Goal: Task Accomplishment & Management: Complete application form

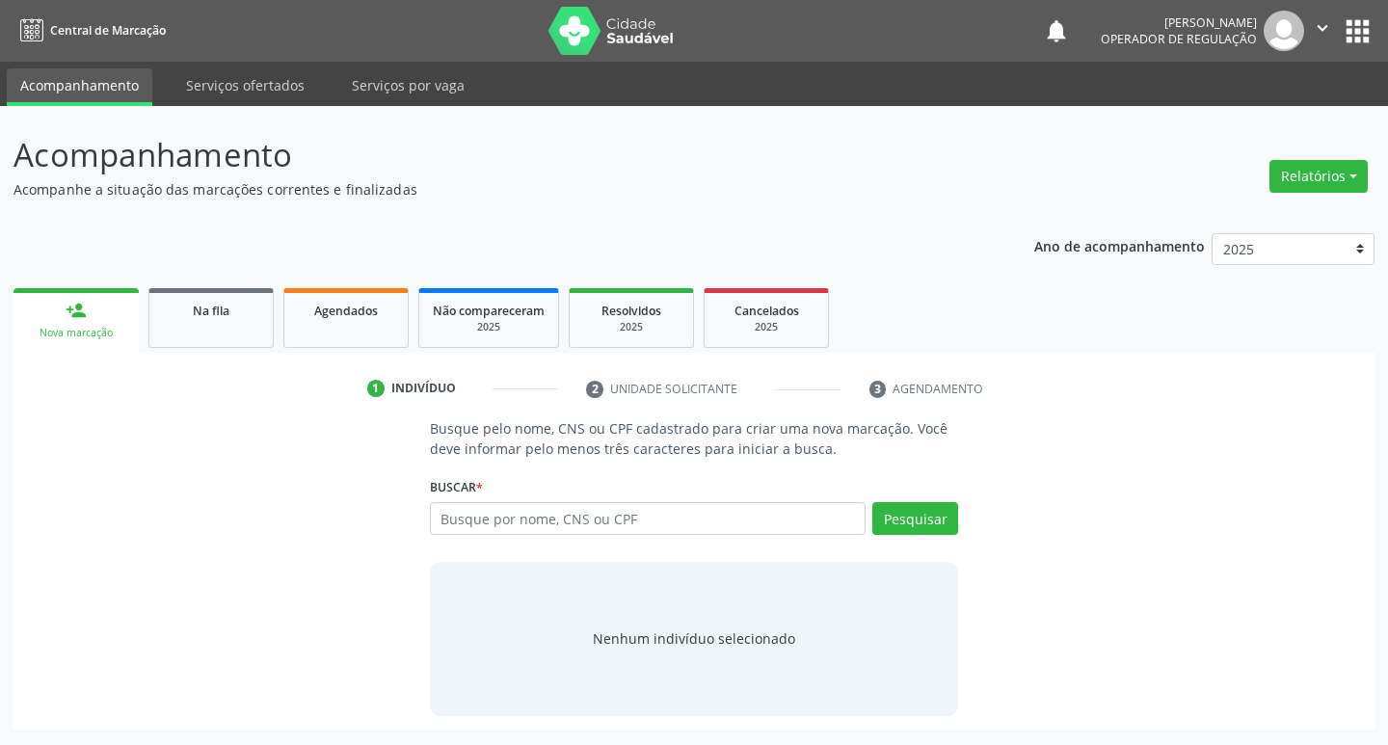
click at [574, 509] on input "text" at bounding box center [648, 518] width 437 height 33
type input "704204554412690"
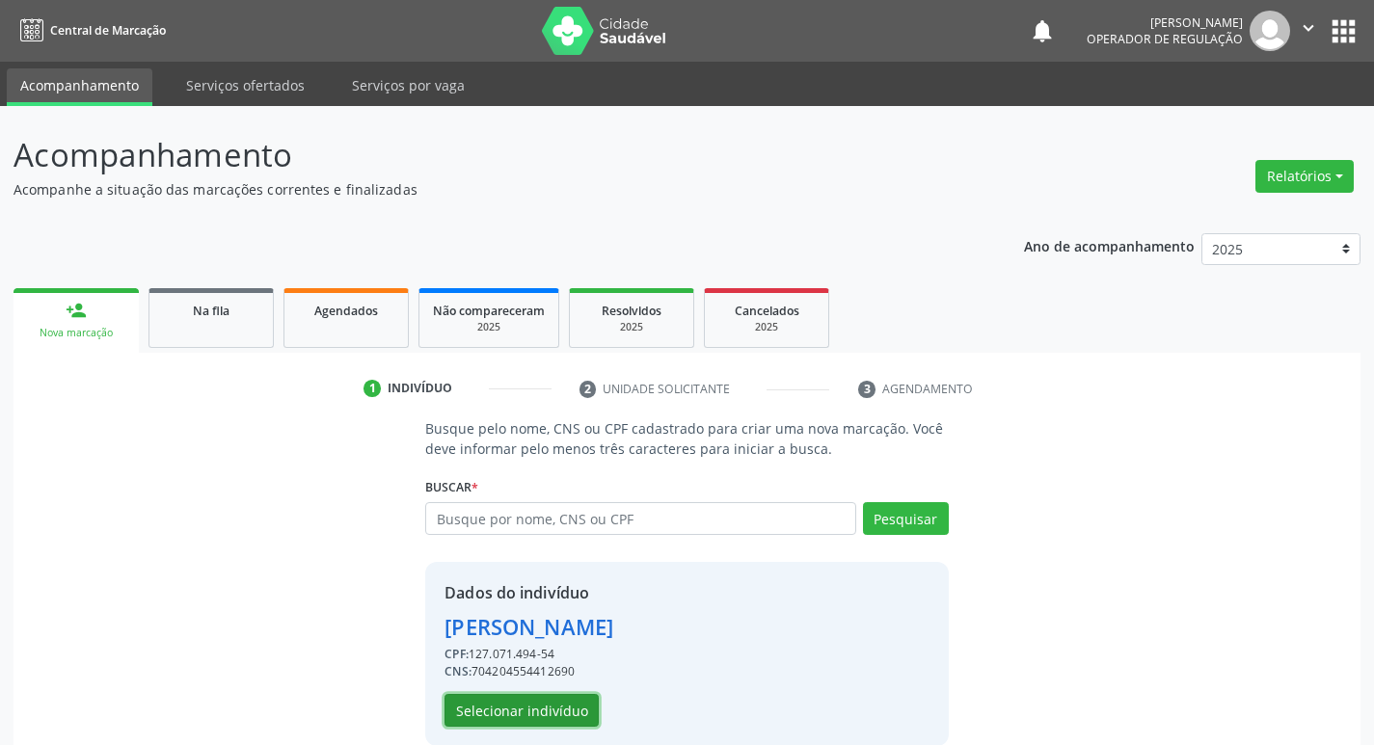
click at [533, 721] on button "Selecionar indivíduo" at bounding box center [521, 710] width 154 height 33
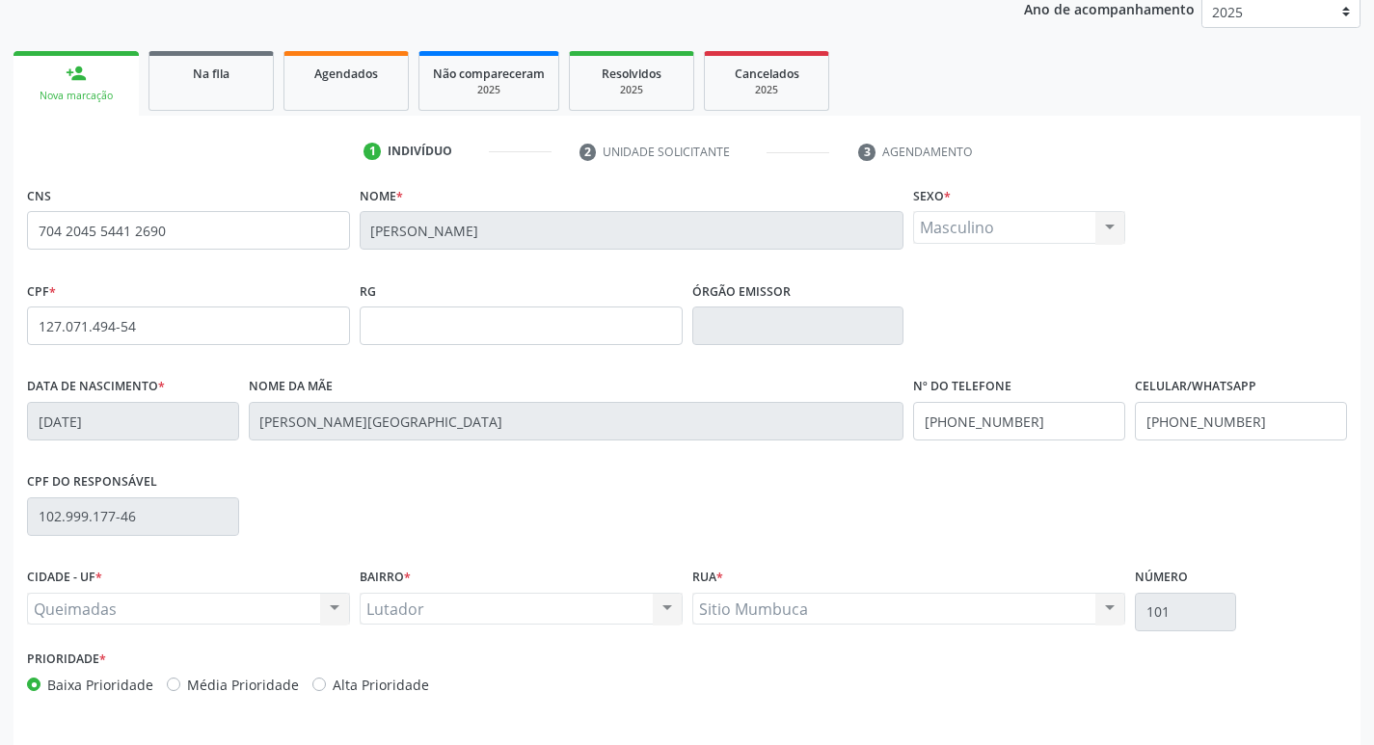
scroll to position [300, 0]
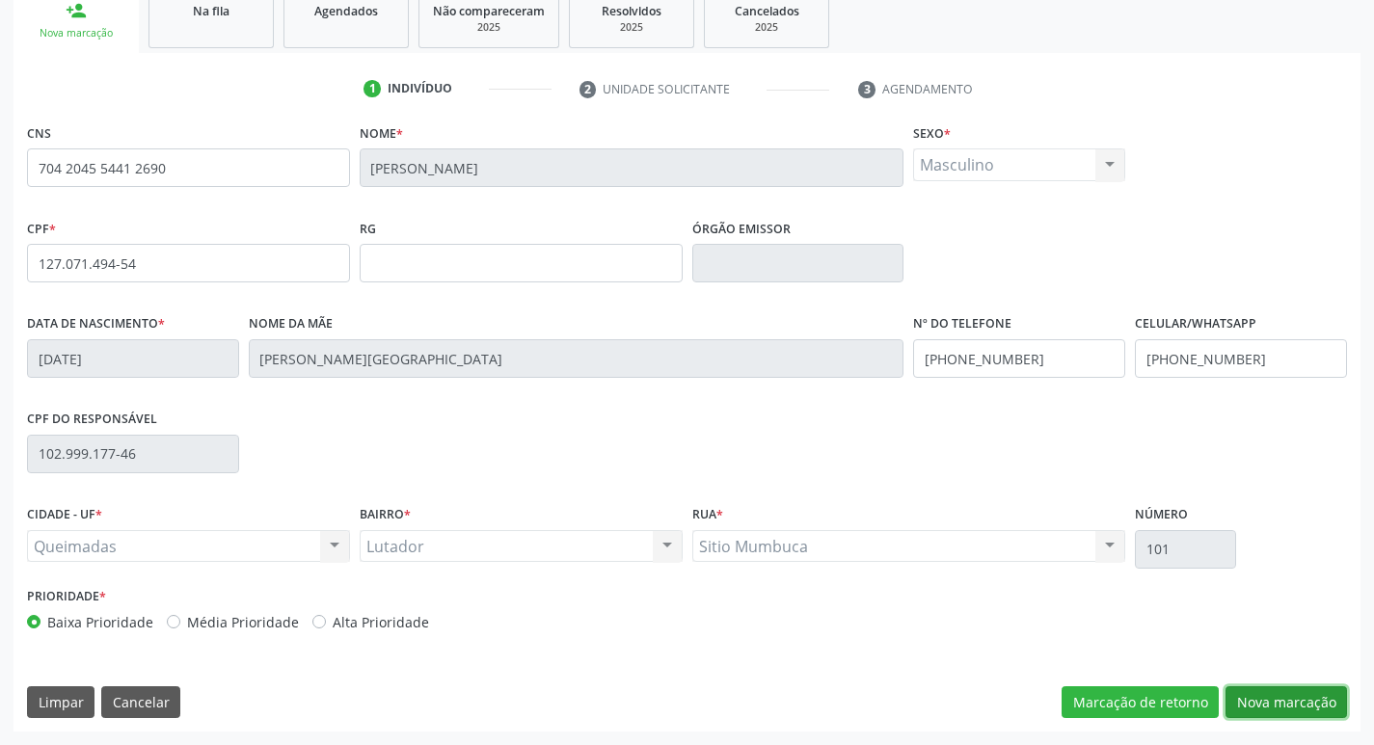
click at [1251, 698] on button "Nova marcação" at bounding box center [1285, 702] width 121 height 33
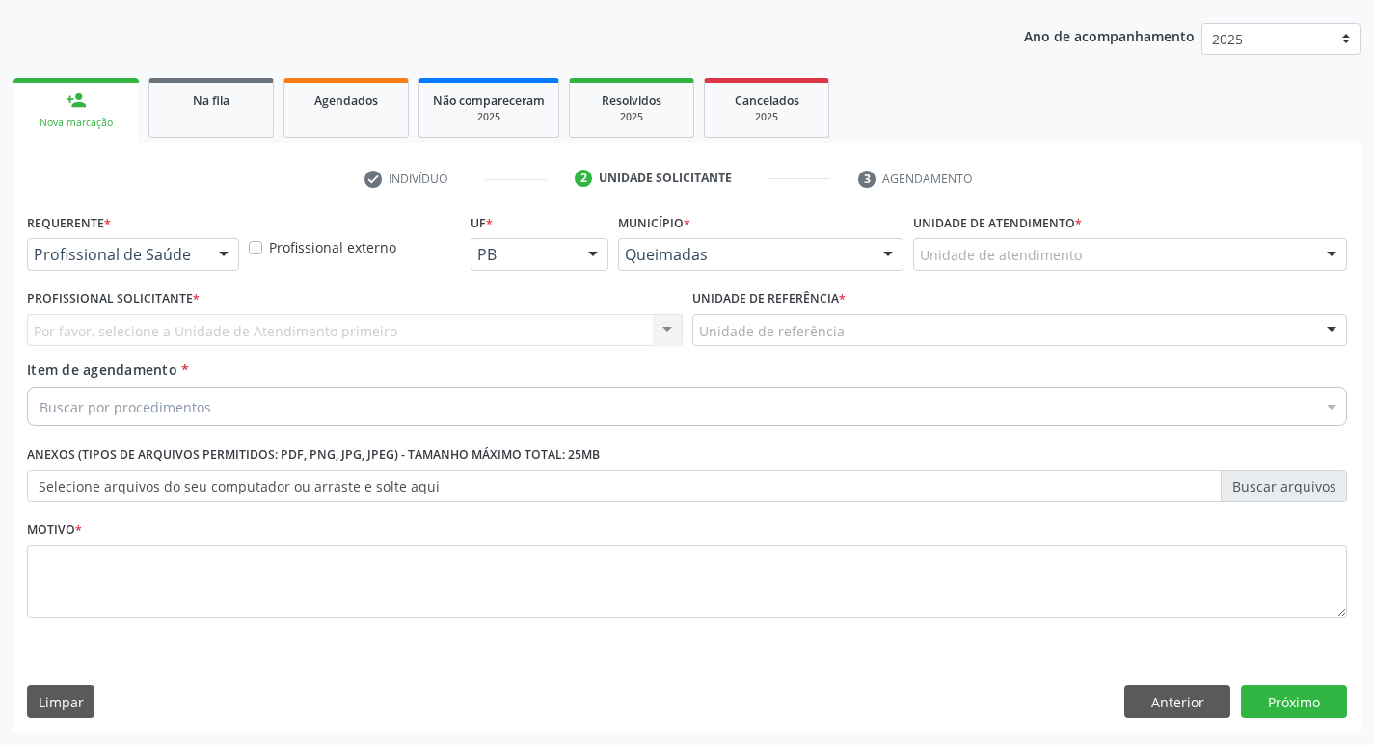
scroll to position [210, 0]
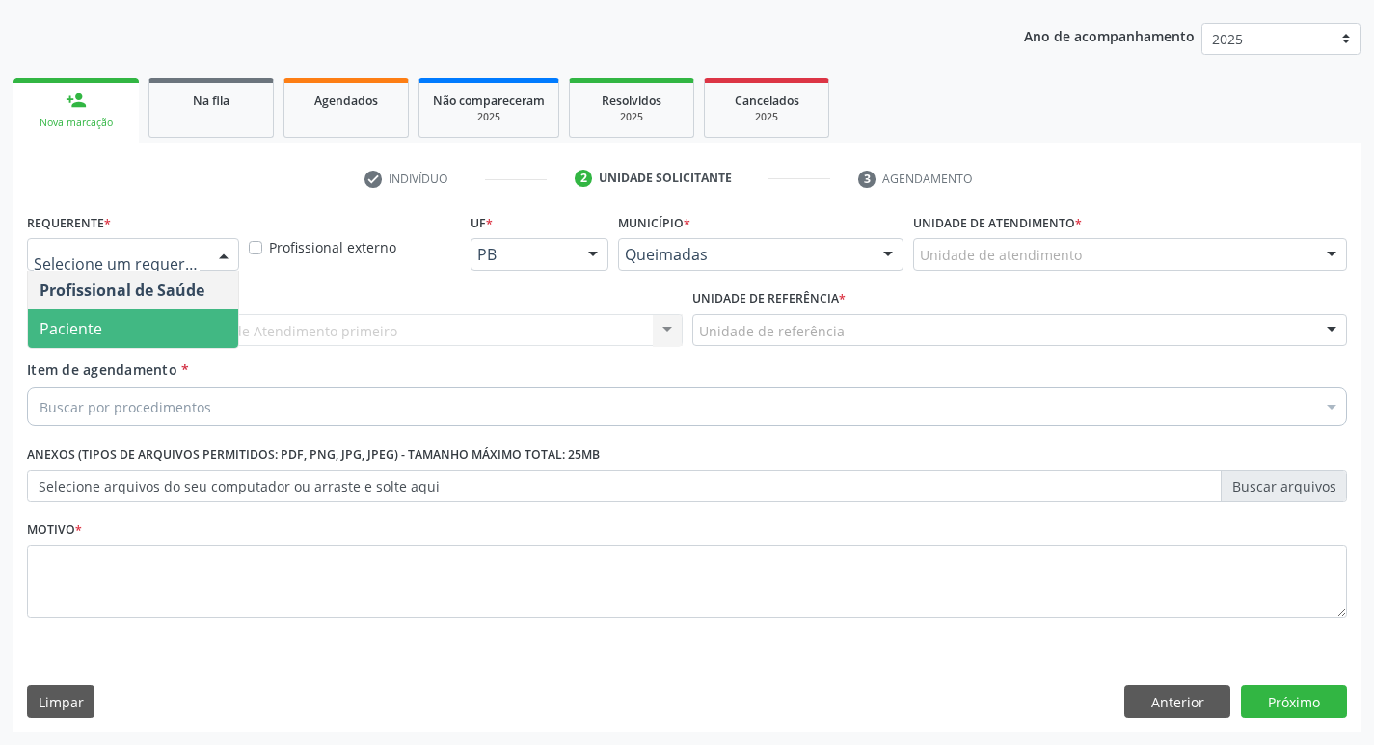
click at [143, 330] on span "Paciente" at bounding box center [133, 328] width 210 height 39
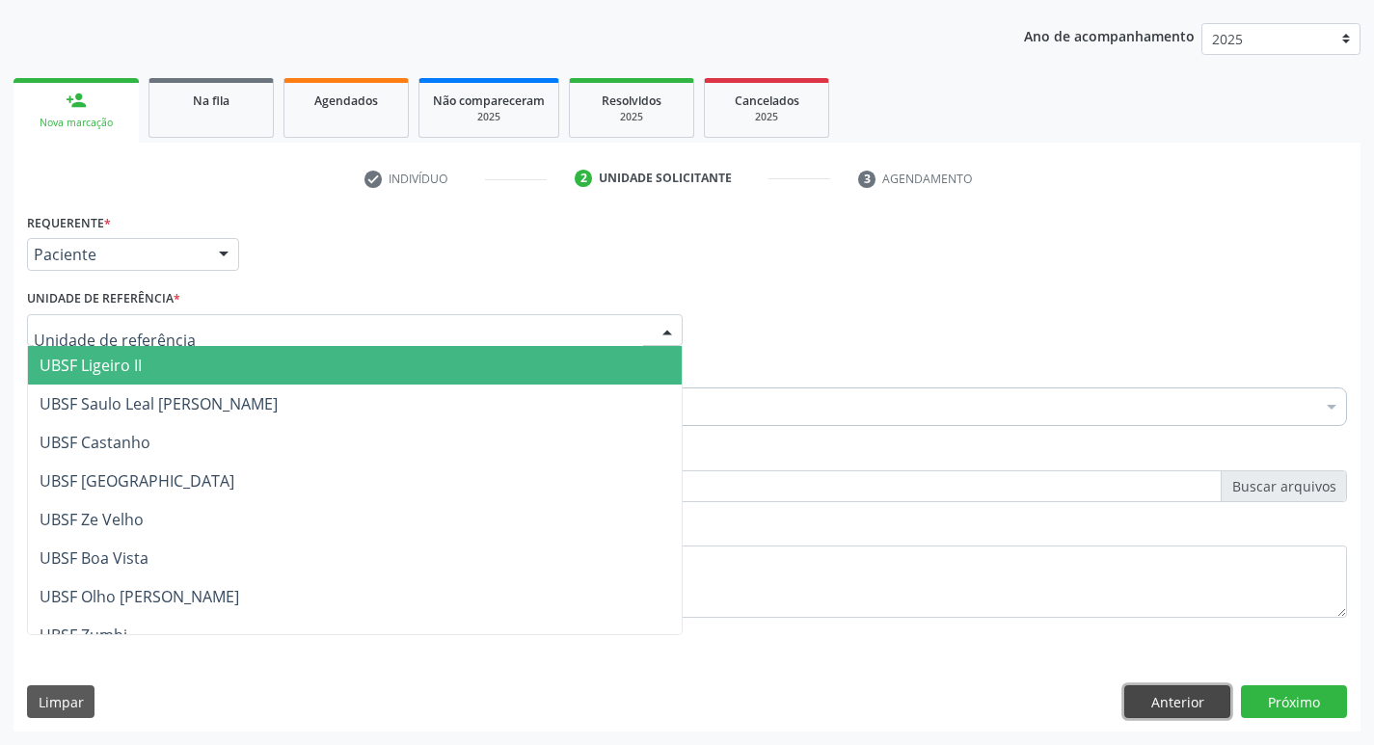
click at [1210, 710] on button "Anterior" at bounding box center [1177, 701] width 106 height 33
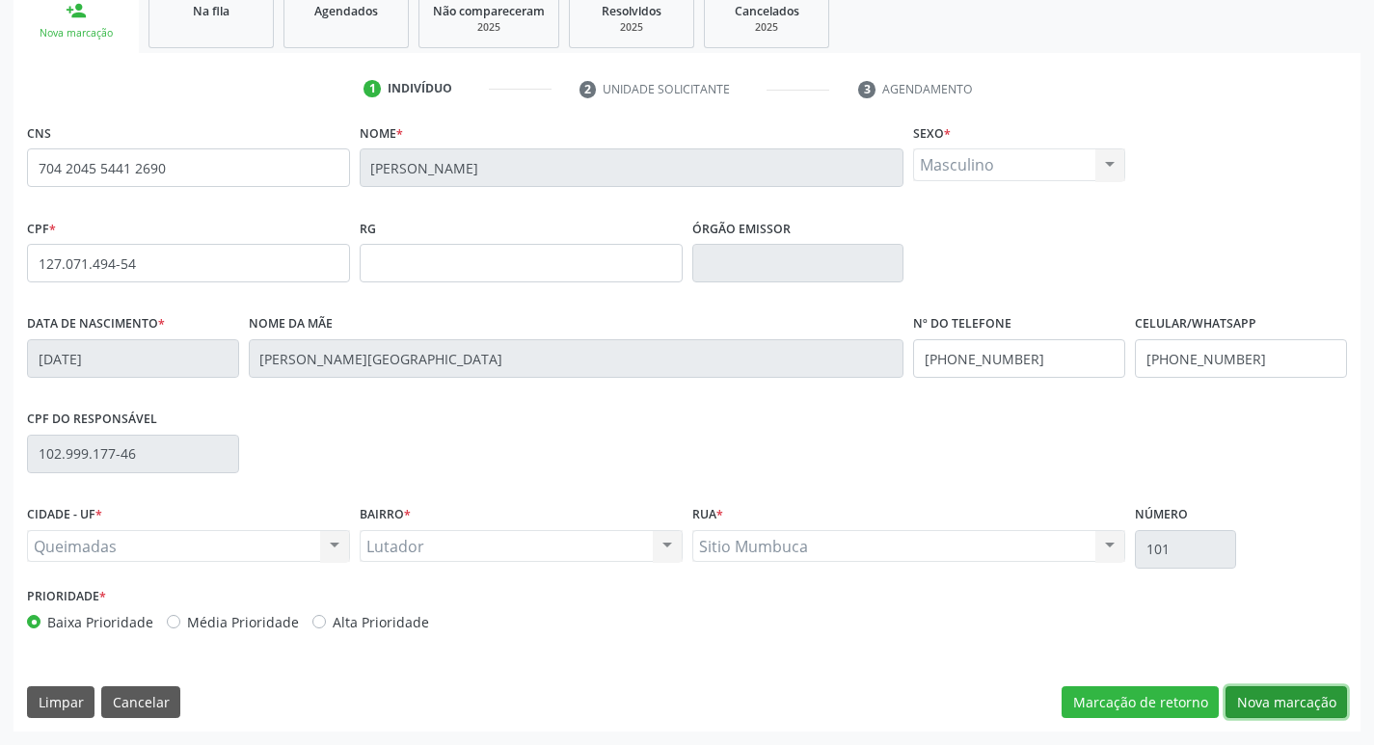
click at [1254, 701] on button "Nova marcação" at bounding box center [1285, 702] width 121 height 33
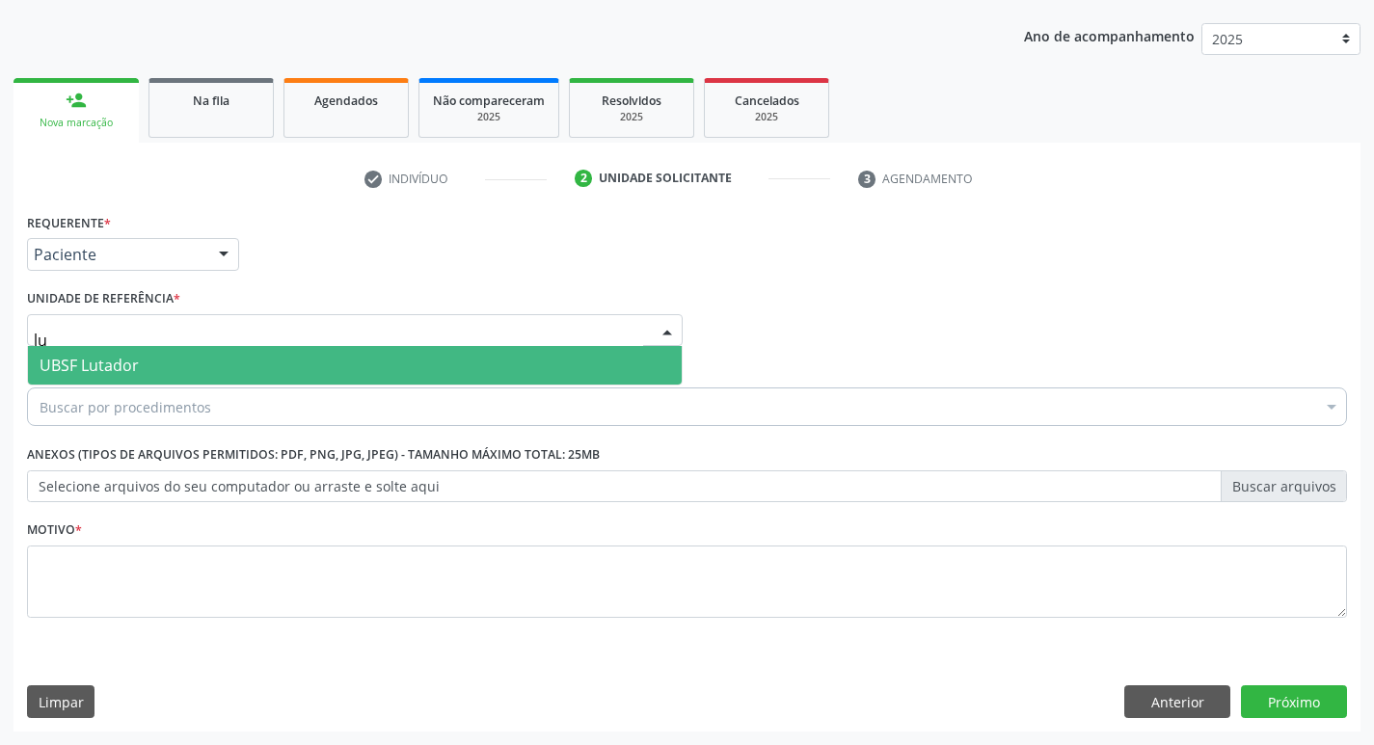
type input "lut"
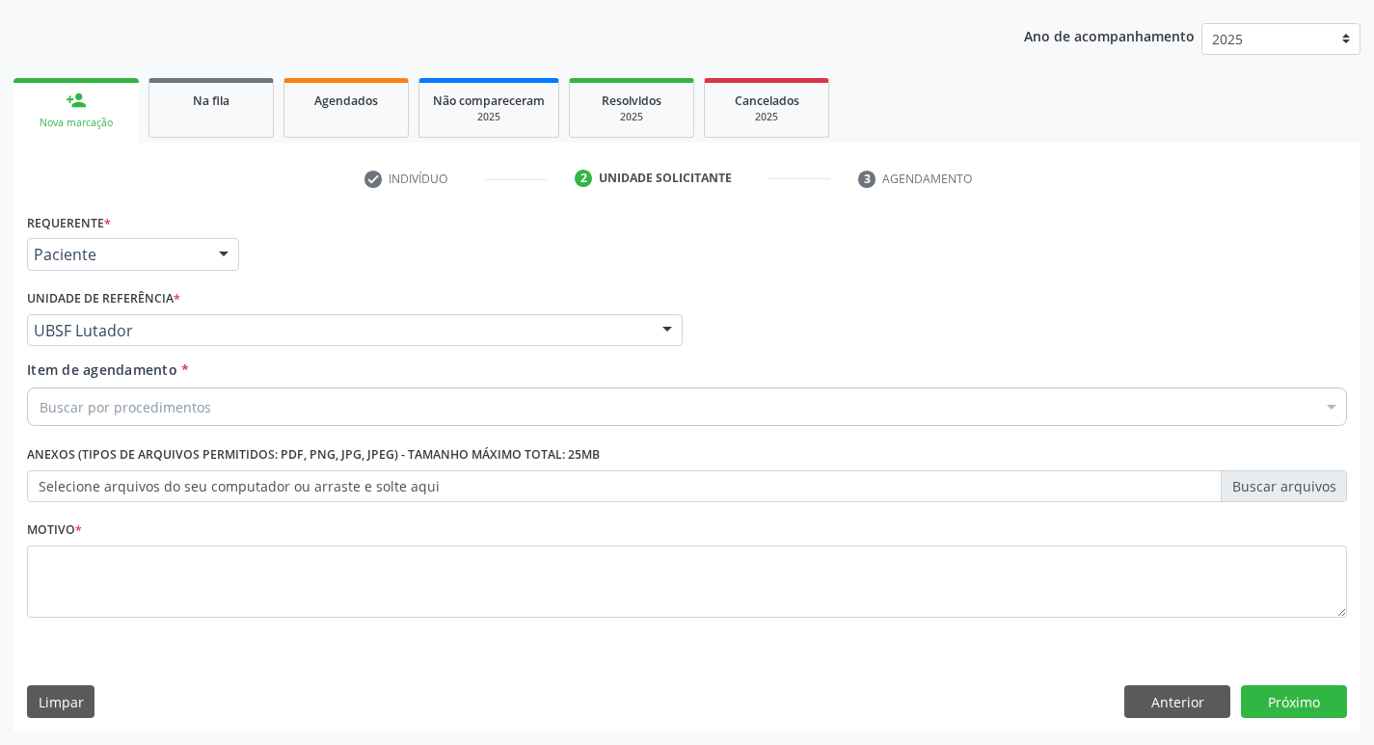
click at [251, 395] on div "Buscar por procedimentos" at bounding box center [687, 407] width 1320 height 39
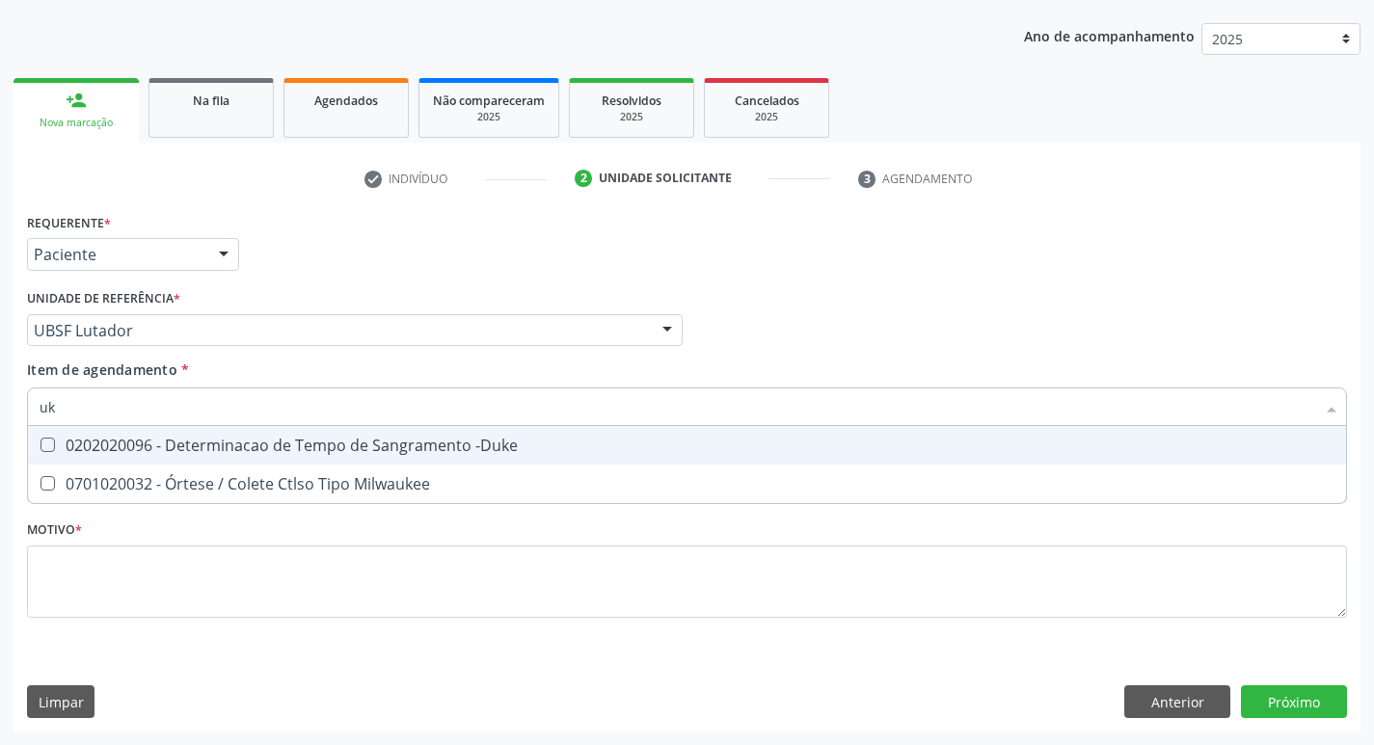
type input "u"
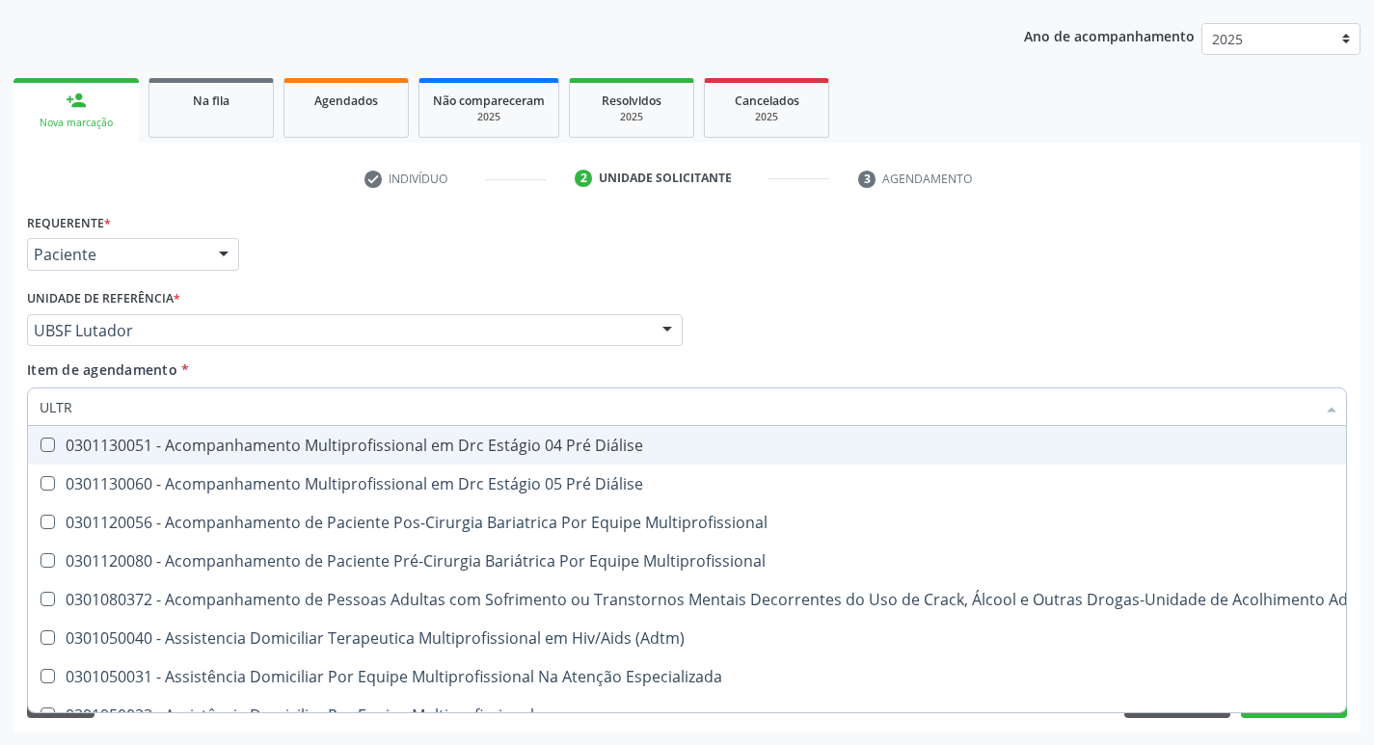
type input "ULTRA"
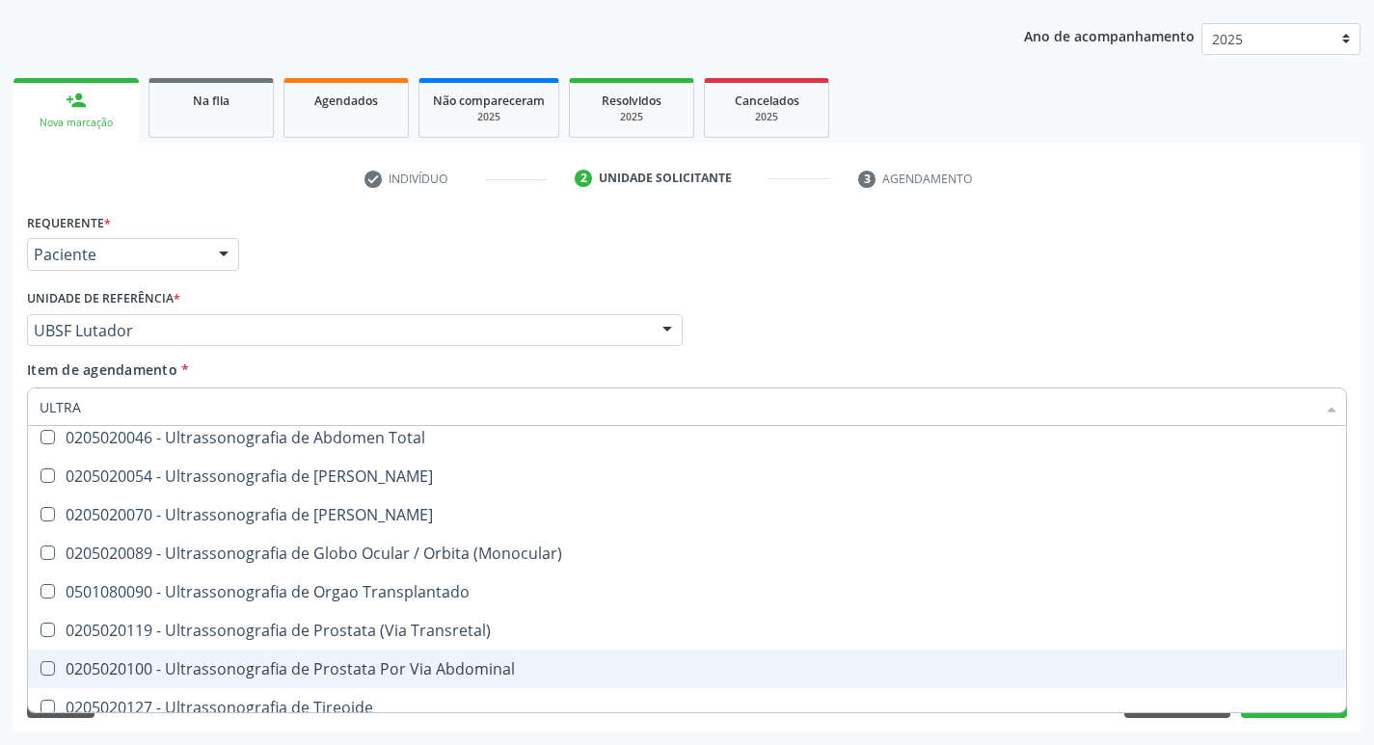
scroll to position [446, 0]
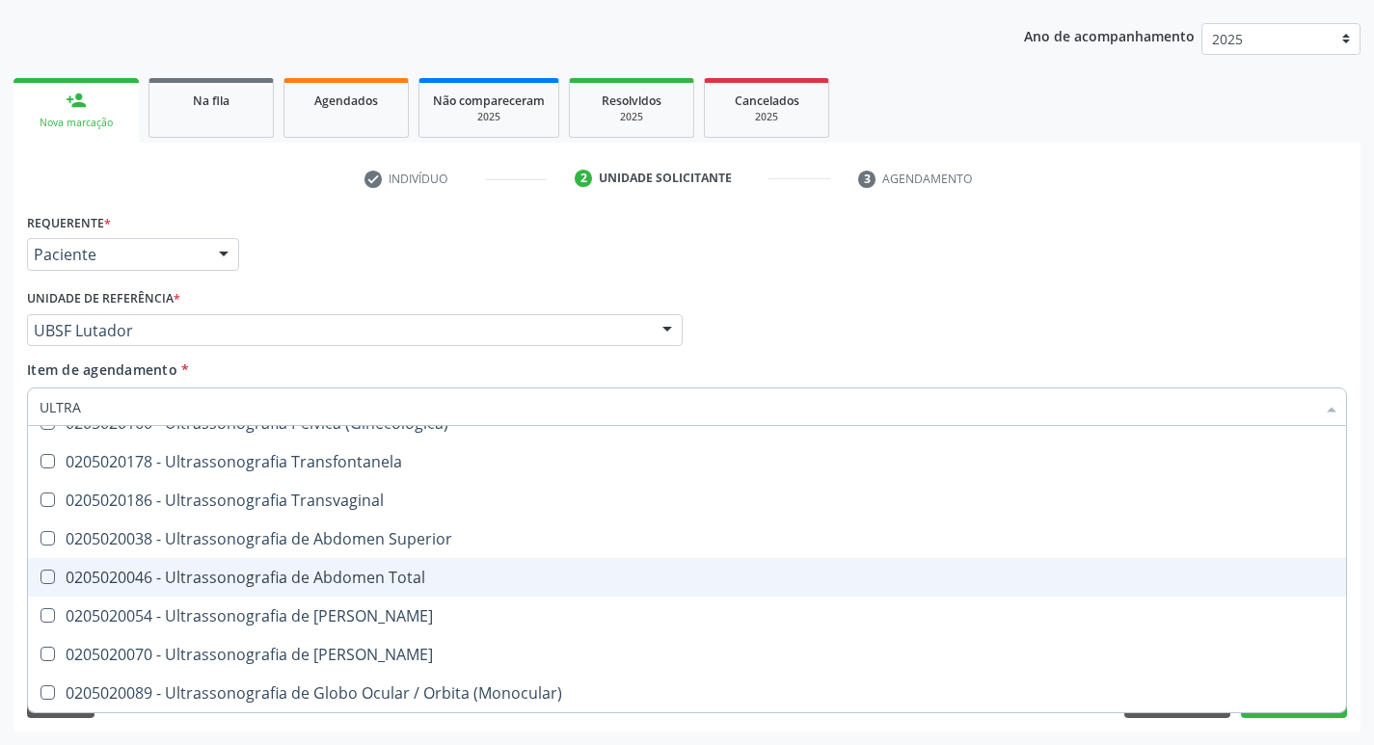
click at [436, 578] on div "0205020046 - Ultrassonografia de Abdomen Total" at bounding box center [687, 577] width 1295 height 15
checkbox Total "true"
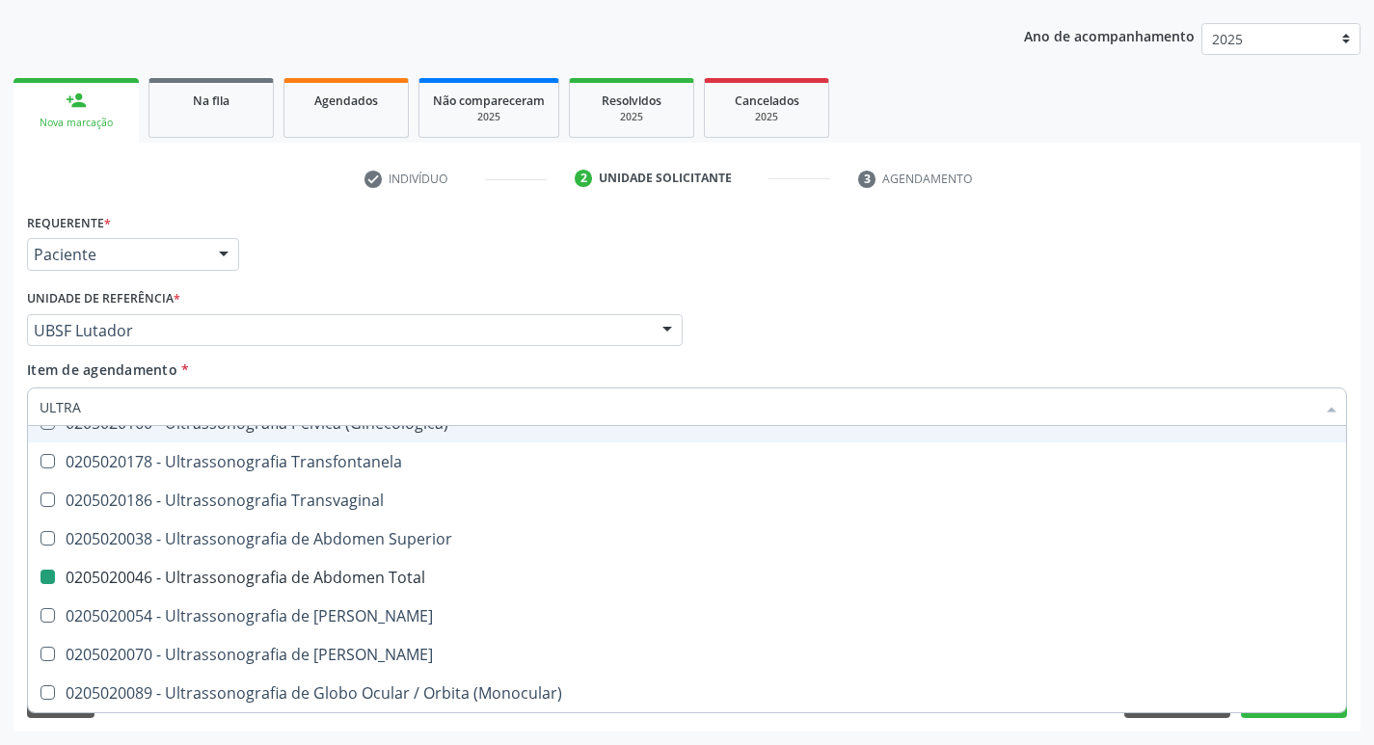
click at [435, 262] on div "Requerente * Paciente Profissional de Saúde Paciente Nenhum resultado encontrad…" at bounding box center [686, 245] width 1329 height 75
checkbox X "true"
checkbox Total "false"
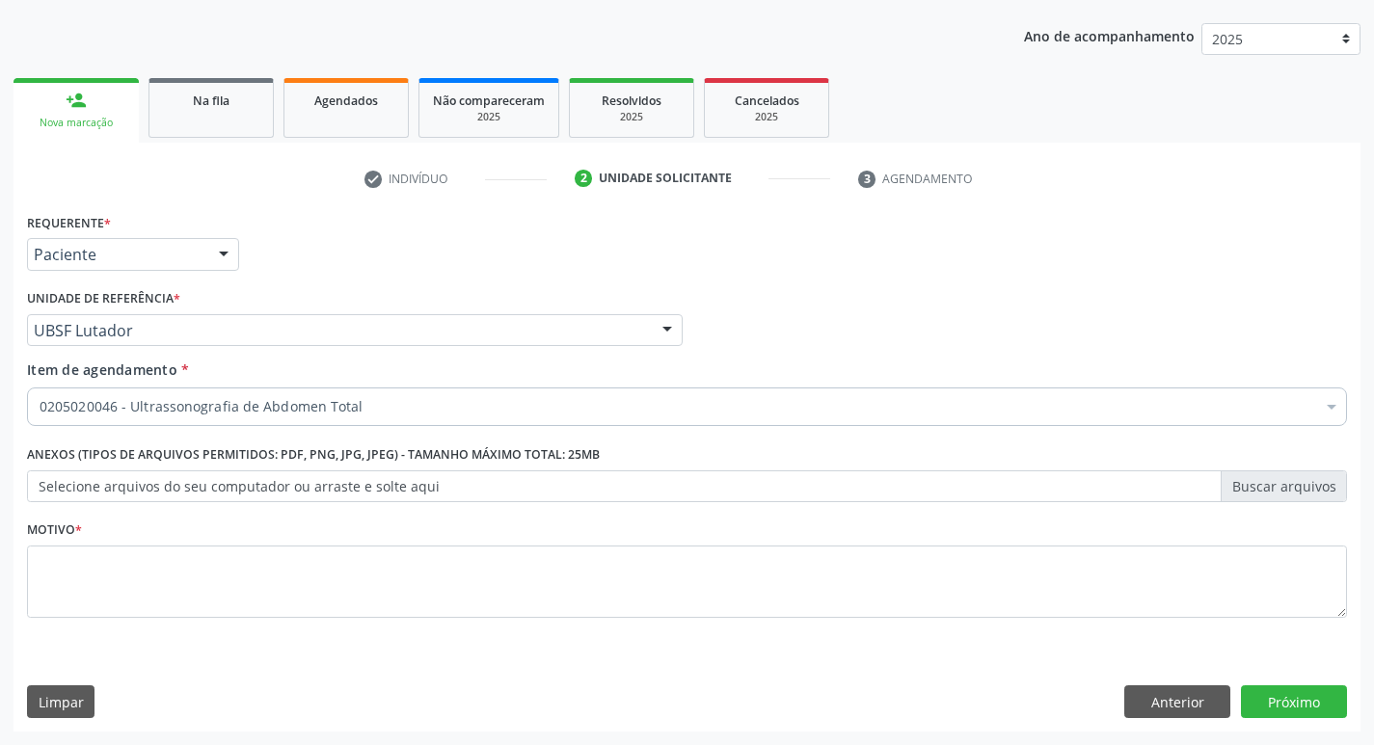
scroll to position [0, 0]
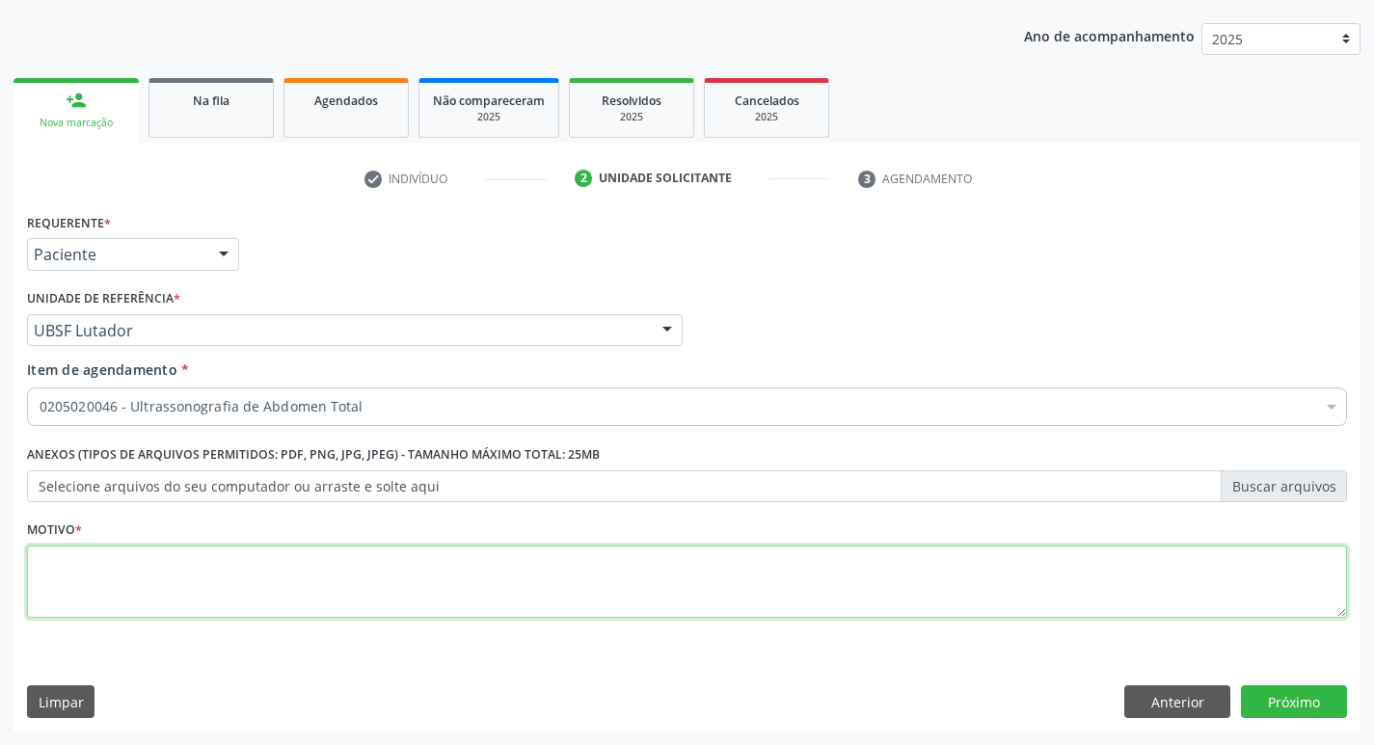
click at [217, 614] on textarea at bounding box center [687, 582] width 1320 height 73
type textarea "AVALIAÇÃO"
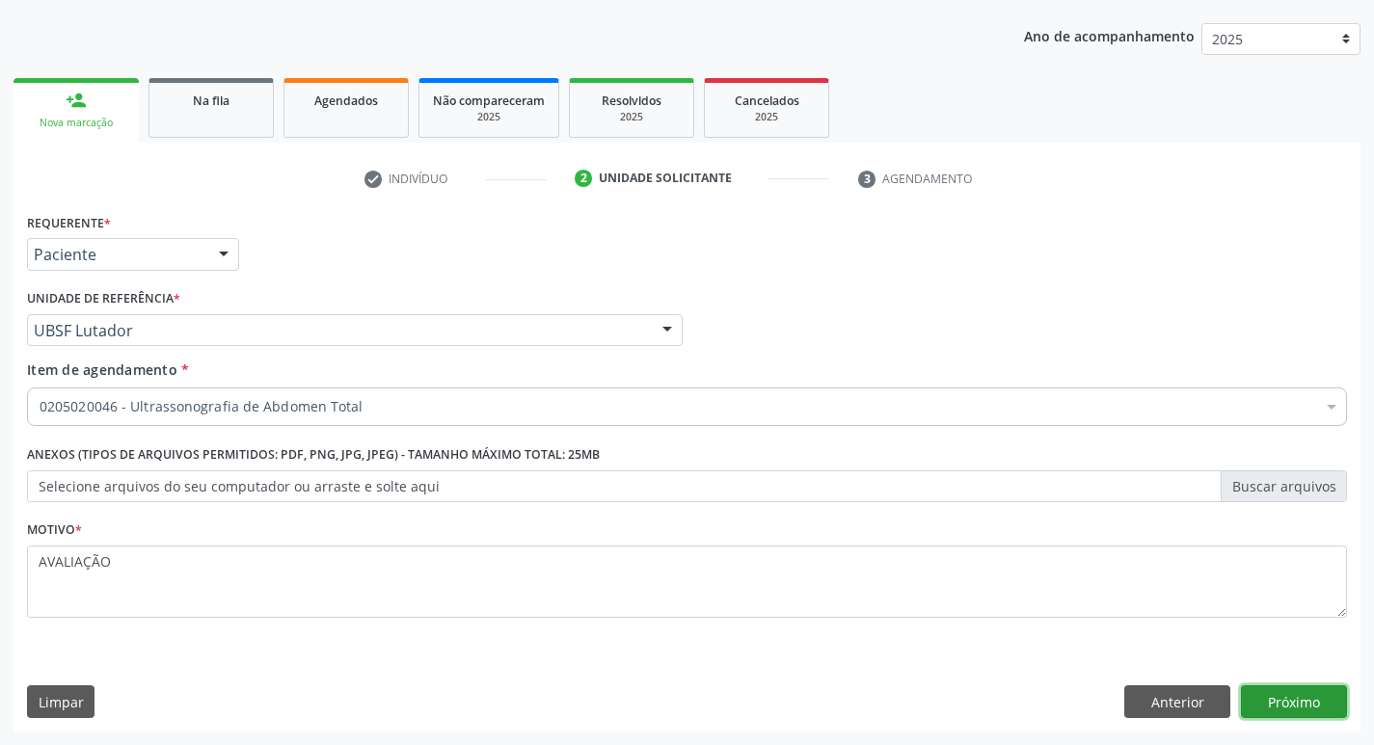
click at [1259, 702] on button "Próximo" at bounding box center [1294, 701] width 106 height 33
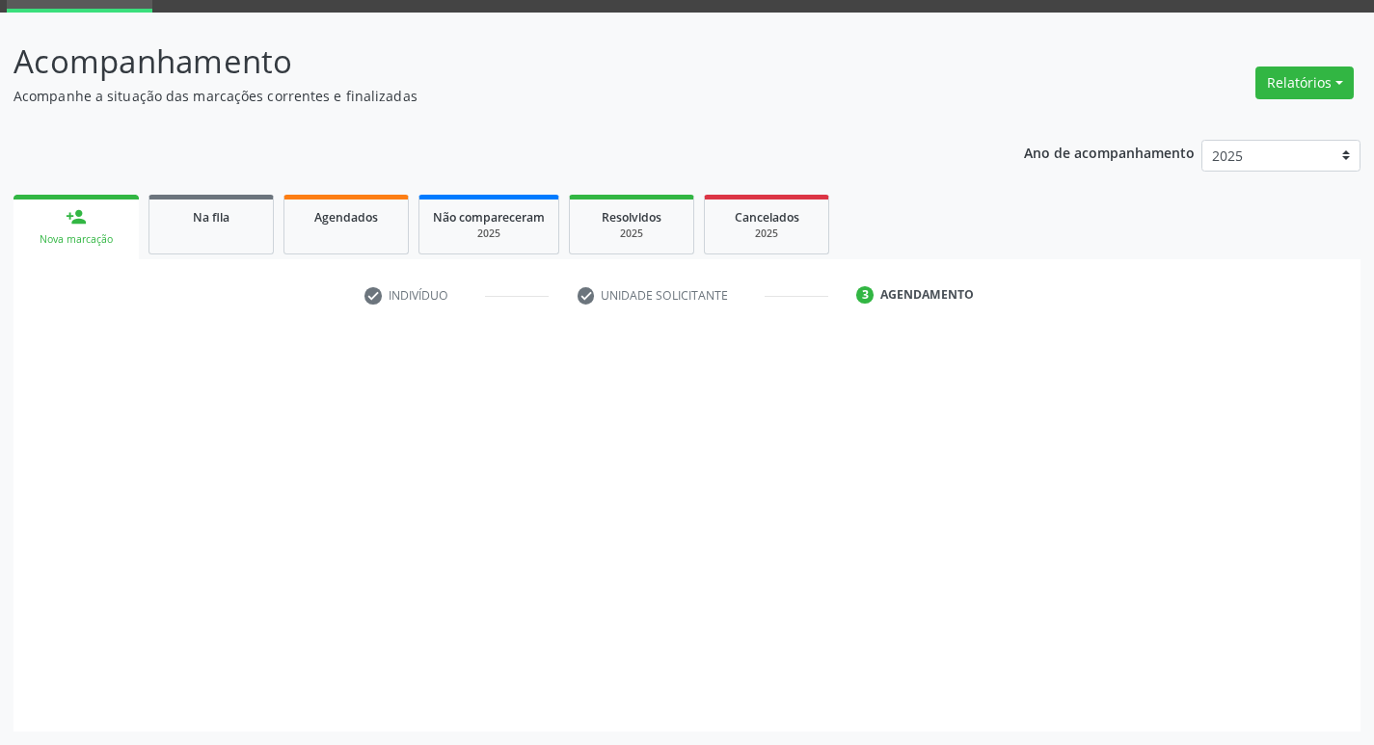
scroll to position [94, 0]
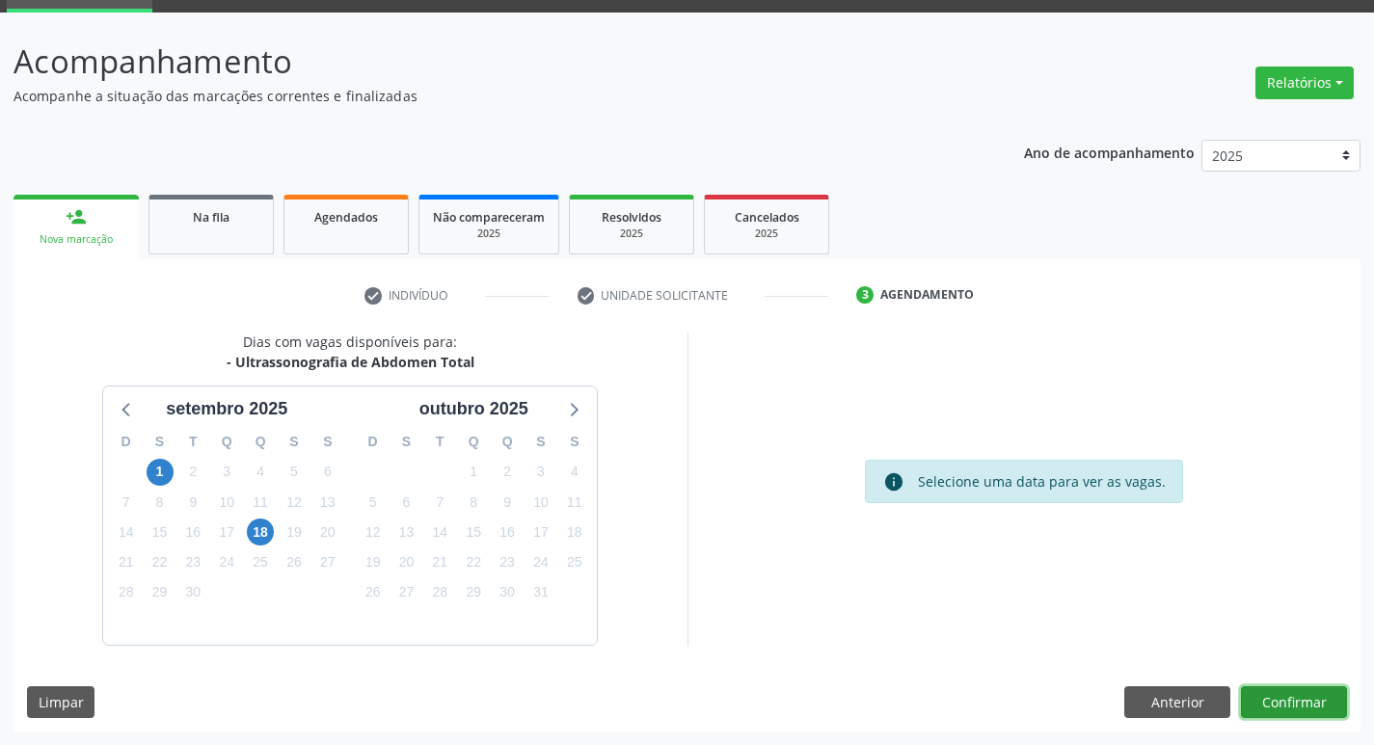
click at [1324, 707] on button "Confirmar" at bounding box center [1294, 702] width 106 height 33
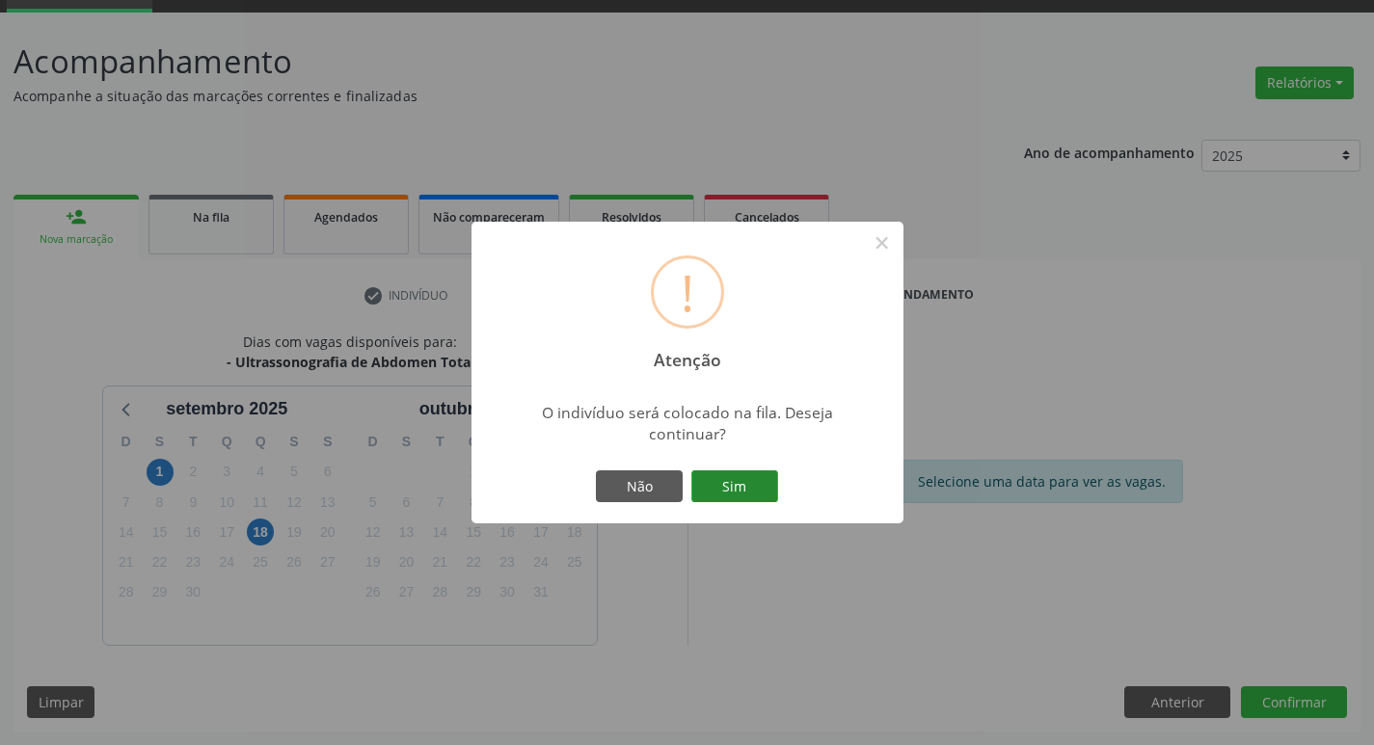
click at [728, 492] on button "Sim" at bounding box center [734, 486] width 87 height 33
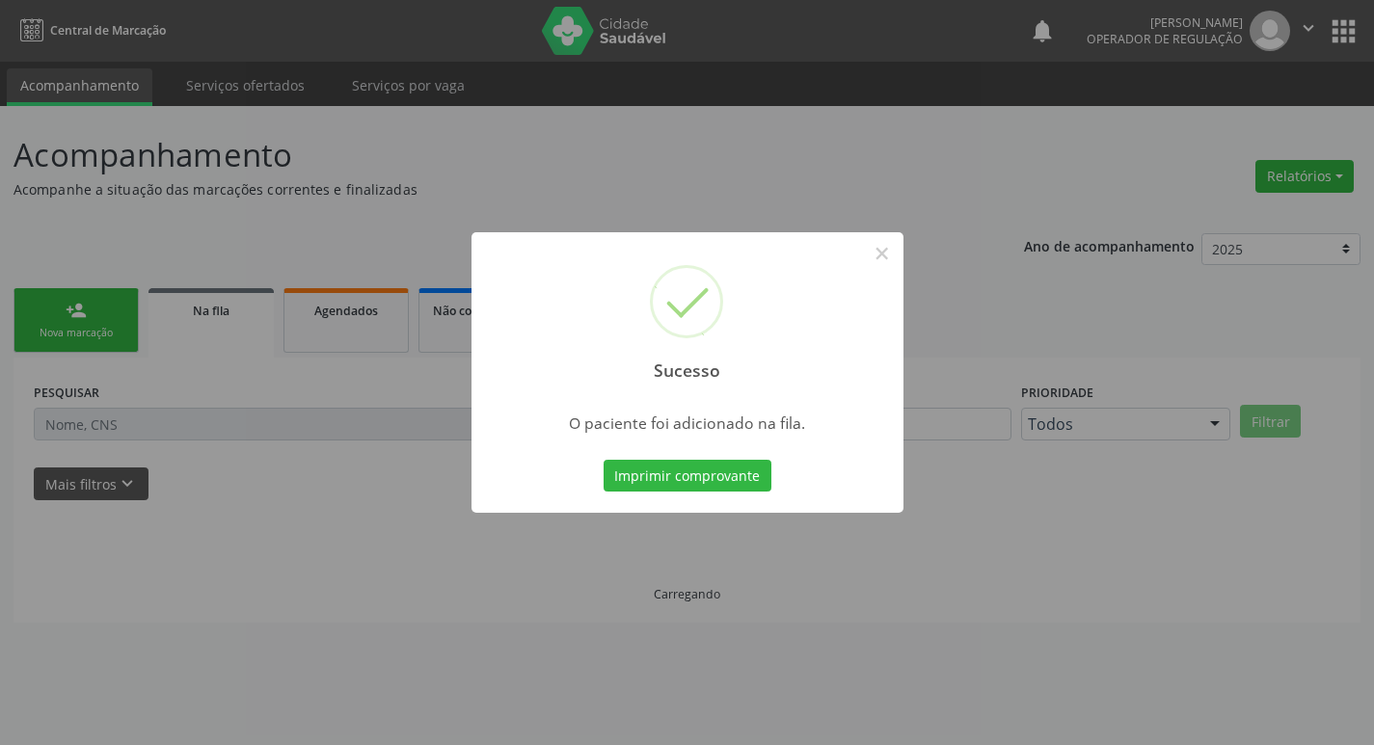
scroll to position [0, 0]
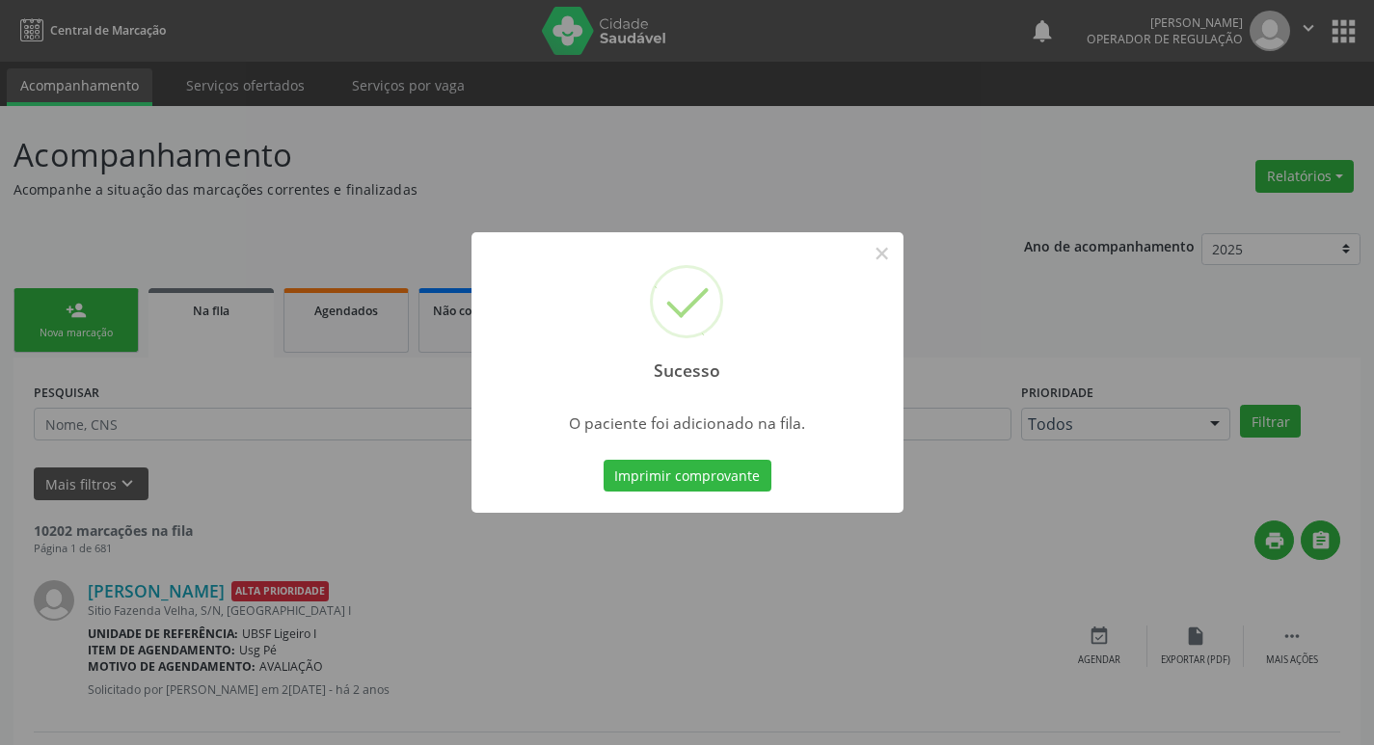
click at [286, 242] on div "Sucesso × O paciente foi adicionado na fila. Imprimir comprovante Cancel" at bounding box center [687, 372] width 1374 height 745
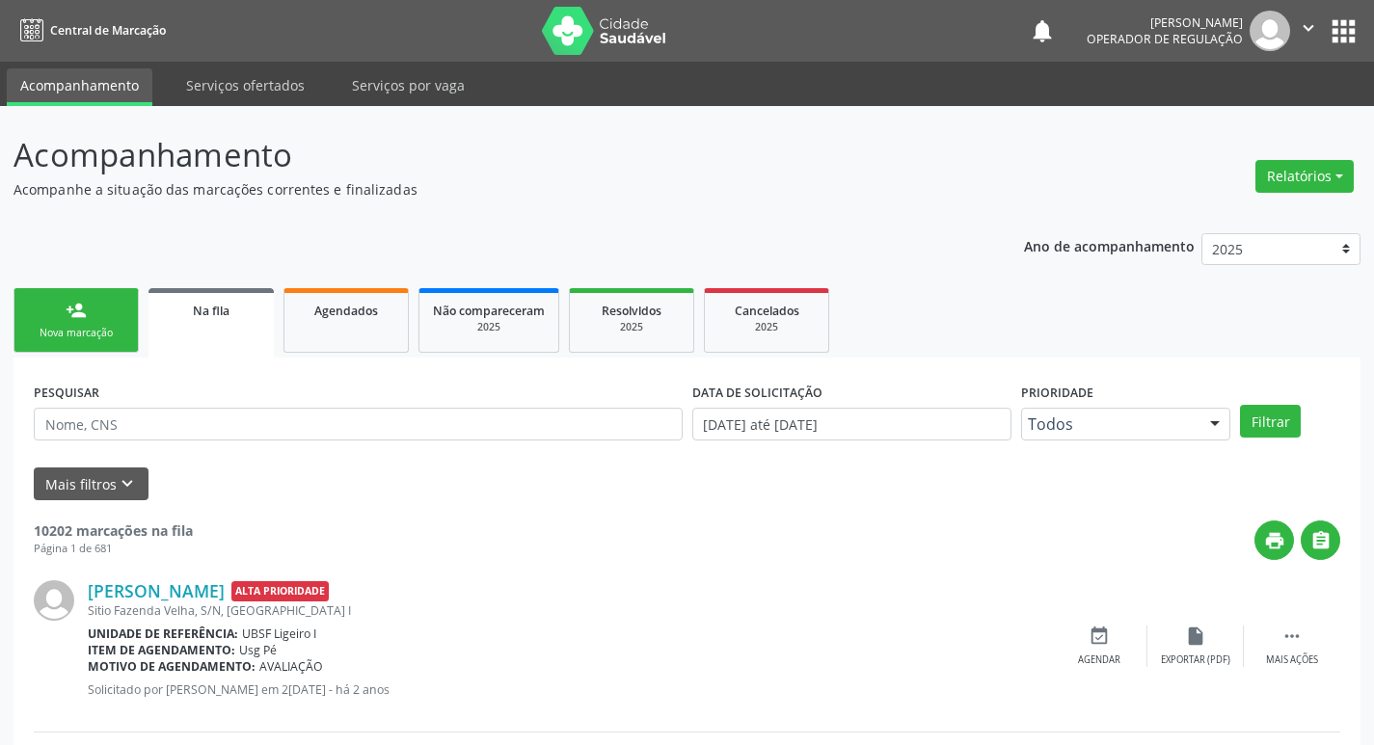
click at [86, 298] on link "person_add Nova marcação" at bounding box center [75, 320] width 125 height 65
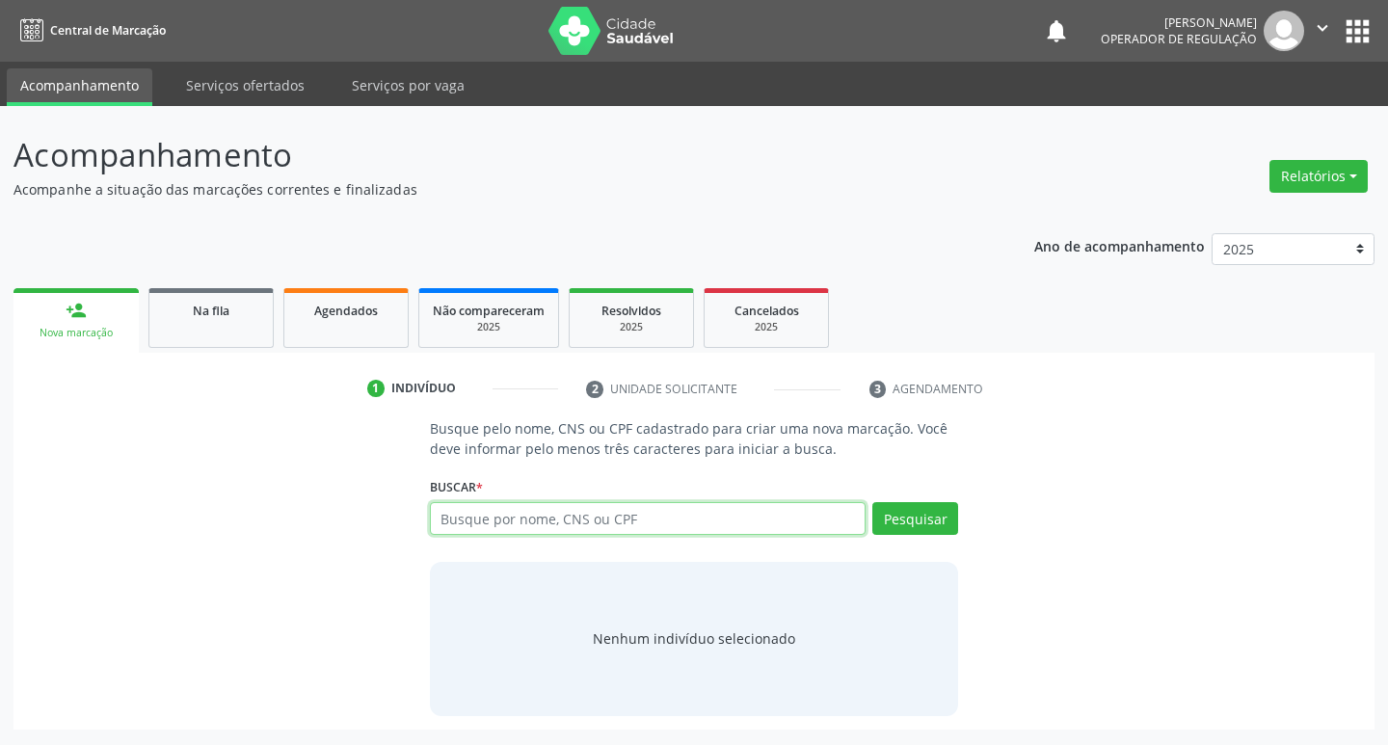
click at [735, 518] on input "text" at bounding box center [648, 518] width 437 height 33
type input "703402284423200"
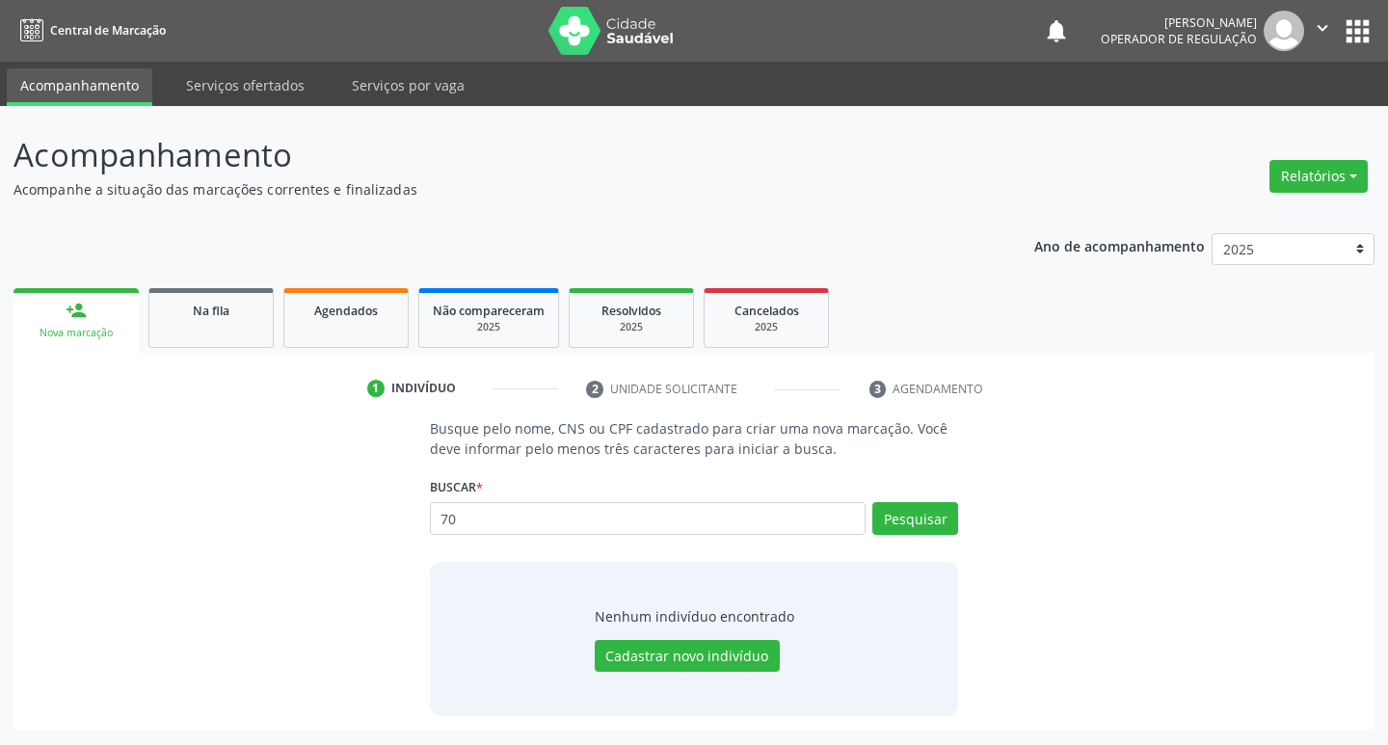
type input "7"
type input "703402284423200"
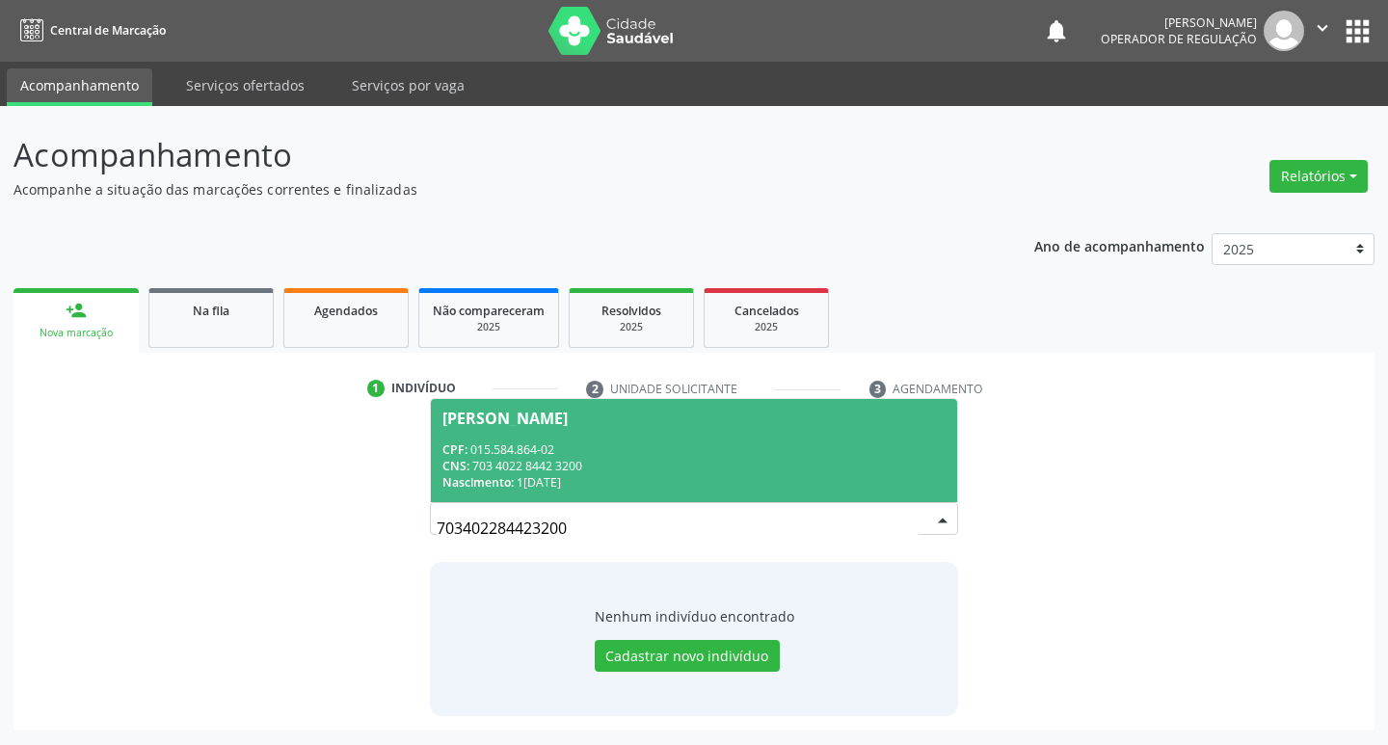
click at [760, 486] on div "Nascimento: [DATE]" at bounding box center [695, 482] width 504 height 16
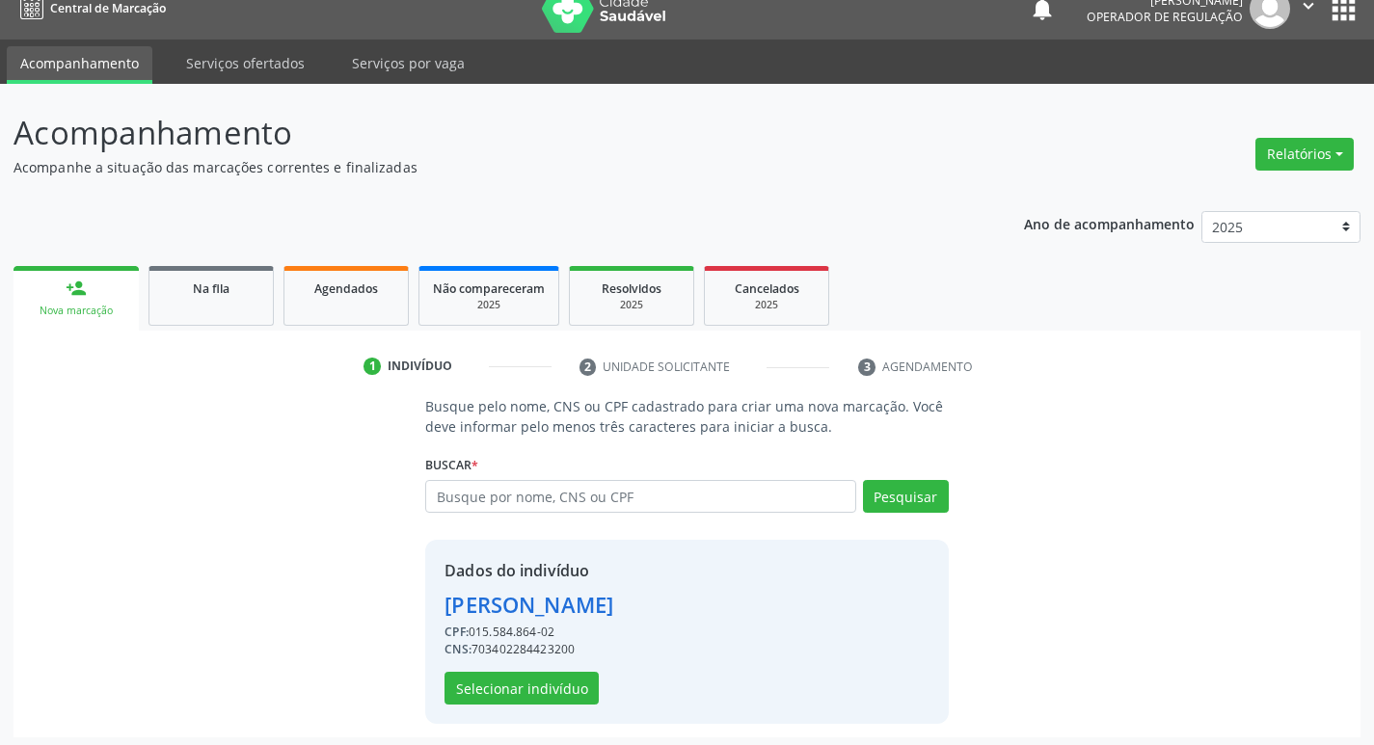
scroll to position [28, 0]
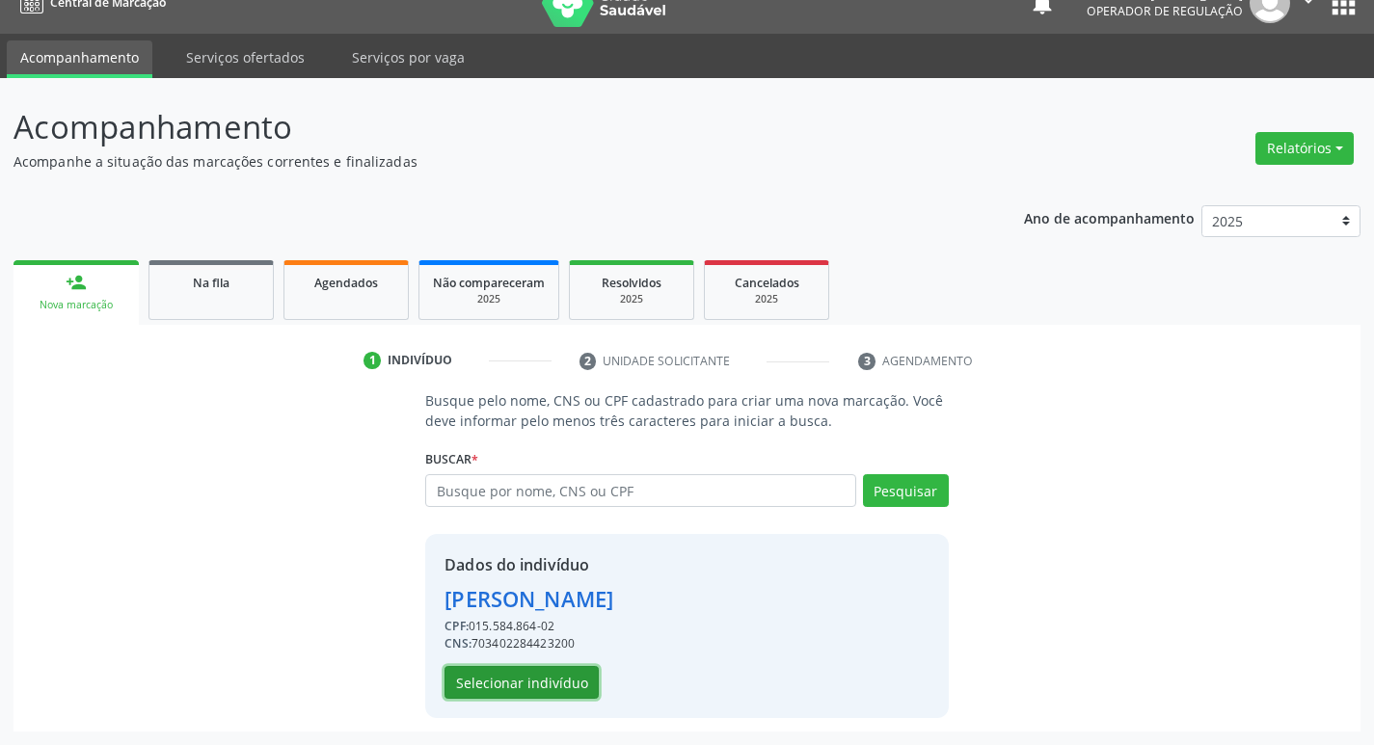
click at [560, 688] on button "Selecionar indivíduo" at bounding box center [521, 682] width 154 height 33
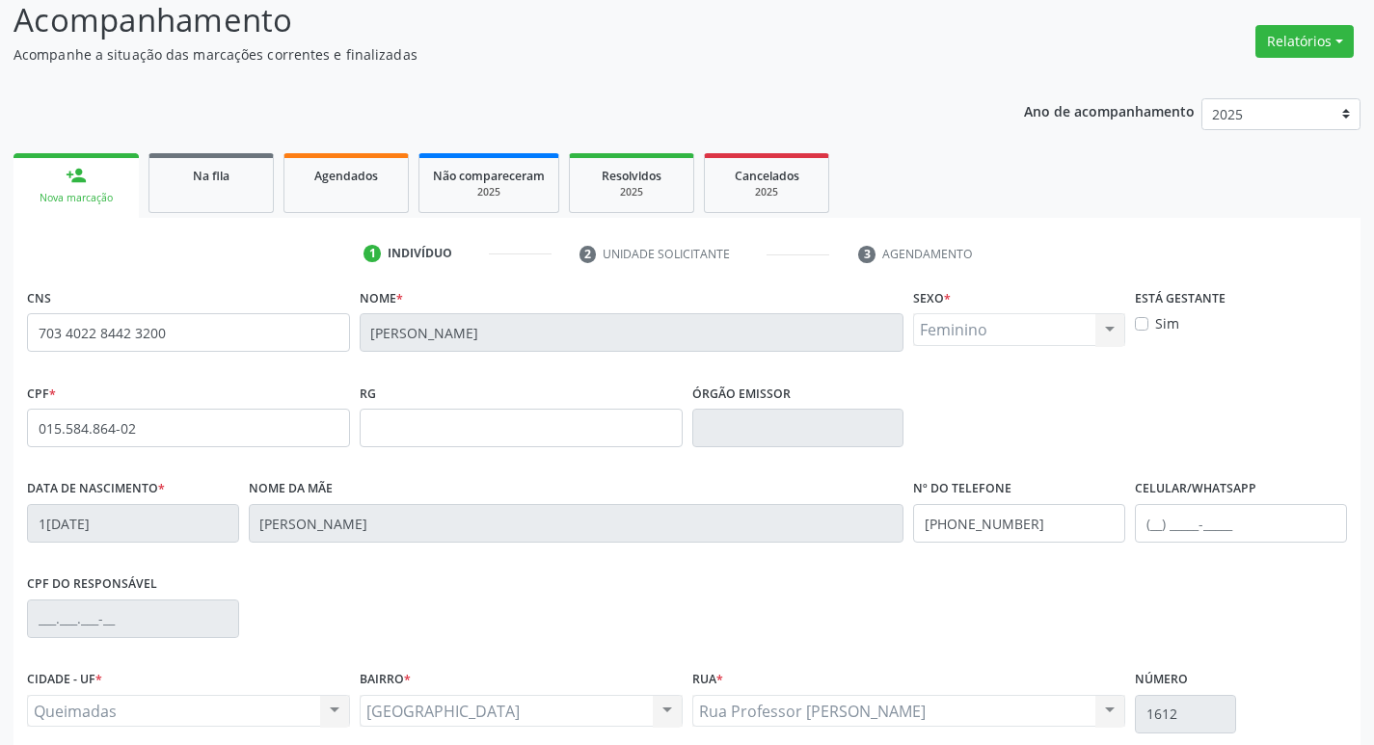
scroll to position [300, 0]
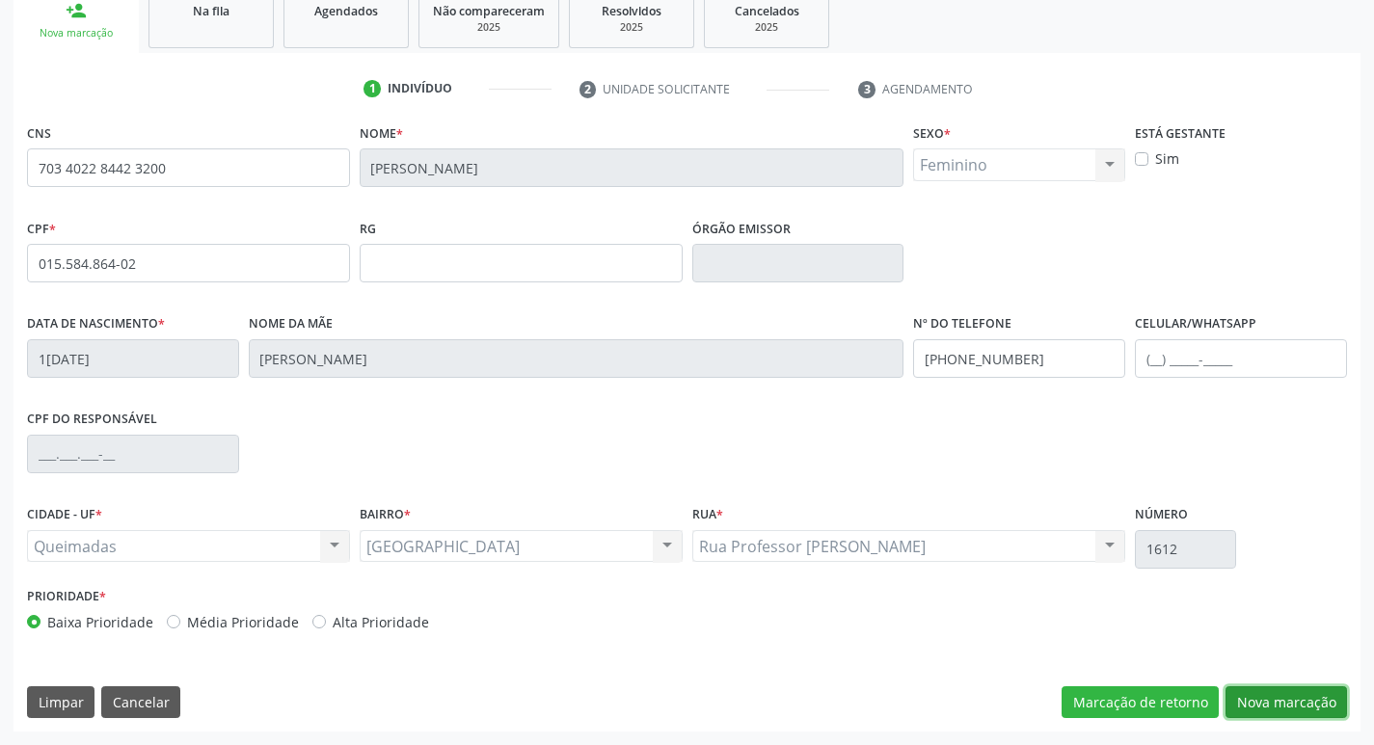
click at [1297, 697] on button "Nova marcação" at bounding box center [1285, 702] width 121 height 33
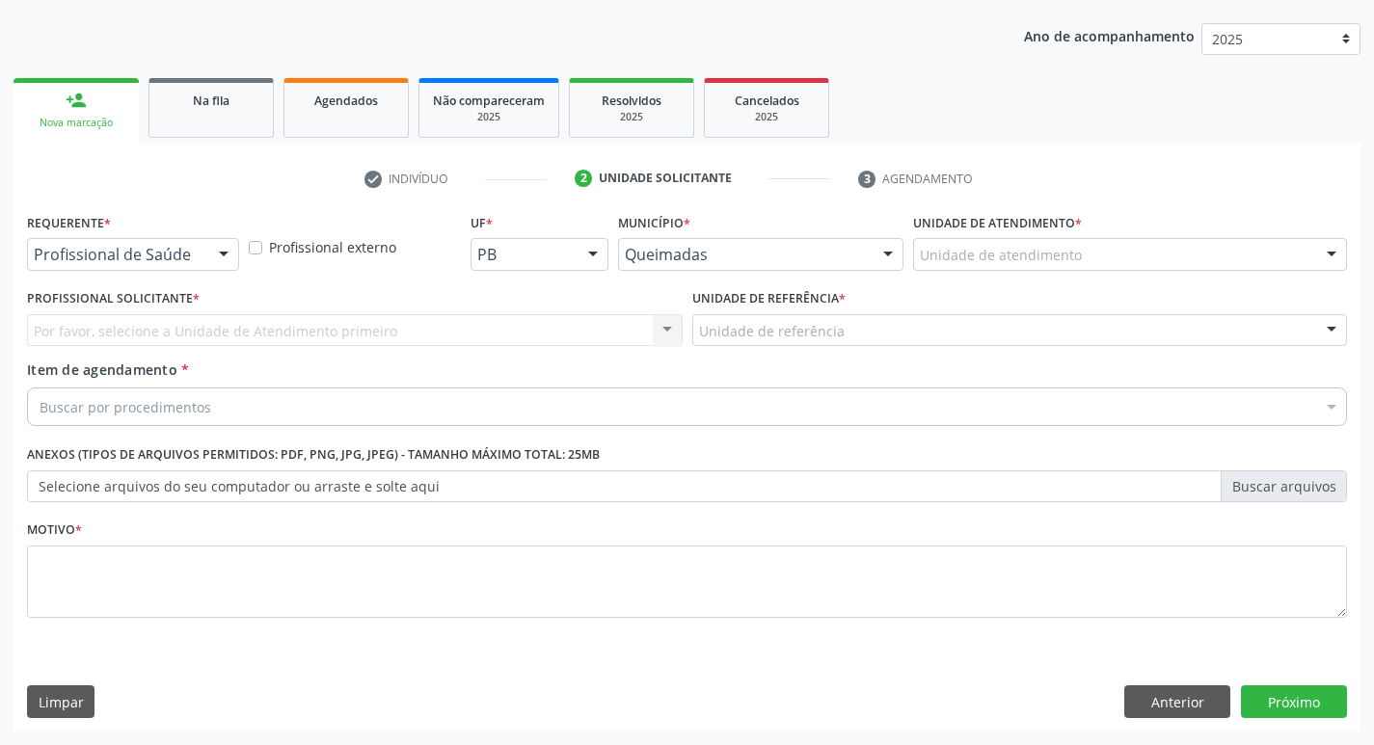
scroll to position [210, 0]
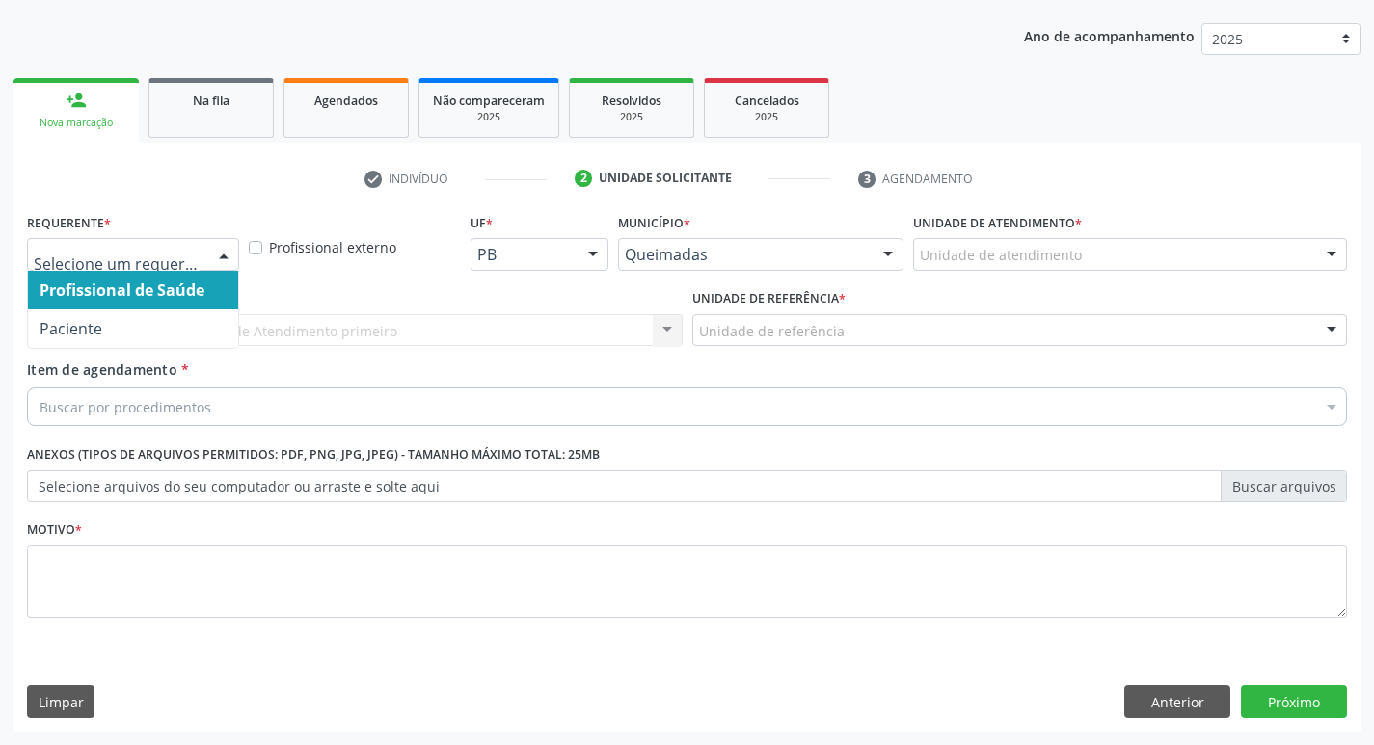
click at [224, 244] on div at bounding box center [223, 255] width 29 height 33
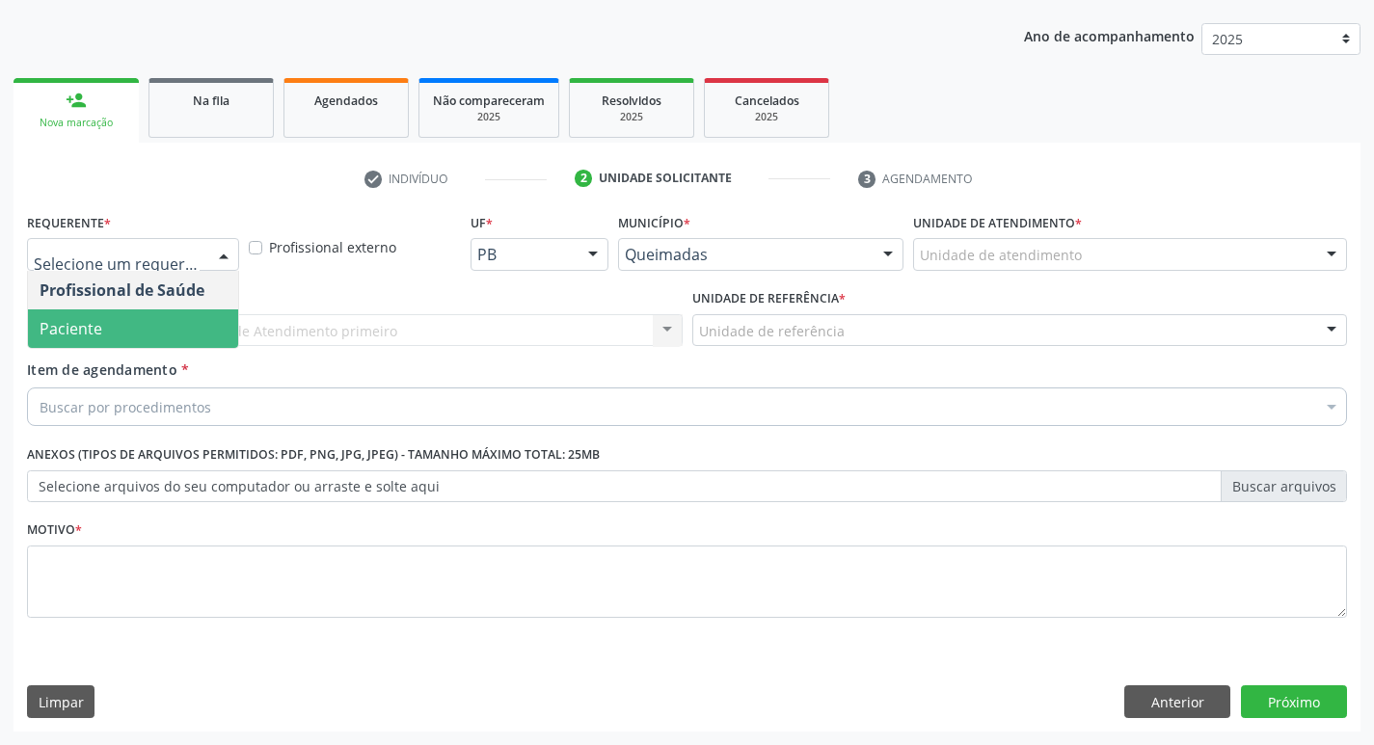
click at [200, 310] on span "Paciente" at bounding box center [133, 328] width 210 height 39
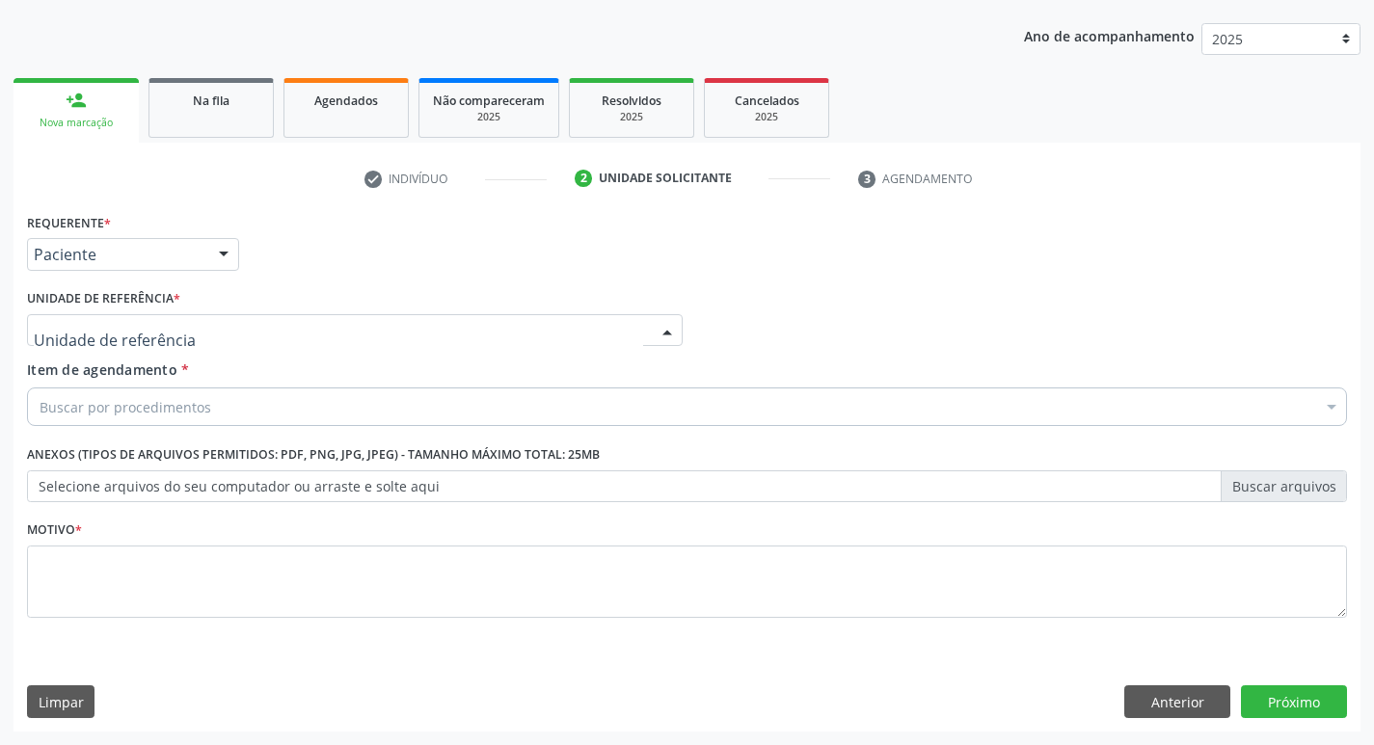
click at [198, 330] on div at bounding box center [355, 330] width 656 height 33
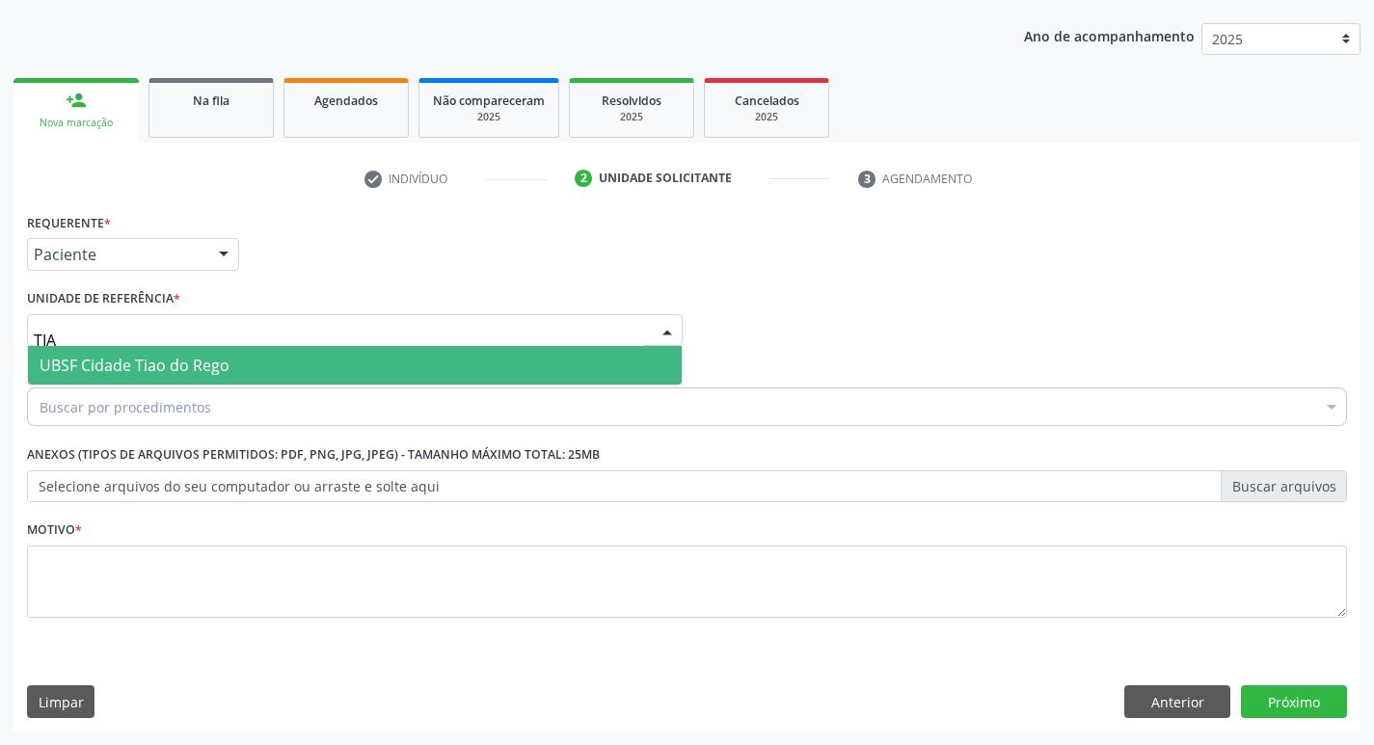
type input "TIAO"
click at [199, 357] on span "UBSF Cidade Tiao do Rego" at bounding box center [135, 365] width 190 height 21
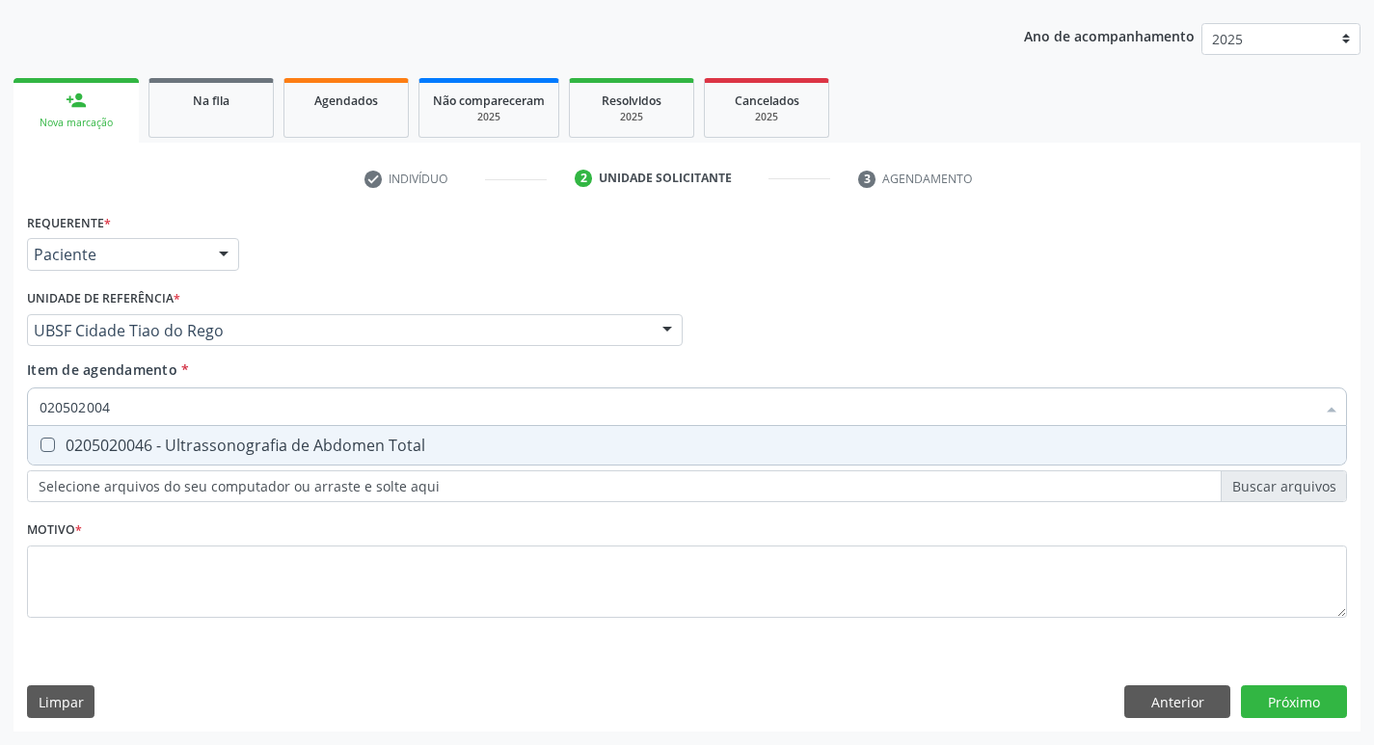
type input "0205020046"
click at [175, 432] on span "0205020046 - Ultrassonografia de Abdomen Total" at bounding box center [687, 445] width 1318 height 39
checkbox Total "true"
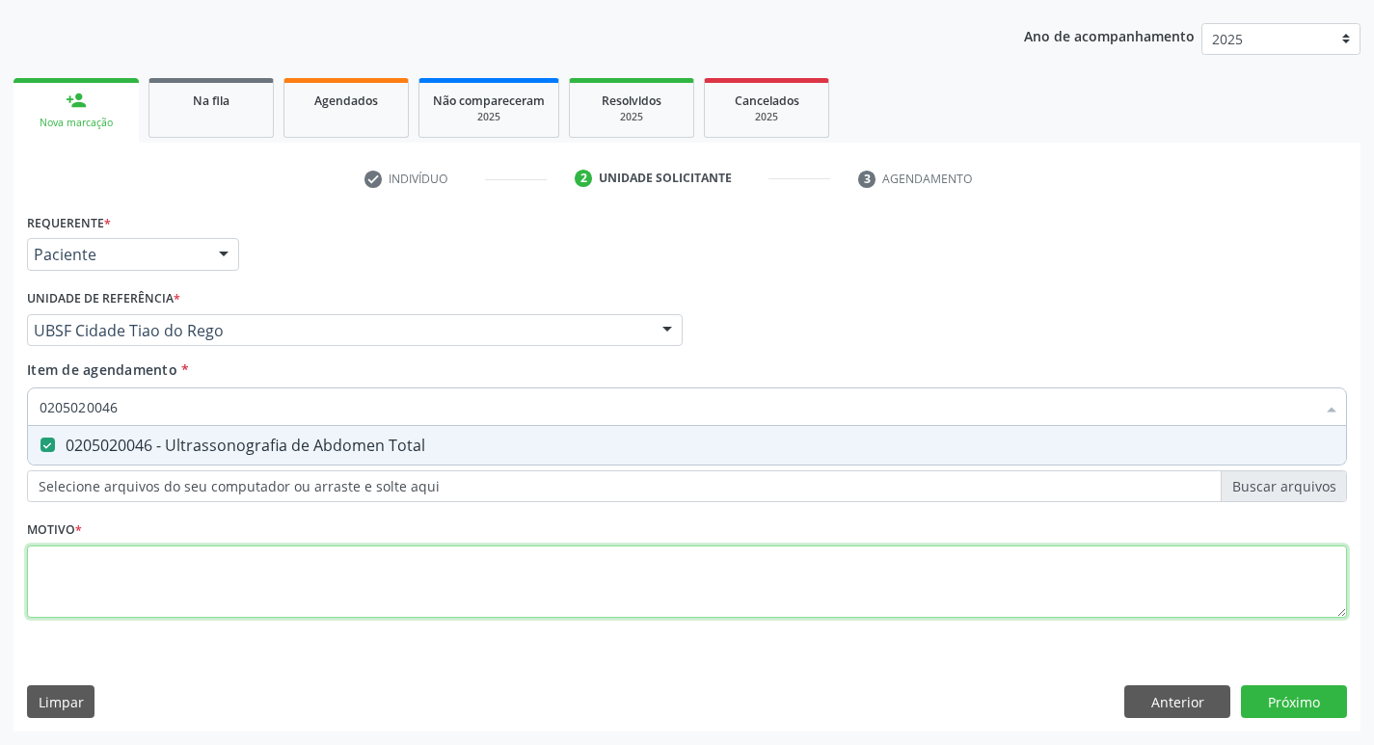
click at [181, 604] on div "Requerente * Paciente Profissional de Saúde Paciente Nenhum resultado encontrad…" at bounding box center [687, 426] width 1320 height 437
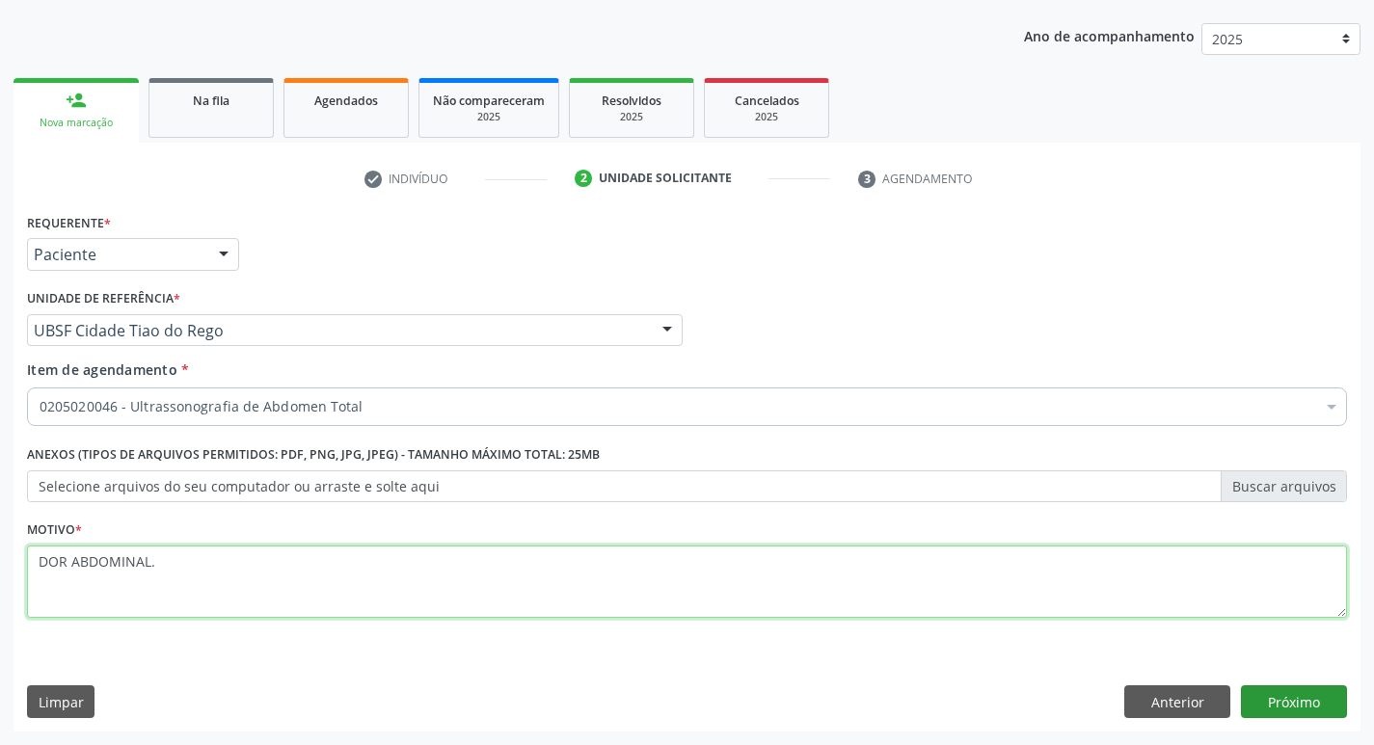
type textarea "DOR ABDOMINAL."
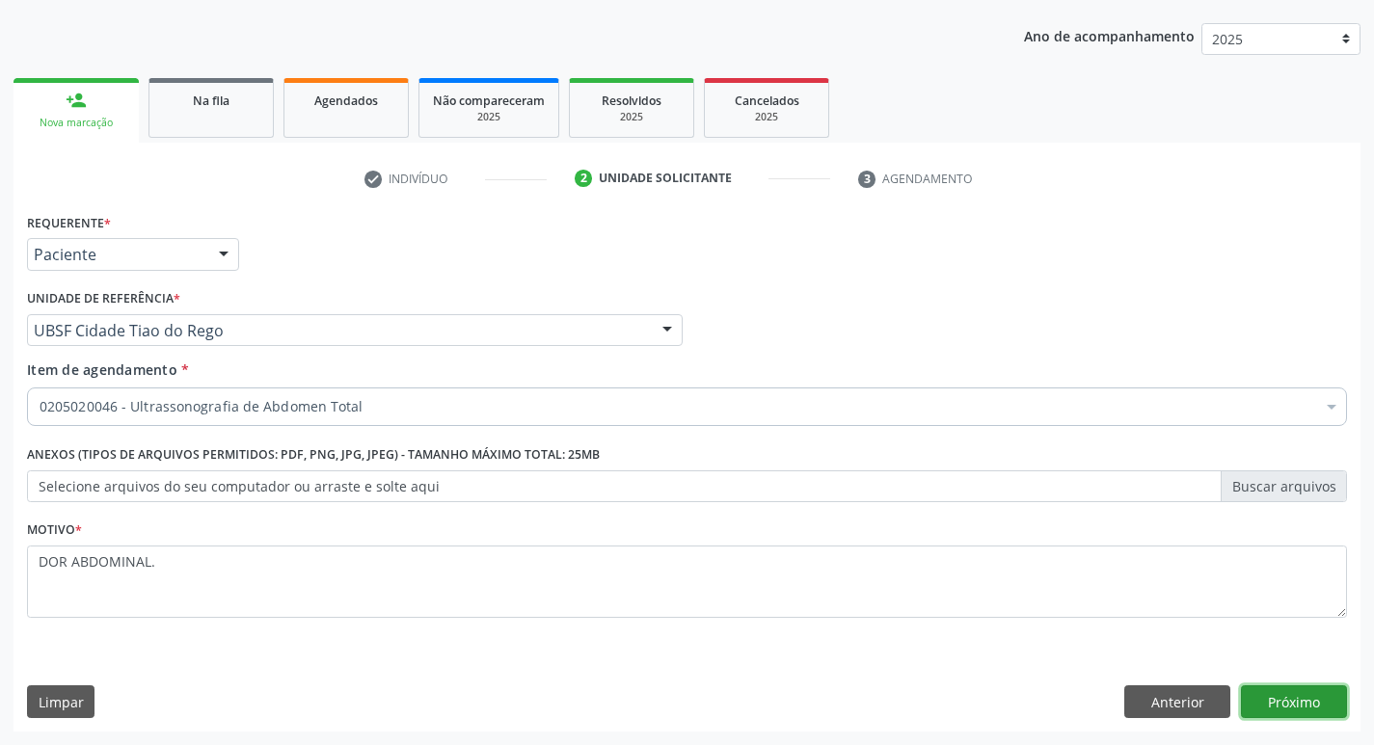
click at [1288, 705] on button "Próximo" at bounding box center [1294, 701] width 106 height 33
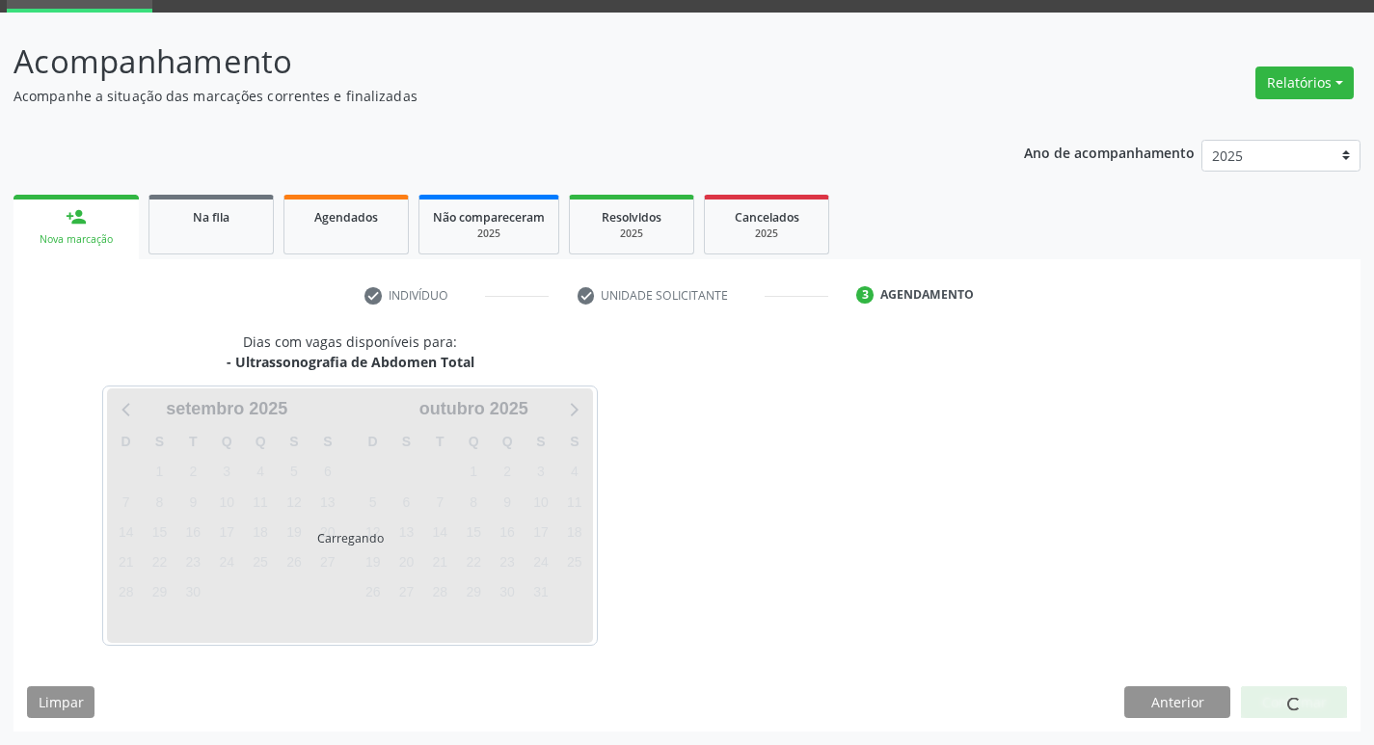
scroll to position [94, 0]
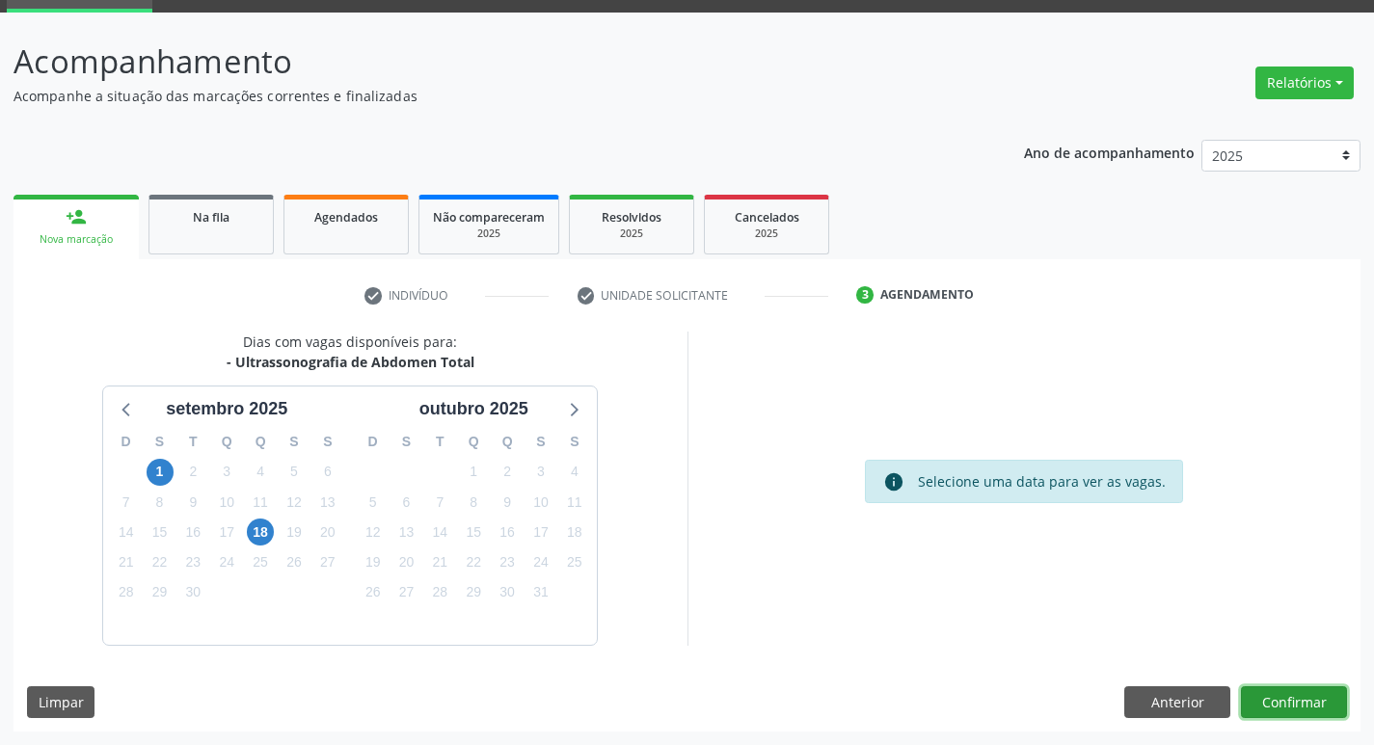
click at [1278, 688] on button "Confirmar" at bounding box center [1294, 702] width 106 height 33
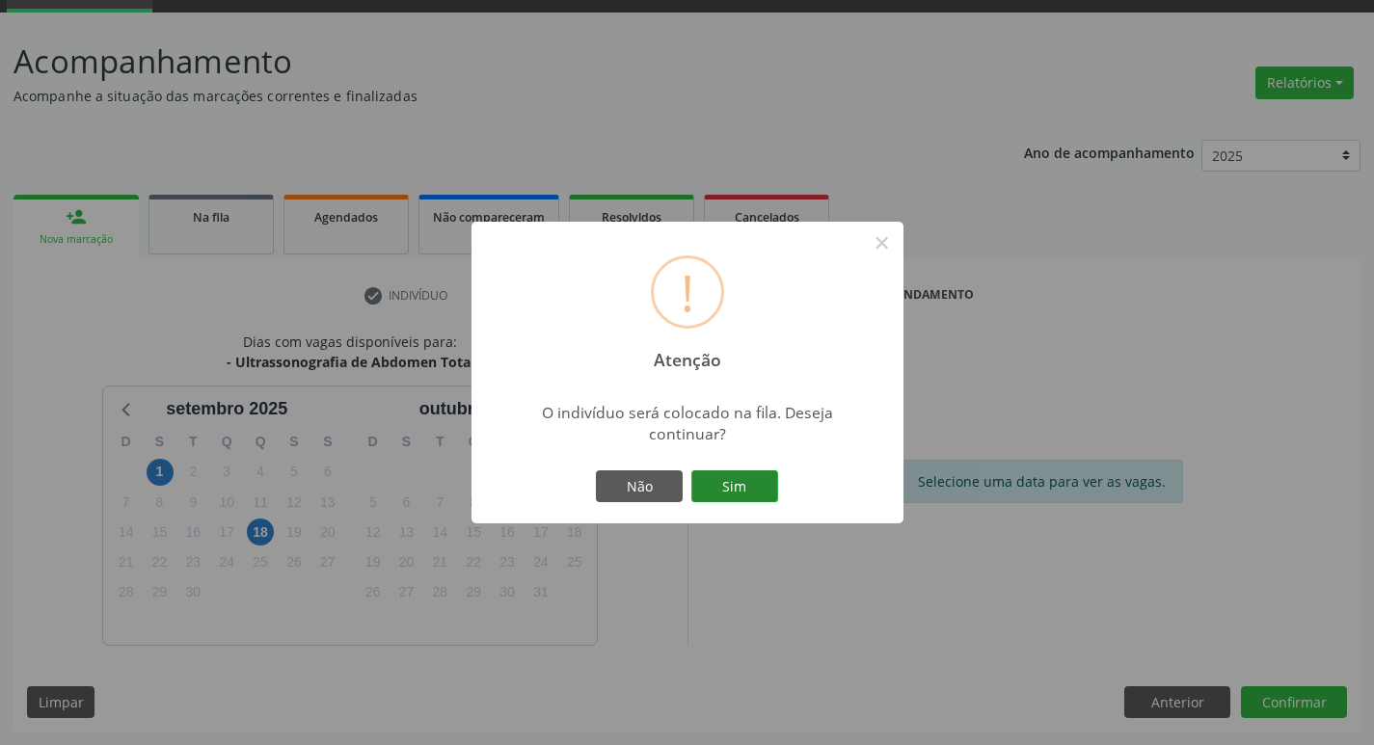
click at [707, 487] on button "Sim" at bounding box center [734, 486] width 87 height 33
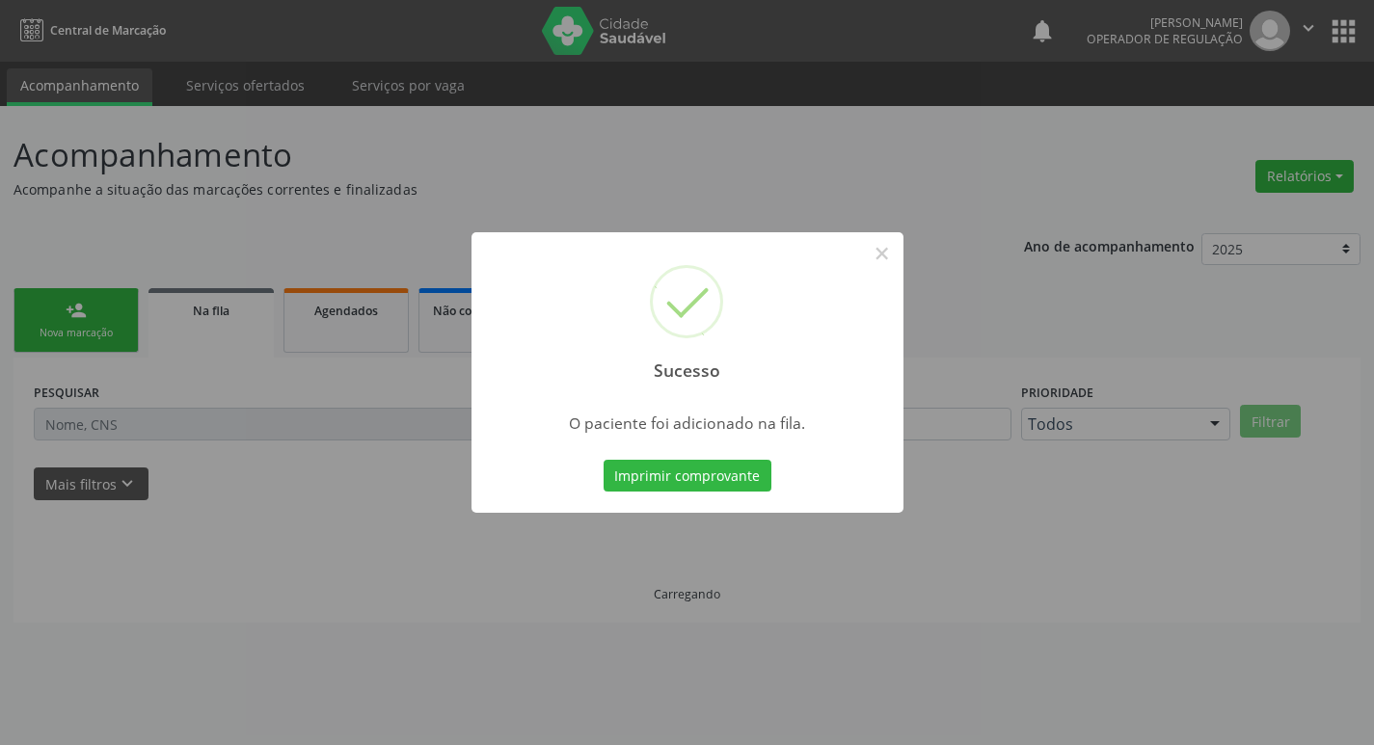
scroll to position [0, 0]
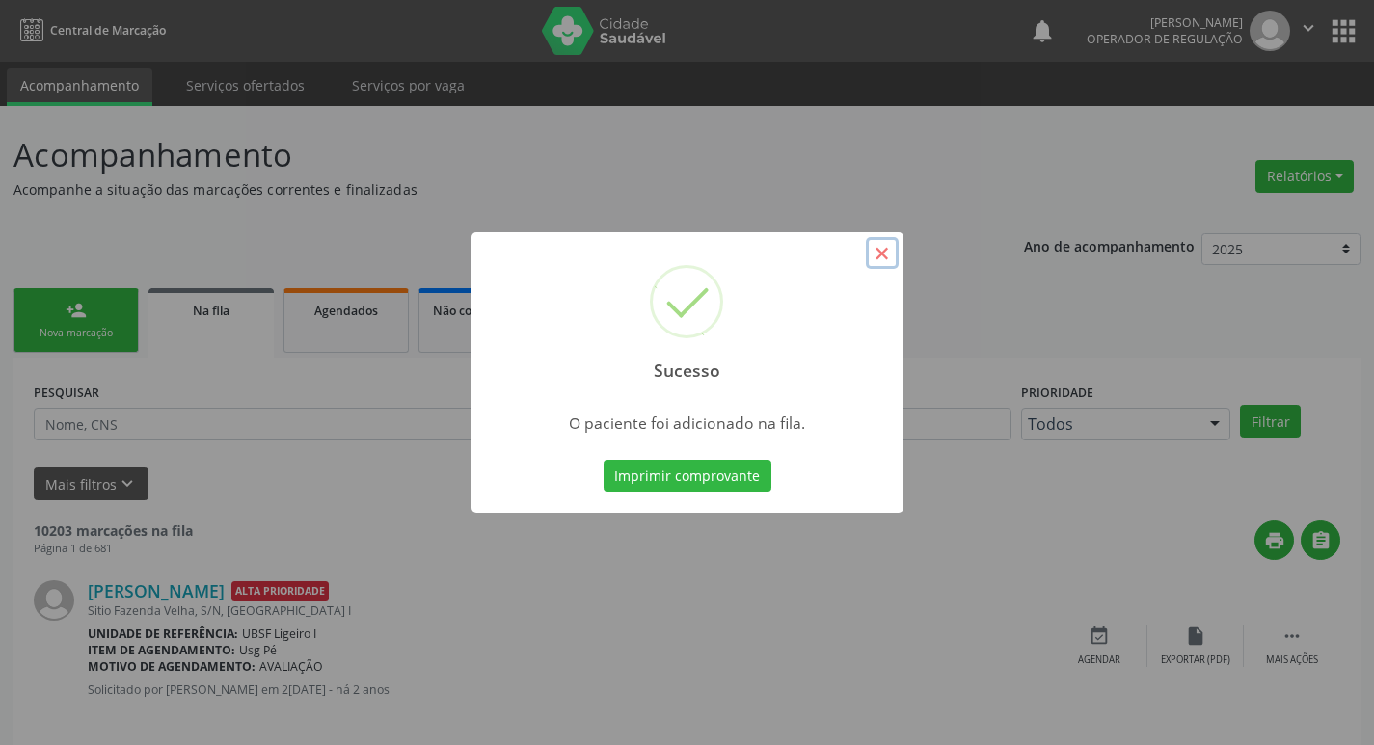
click at [896, 255] on button "×" at bounding box center [882, 253] width 33 height 33
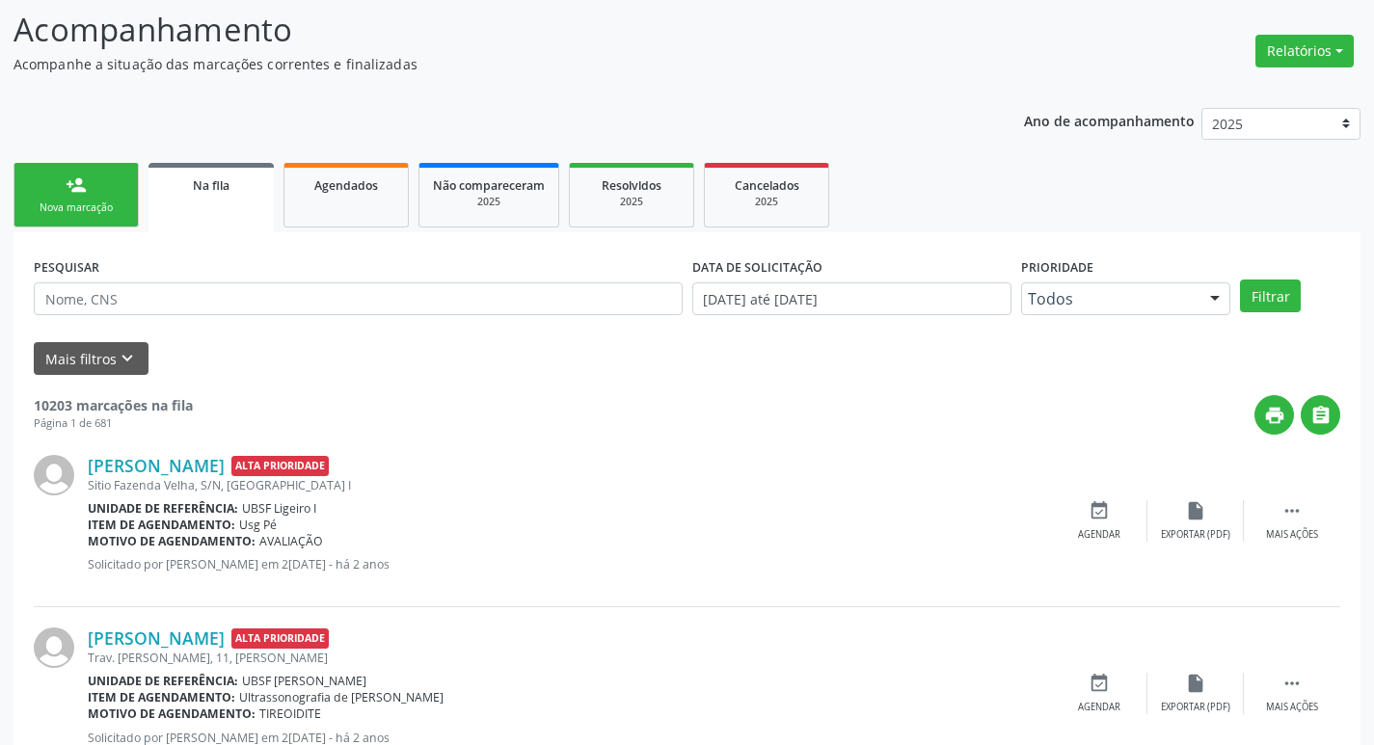
scroll to position [96, 0]
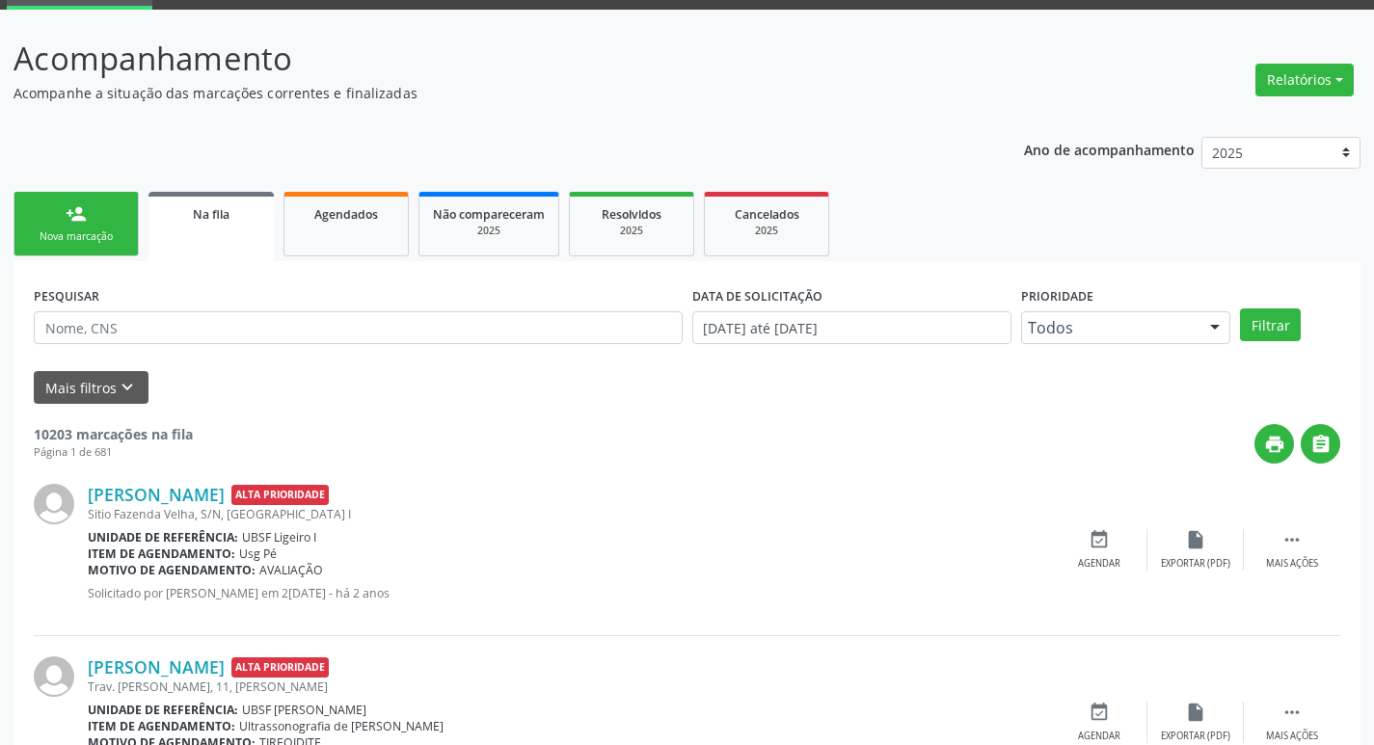
click at [121, 202] on link "person_add Nova marcação" at bounding box center [75, 224] width 125 height 65
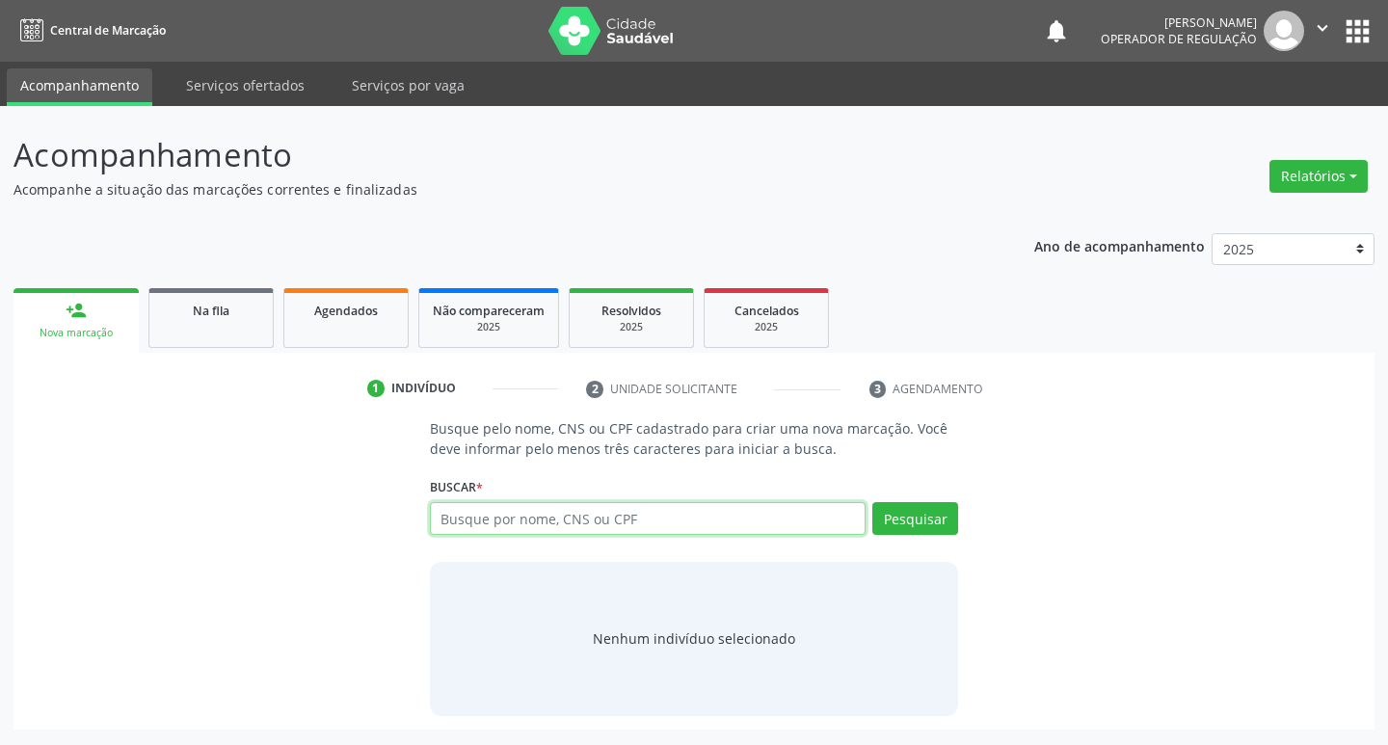
click at [496, 518] on input "text" at bounding box center [648, 518] width 437 height 33
type input "700607958021568"
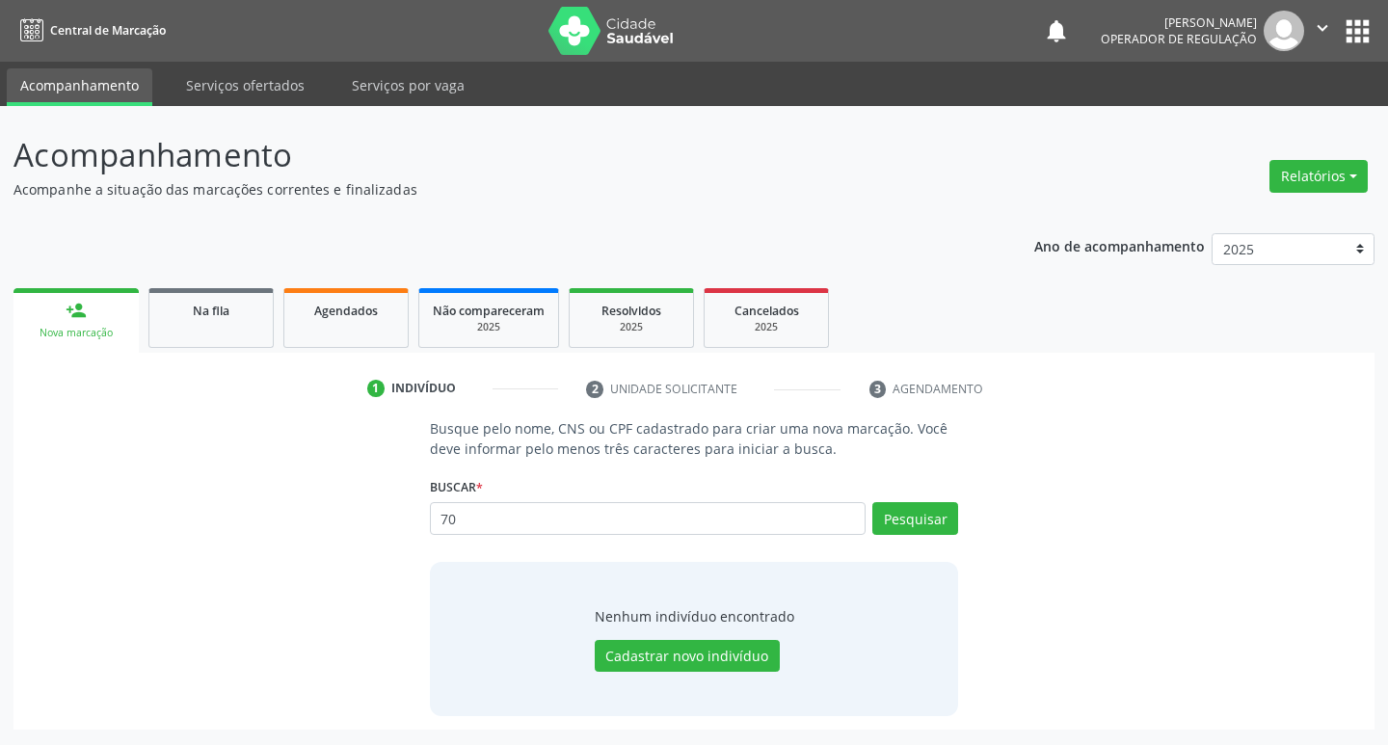
type input "7"
type input "700607958021568"
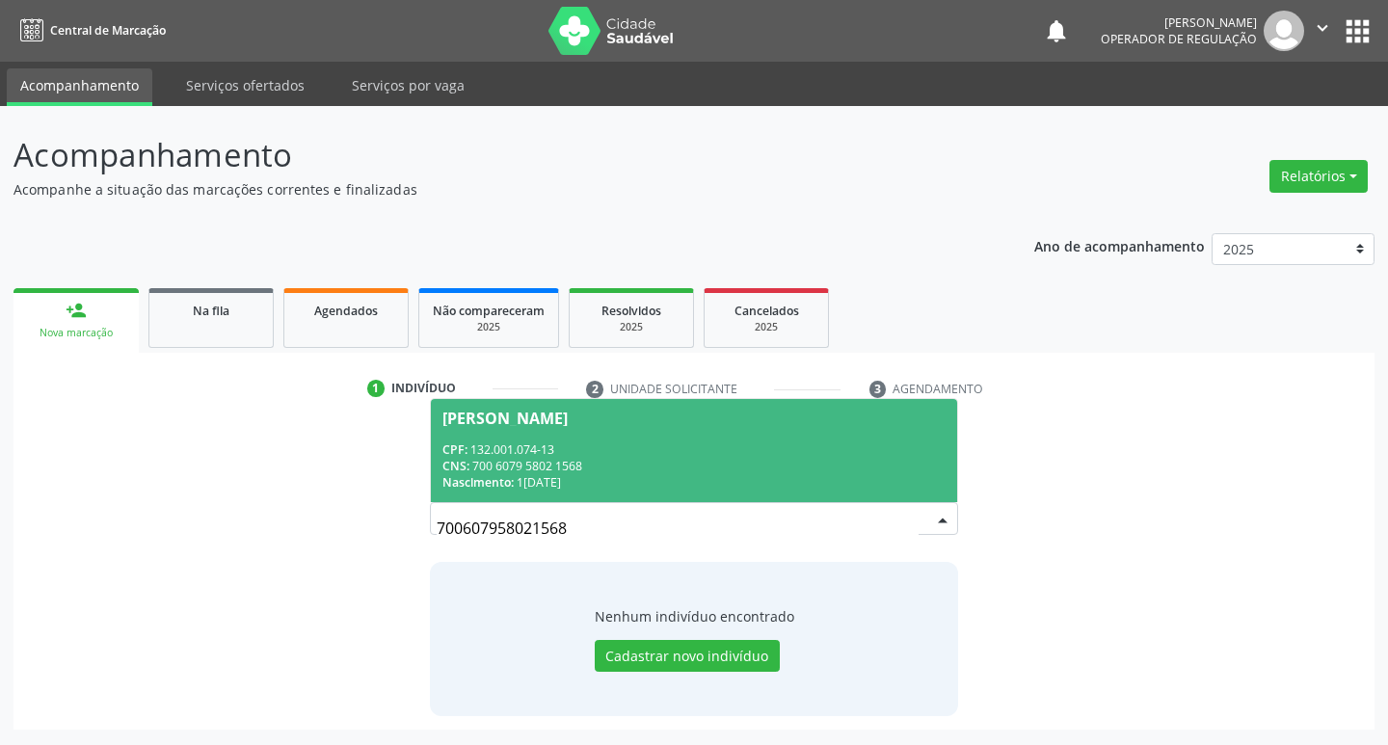
click at [765, 426] on span "[PERSON_NAME] CPF: 132.001.074-13 CNS: 700 6079 5802 1568 Nascimento: [DATE]" at bounding box center [694, 450] width 527 height 103
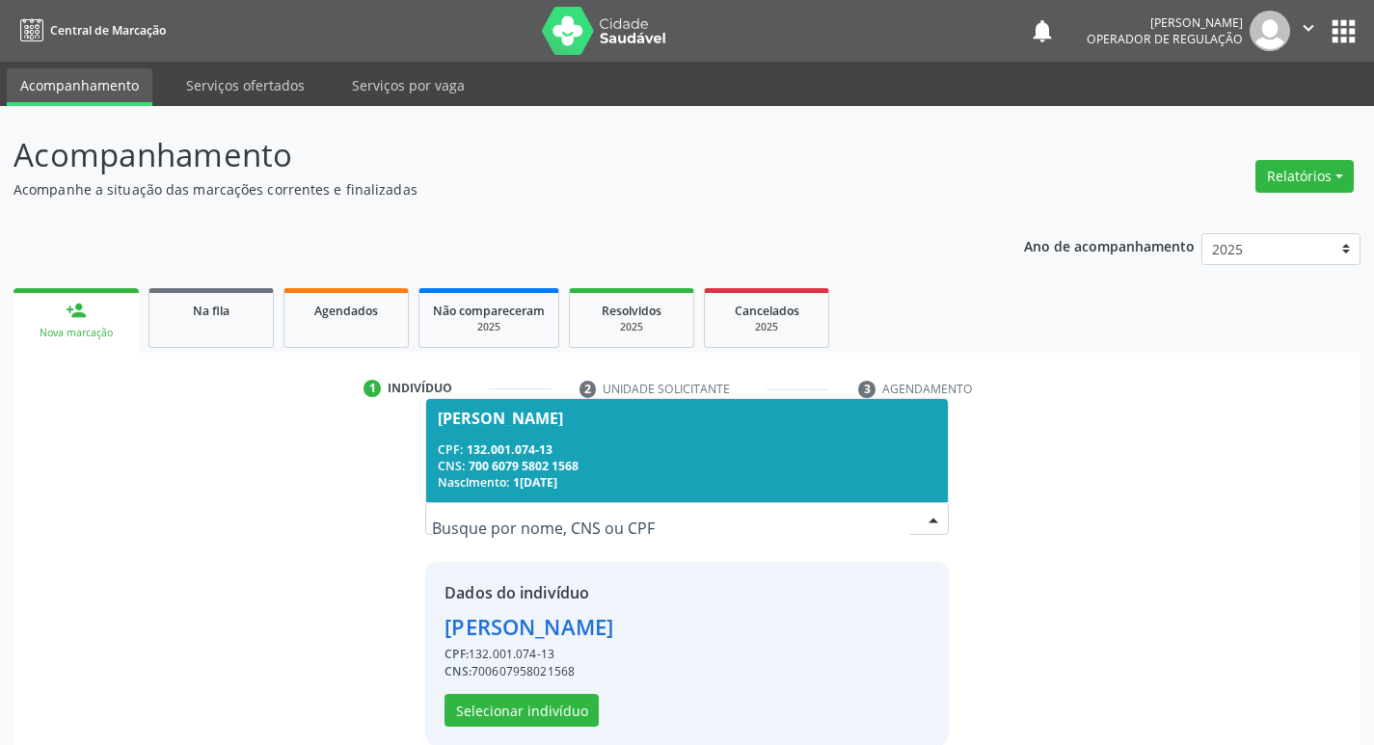
click at [765, 426] on span "[PERSON_NAME] CPF: 132.001.074-13 CNS: 700 6079 5802 1568 Nascimento: [DATE]" at bounding box center [686, 450] width 521 height 103
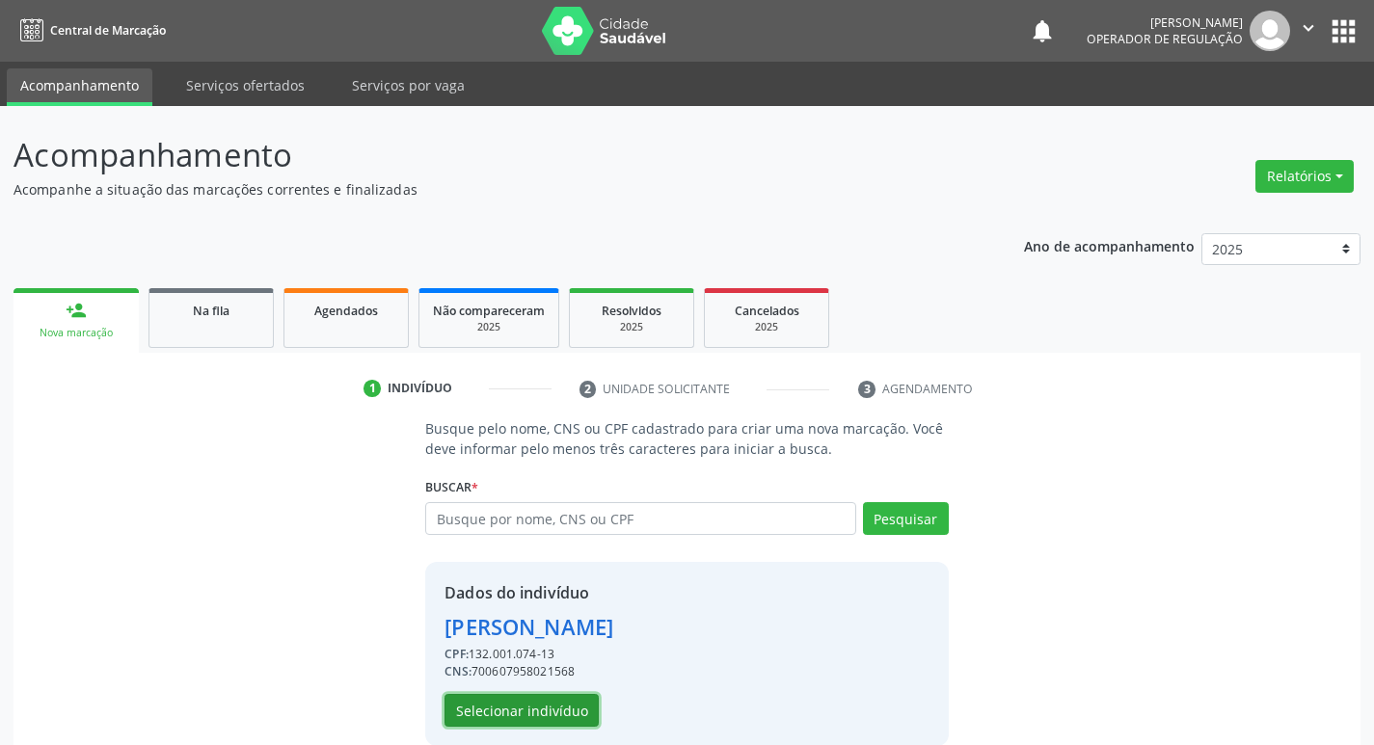
click at [531, 703] on button "Selecionar indivíduo" at bounding box center [521, 710] width 154 height 33
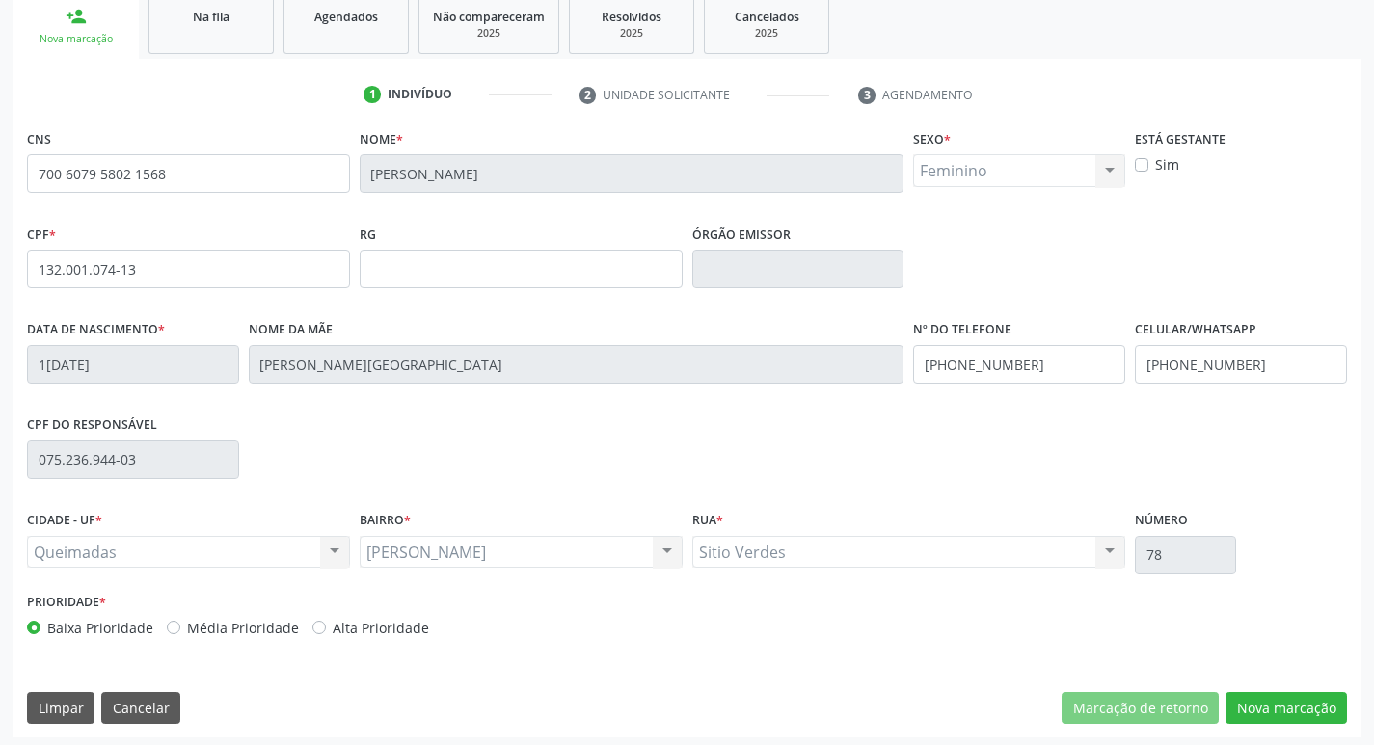
scroll to position [300, 0]
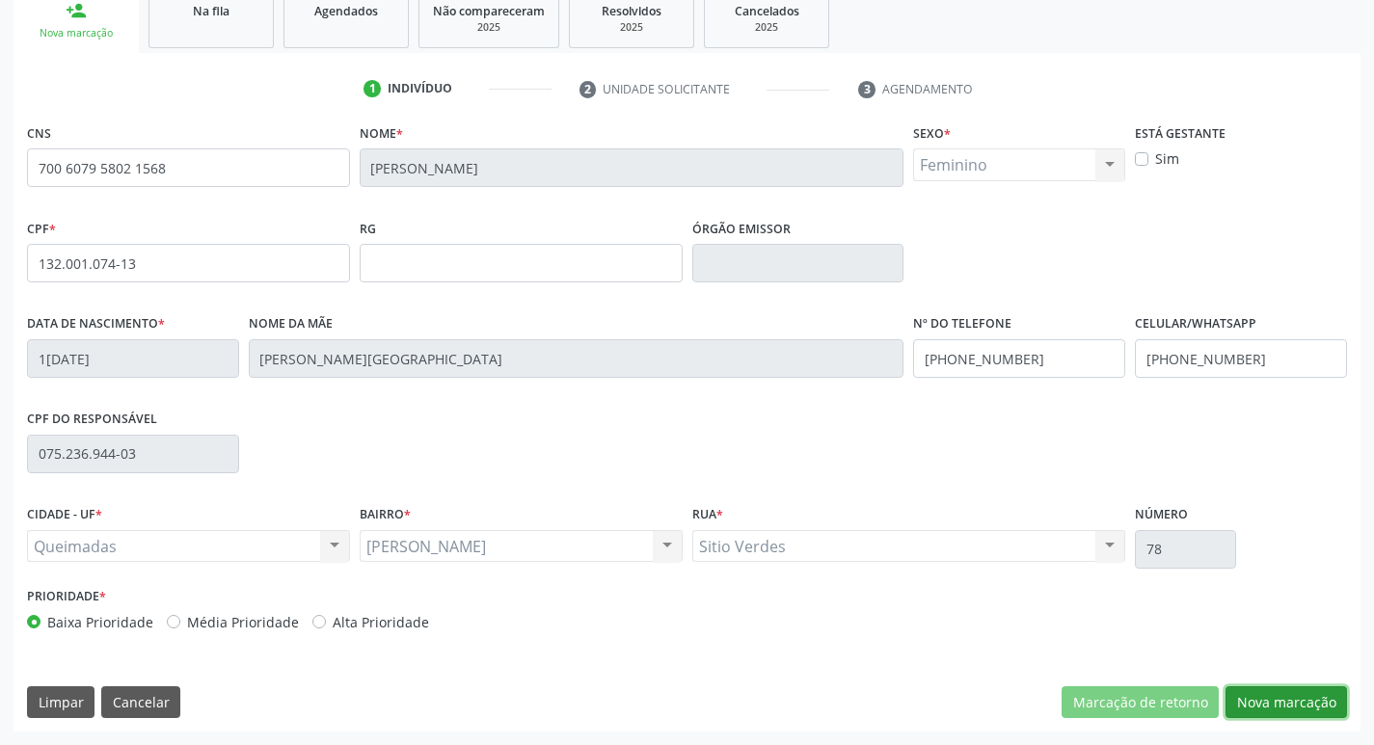
click at [1237, 704] on button "Nova marcação" at bounding box center [1285, 702] width 121 height 33
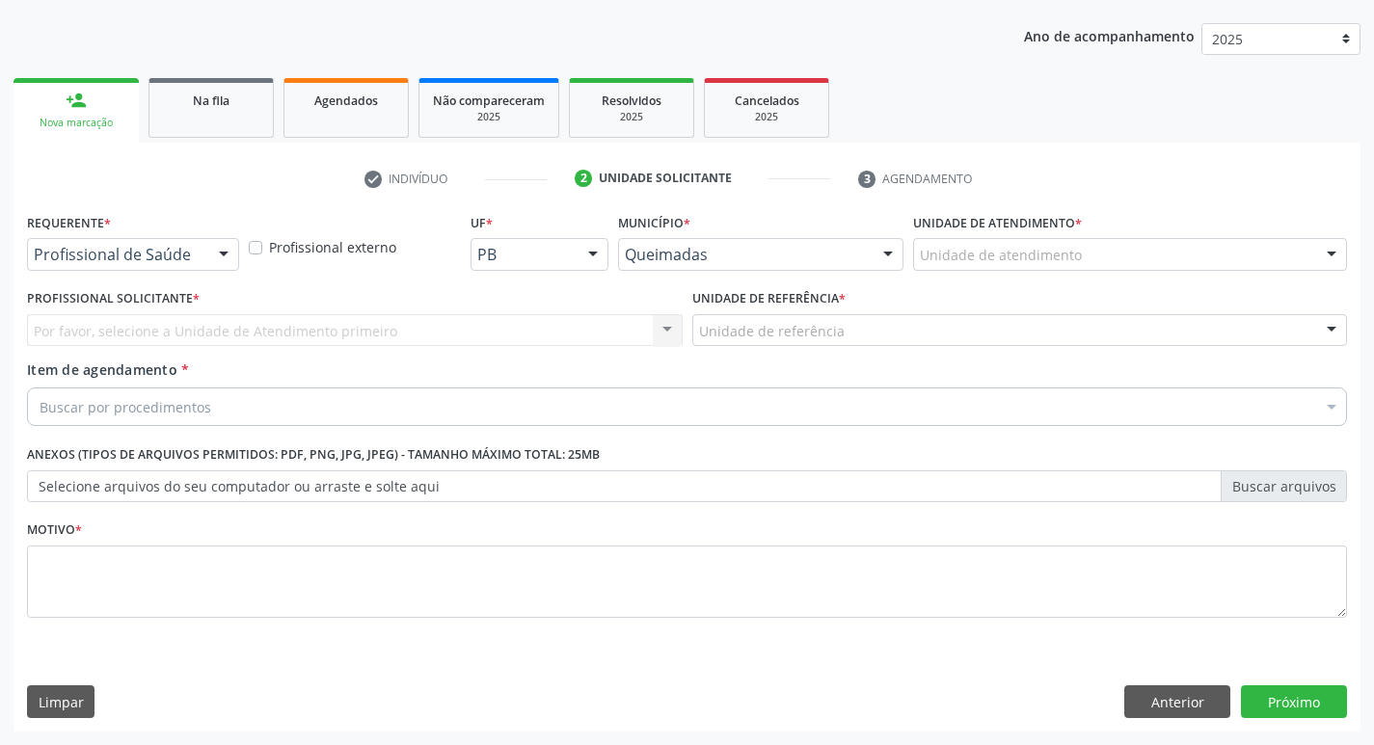
scroll to position [210, 0]
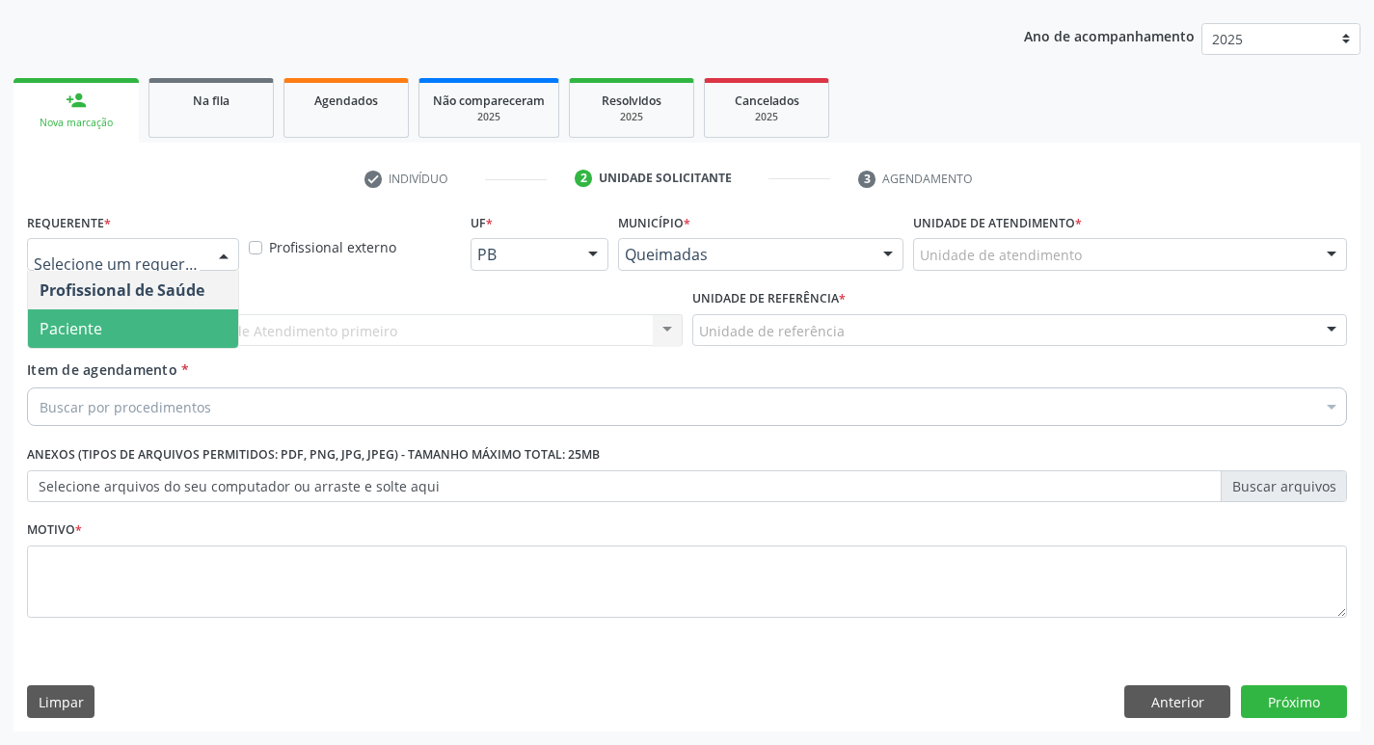
click at [116, 324] on span "Paciente" at bounding box center [133, 328] width 210 height 39
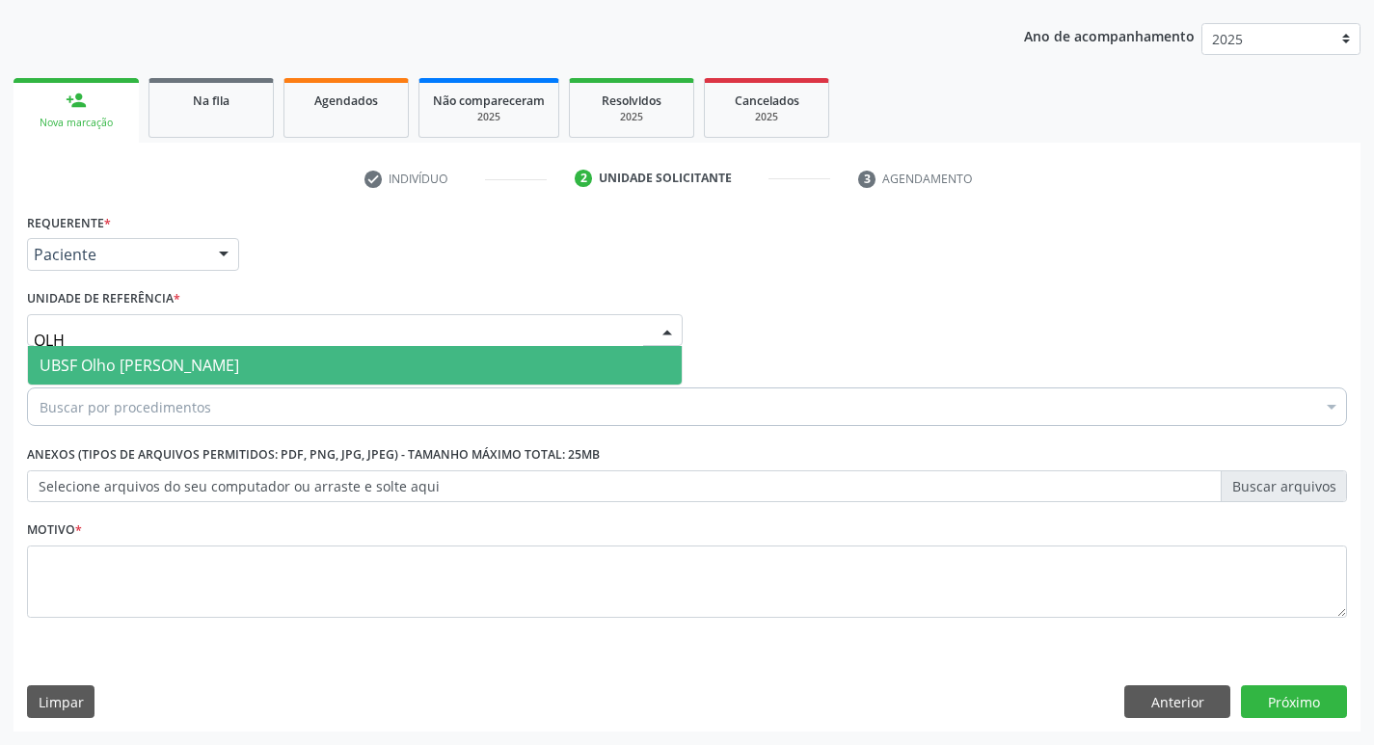
type input "OLHO"
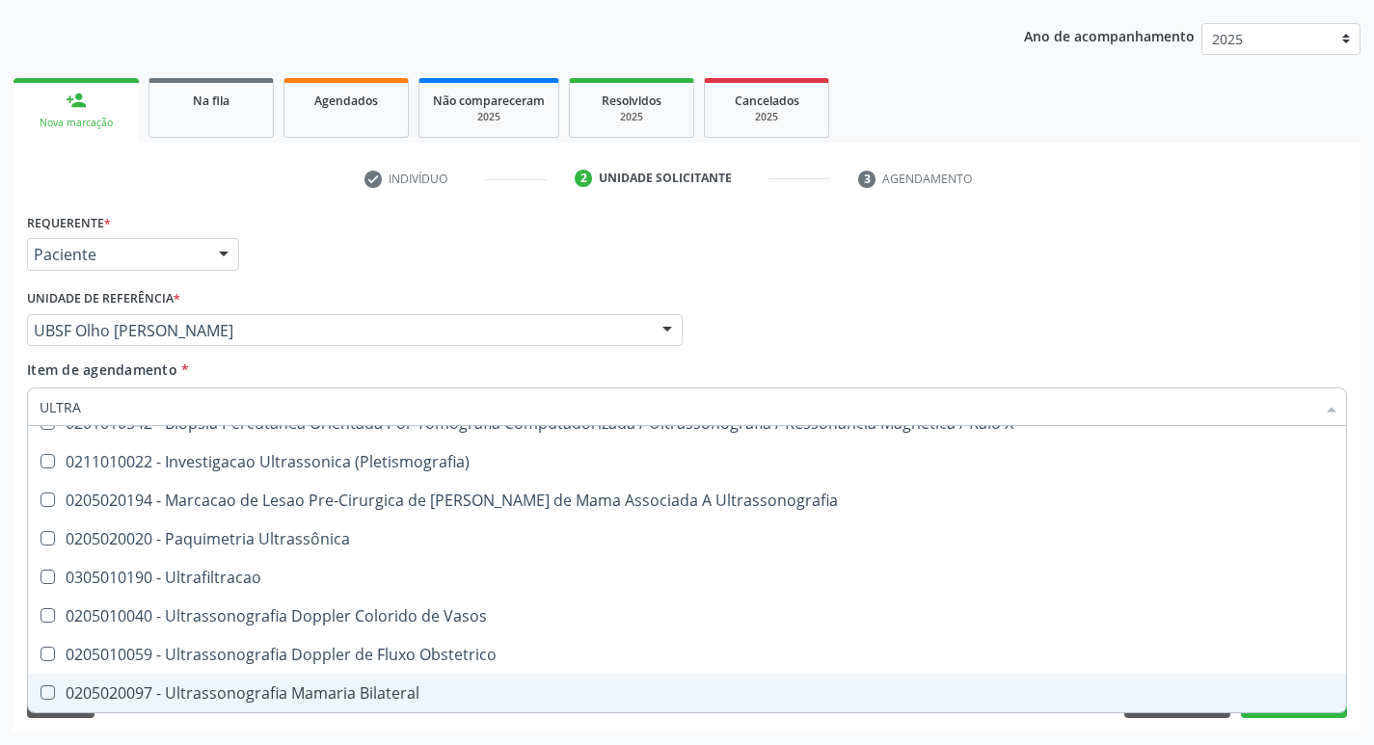
scroll to position [0, 0]
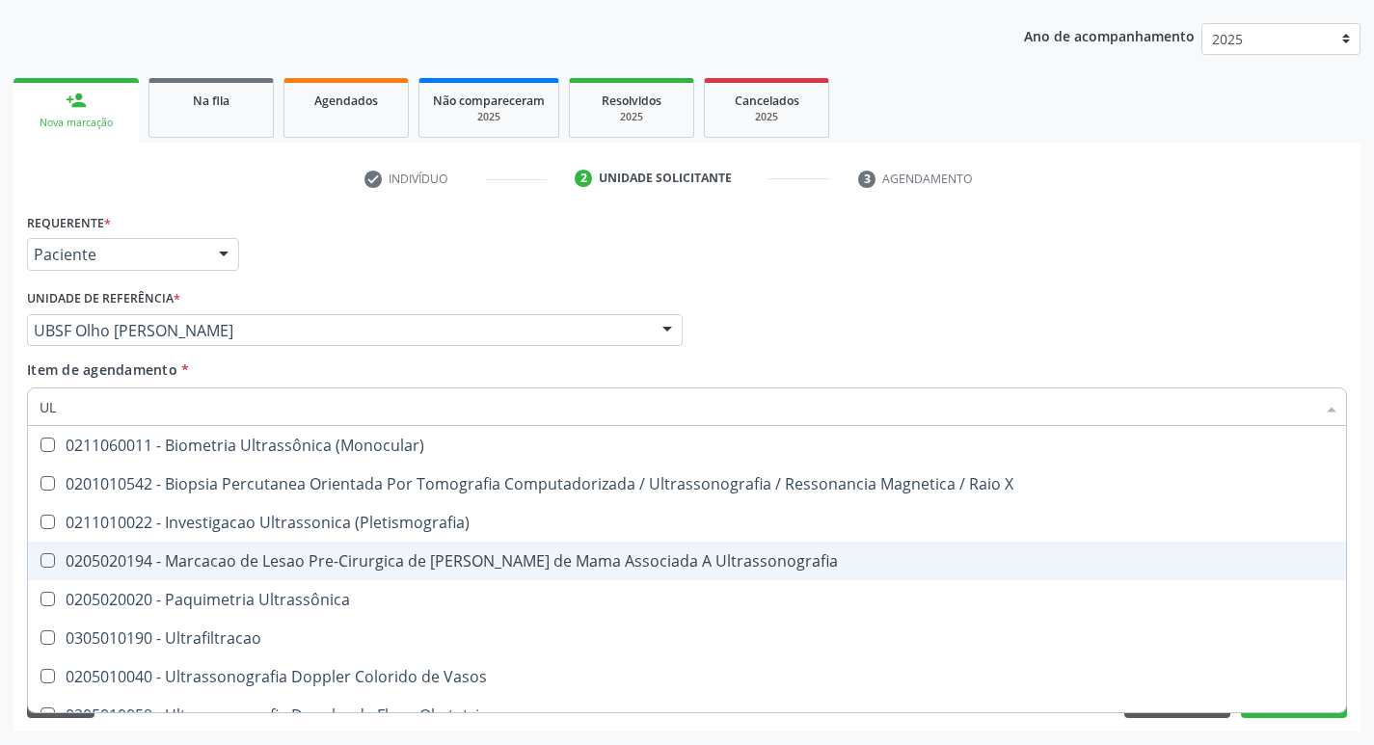
type input "U"
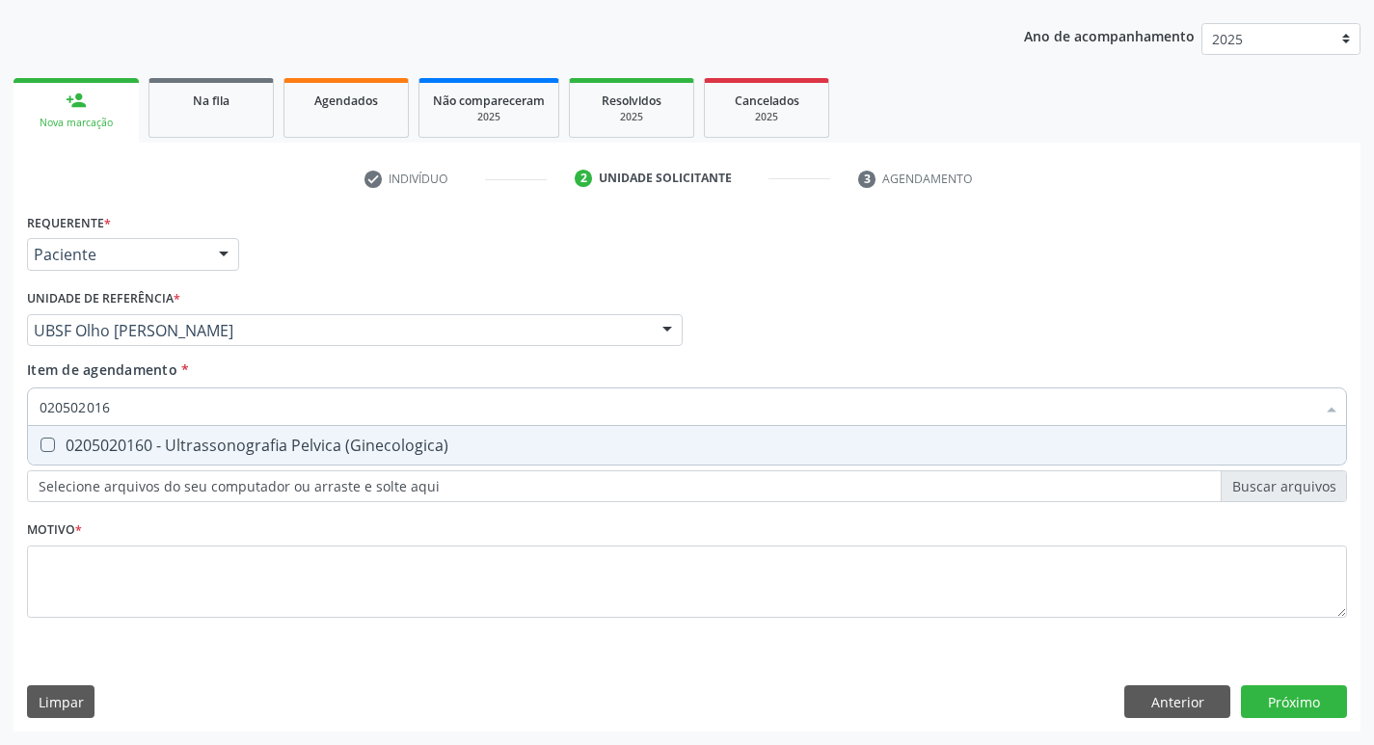
type input "0205020160"
click at [414, 430] on span "0205020160 - Ultrassonografia Pelvica (Ginecologica)" at bounding box center [687, 445] width 1318 height 39
checkbox \(Ginecologica\) "true"
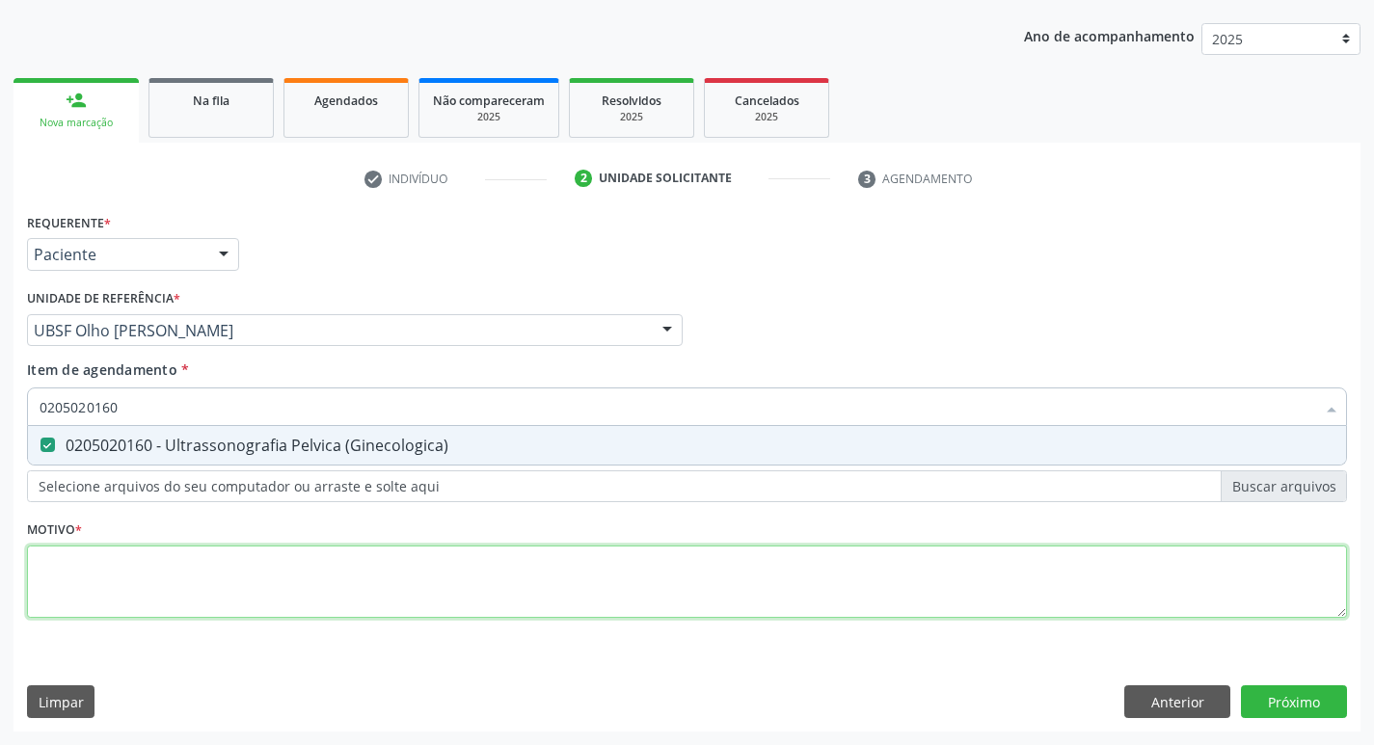
click at [88, 609] on div "Requerente * Paciente Profissional de Saúde Paciente Nenhum resultado encontrad…" at bounding box center [687, 426] width 1320 height 437
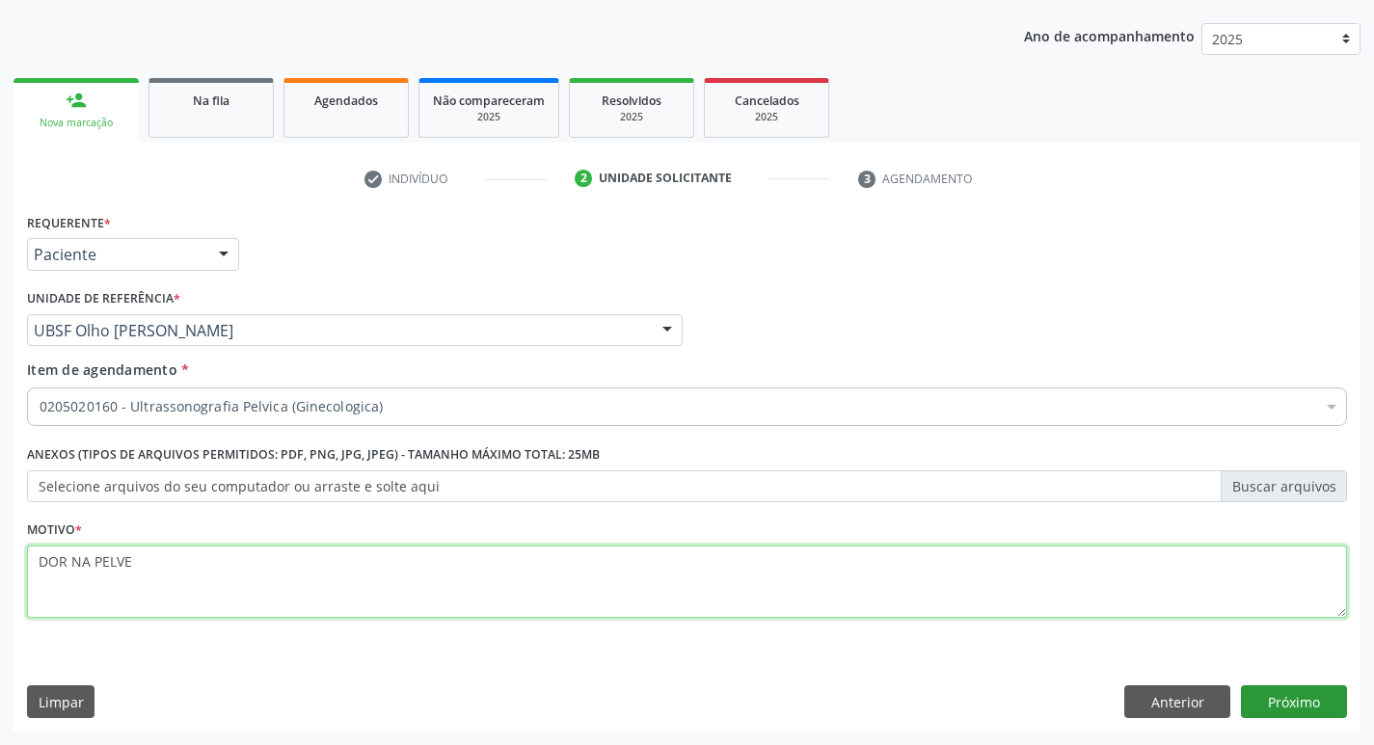
type textarea "DOR NA PELVE"
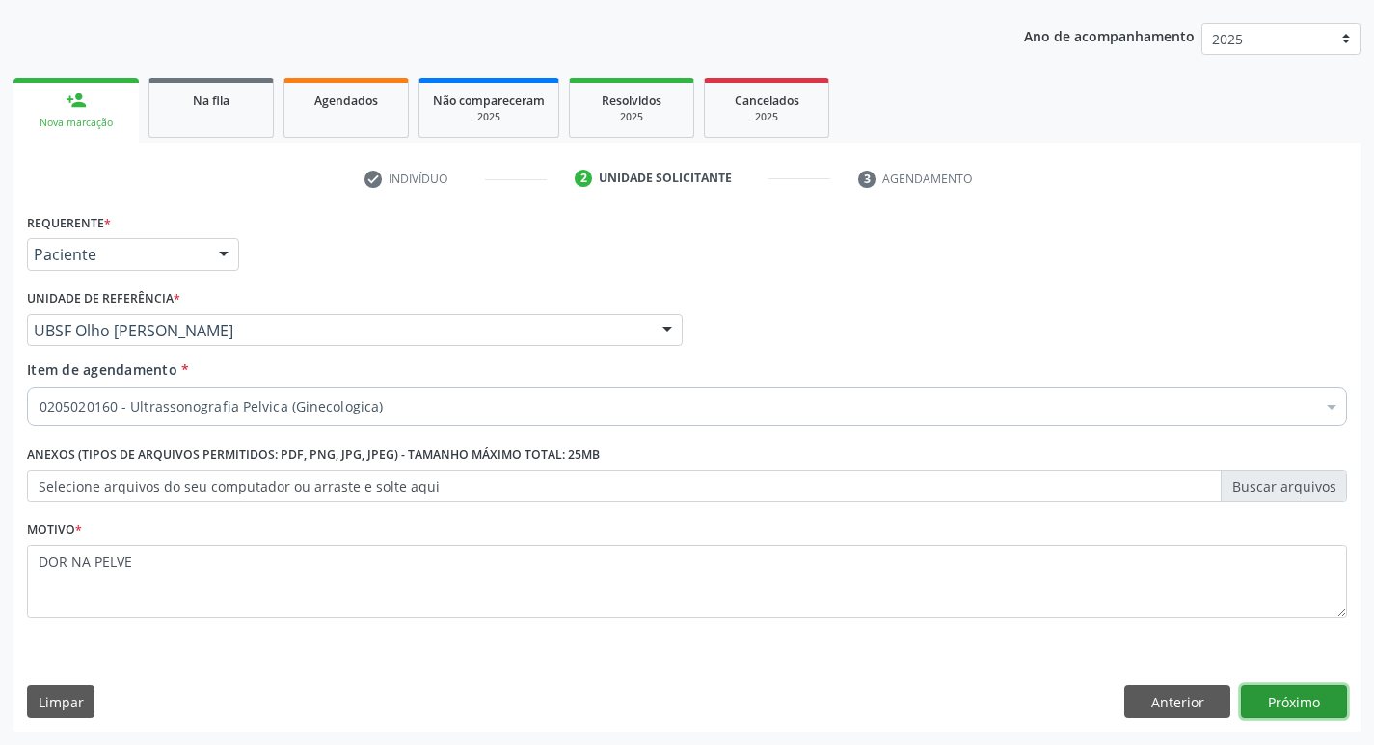
click at [1260, 686] on button "Próximo" at bounding box center [1294, 701] width 106 height 33
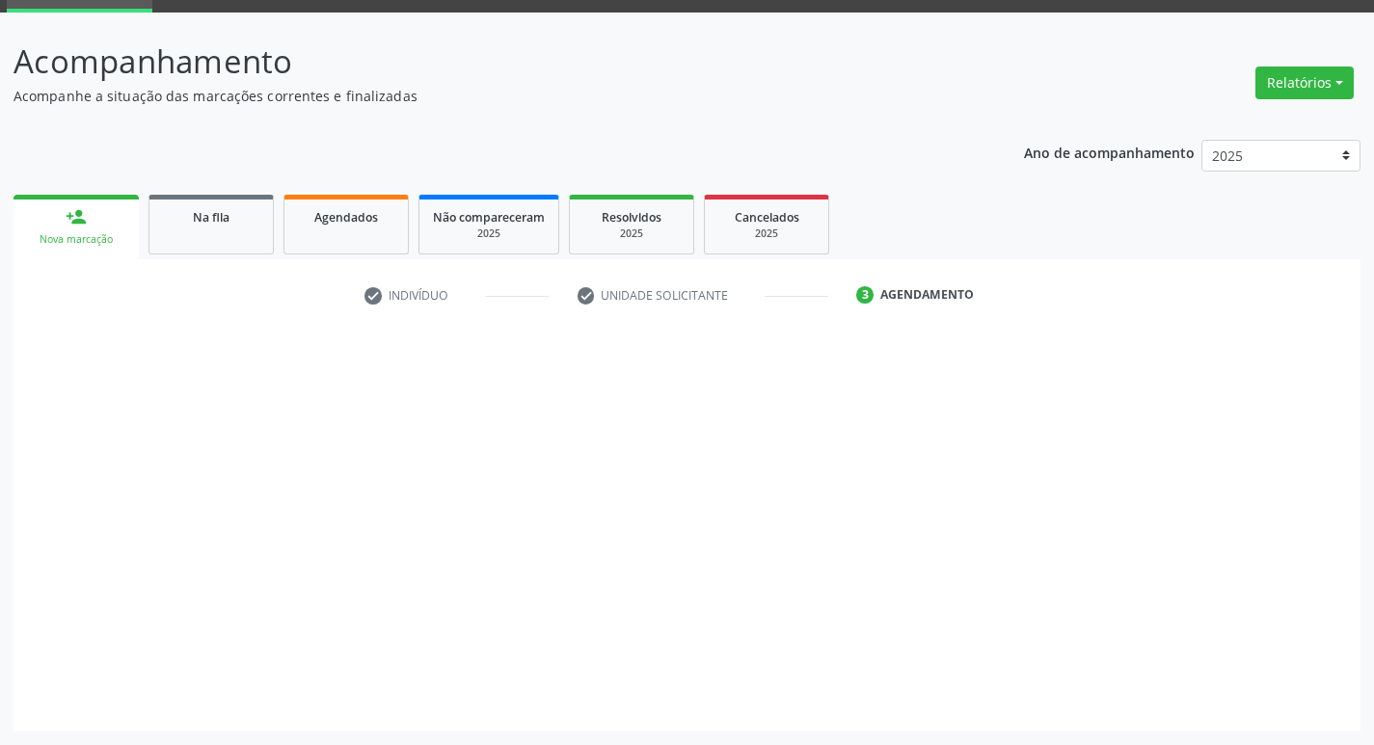
scroll to position [94, 0]
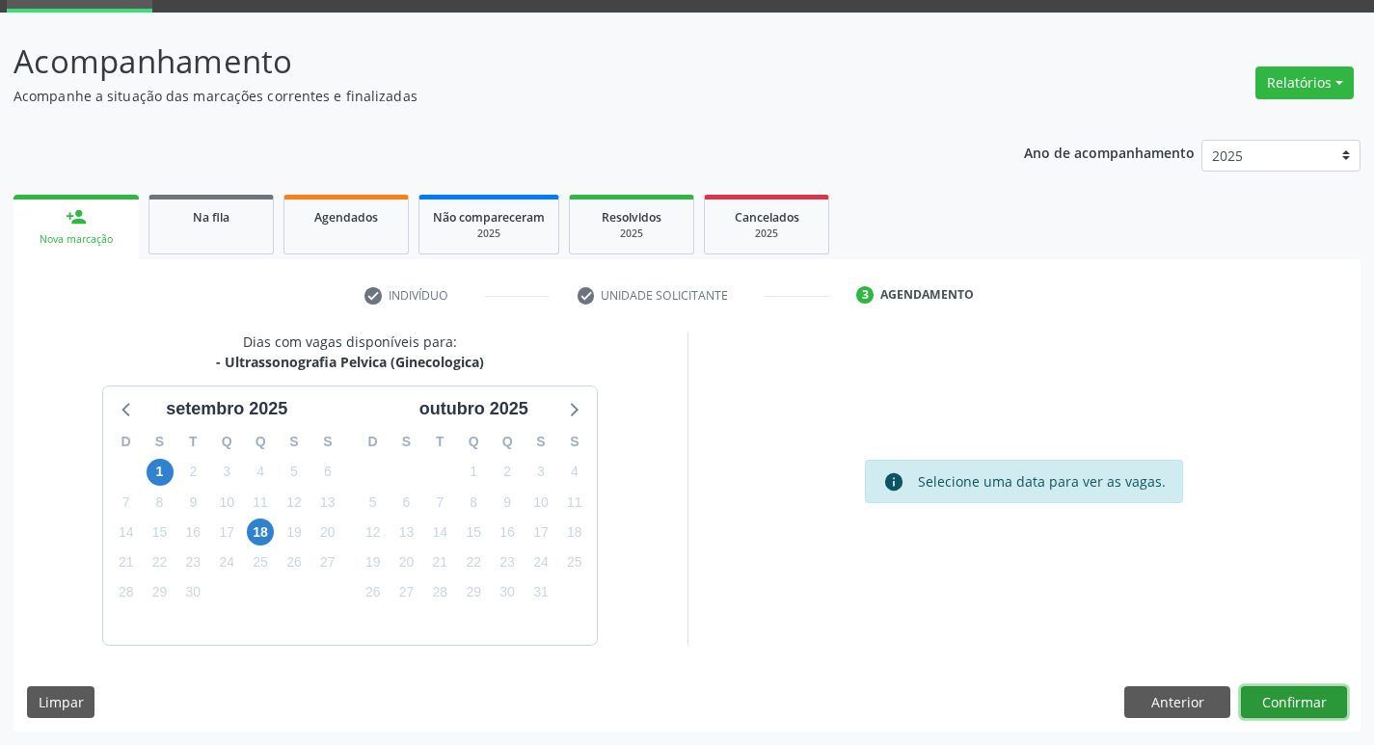
click at [1269, 687] on button "Confirmar" at bounding box center [1294, 702] width 106 height 33
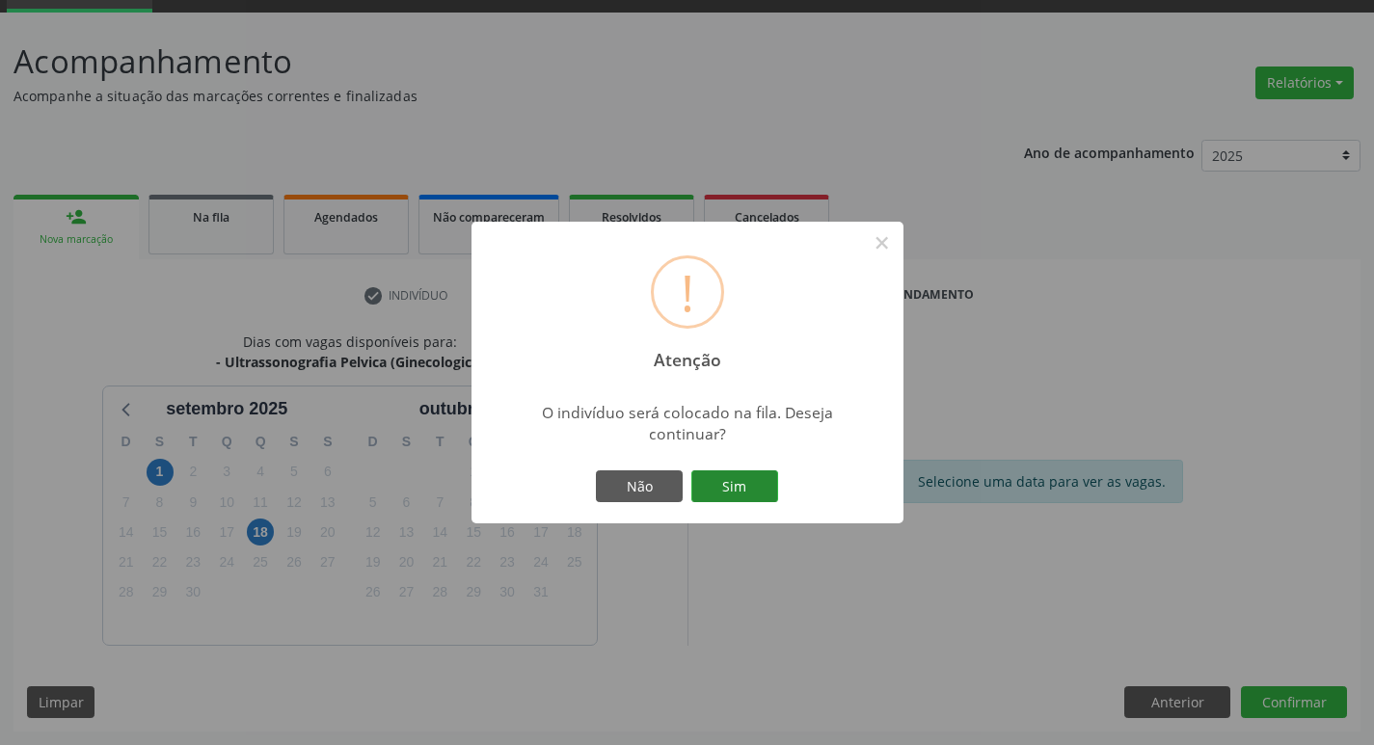
click at [736, 481] on button "Sim" at bounding box center [734, 486] width 87 height 33
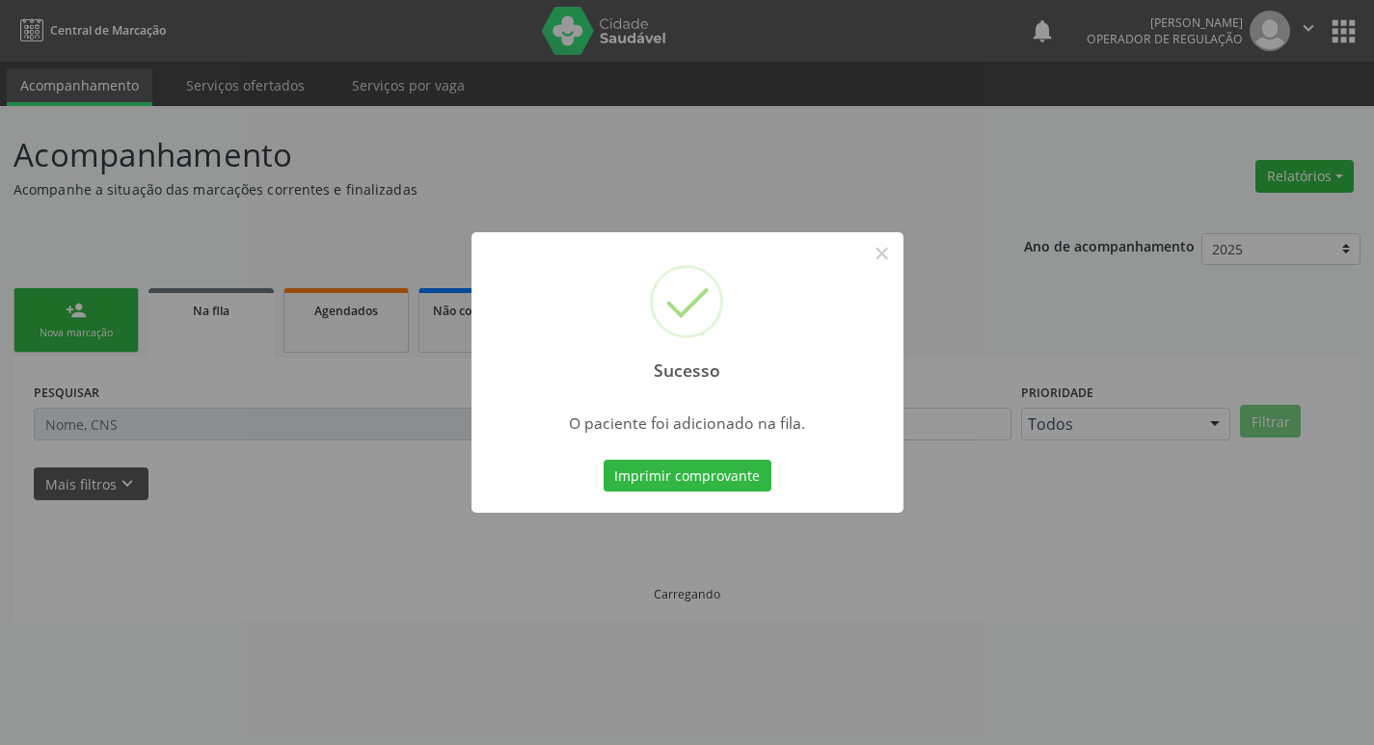
scroll to position [0, 0]
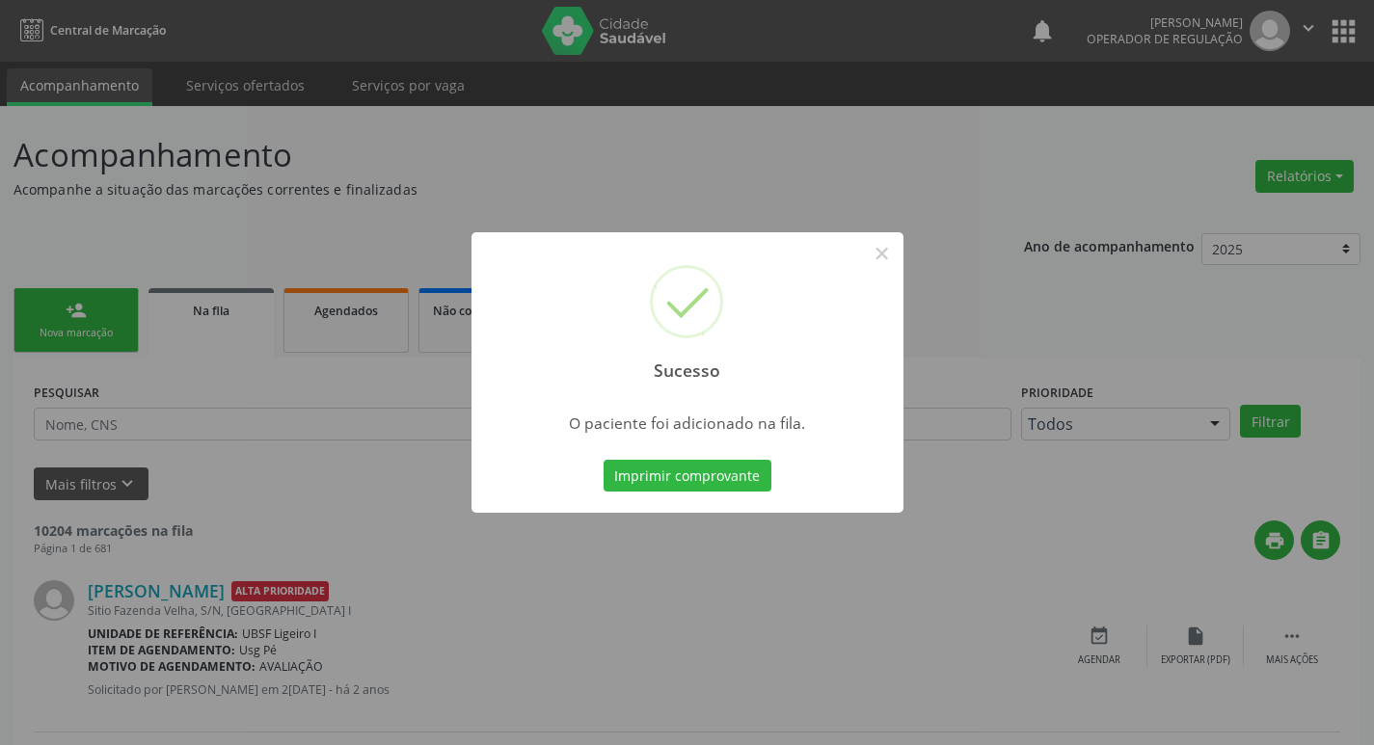
click at [301, 263] on div "Sucesso × O paciente foi adicionado na fila. Imprimir comprovante Cancel" at bounding box center [687, 372] width 1374 height 745
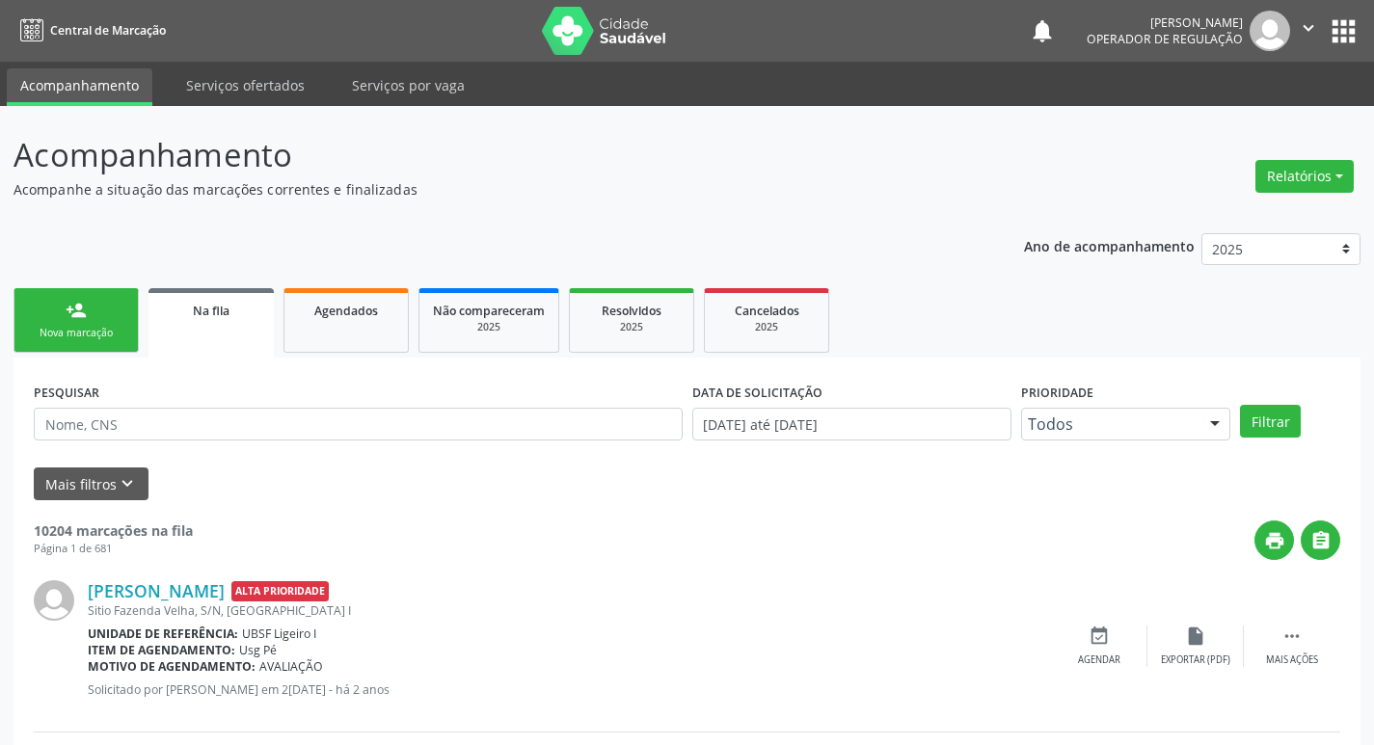
click at [72, 312] on div "person_add" at bounding box center [76, 310] width 21 height 21
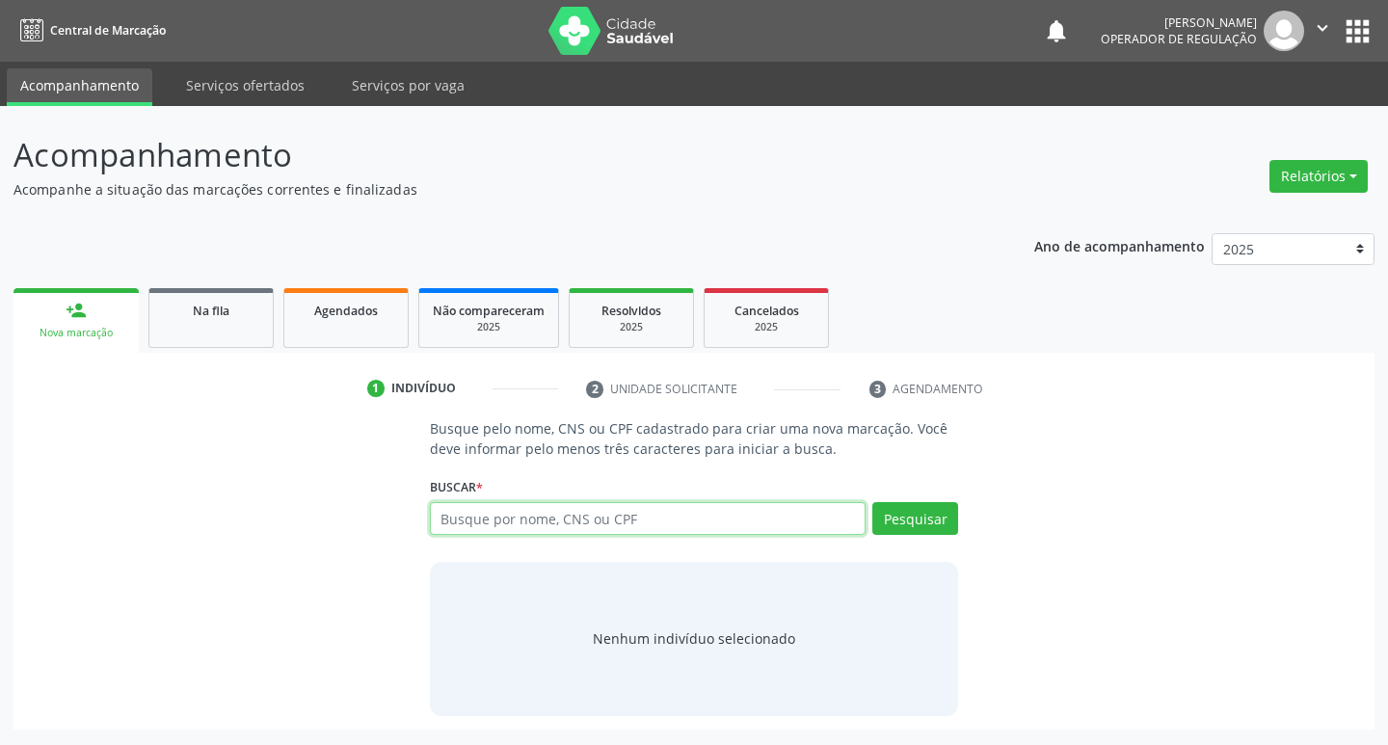
click at [668, 513] on input "text" at bounding box center [648, 518] width 437 height 33
type input "707706610612310"
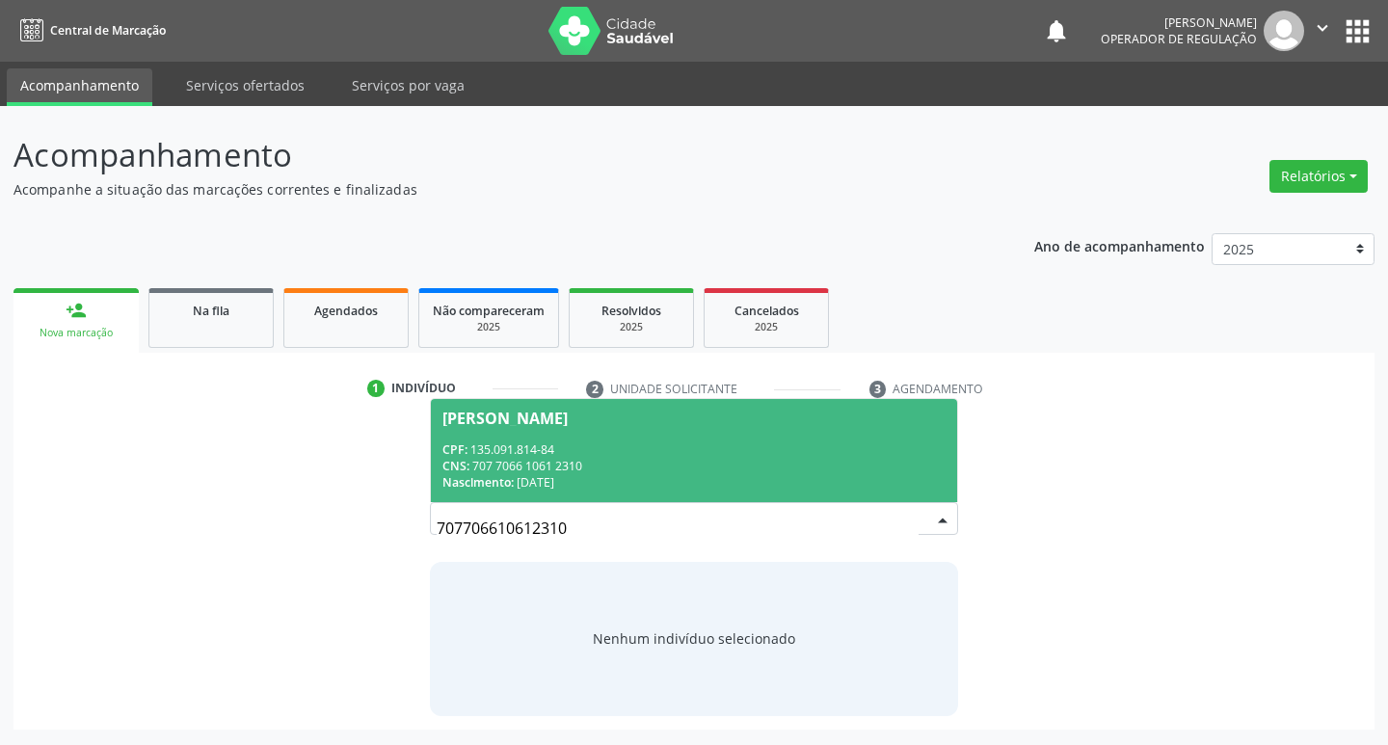
click at [794, 421] on div "[PERSON_NAME]" at bounding box center [695, 418] width 504 height 15
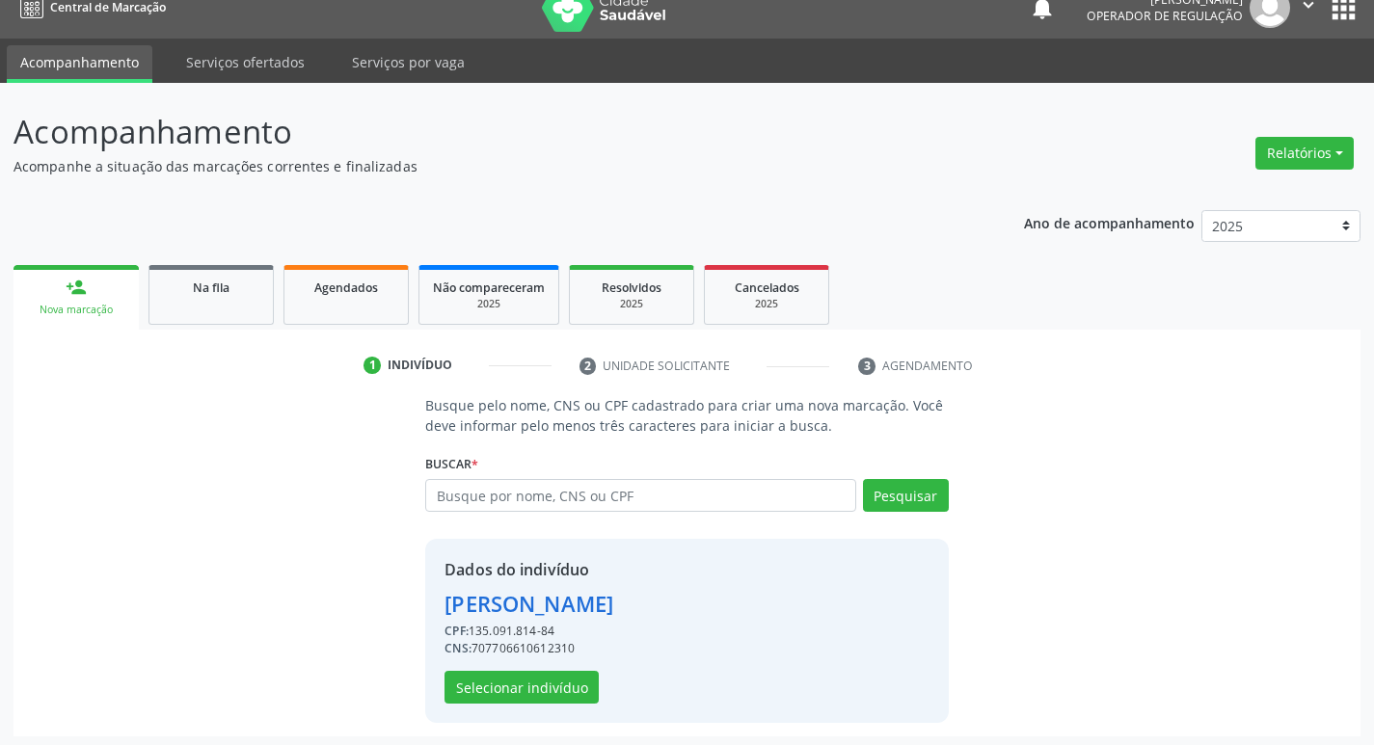
scroll to position [28, 0]
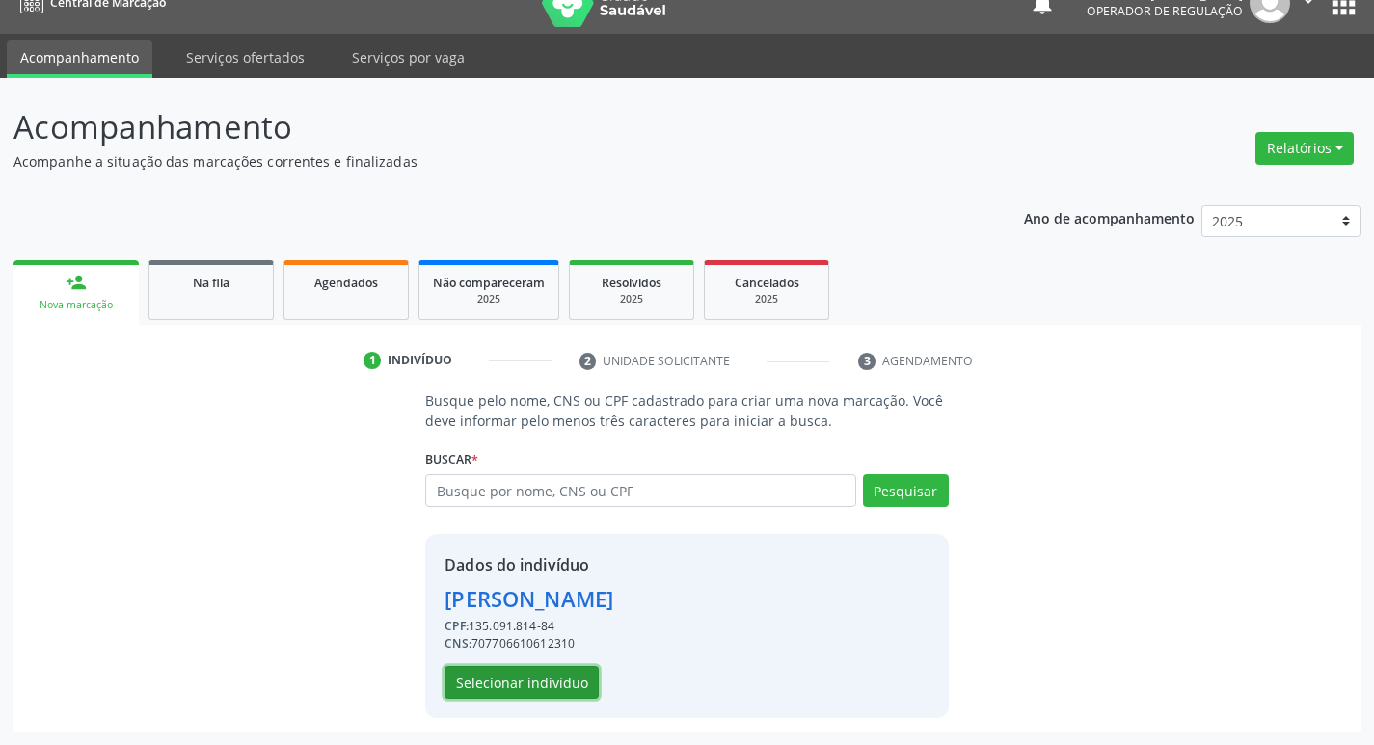
click at [459, 679] on button "Selecionar indivíduo" at bounding box center [521, 682] width 154 height 33
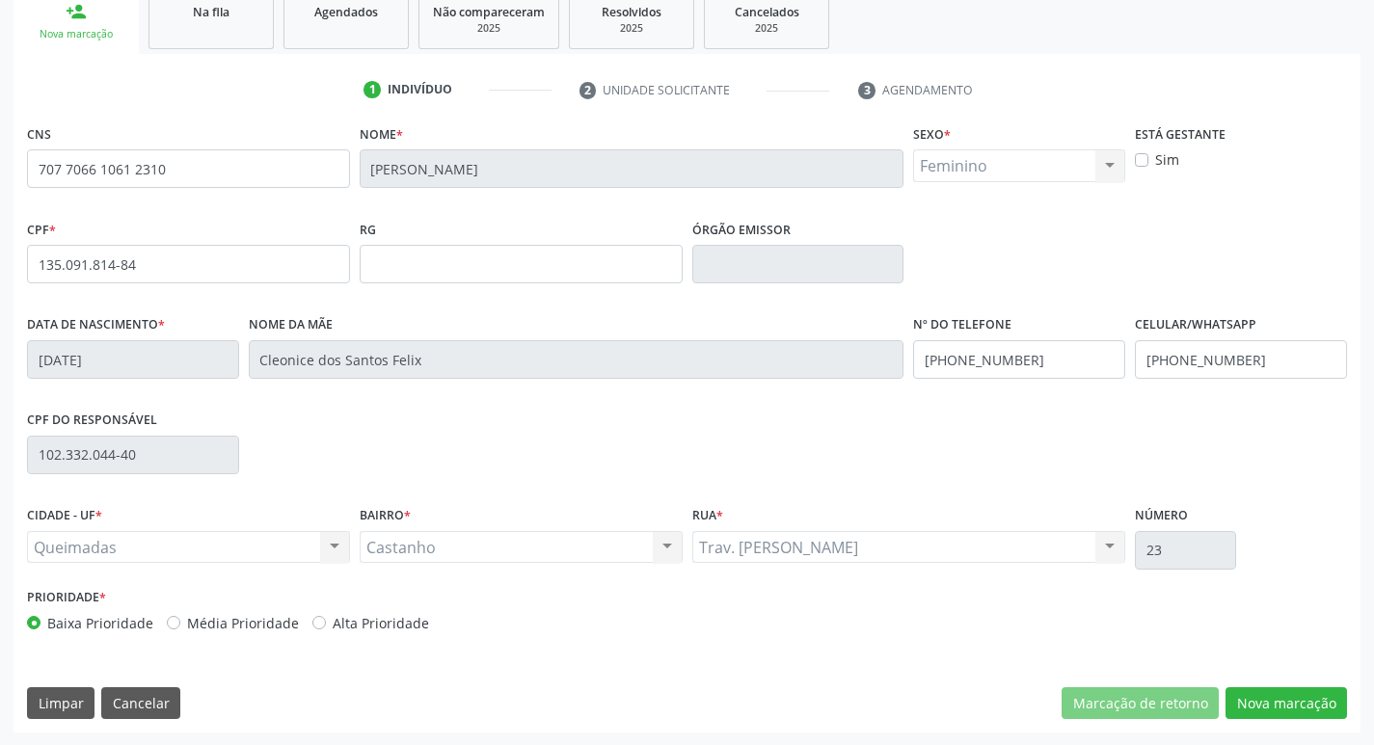
scroll to position [300, 0]
click at [1298, 697] on button "Nova marcação" at bounding box center [1285, 702] width 121 height 33
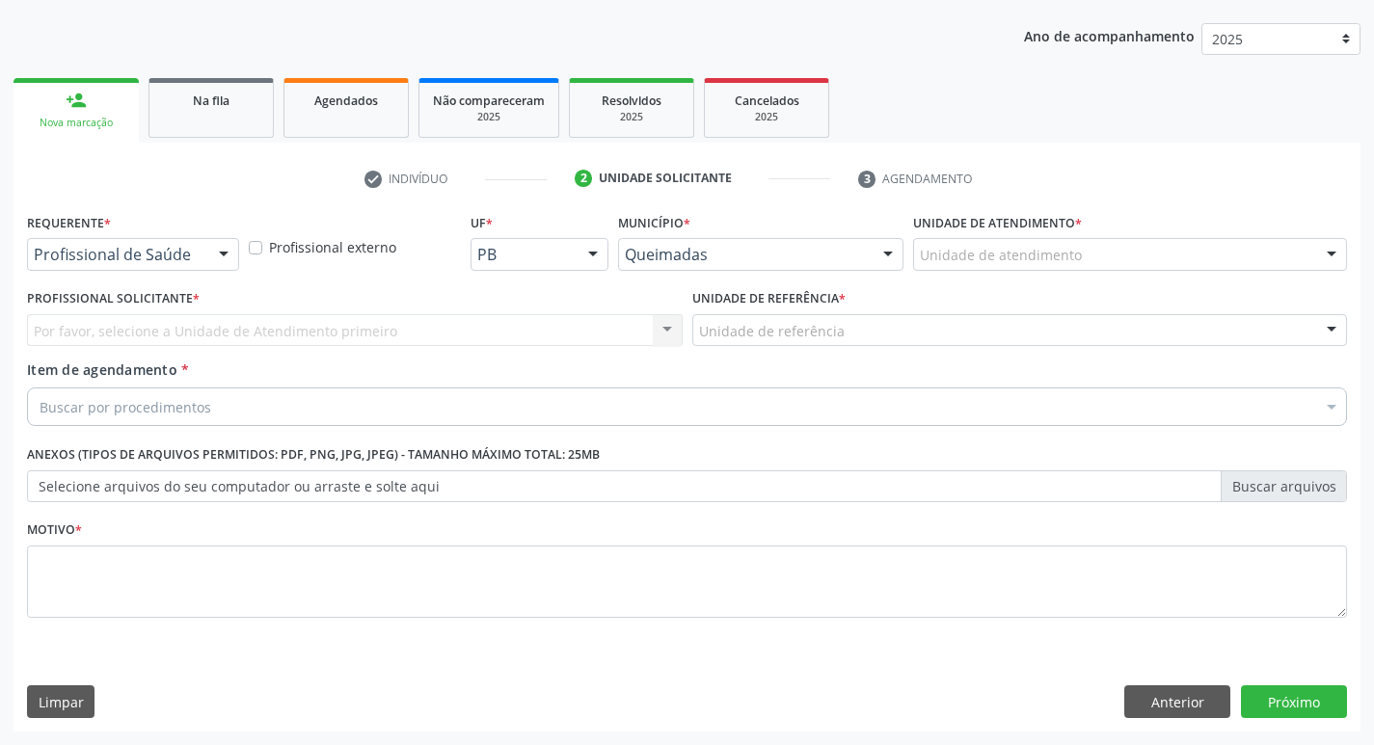
scroll to position [210, 0]
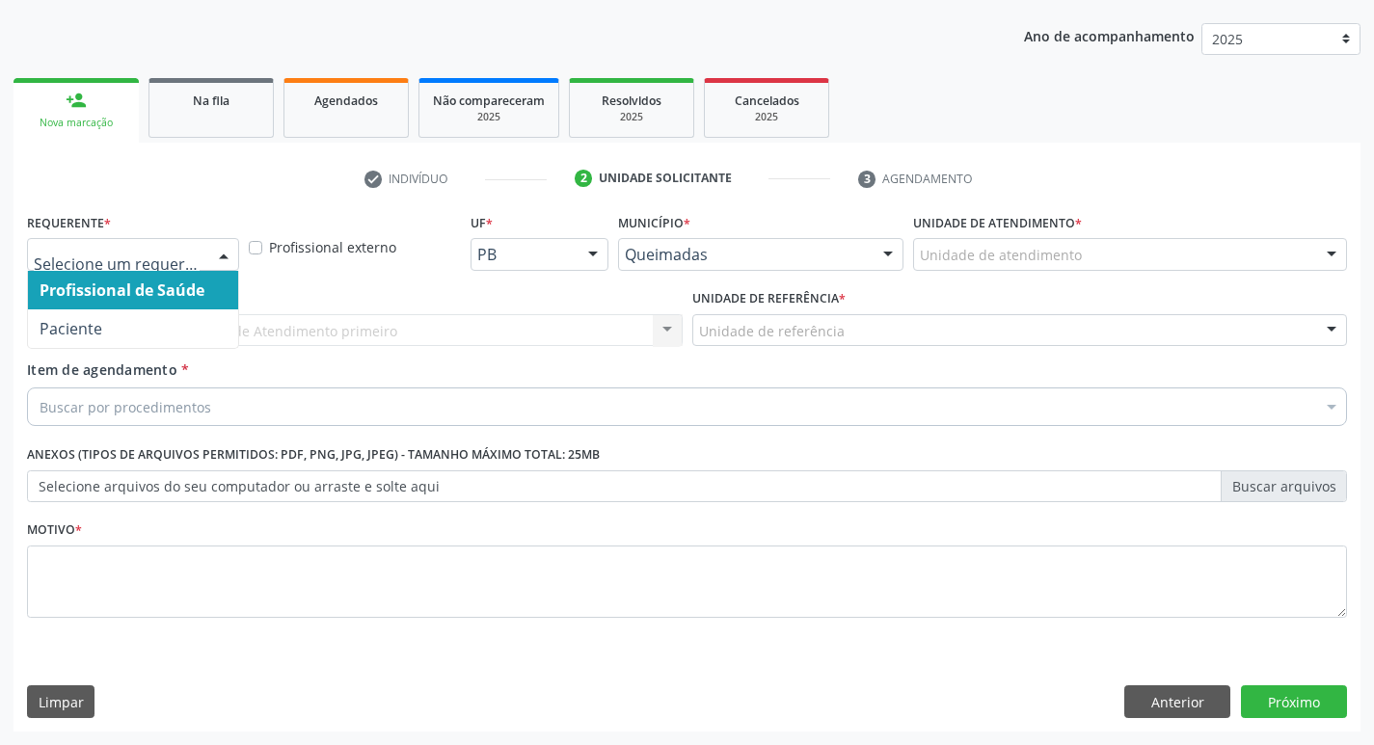
click at [188, 242] on div at bounding box center [133, 254] width 212 height 33
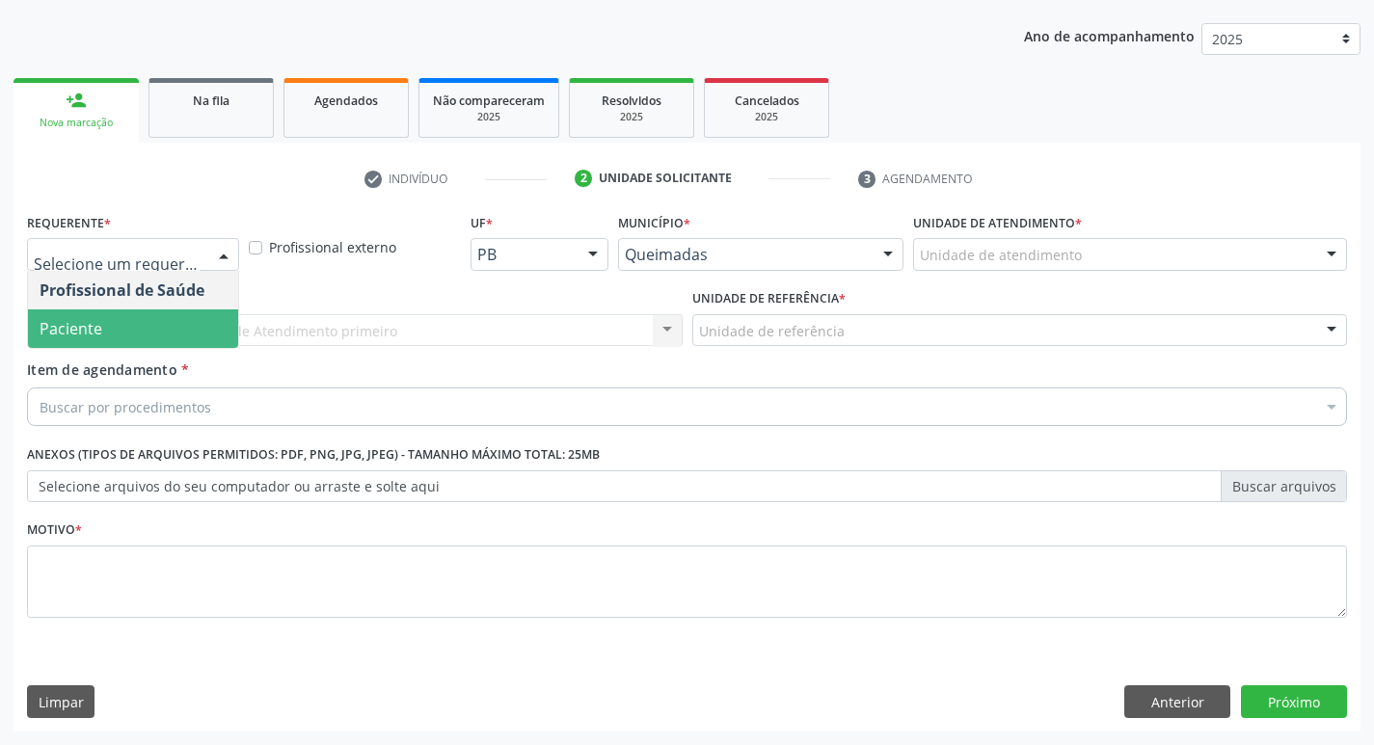
click at [146, 339] on span "Paciente" at bounding box center [133, 328] width 210 height 39
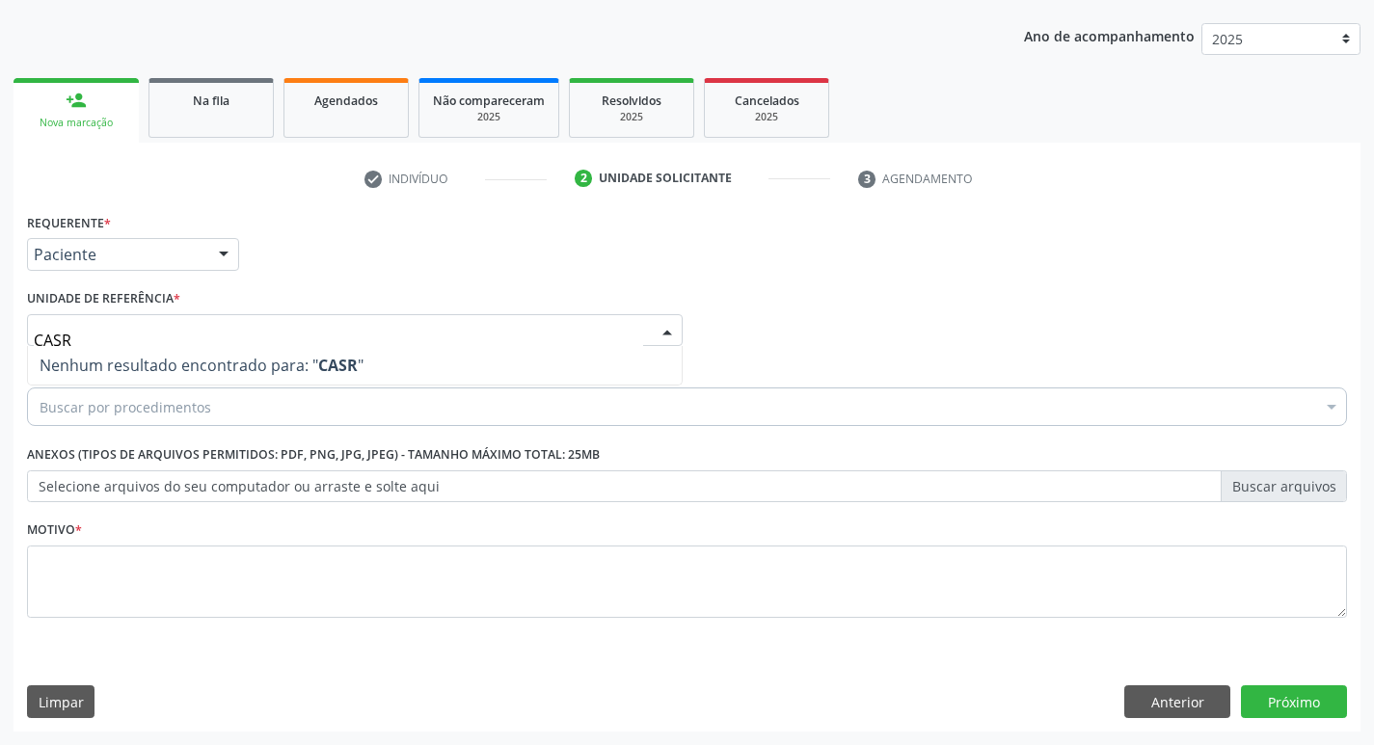
type input "CAS"
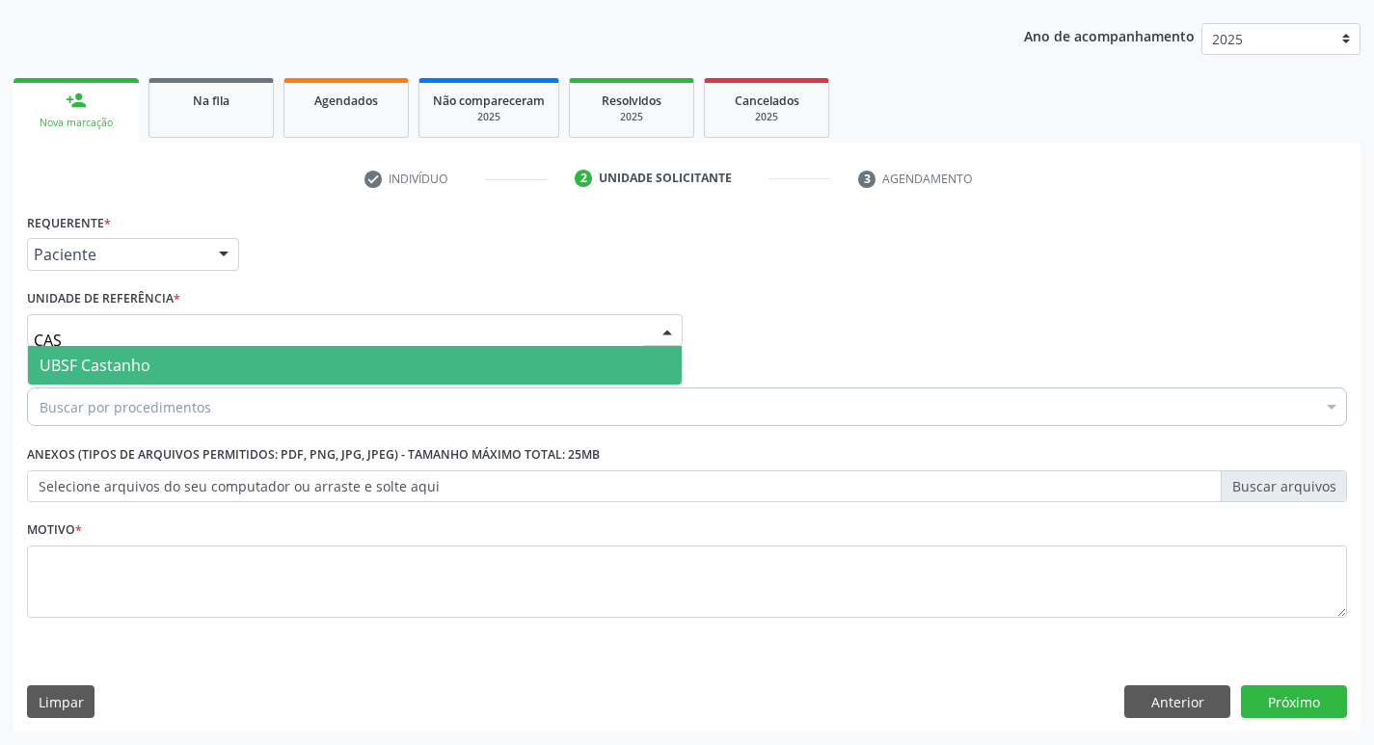
click at [151, 348] on span "UBSF Castanho" at bounding box center [355, 365] width 654 height 39
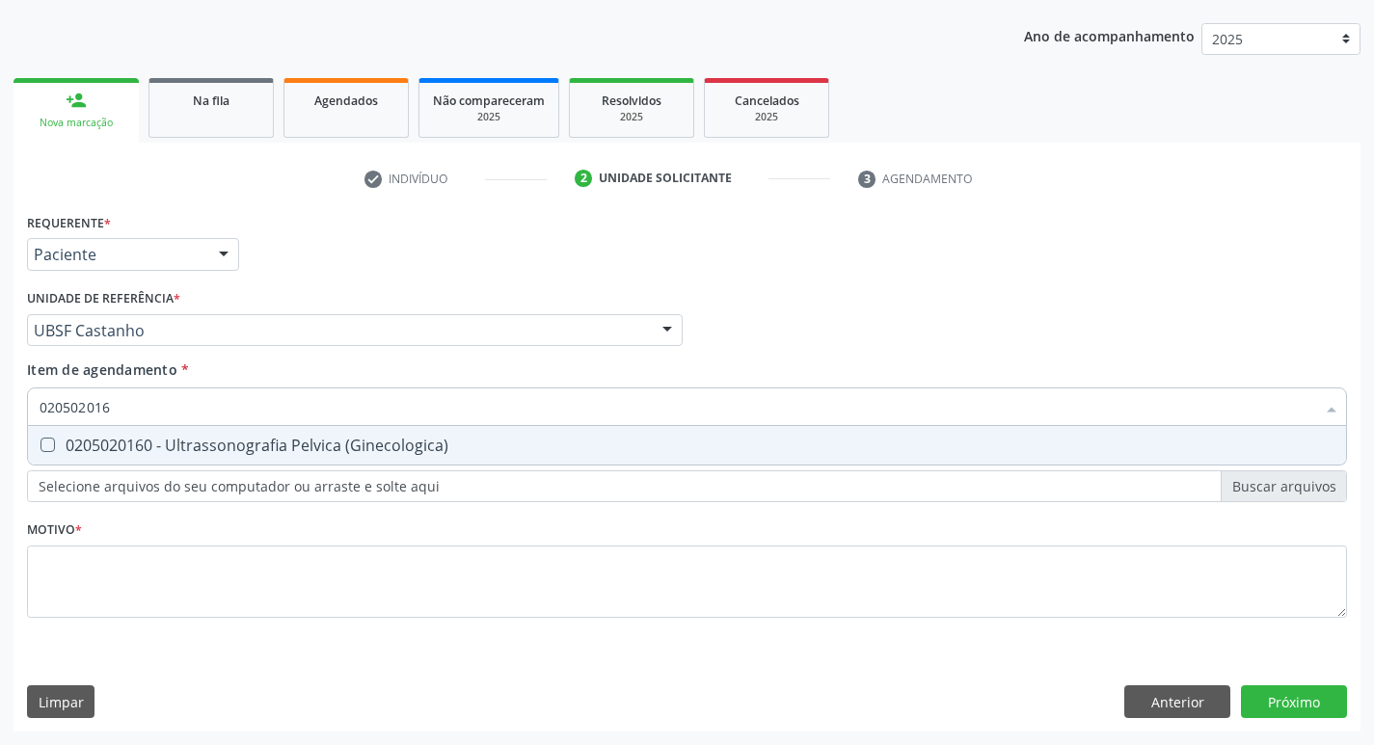
type input "0205020160"
click at [223, 432] on span "0205020160 - Ultrassonografia Pelvica (Ginecologica)" at bounding box center [687, 445] width 1318 height 39
checkbox \(Ginecologica\) "true"
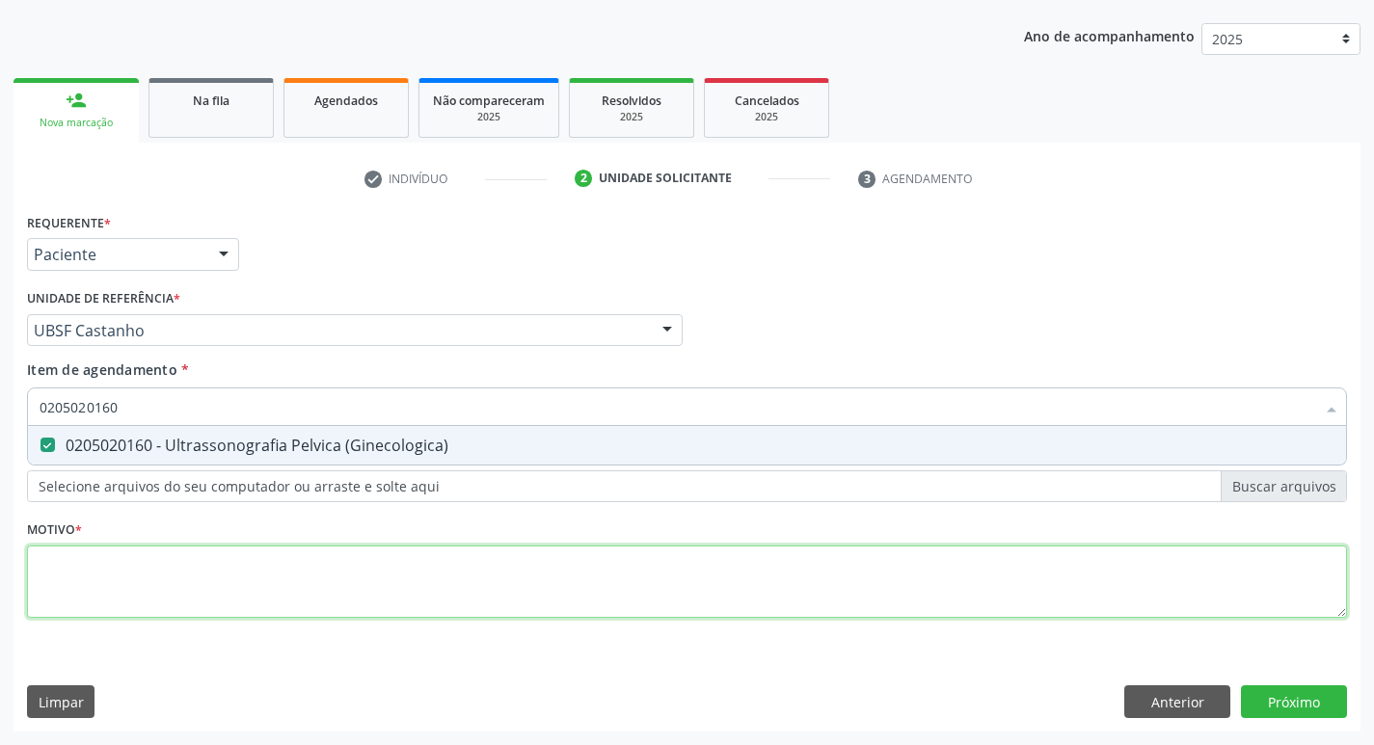
click at [170, 546] on div "Requerente * Paciente Profissional de Saúde Paciente Nenhum resultado encontrad…" at bounding box center [687, 426] width 1320 height 437
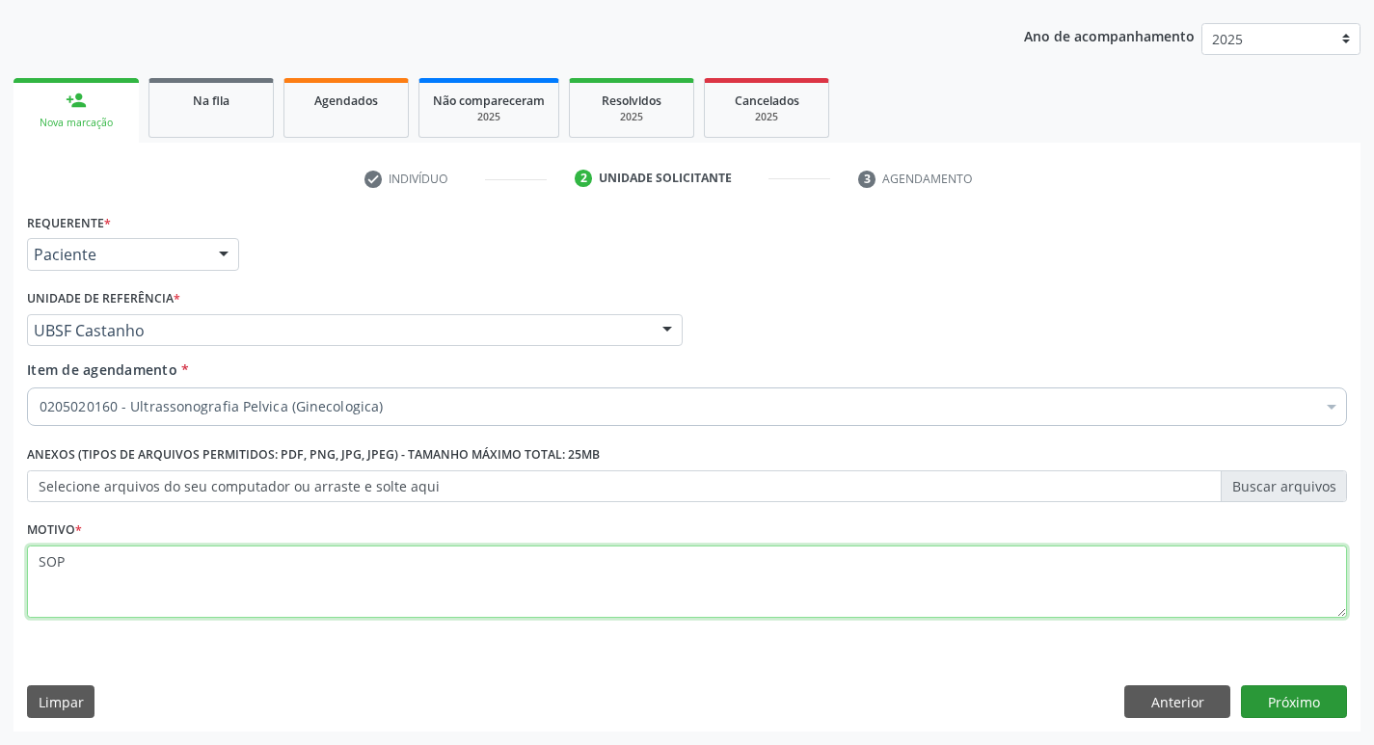
type textarea "SOP"
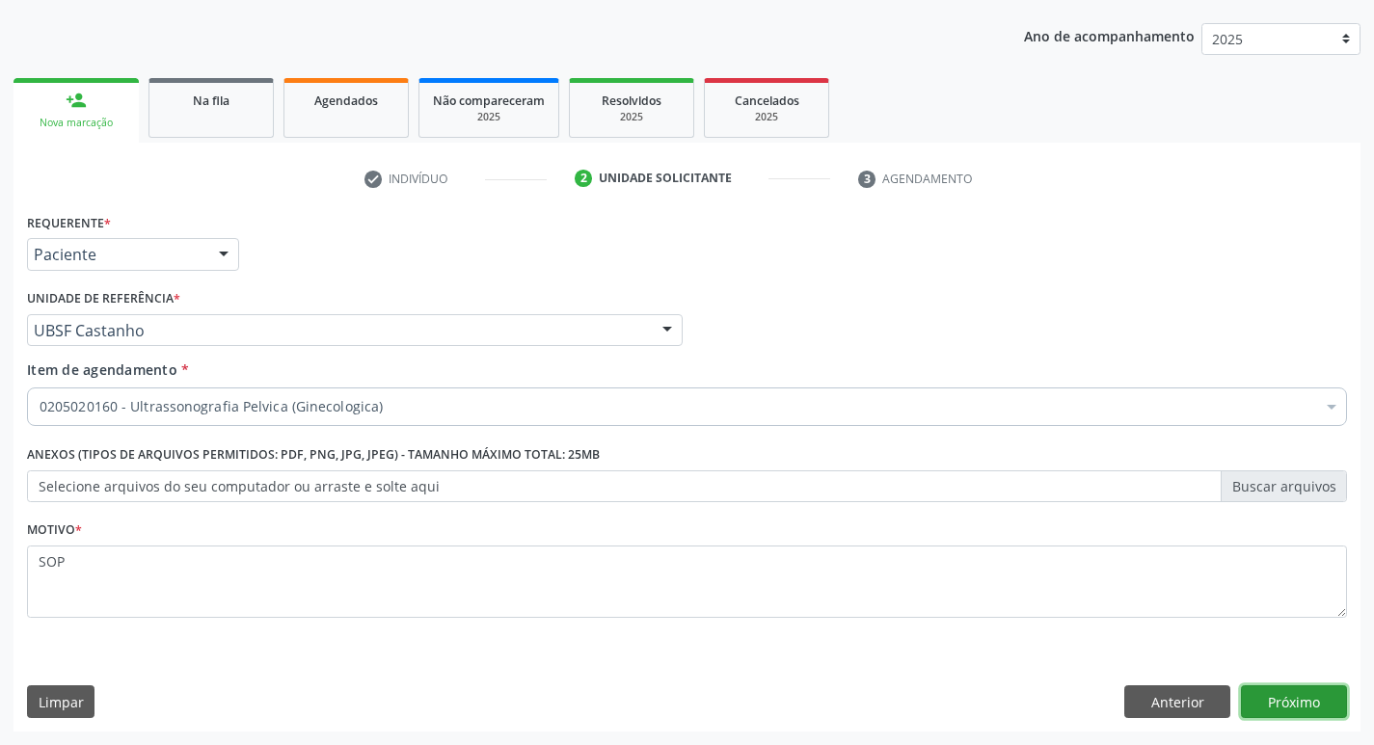
click at [1278, 706] on button "Próximo" at bounding box center [1294, 701] width 106 height 33
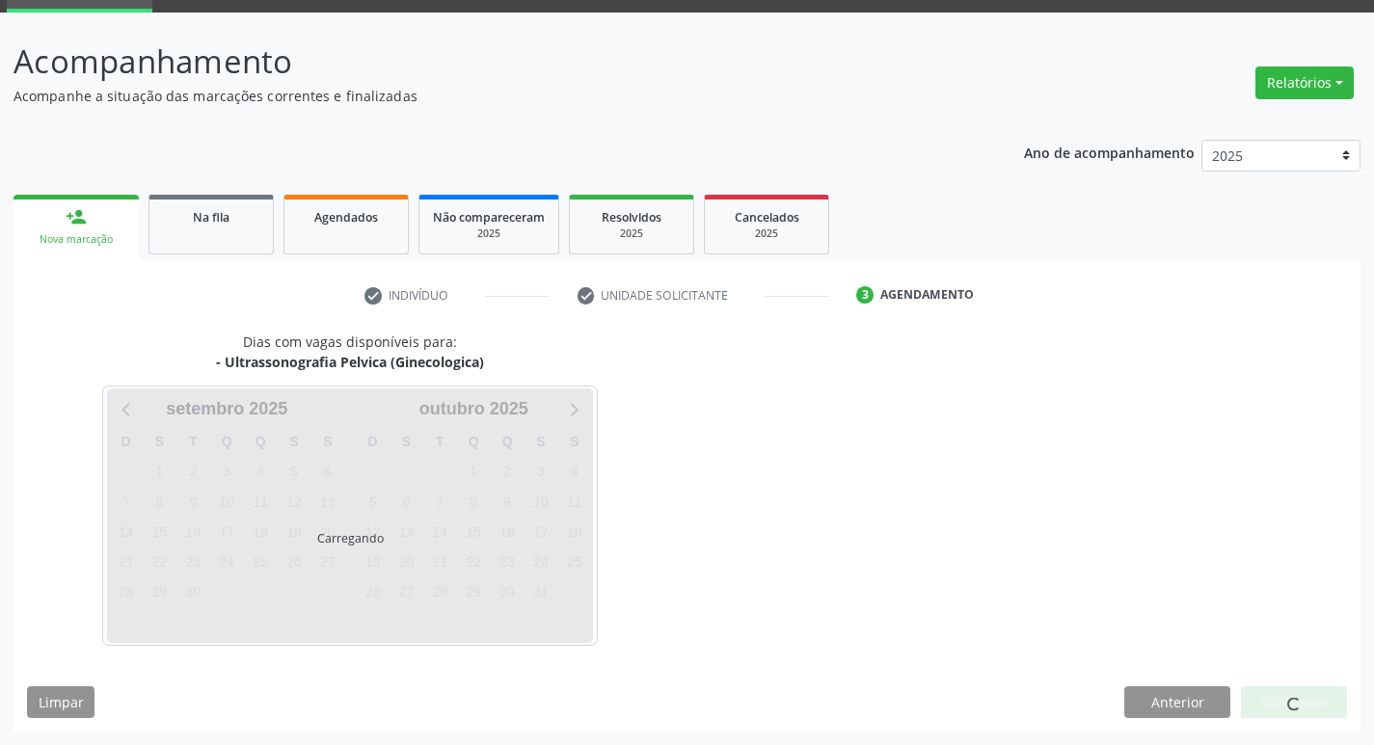
scroll to position [94, 0]
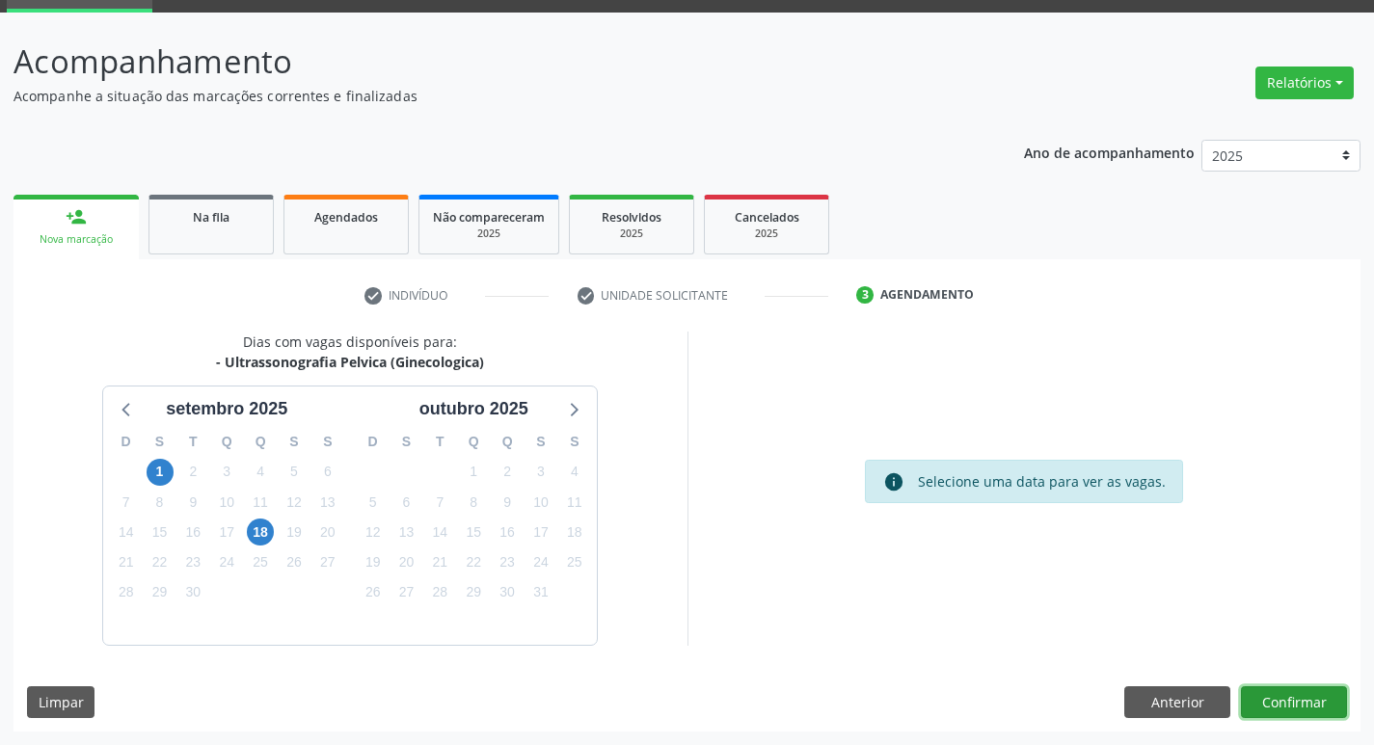
click at [1326, 710] on button "Confirmar" at bounding box center [1294, 702] width 106 height 33
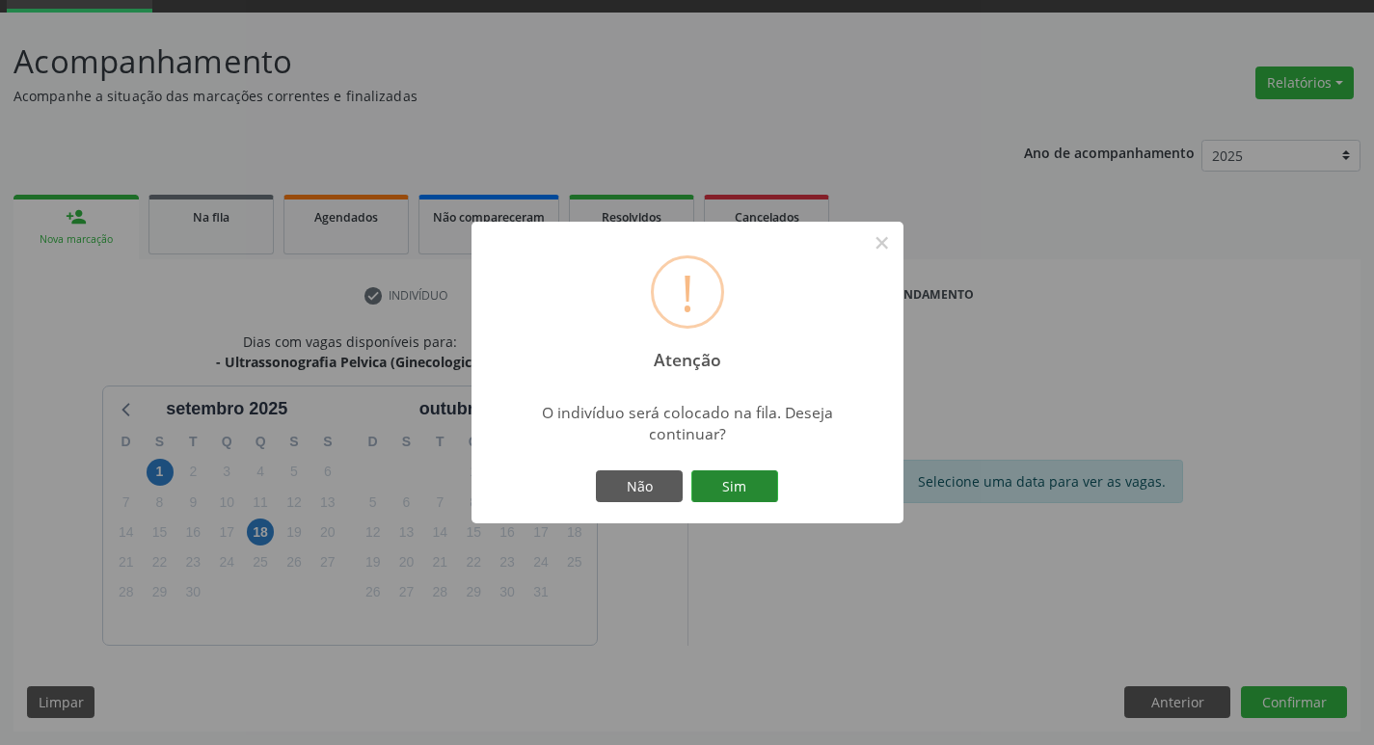
click at [742, 485] on button "Sim" at bounding box center [734, 486] width 87 height 33
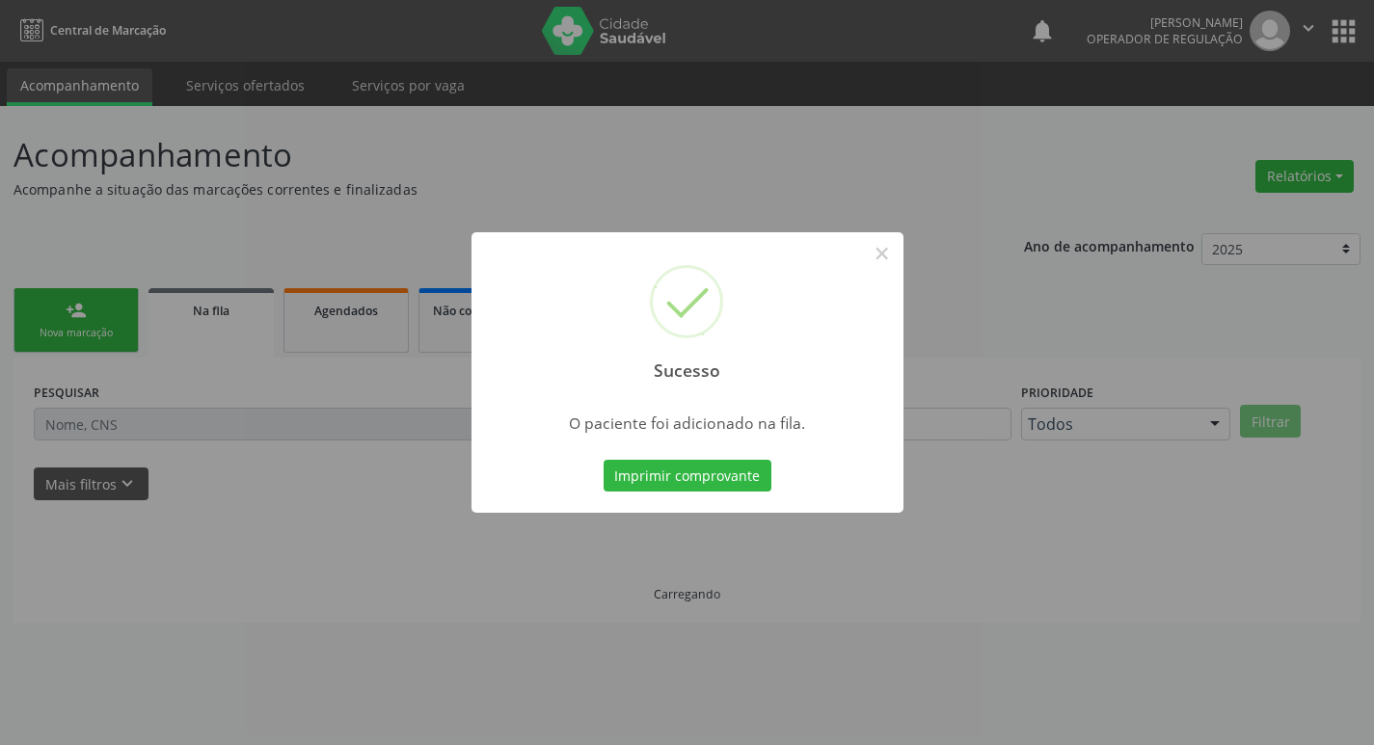
scroll to position [0, 0]
click at [971, 220] on div "Sucesso × O paciente foi adicionado na fila. Imprimir comprovante Cancel" at bounding box center [694, 372] width 1388 height 745
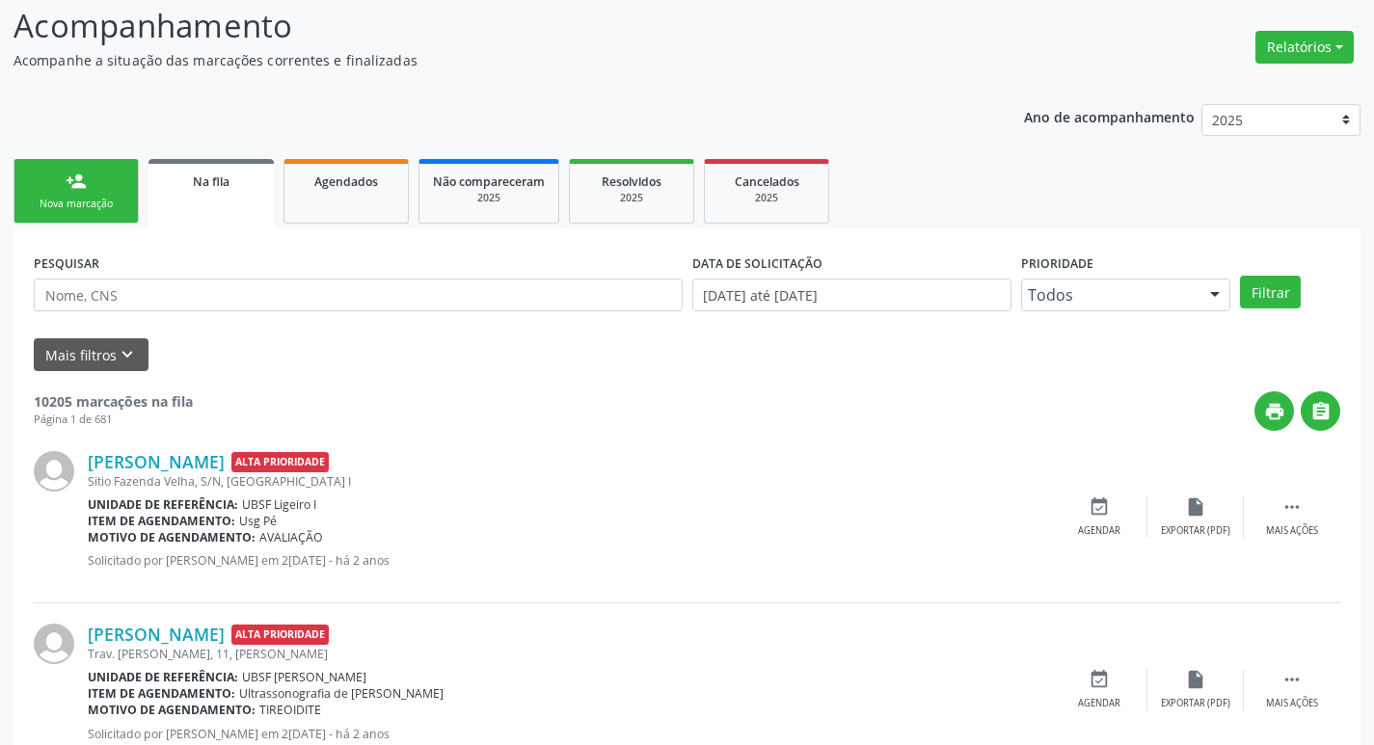
scroll to position [96, 0]
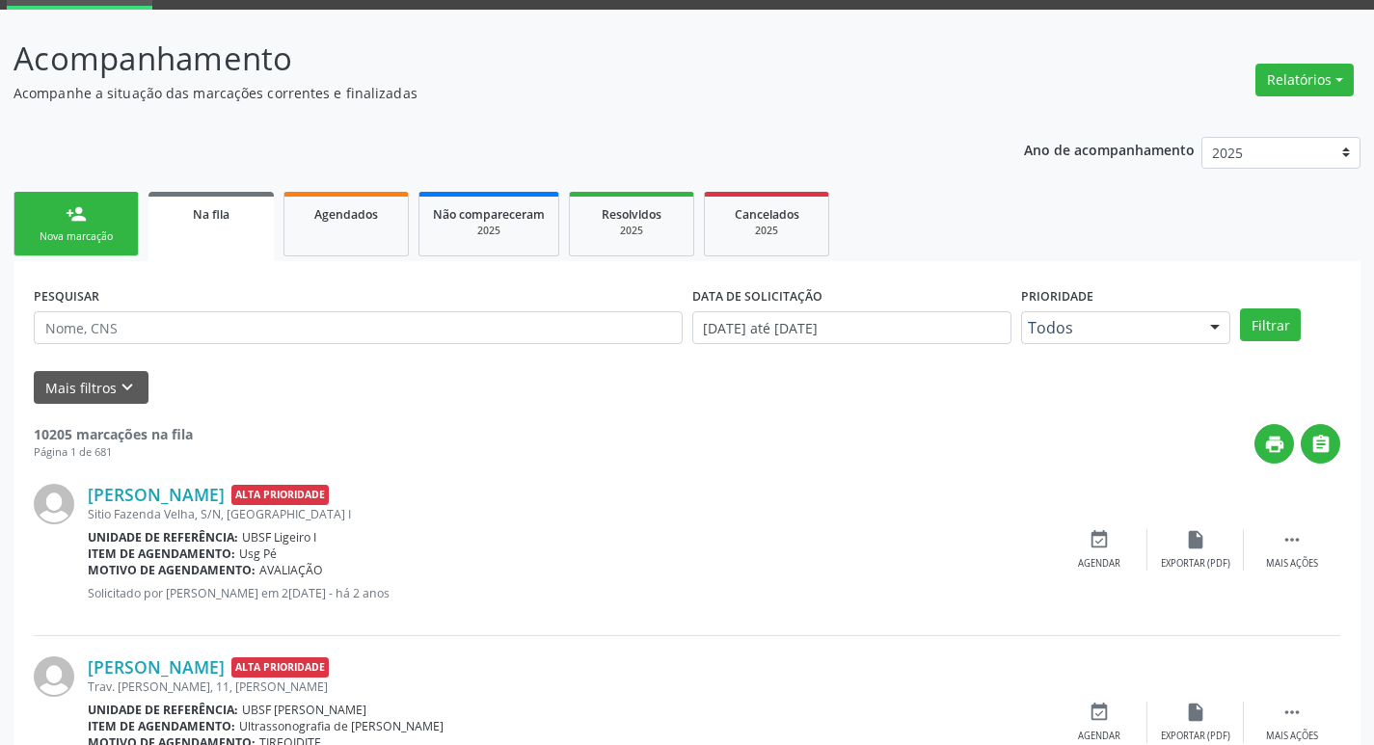
click at [79, 240] on div "Nova marcação" at bounding box center [76, 236] width 96 height 14
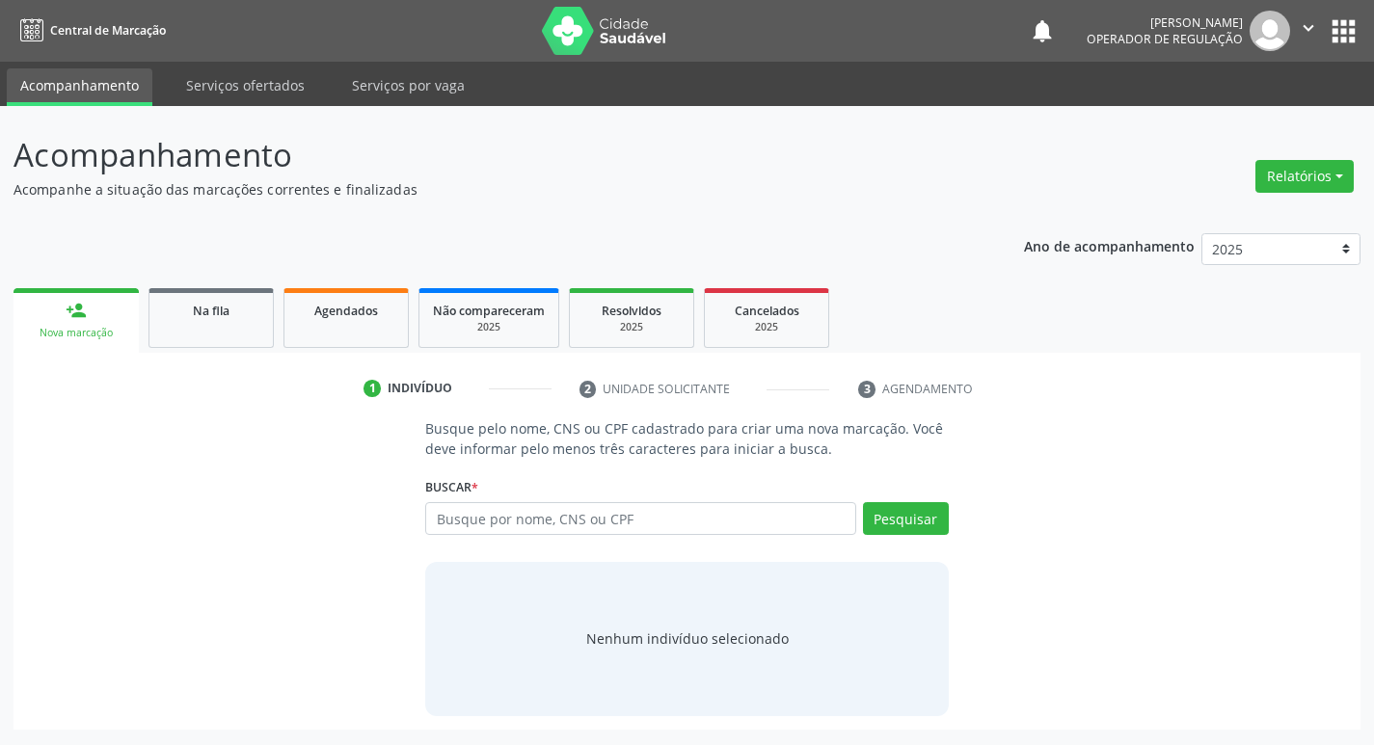
scroll to position [0, 0]
click at [509, 520] on input "text" at bounding box center [648, 518] width 437 height 33
type input "700002523968902"
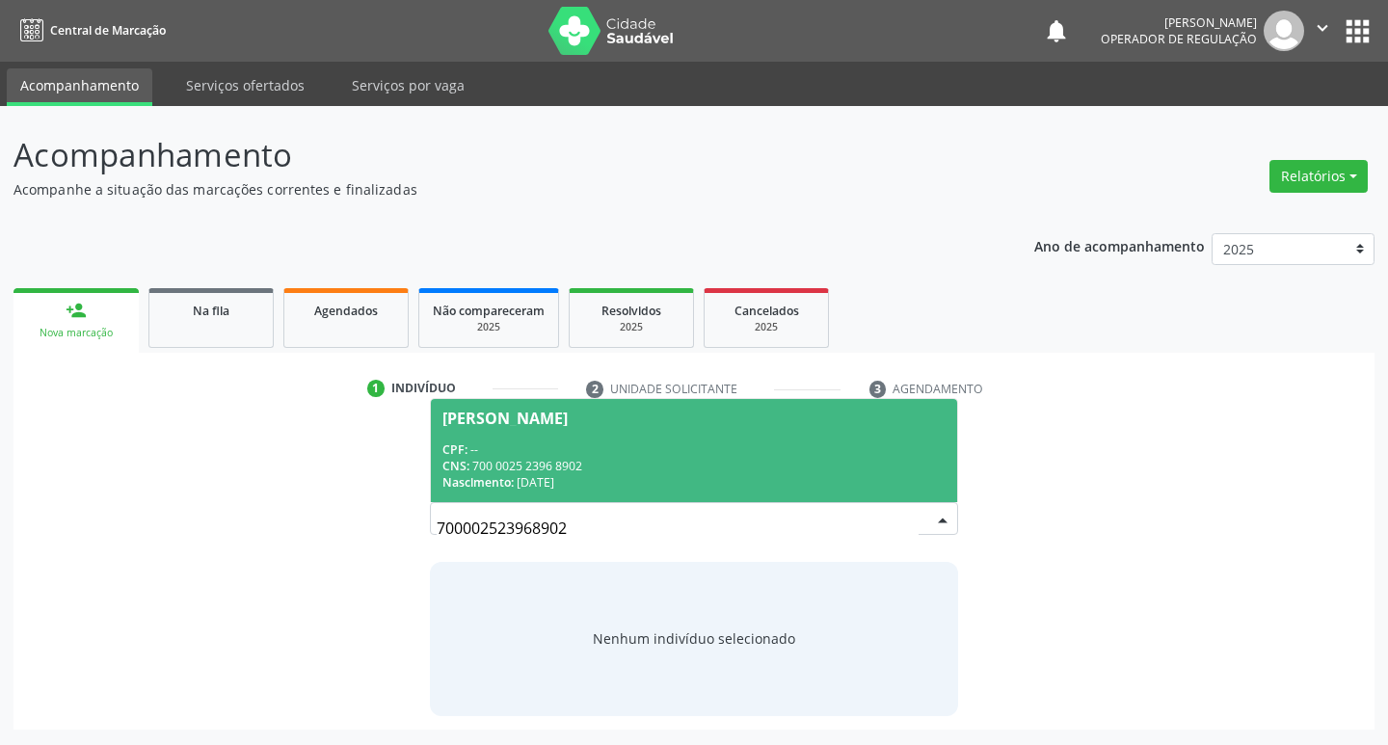
click at [561, 467] on div "CNS: 700 0025 2396 8902" at bounding box center [695, 466] width 504 height 16
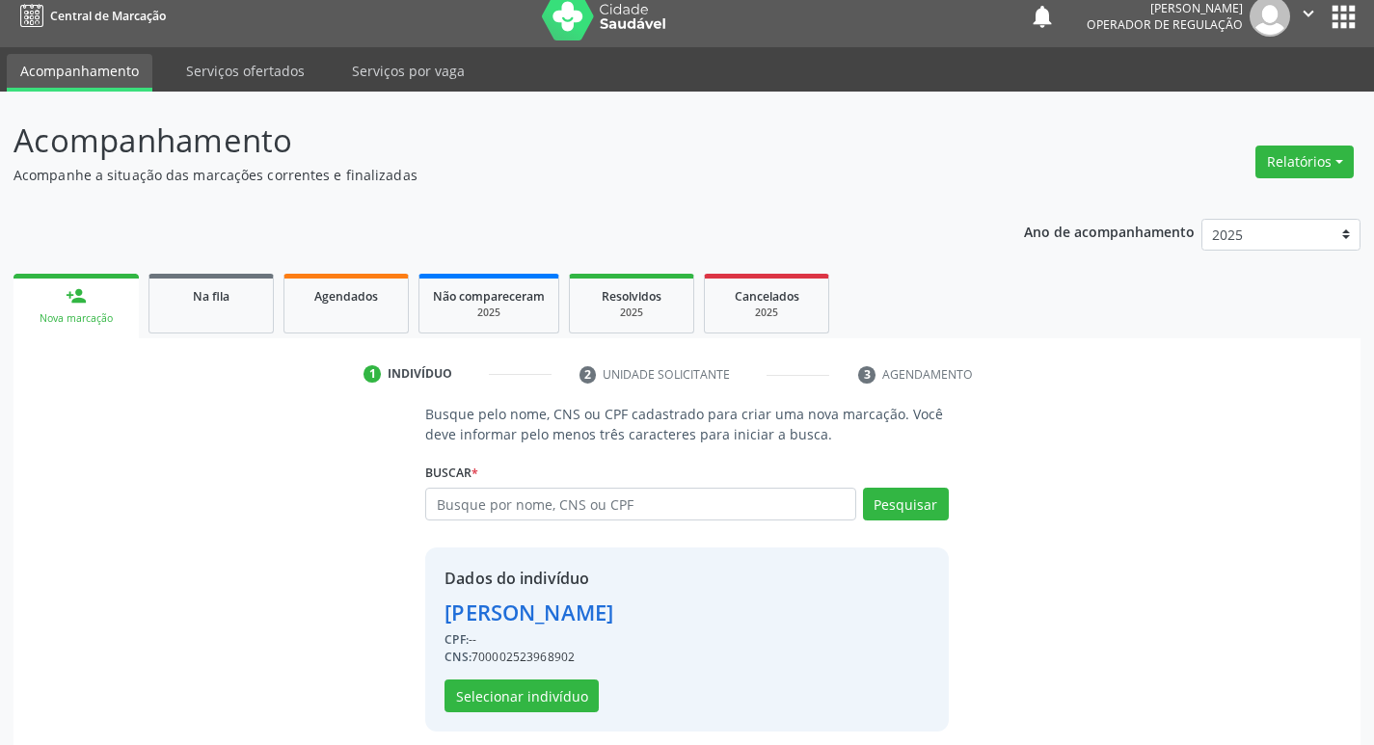
scroll to position [28, 0]
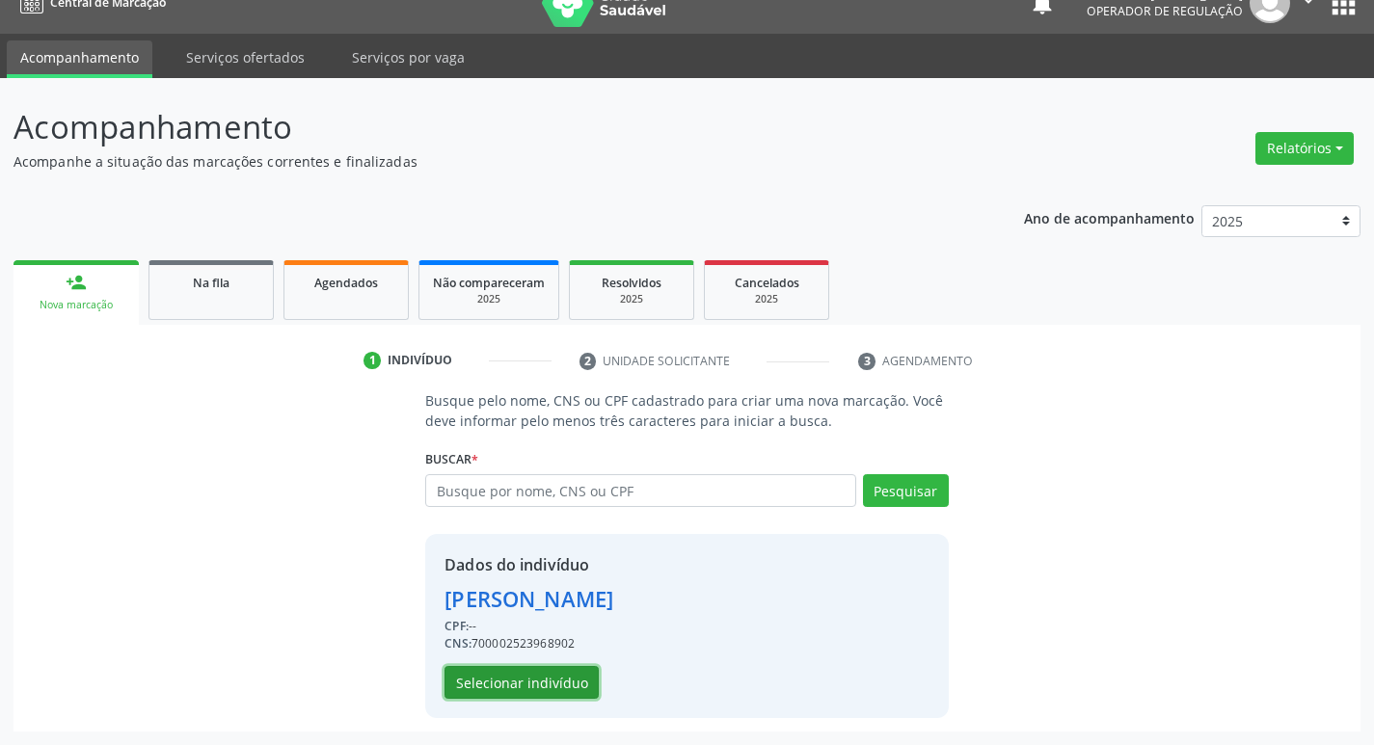
click at [552, 689] on button "Selecionar indivíduo" at bounding box center [521, 682] width 154 height 33
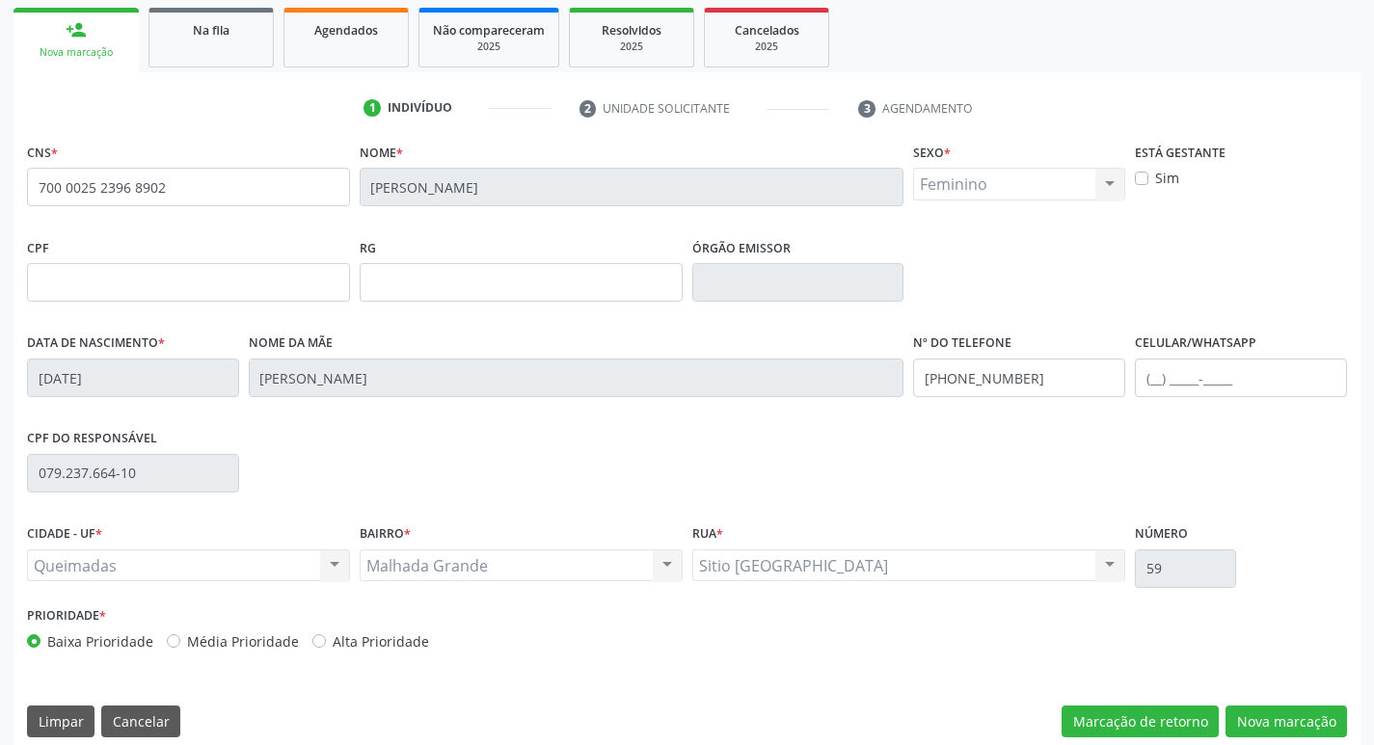
scroll to position [300, 0]
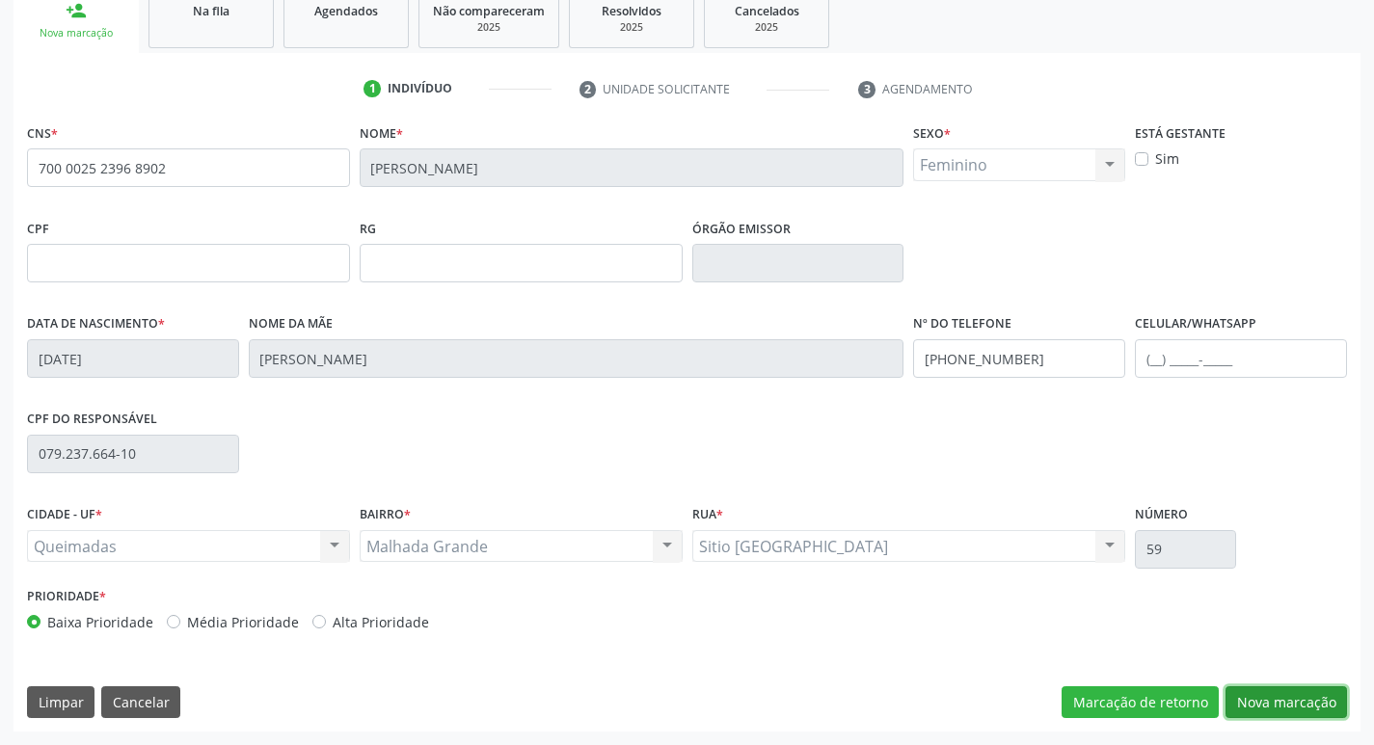
click at [1294, 709] on button "Nova marcação" at bounding box center [1285, 702] width 121 height 33
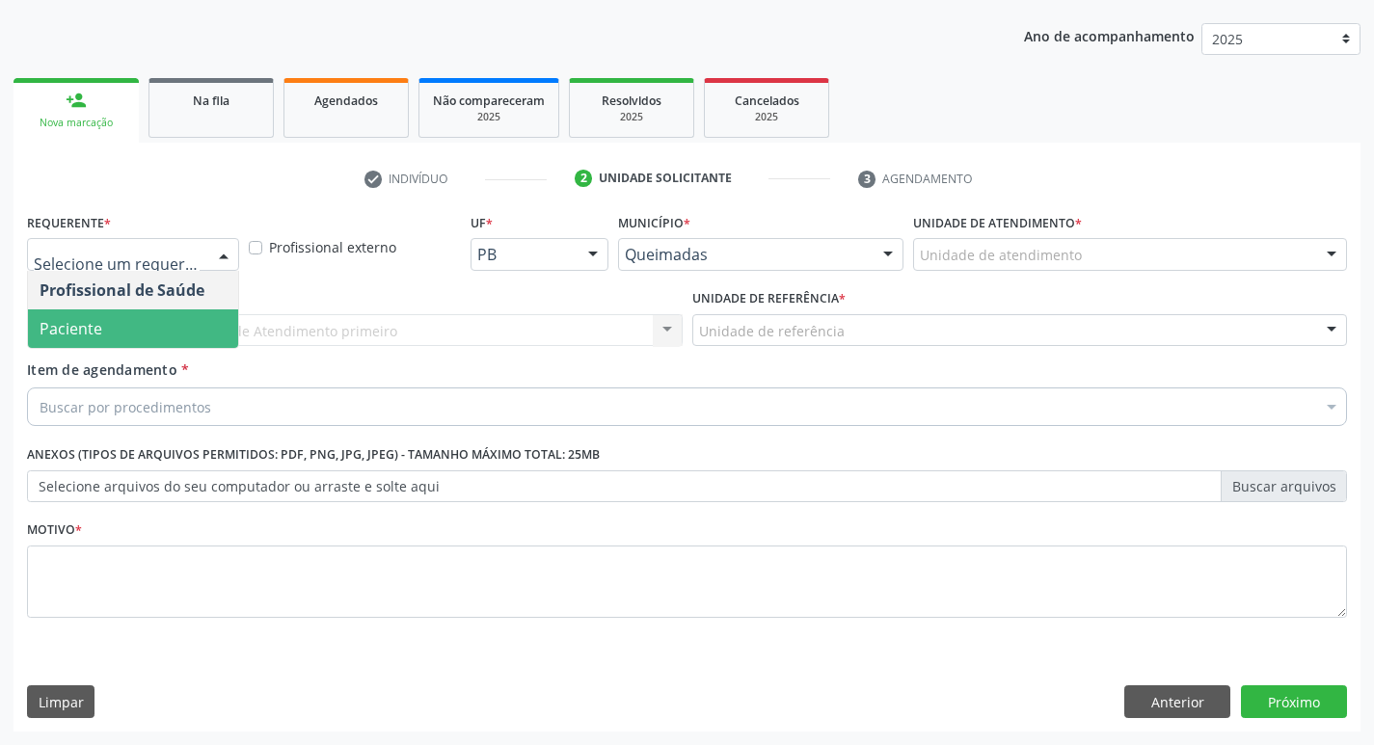
click at [79, 316] on span "Paciente" at bounding box center [133, 328] width 210 height 39
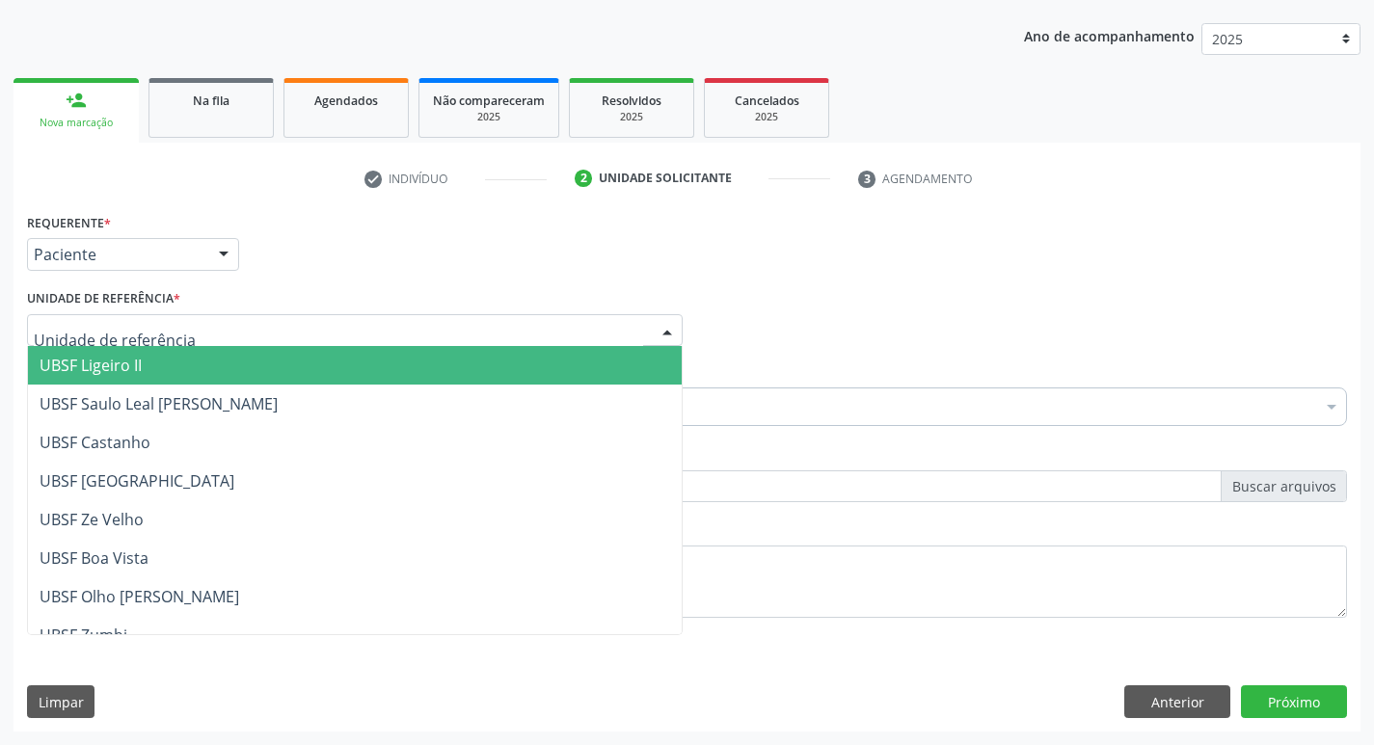
click at [232, 323] on div at bounding box center [355, 330] width 656 height 33
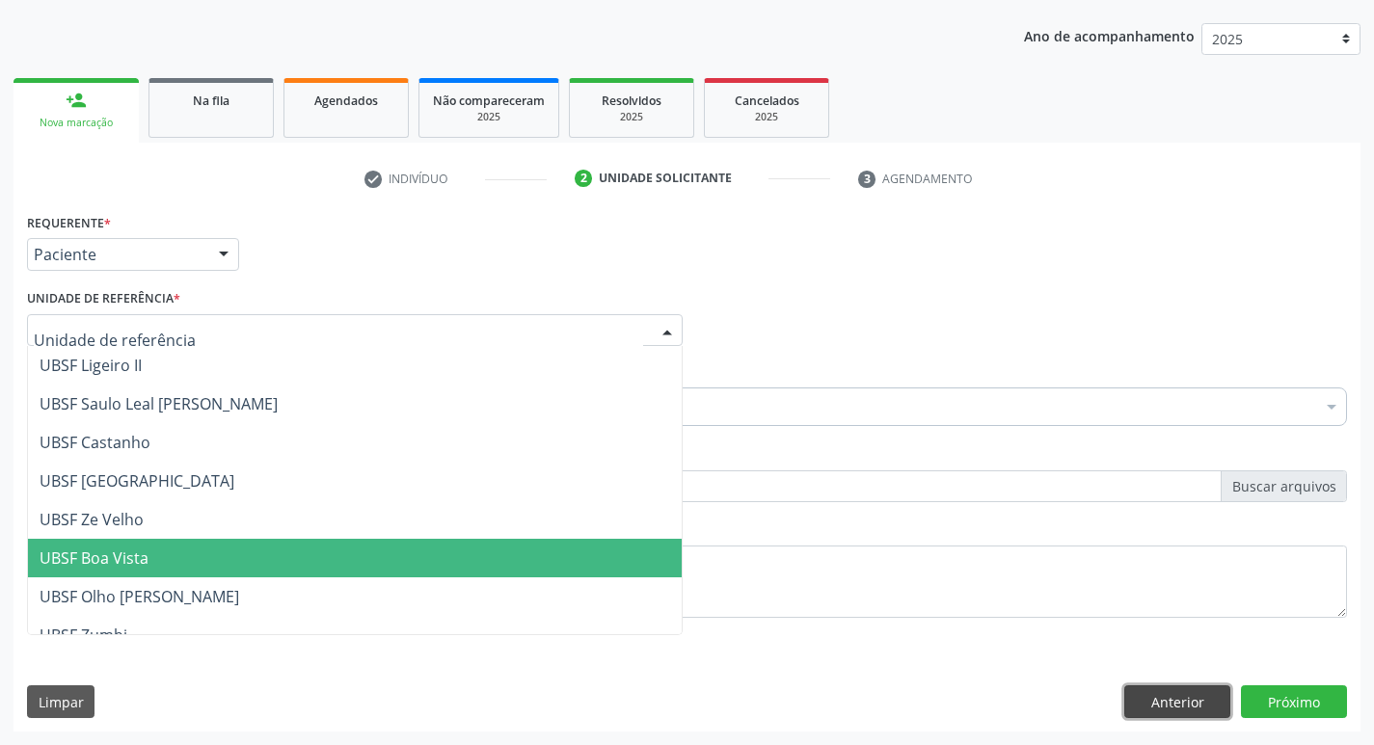
click at [1198, 694] on button "Anterior" at bounding box center [1177, 701] width 106 height 33
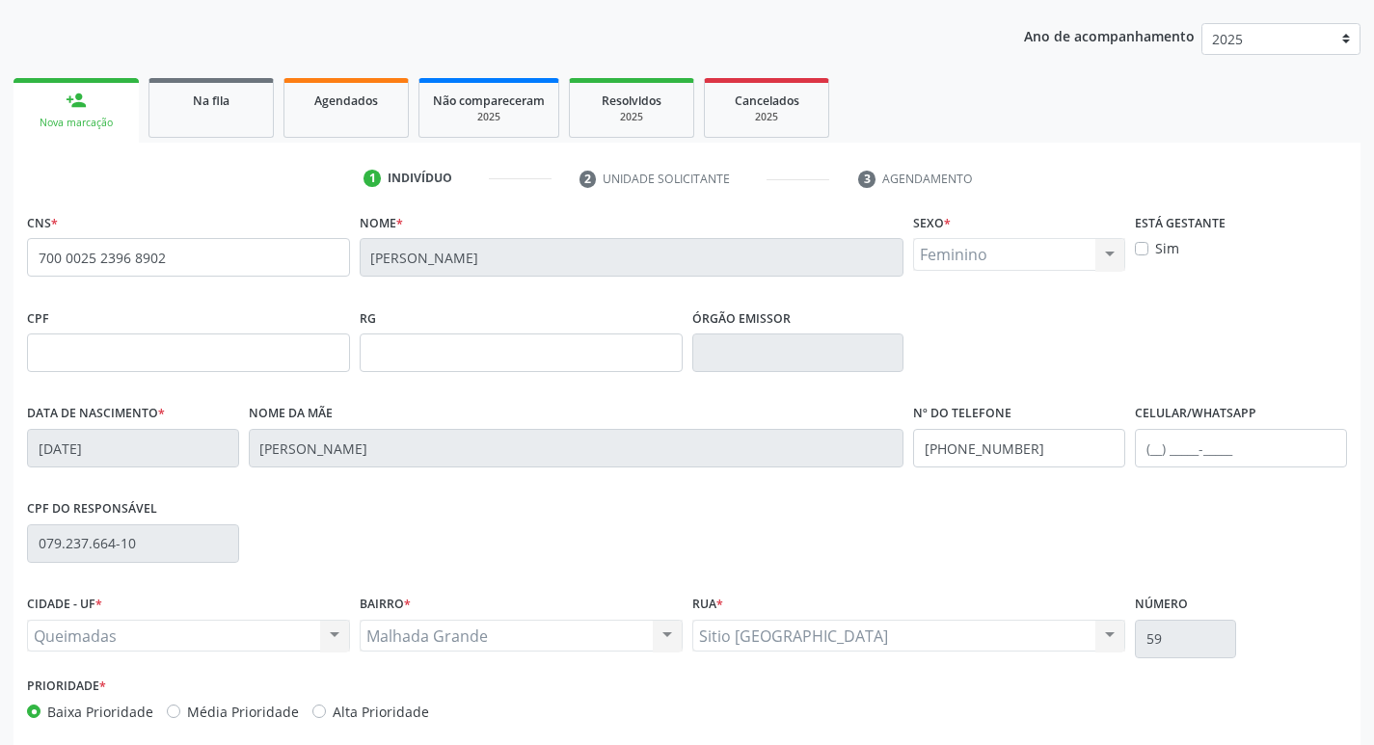
scroll to position [300, 0]
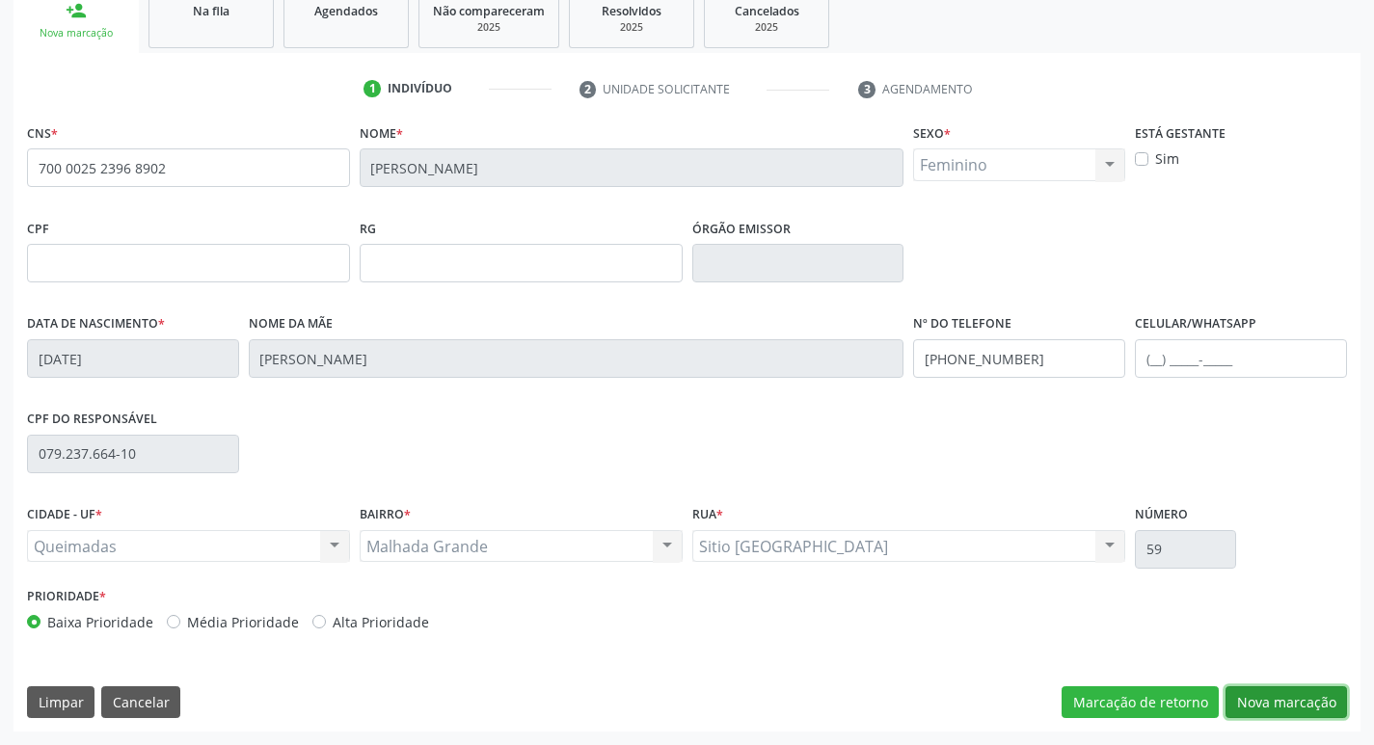
click at [1278, 694] on button "Nova marcação" at bounding box center [1285, 702] width 121 height 33
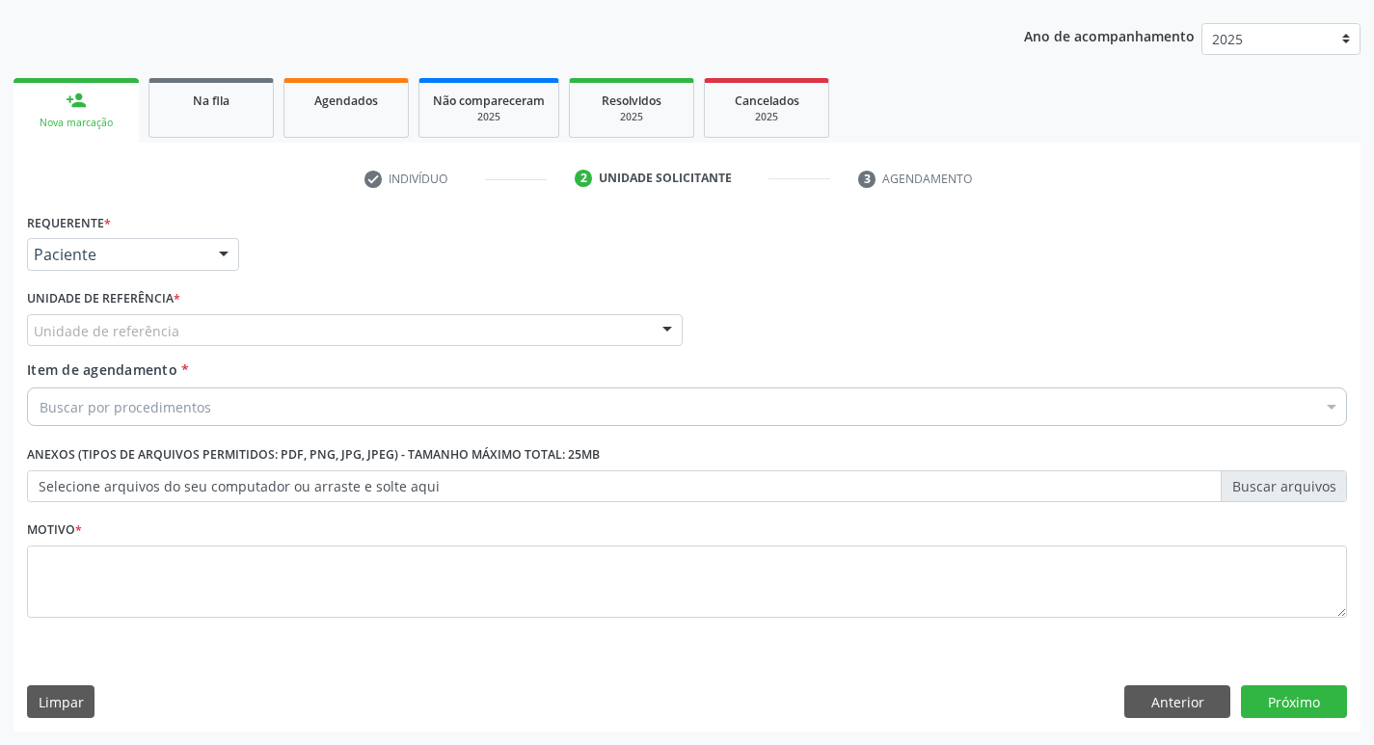
scroll to position [210, 0]
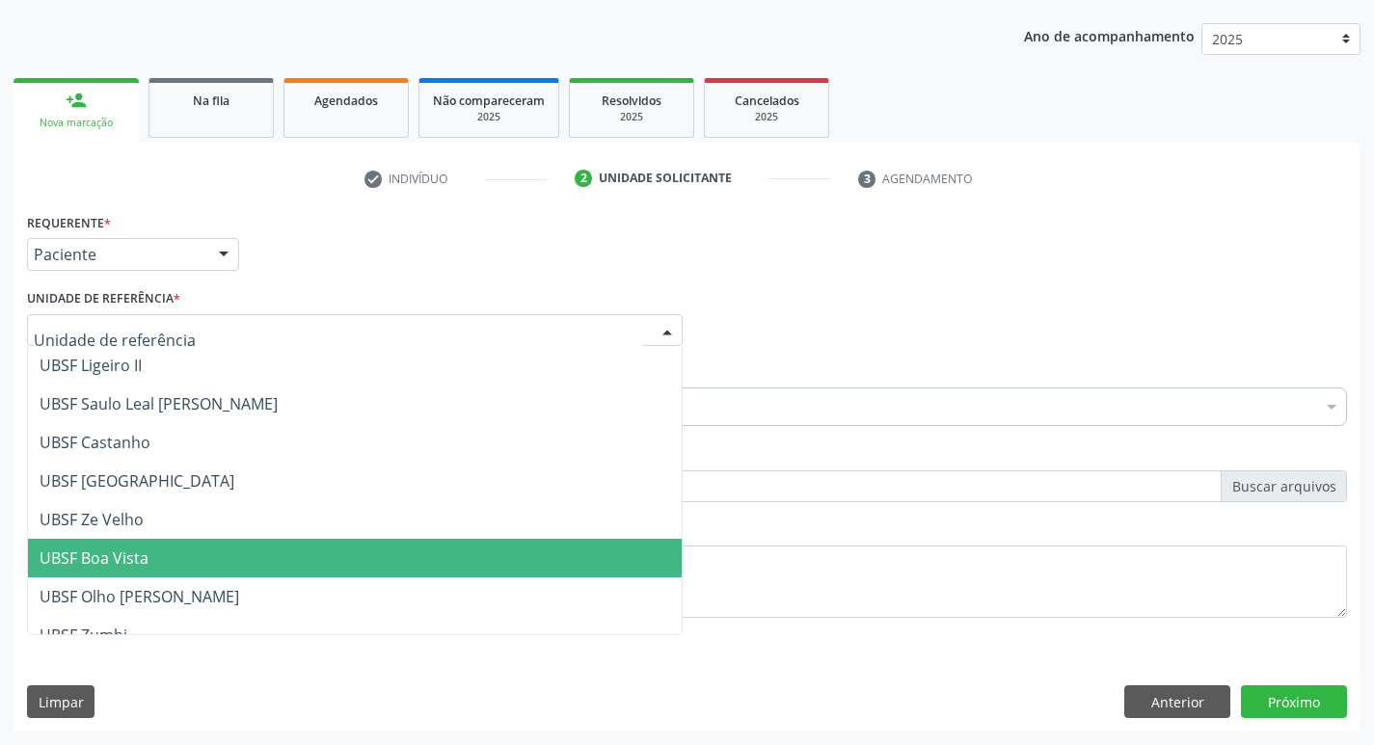
click at [268, 334] on div at bounding box center [355, 330] width 656 height 33
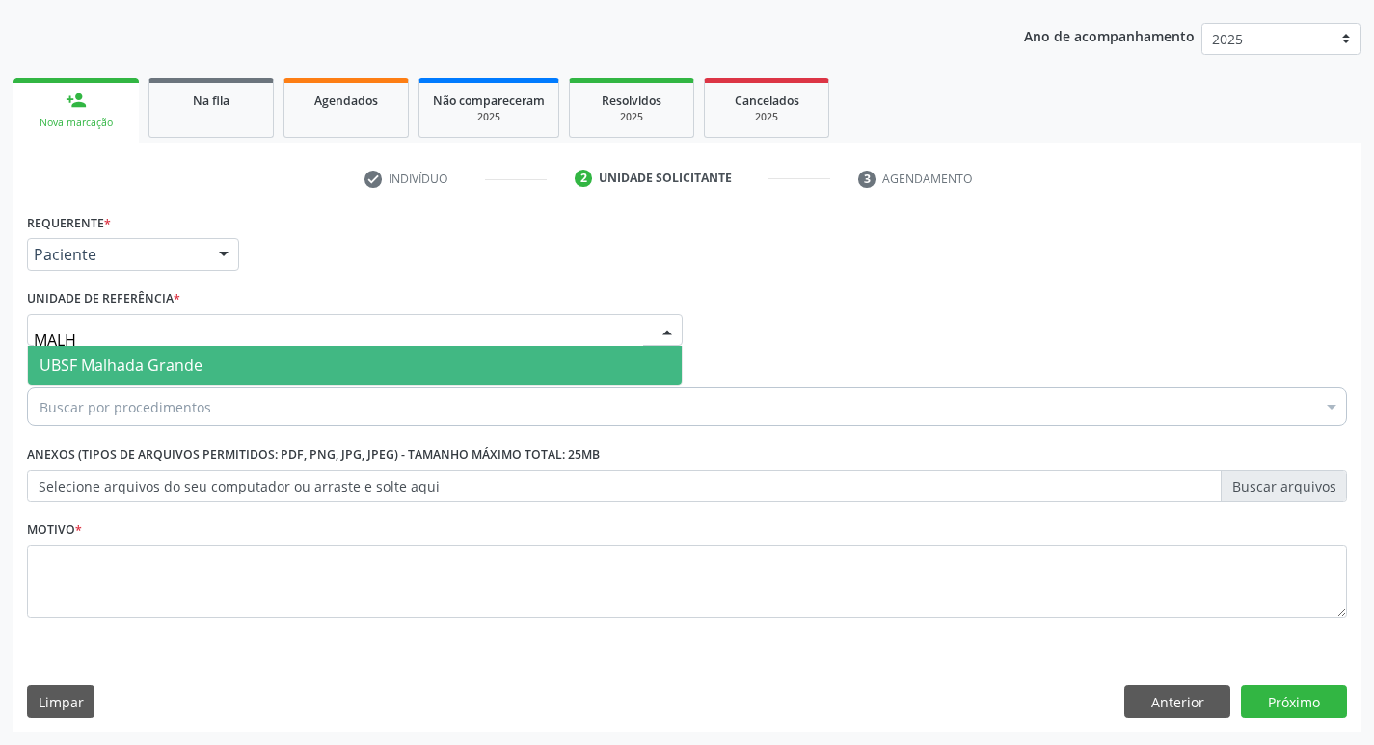
type input "MALH"
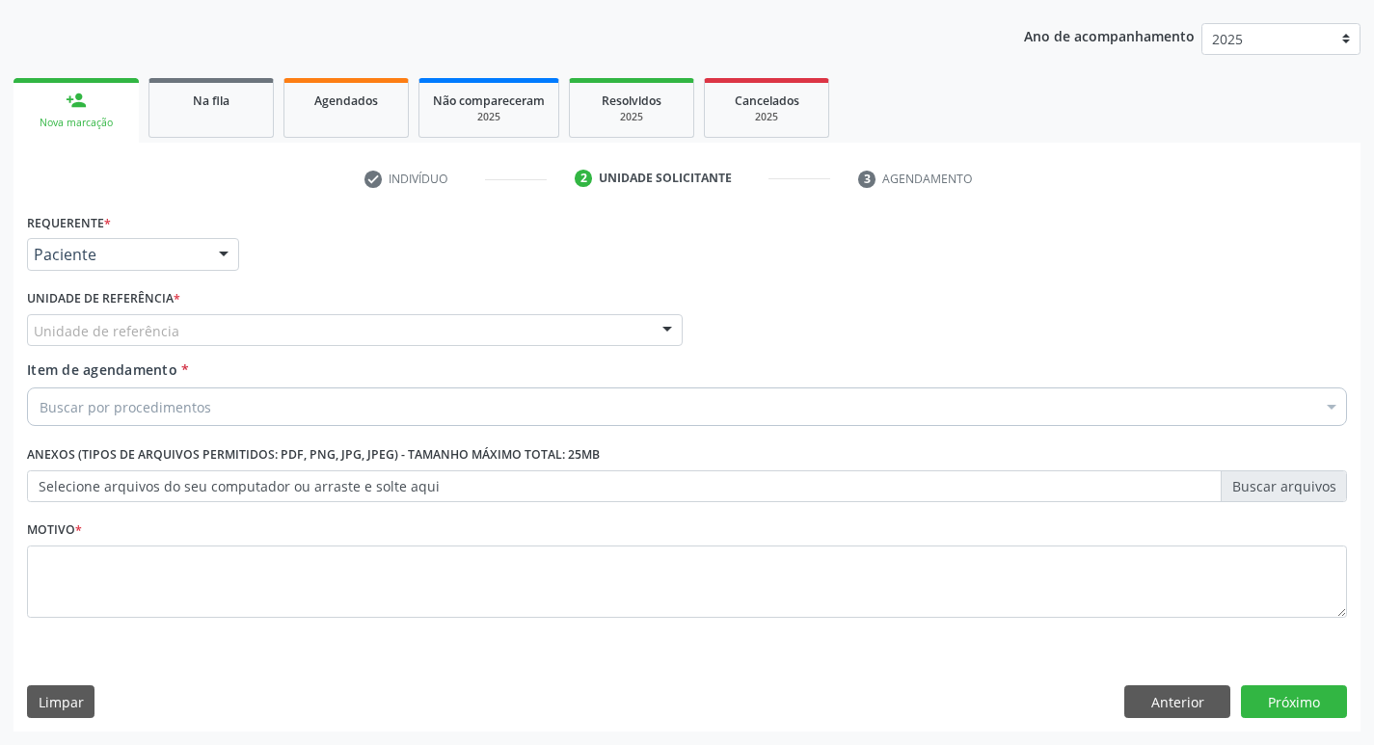
click at [205, 387] on div "Requerente * Paciente Profissional de Saúde Paciente Nenhum resultado encontrad…" at bounding box center [687, 426] width 1320 height 437
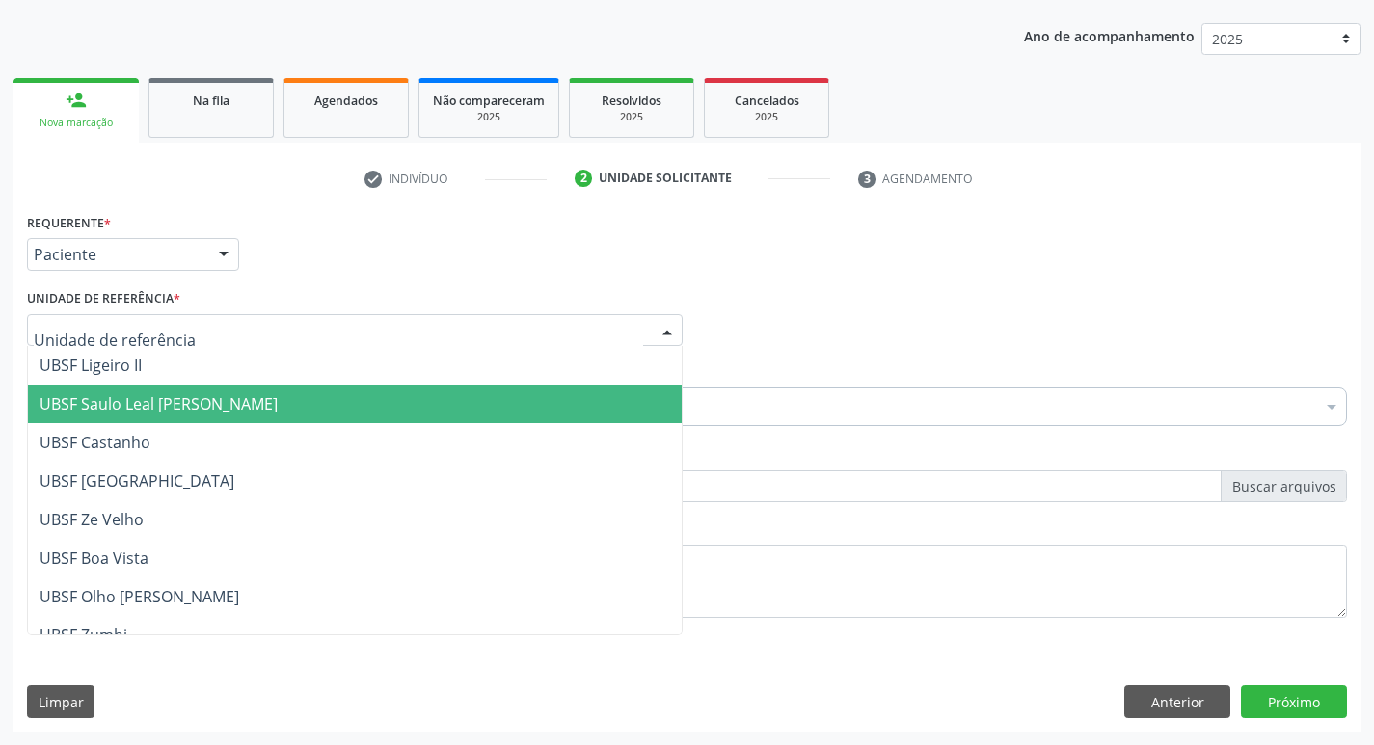
click at [252, 333] on div at bounding box center [355, 330] width 656 height 33
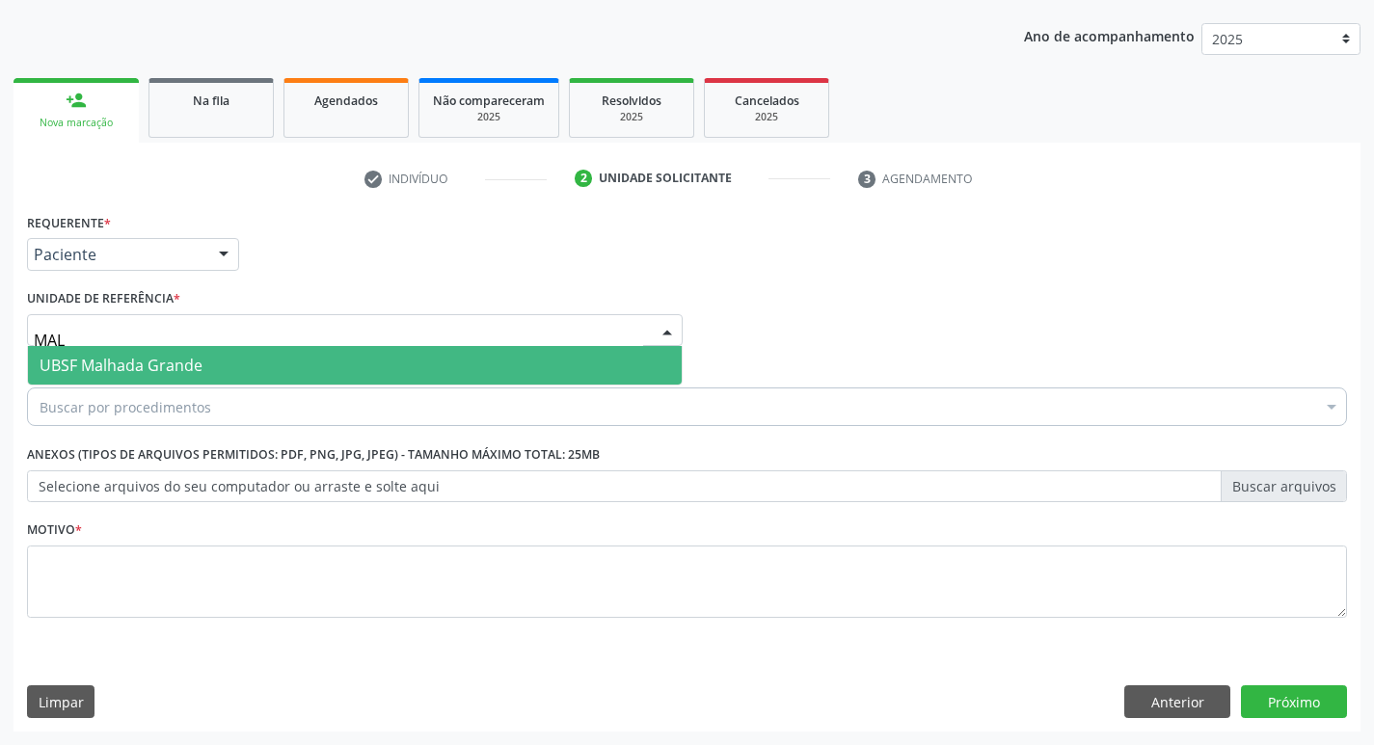
type input "MALH"
click at [258, 365] on span "UBSF Malhada Grande" at bounding box center [355, 365] width 654 height 39
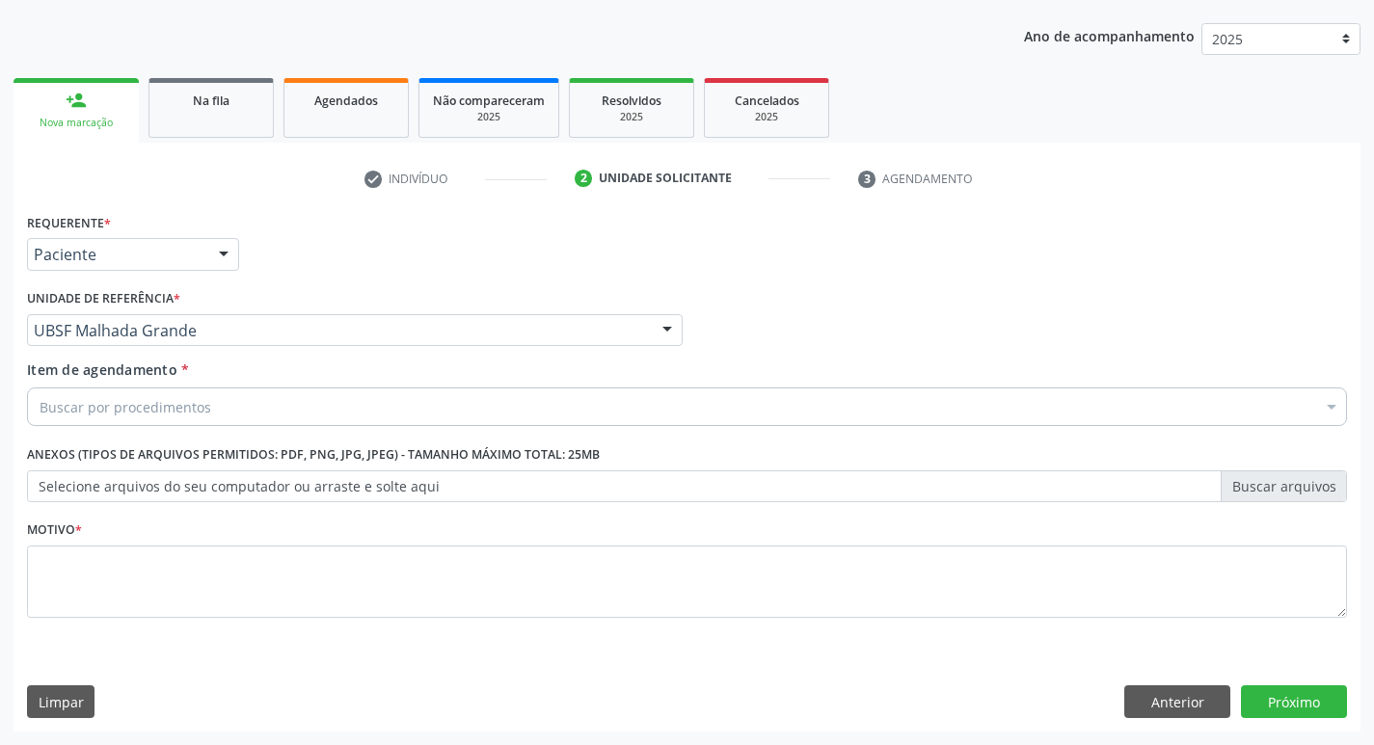
click at [239, 403] on div "Buscar por procedimentos" at bounding box center [687, 407] width 1320 height 39
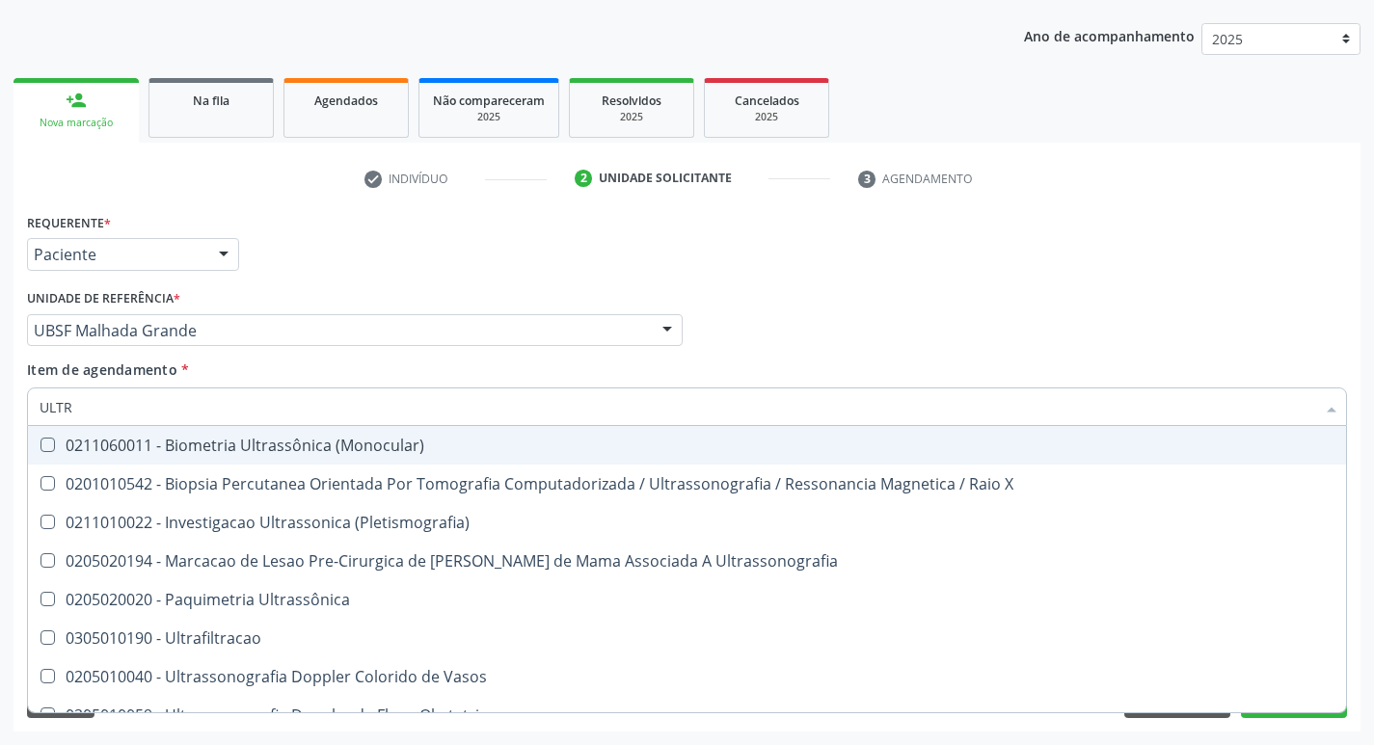
type input "ULTRA"
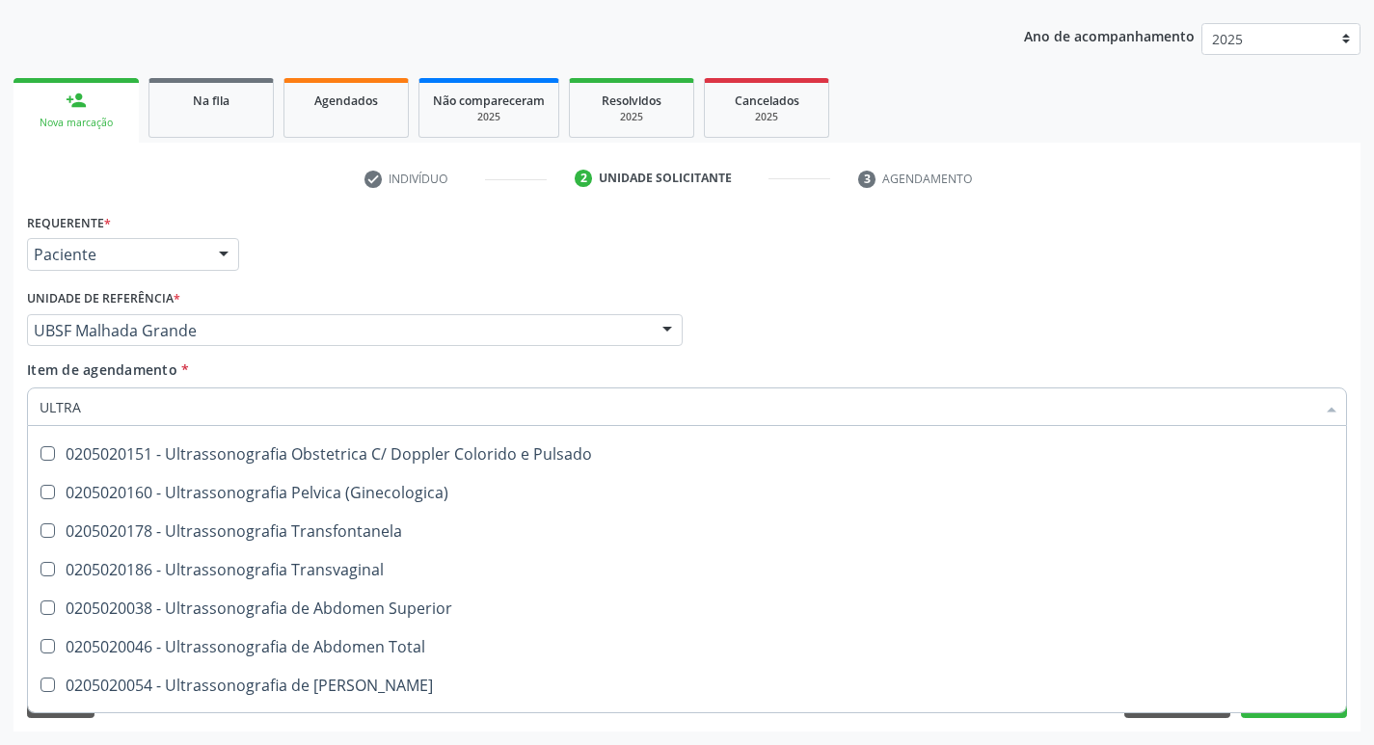
scroll to position [350, 0]
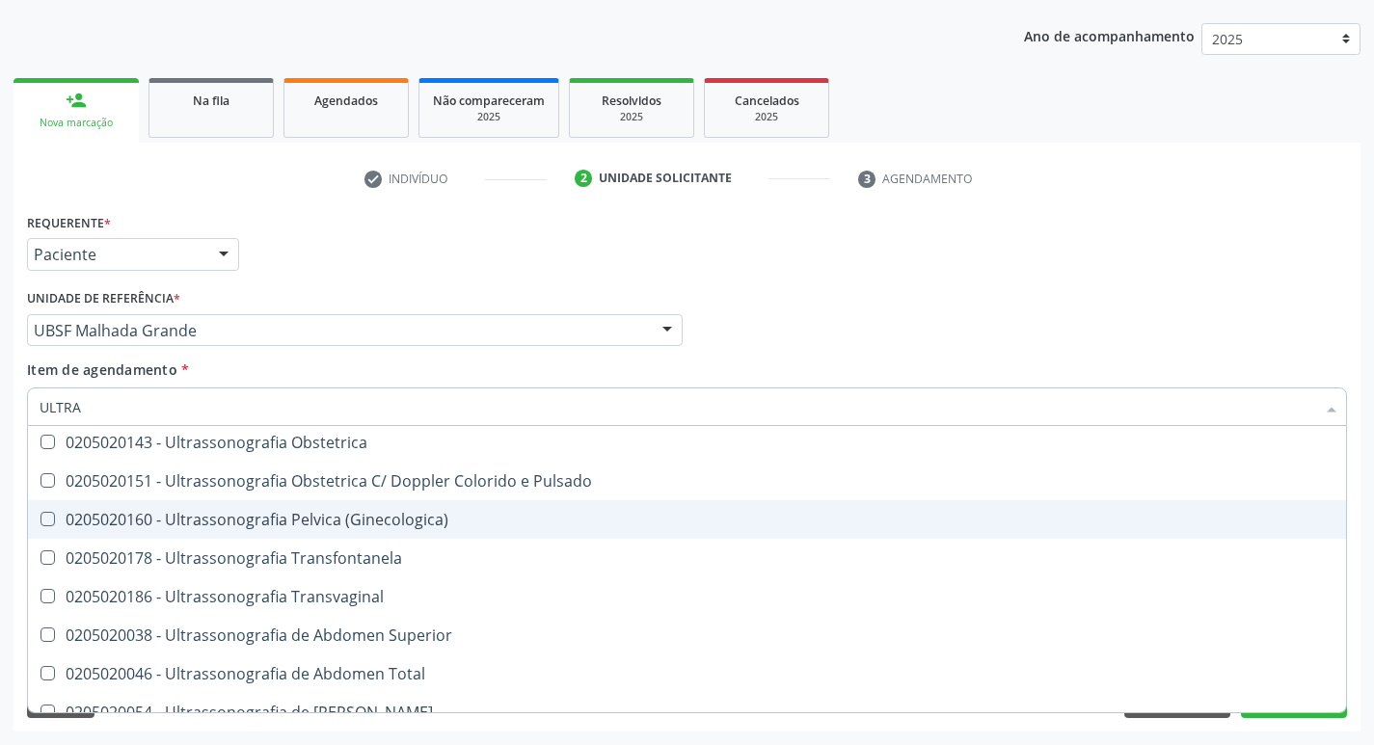
click at [423, 524] on div "0205020160 - Ultrassonografia Pelvica (Ginecologica)" at bounding box center [687, 519] width 1295 height 15
checkbox \(Ginecologica\) "true"
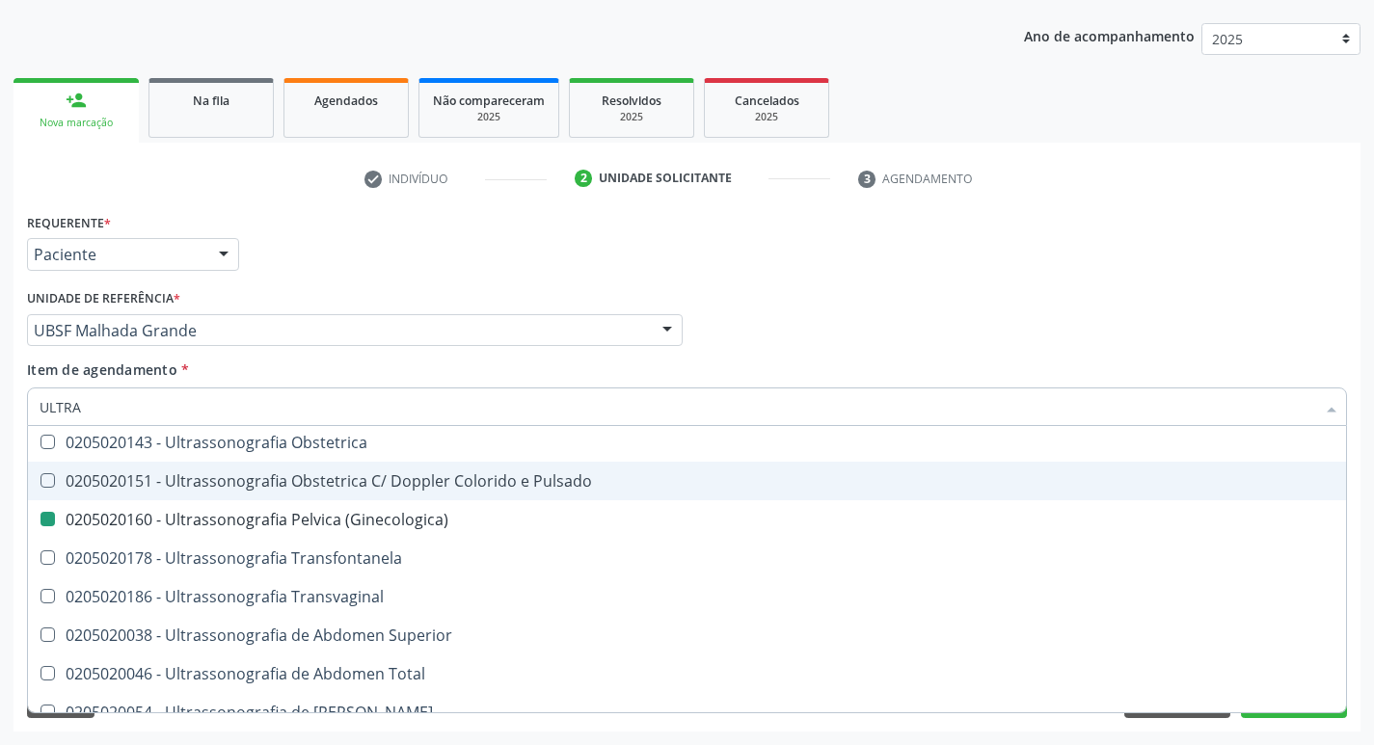
click at [711, 278] on div "Requerente * Paciente Profissional de Saúde Paciente Nenhum resultado encontrad…" at bounding box center [686, 245] width 1329 height 75
checkbox X "true"
checkbox \(Ginecologica\) "false"
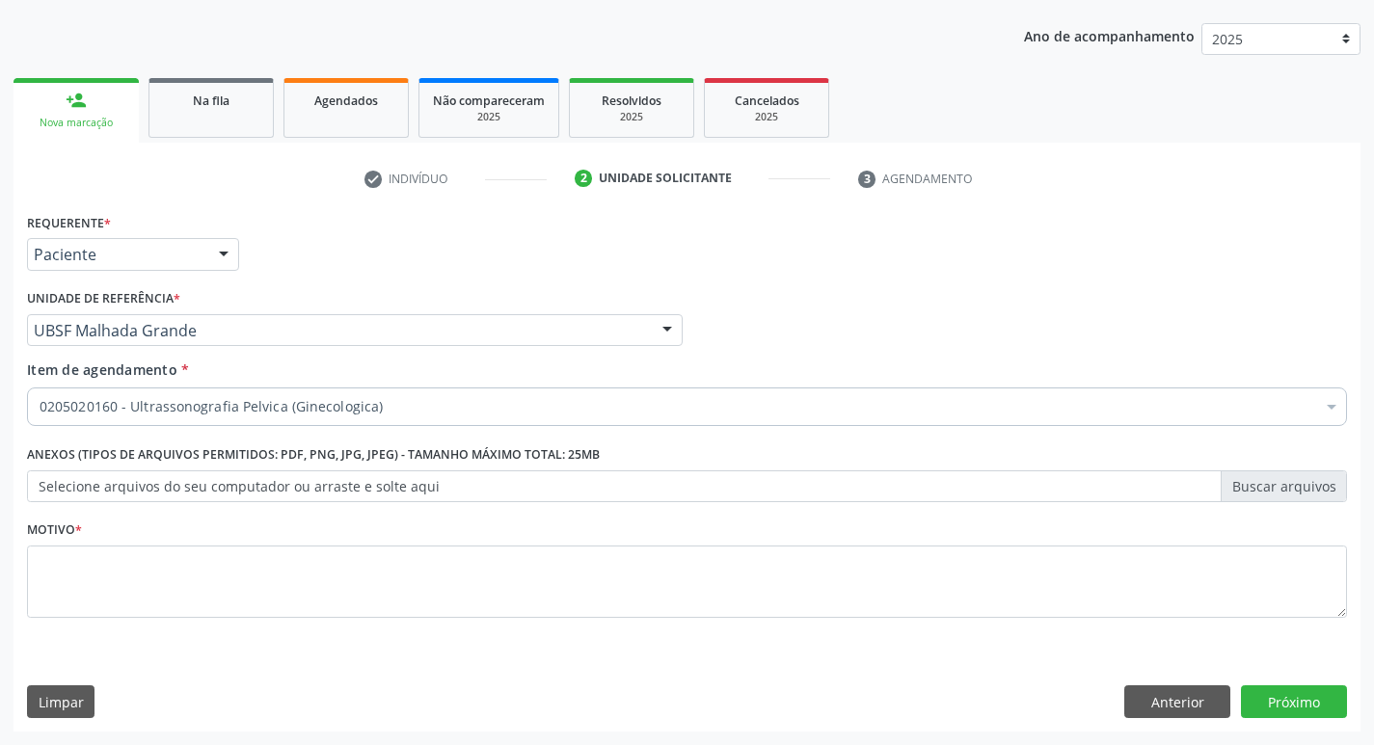
scroll to position [0, 0]
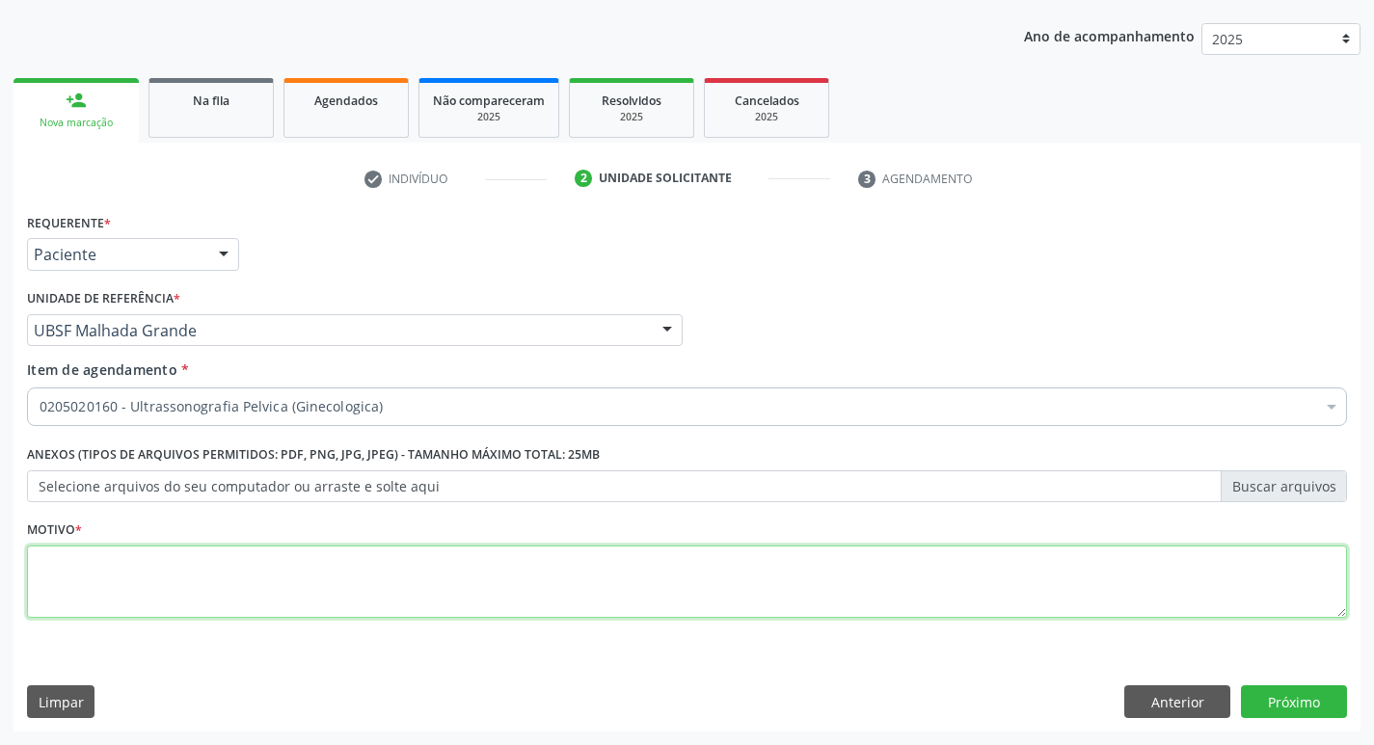
click at [87, 589] on textarea at bounding box center [687, 582] width 1320 height 73
click at [655, 550] on textarea "PACIENTE SE QUEIXA DE DORES PELVICA." at bounding box center [687, 582] width 1320 height 73
click at [554, 571] on textarea "PACIENTE SE QUEIXA DE DORES PELVICA." at bounding box center [687, 582] width 1320 height 73
type textarea "PACIENTE SE QUEIXA DE DORES PELVICA."
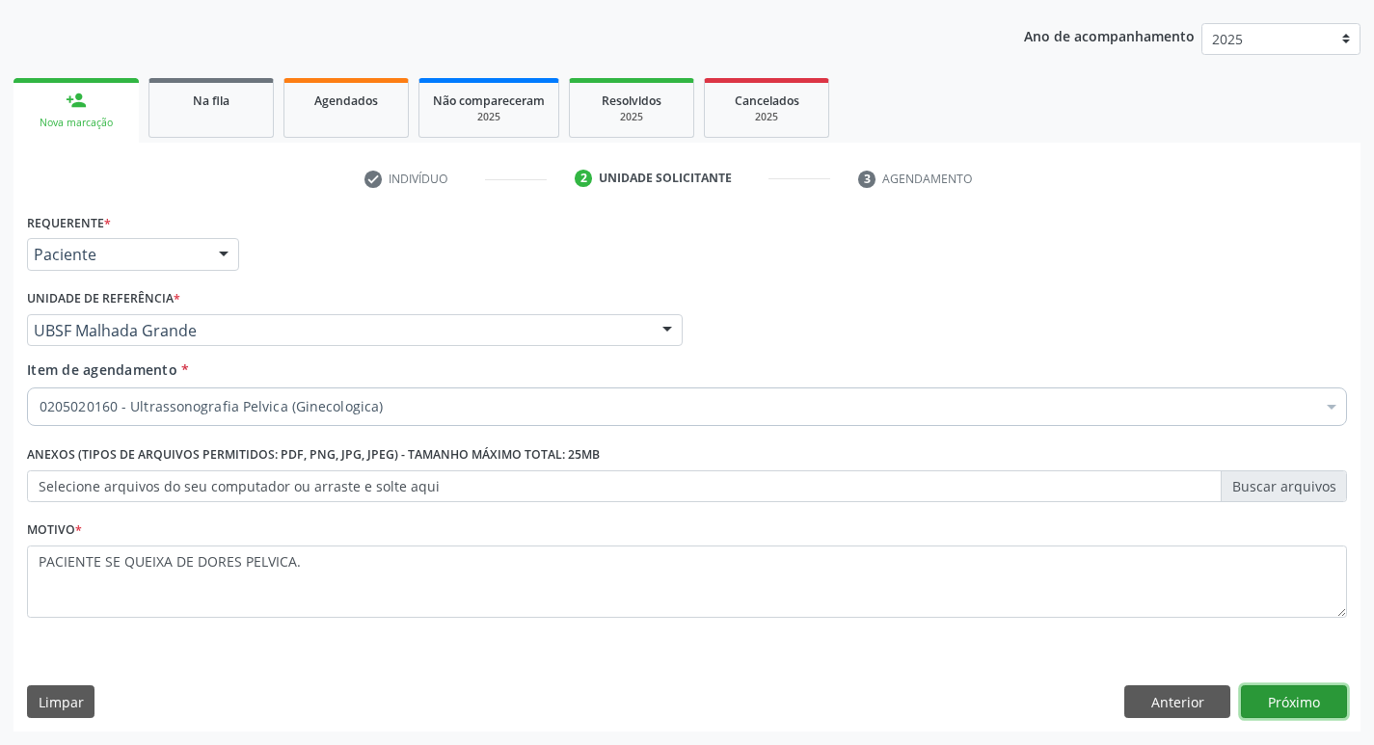
click at [1296, 704] on button "Próximo" at bounding box center [1294, 701] width 106 height 33
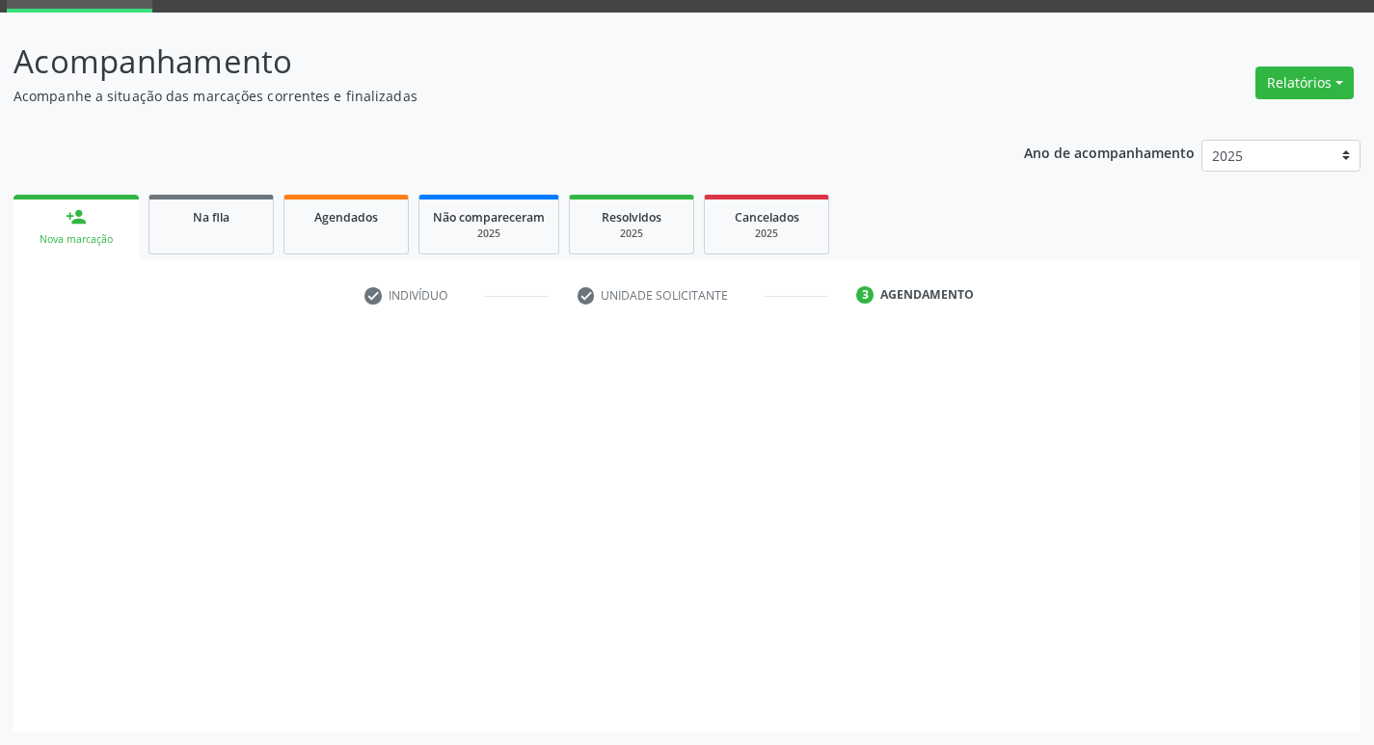
scroll to position [94, 0]
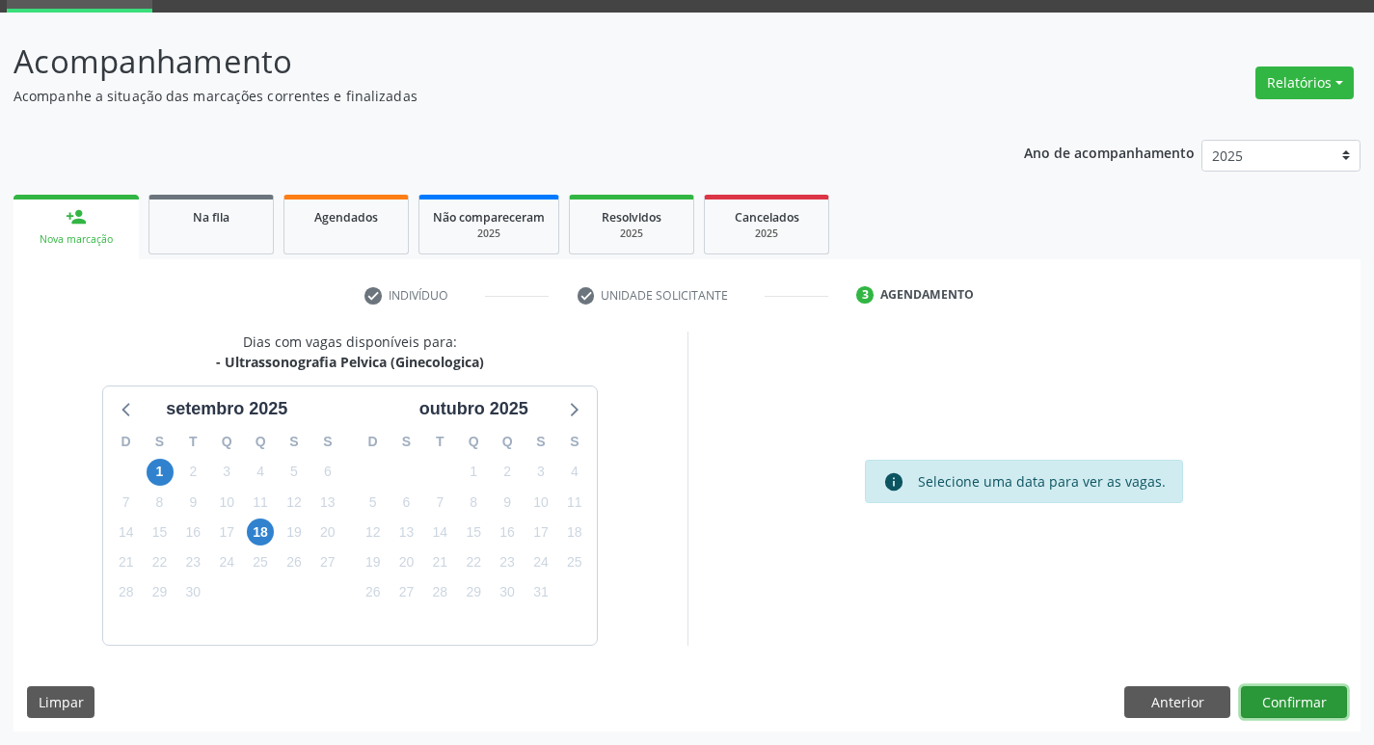
click at [1301, 687] on button "Confirmar" at bounding box center [1294, 702] width 106 height 33
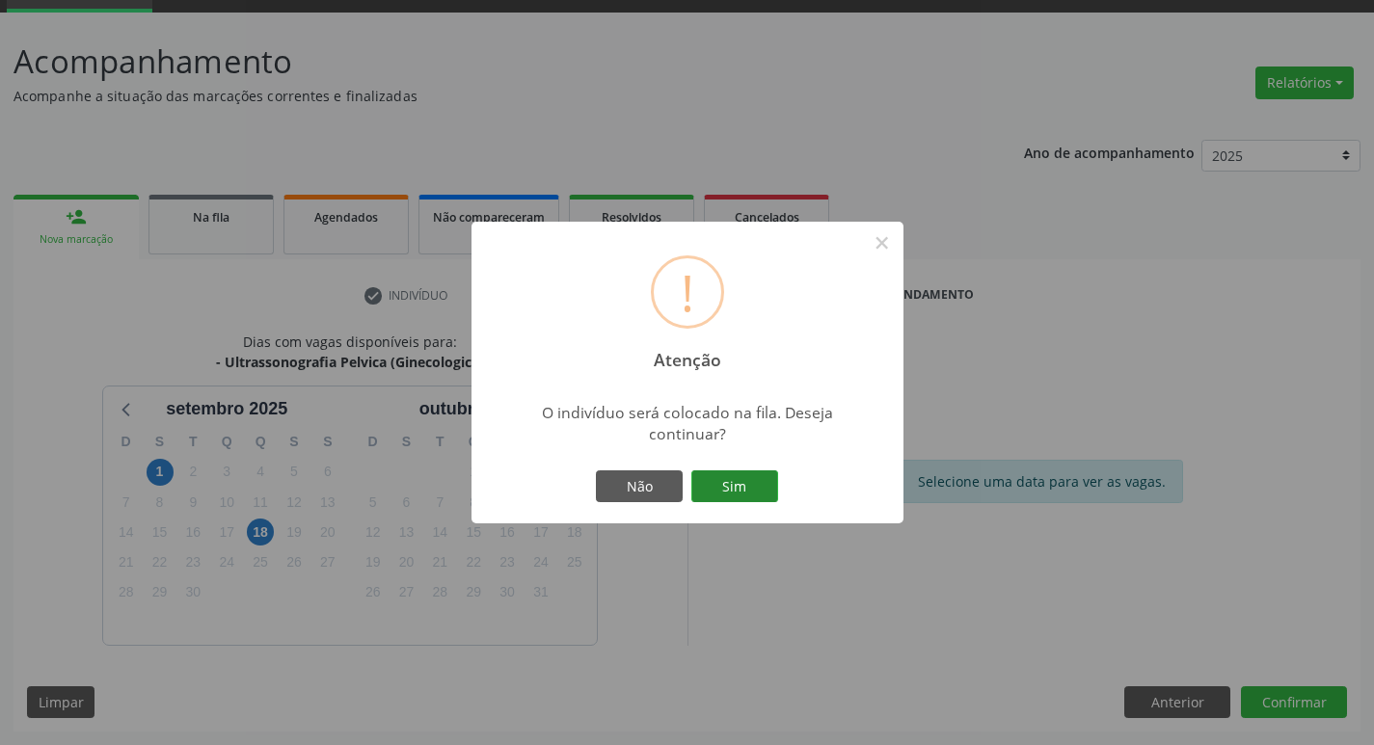
click at [754, 498] on button "Sim" at bounding box center [734, 486] width 87 height 33
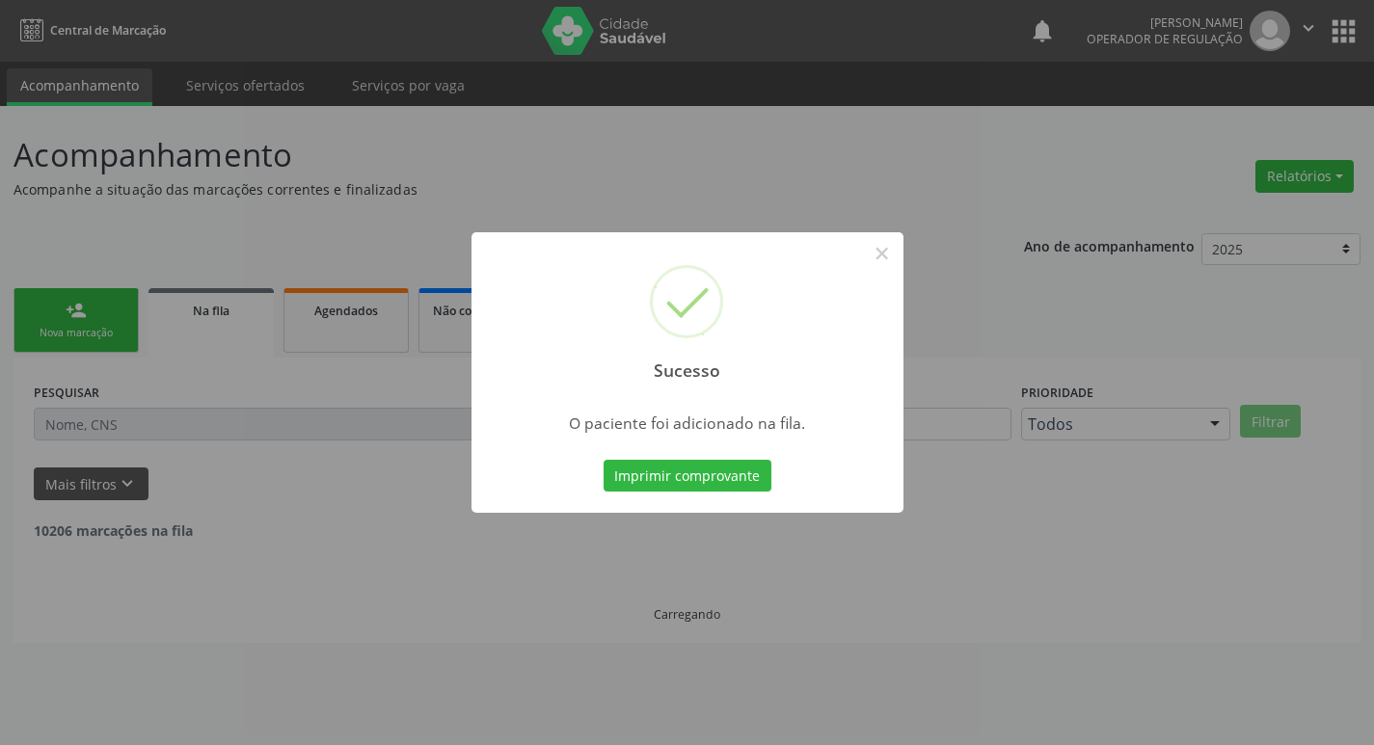
scroll to position [0, 0]
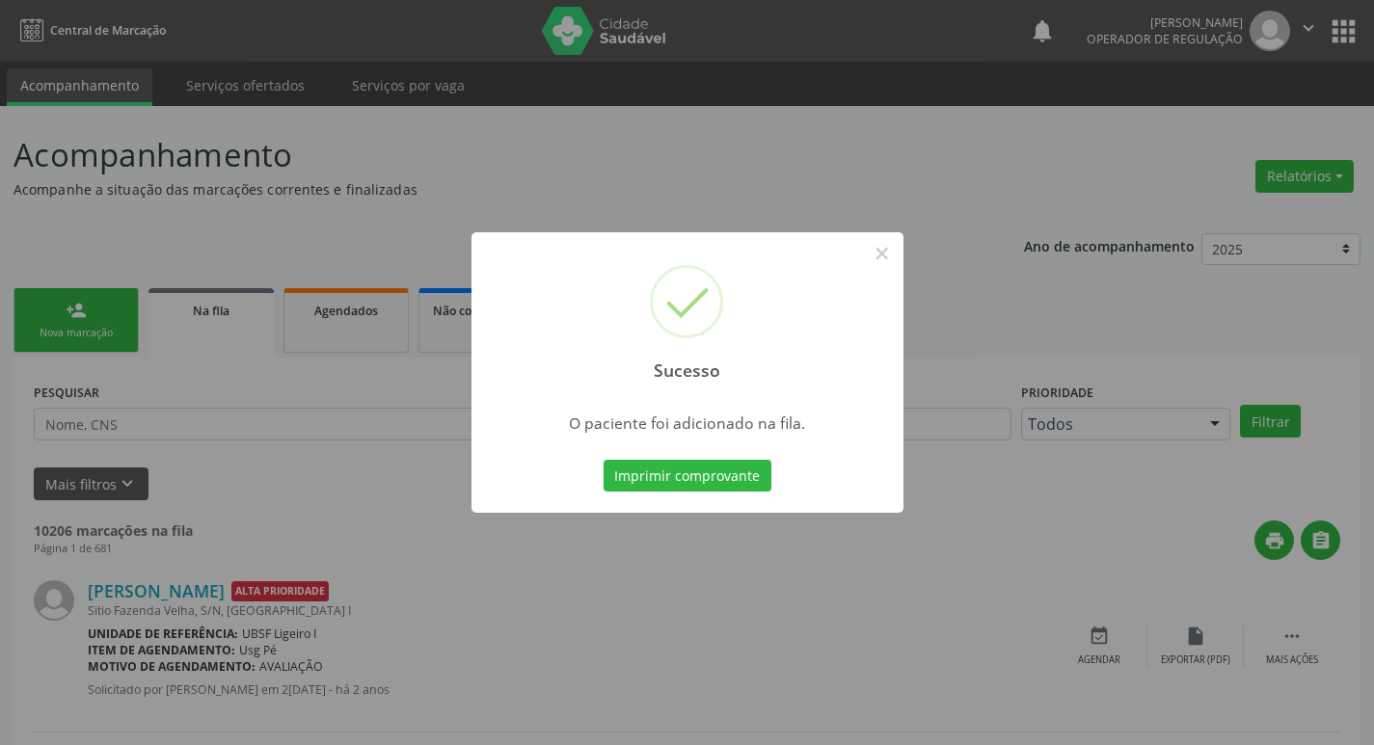
click at [582, 186] on div "Sucesso × O paciente foi adicionado na fila. Imprimir comprovante Cancel" at bounding box center [687, 372] width 1374 height 745
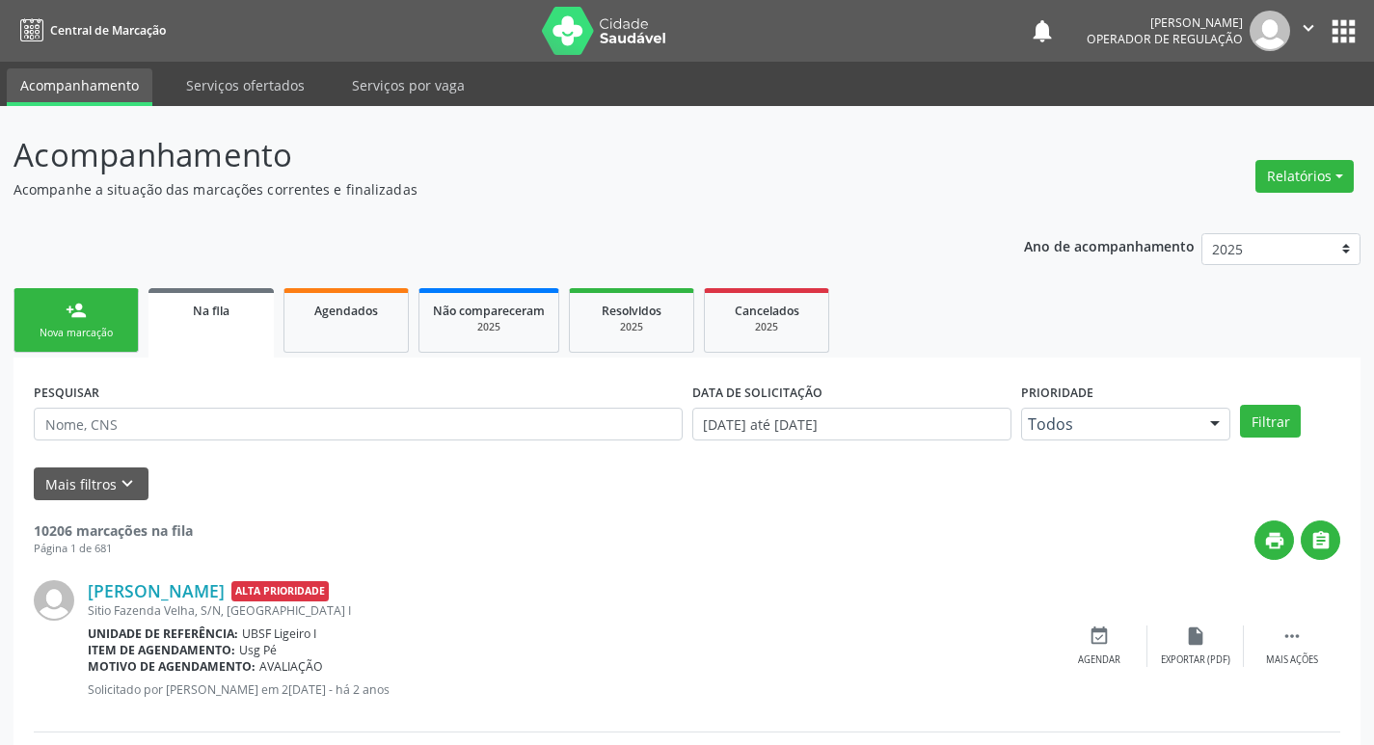
click at [119, 332] on div "Nova marcação" at bounding box center [76, 333] width 96 height 14
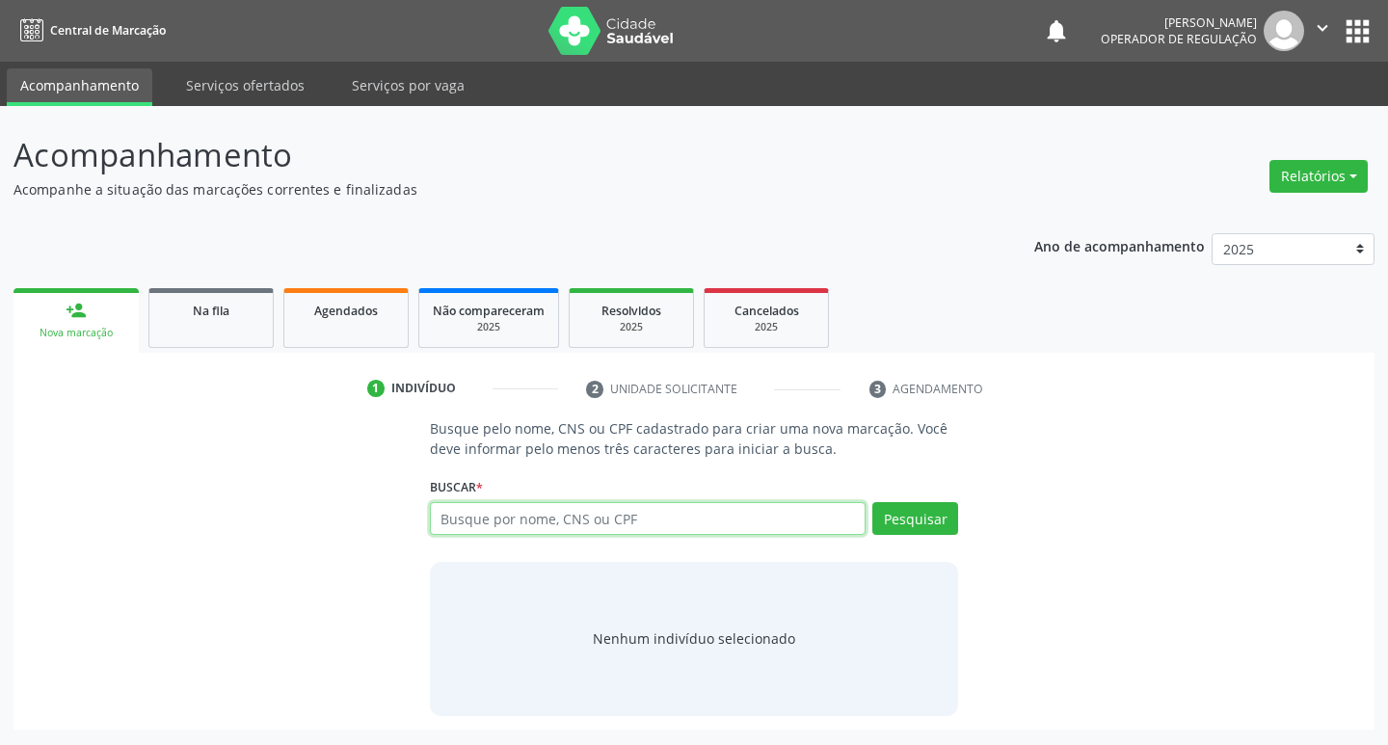
click at [706, 521] on input "text" at bounding box center [648, 518] width 437 height 33
type input "706302762554773"
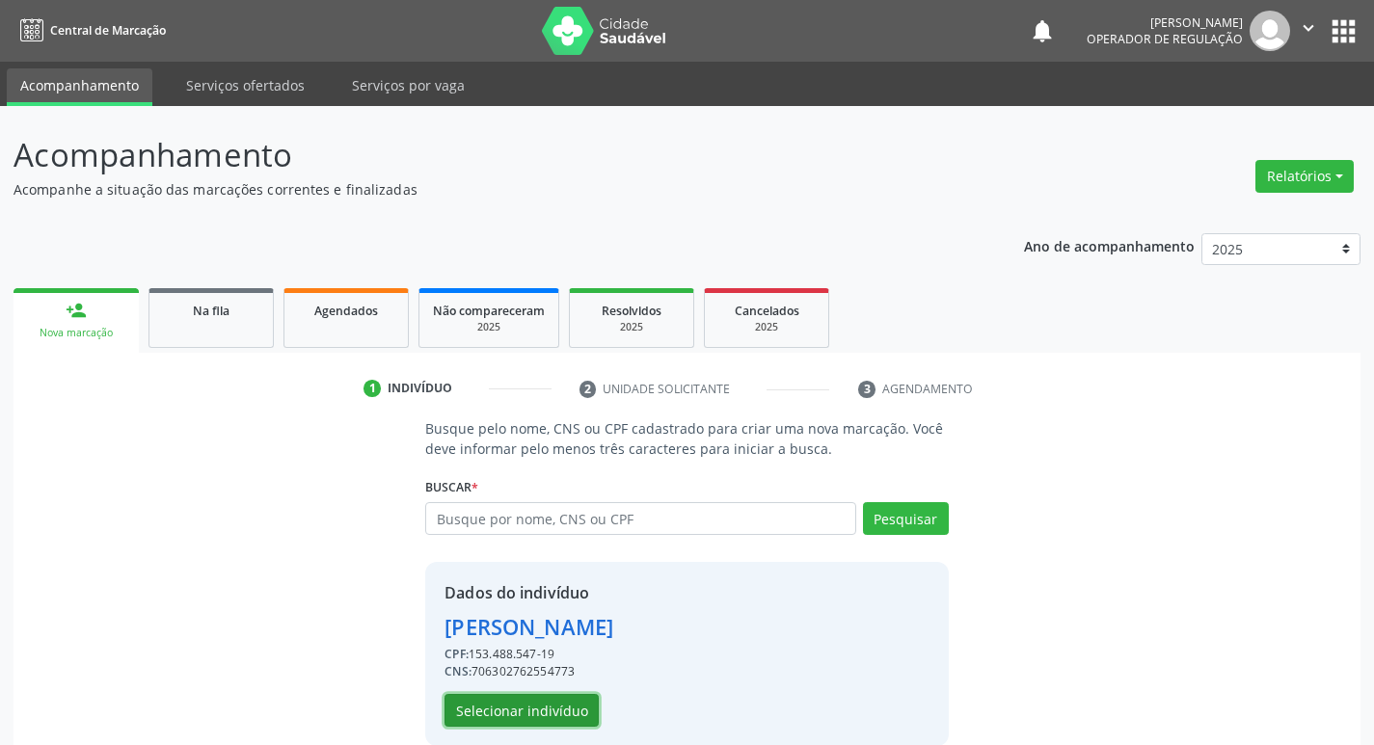
click at [541, 713] on button "Selecionar indivíduo" at bounding box center [521, 710] width 154 height 33
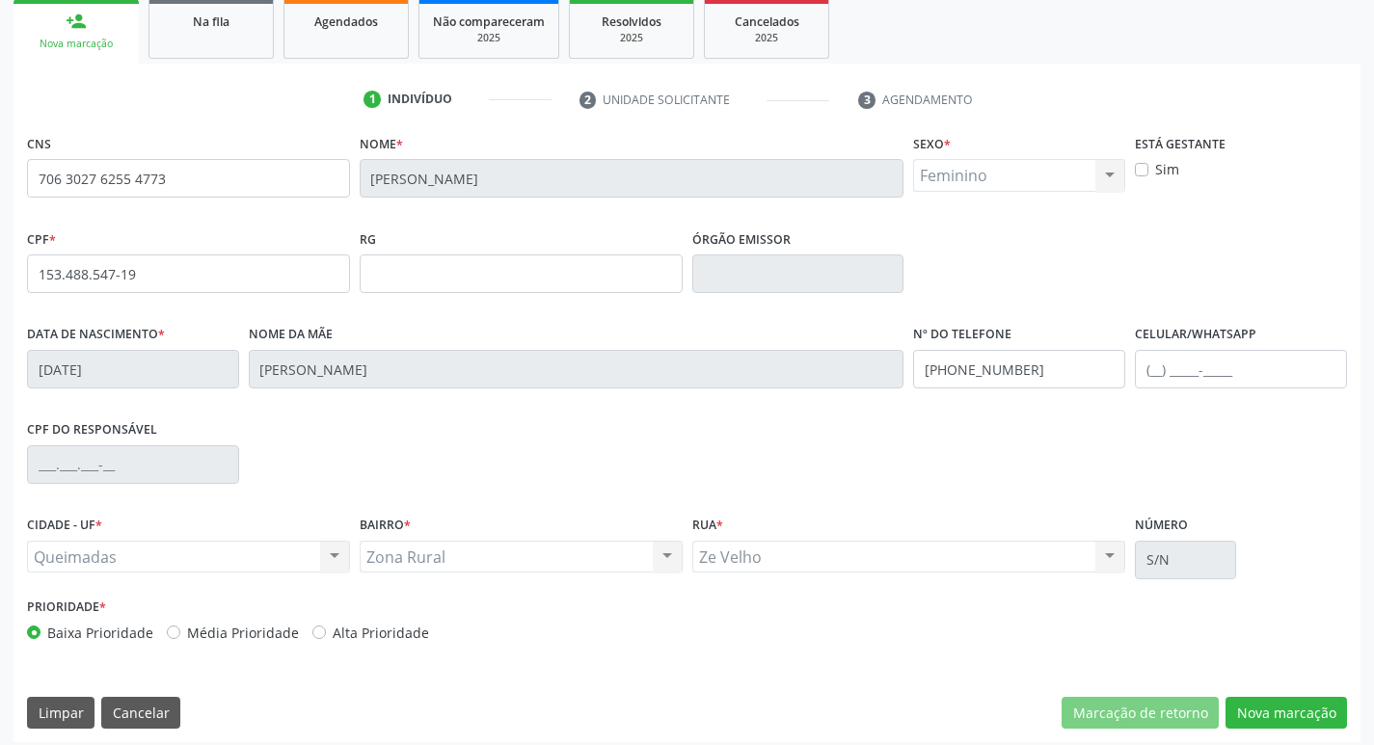
scroll to position [300, 0]
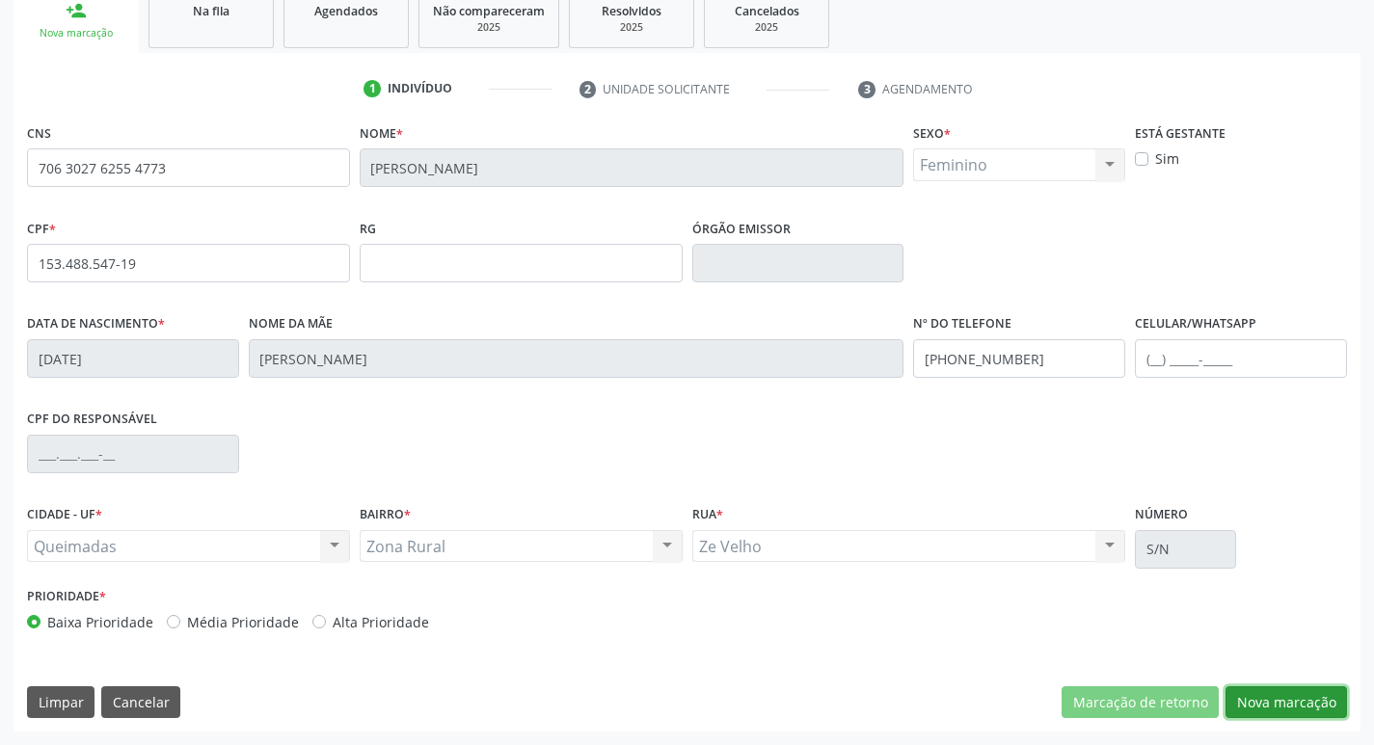
click at [1247, 686] on button "Nova marcação" at bounding box center [1285, 702] width 121 height 33
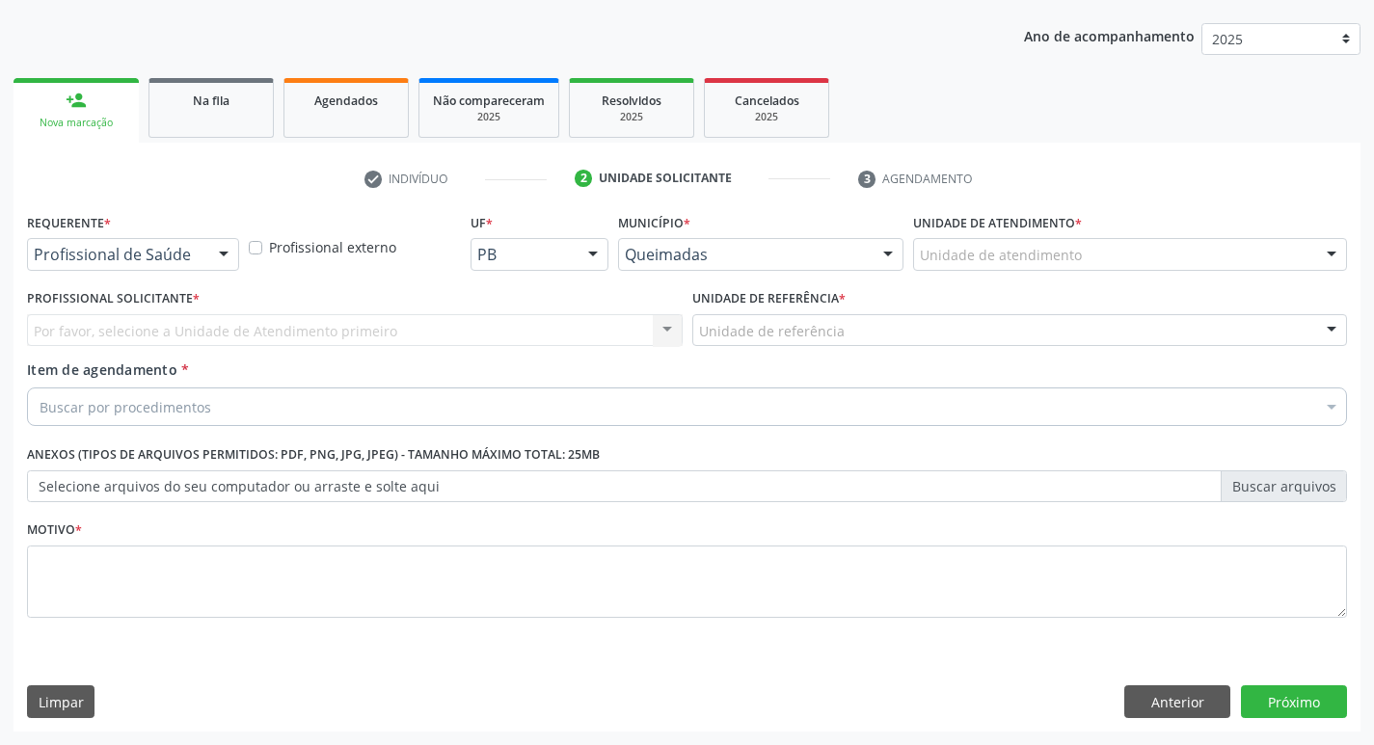
scroll to position [210, 0]
click at [192, 239] on div "Profissional de Saúde" at bounding box center [133, 254] width 212 height 33
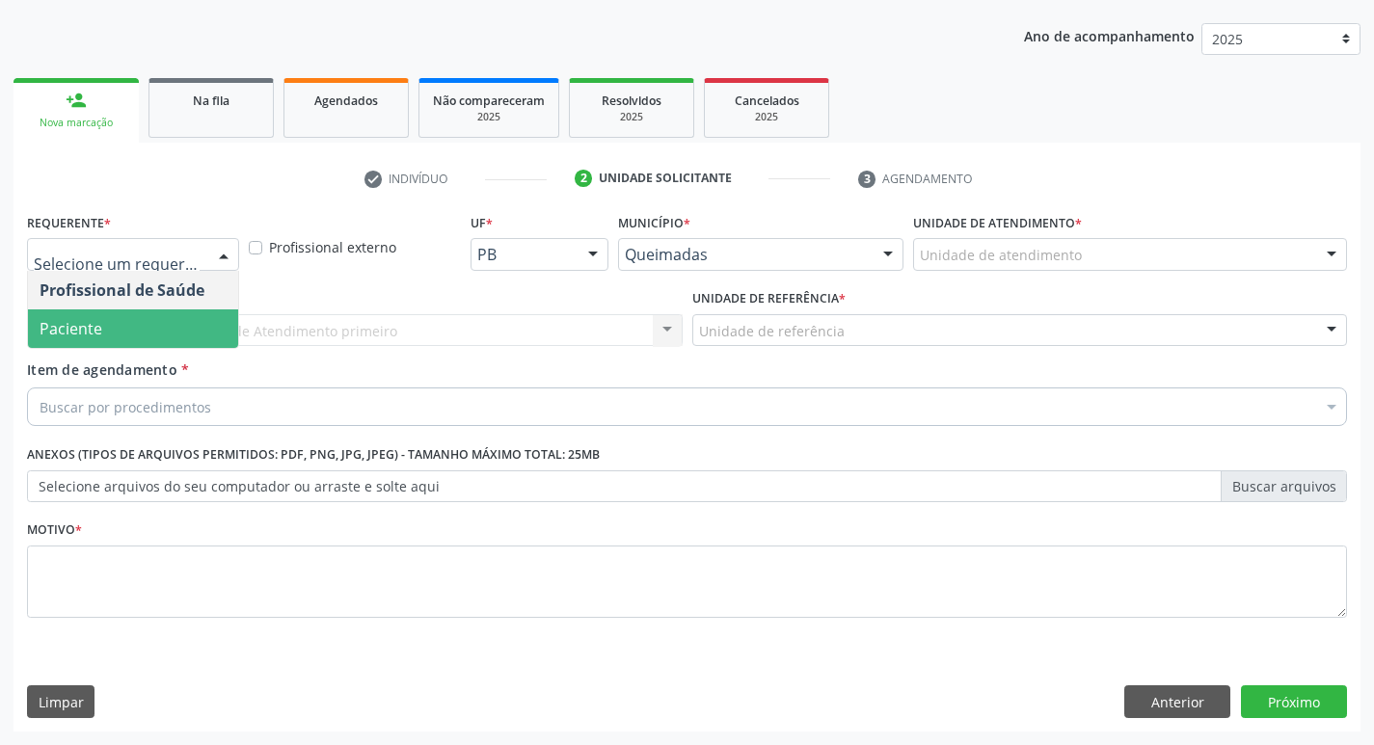
click at [166, 338] on span "Paciente" at bounding box center [133, 328] width 210 height 39
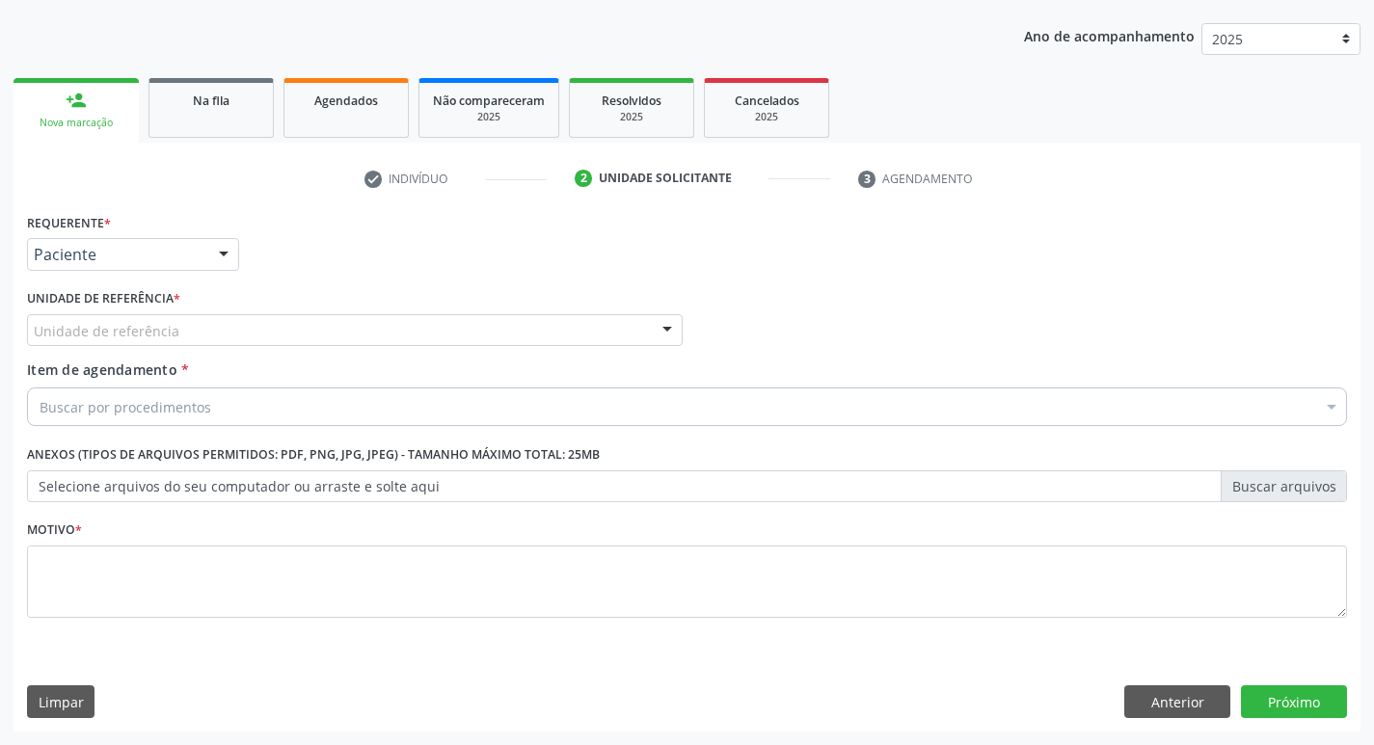
click at [188, 337] on div "Unidade de referência" at bounding box center [355, 330] width 656 height 33
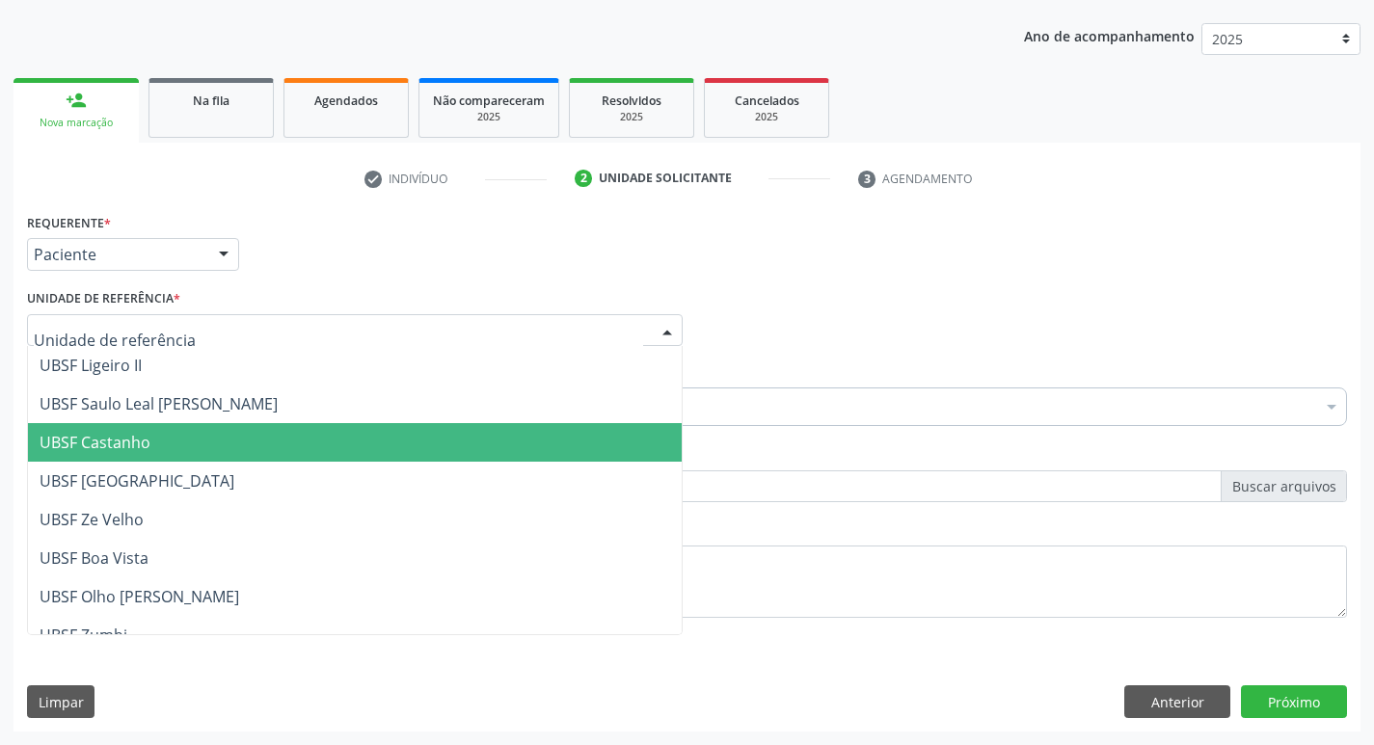
type input "A"
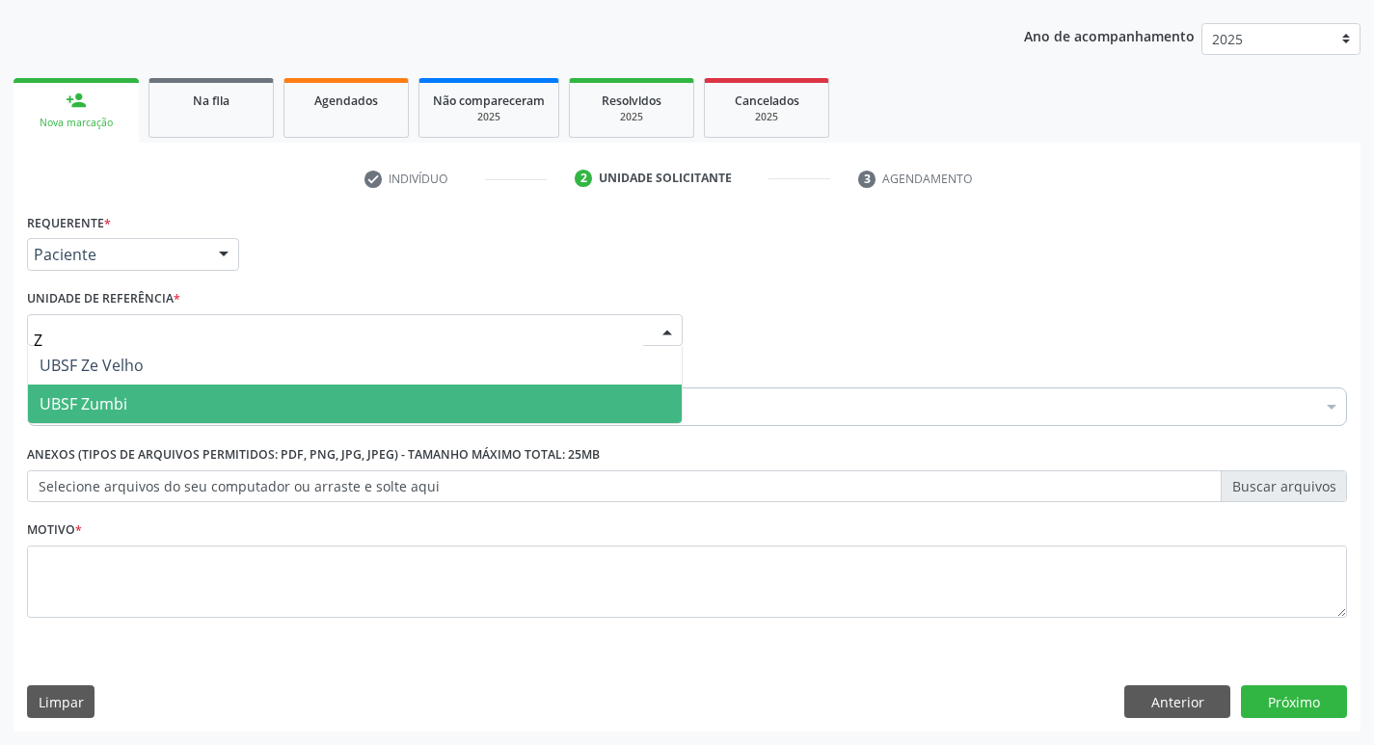
type input "ZE"
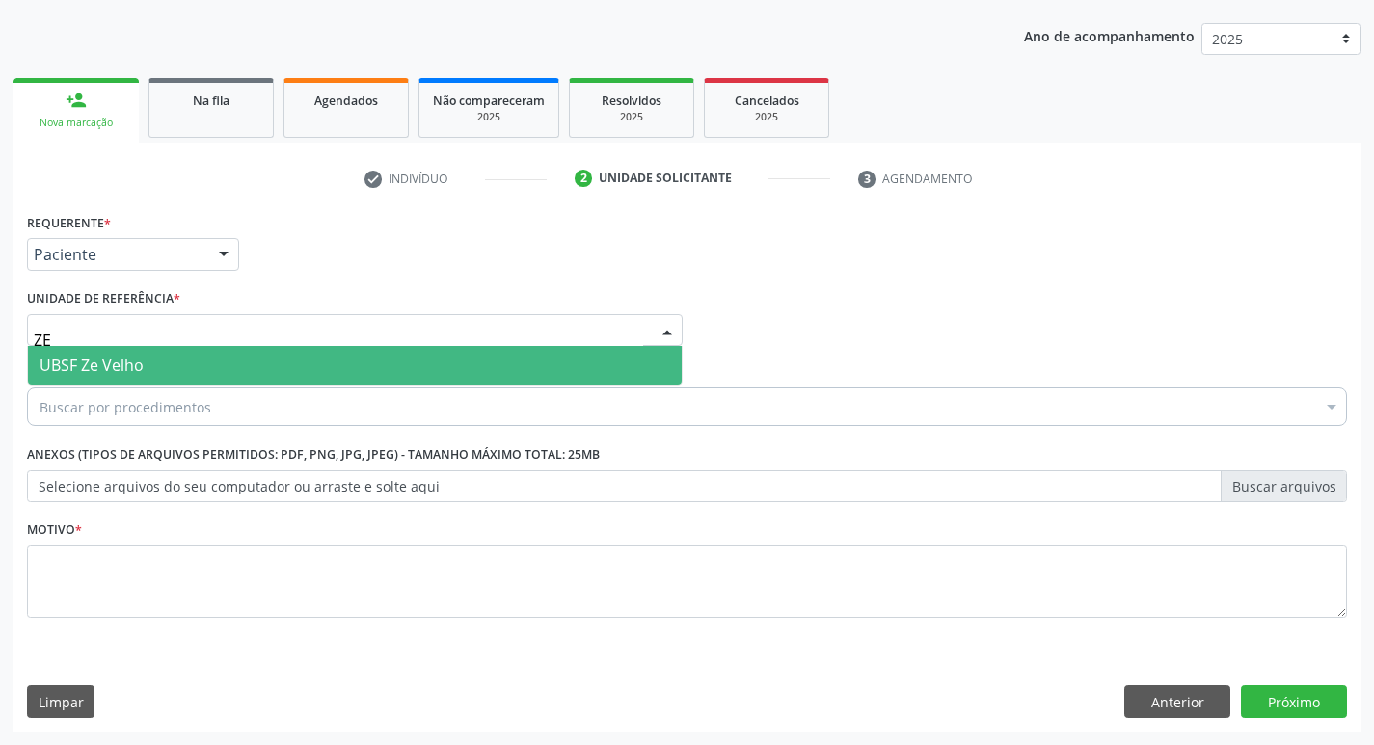
click at [617, 370] on span "UBSF Ze Velho" at bounding box center [355, 365] width 654 height 39
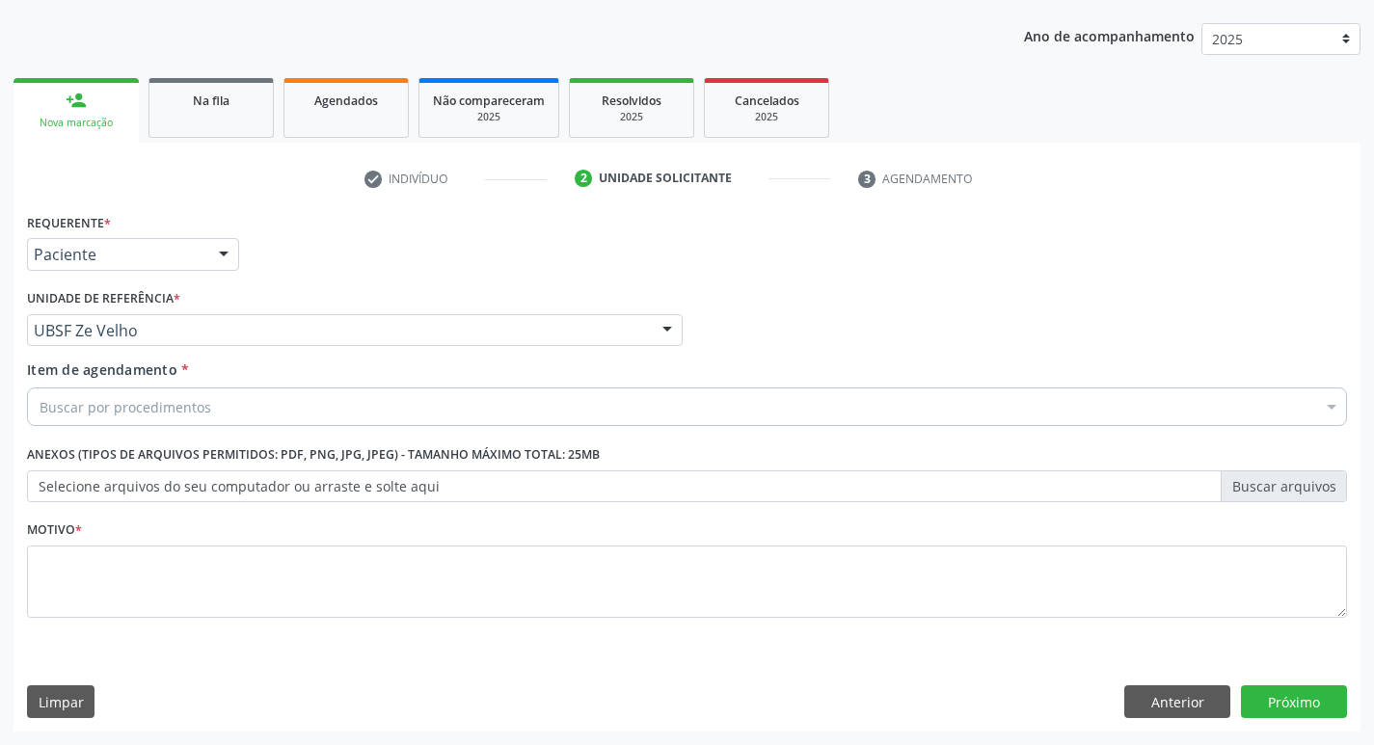
click at [387, 414] on div "Buscar por procedimentos" at bounding box center [687, 407] width 1320 height 39
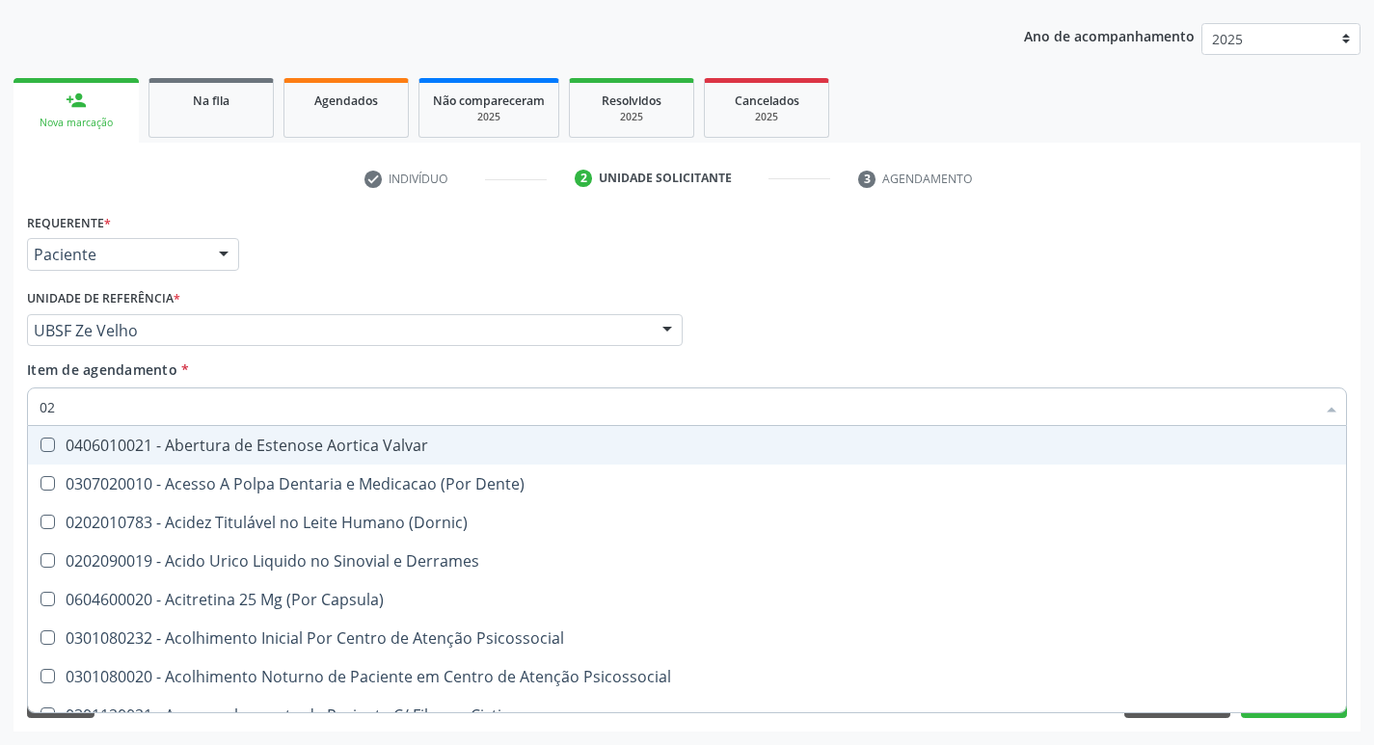
type input "020"
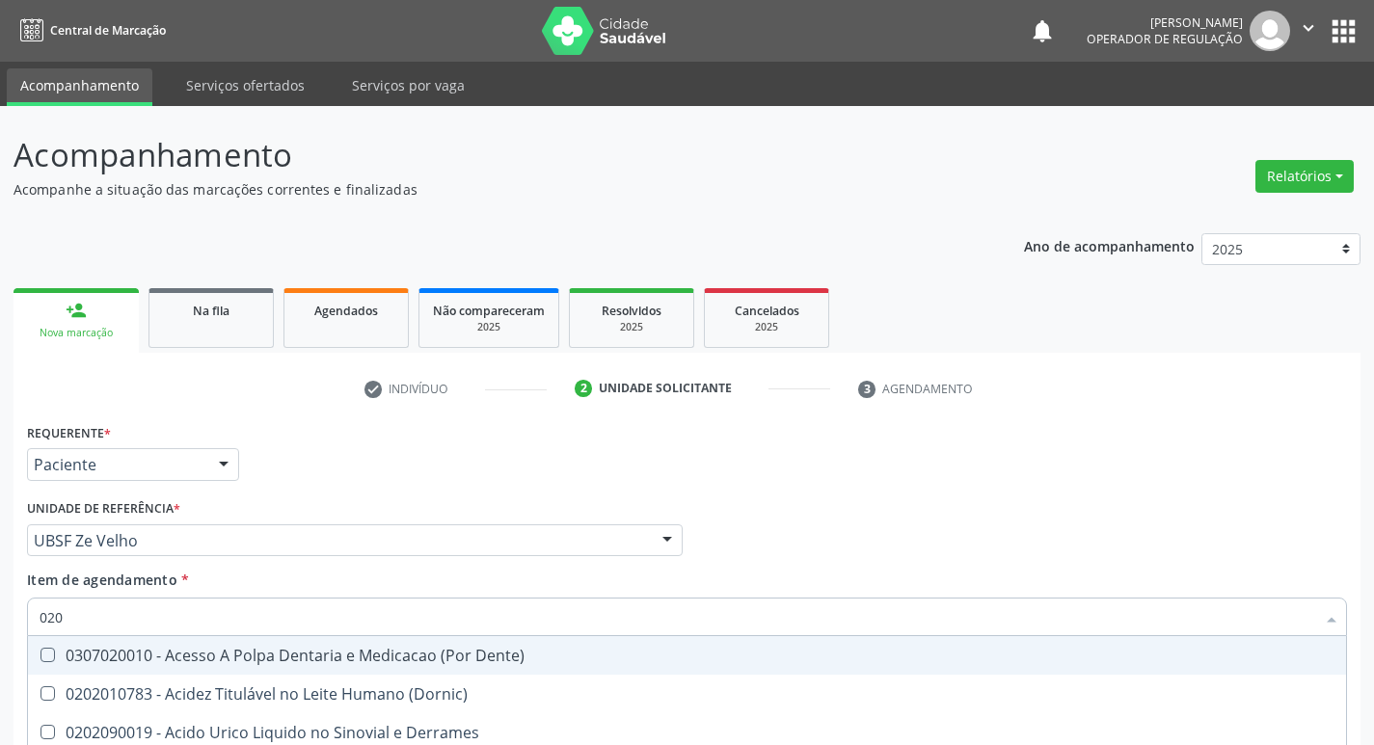
scroll to position [210, 0]
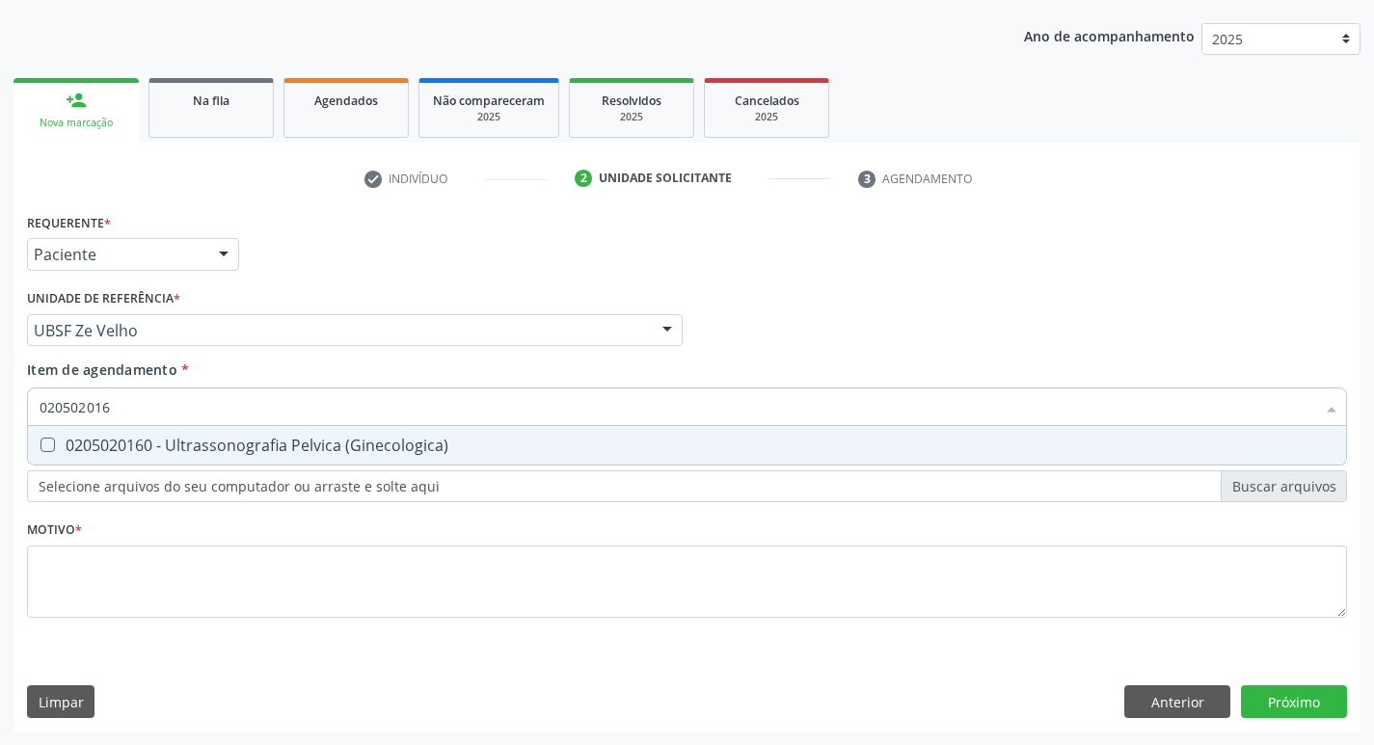
type input "0205020160"
click at [683, 457] on span "0205020160 - Ultrassonografia Pelvica (Ginecologica)" at bounding box center [687, 445] width 1318 height 39
checkbox \(Ginecologica\) "true"
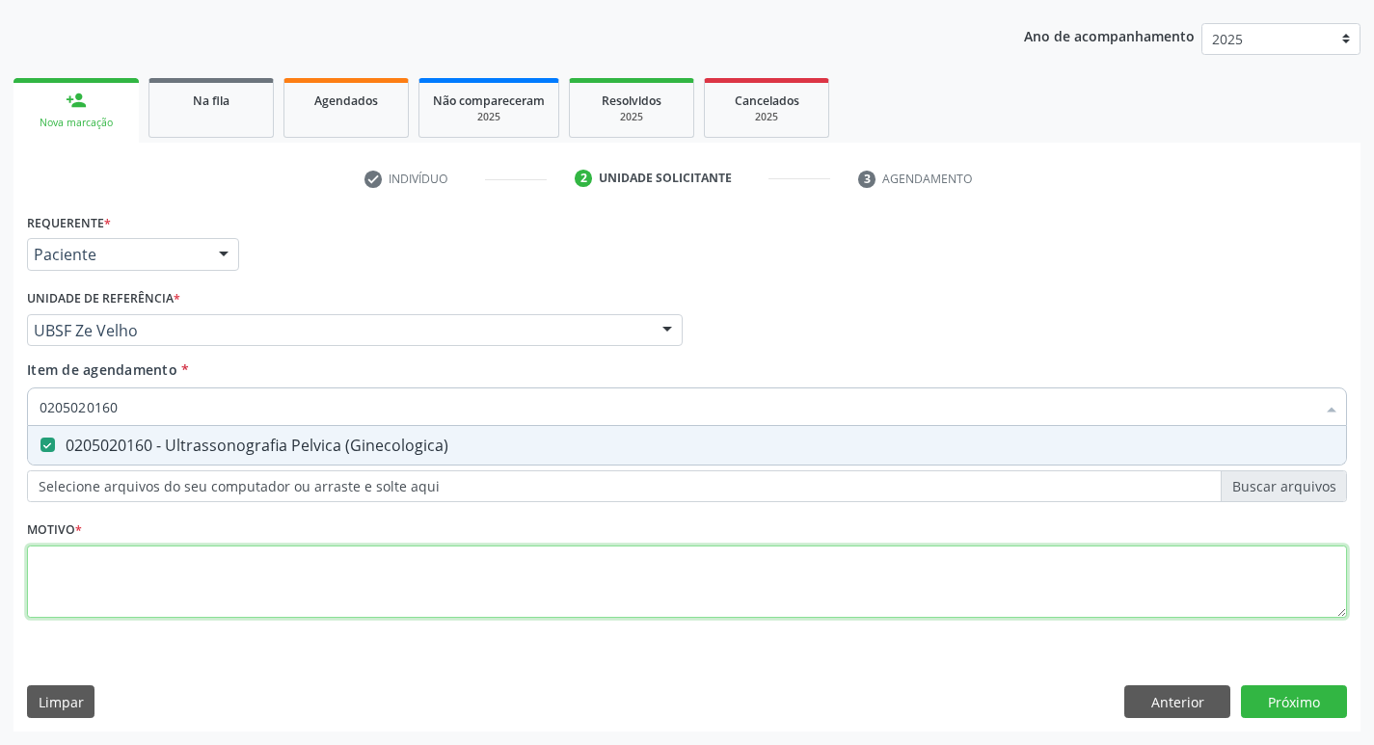
click at [478, 562] on div "Requerente * Paciente Profissional de Saúde Paciente Nenhum resultado encontrad…" at bounding box center [687, 426] width 1320 height 437
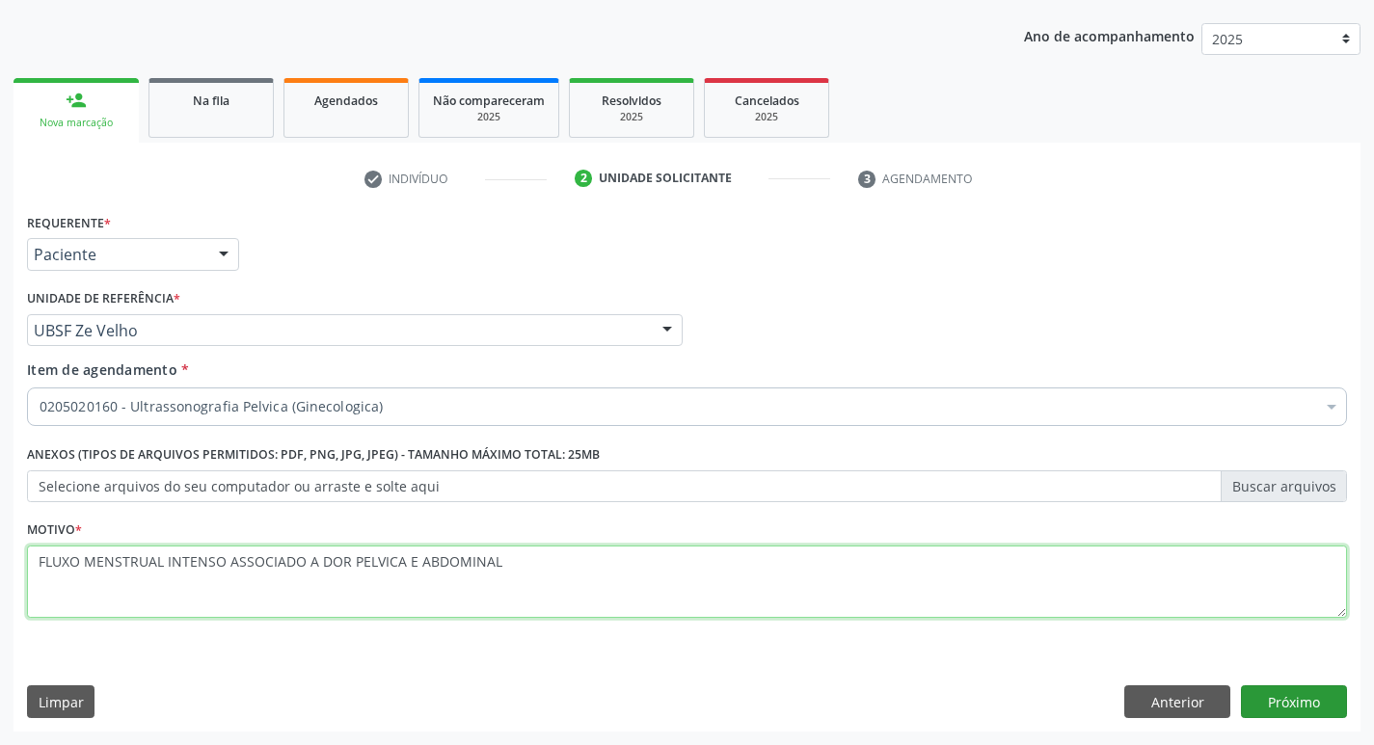
type textarea "FLUXO MENSTRUAL INTENSO ASSOCIADO A DOR PELVICA E ABDOMINAL"
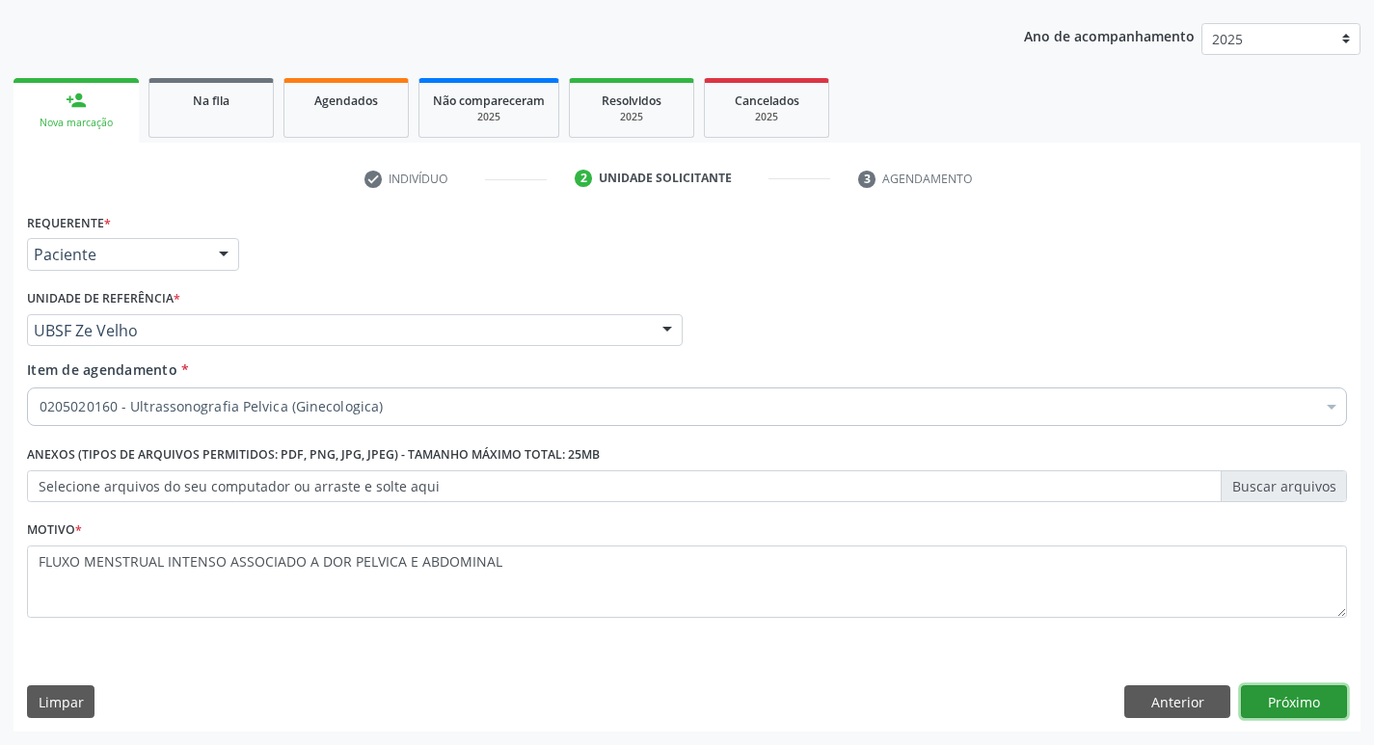
click at [1299, 695] on button "Próximo" at bounding box center [1294, 701] width 106 height 33
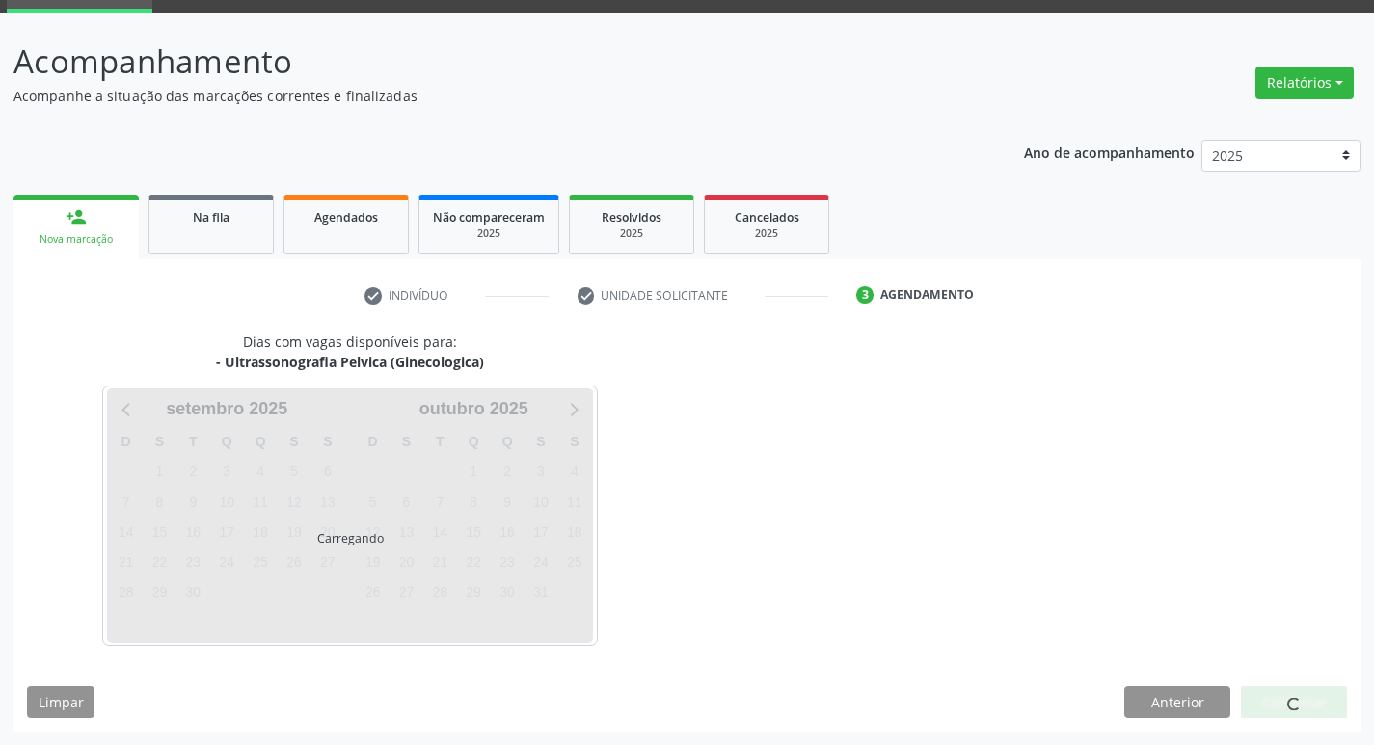
scroll to position [94, 0]
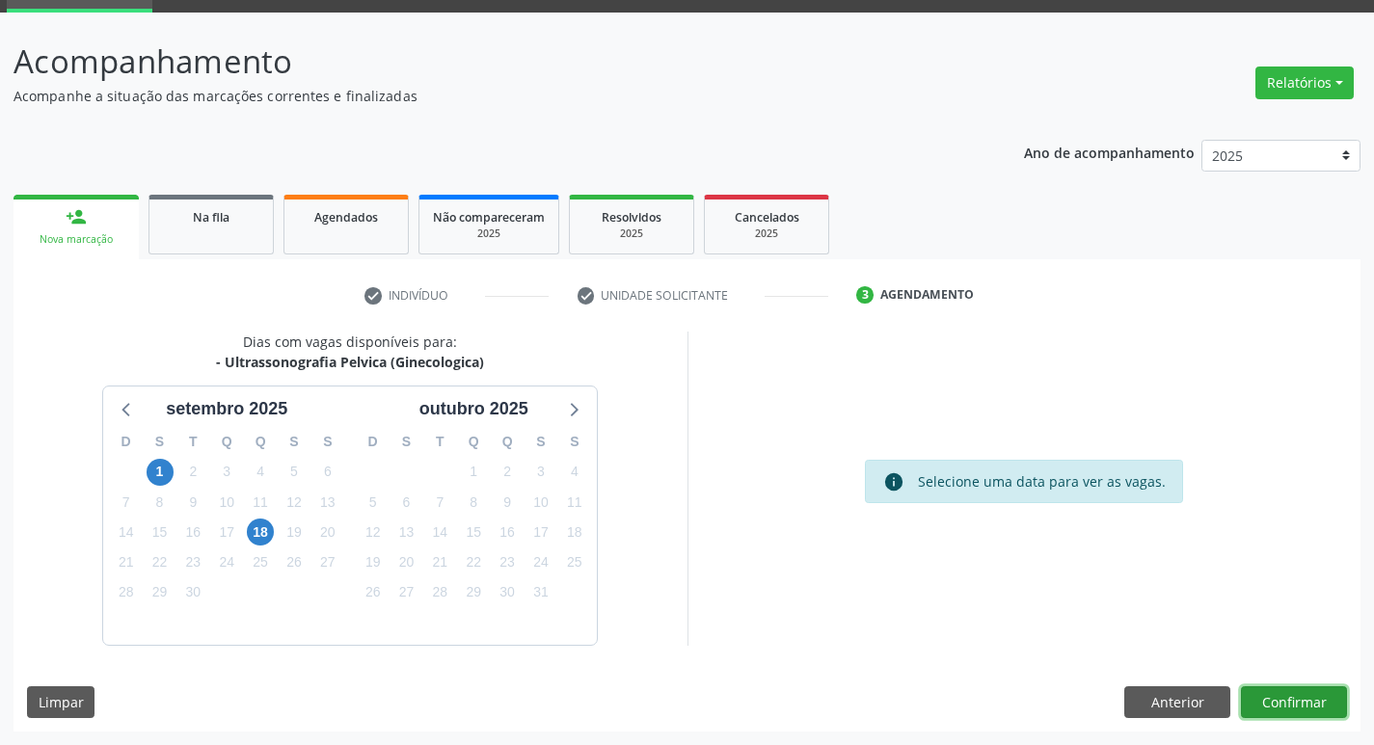
click at [1253, 692] on button "Confirmar" at bounding box center [1294, 702] width 106 height 33
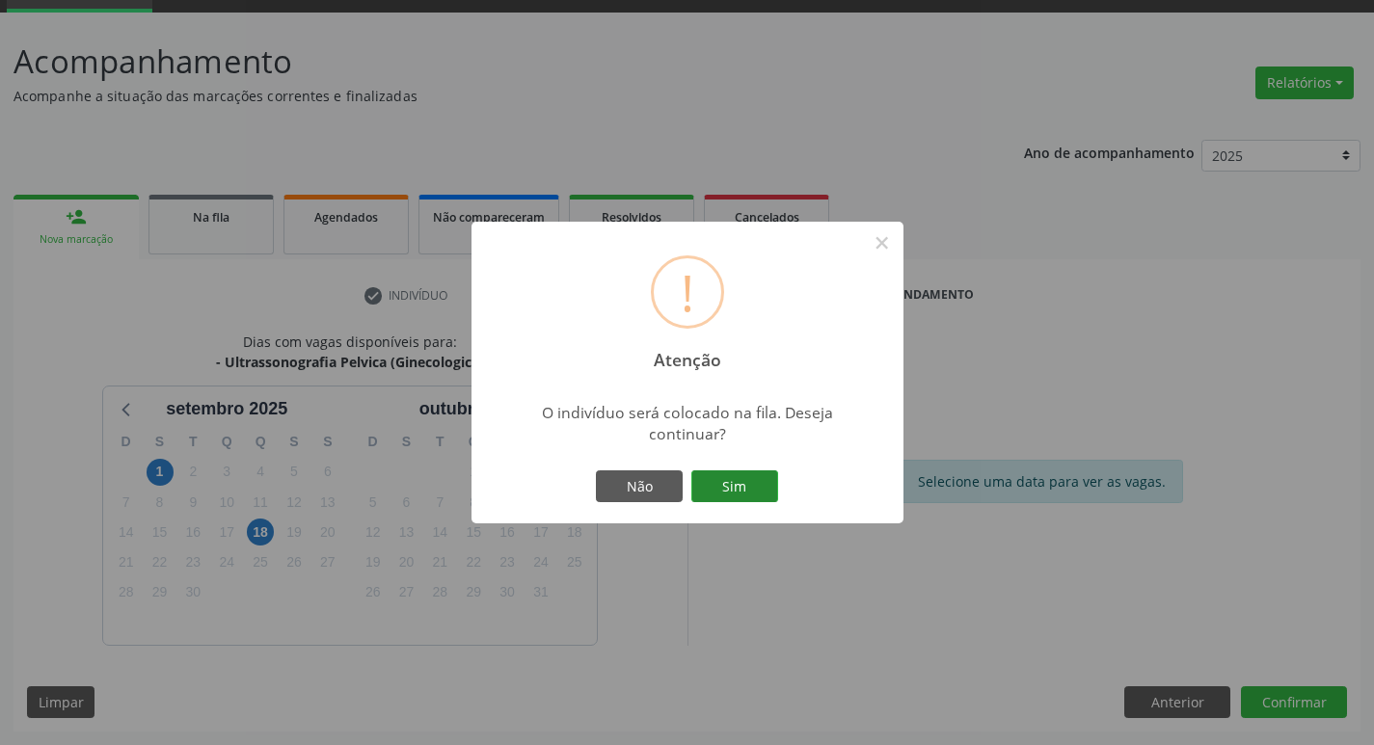
drag, startPoint x: 725, startPoint y: 493, endPoint x: 715, endPoint y: 495, distance: 9.8
click at [723, 493] on button "Sim" at bounding box center [734, 486] width 87 height 33
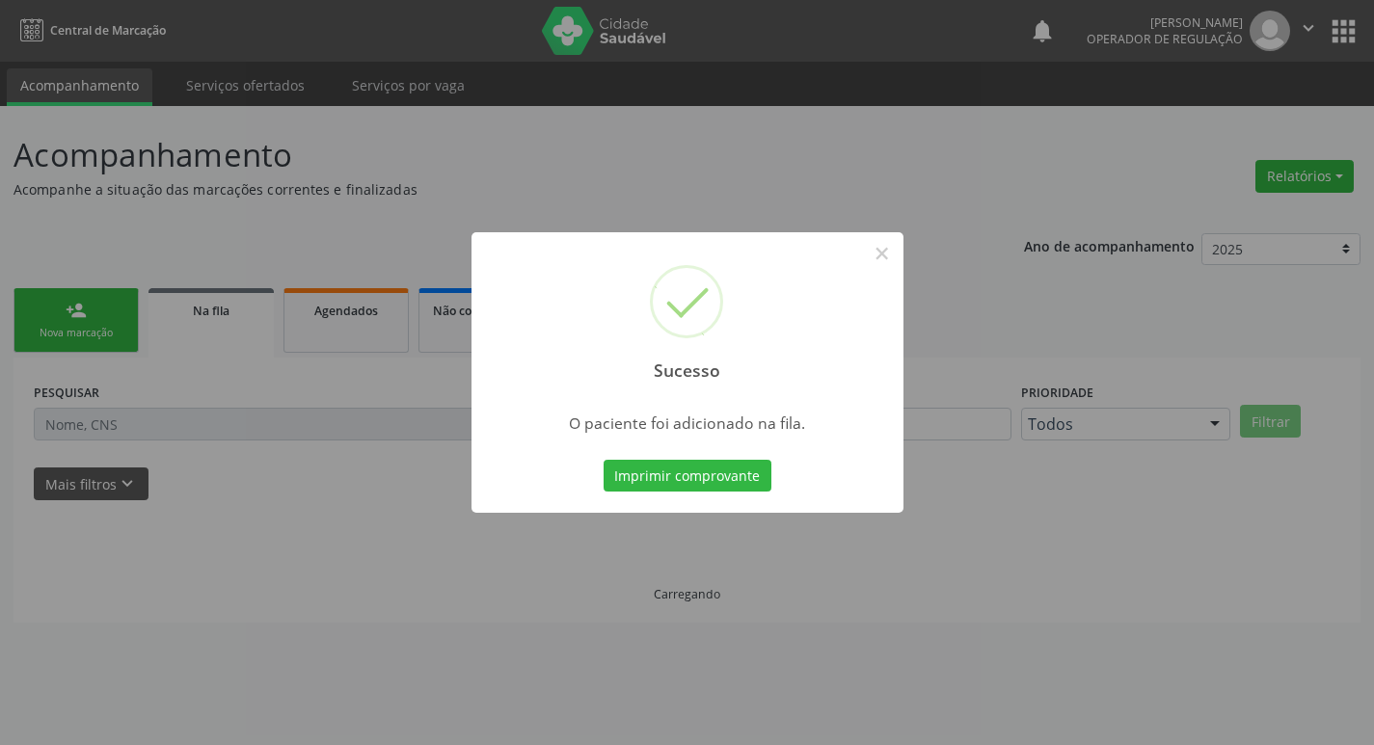
scroll to position [0, 0]
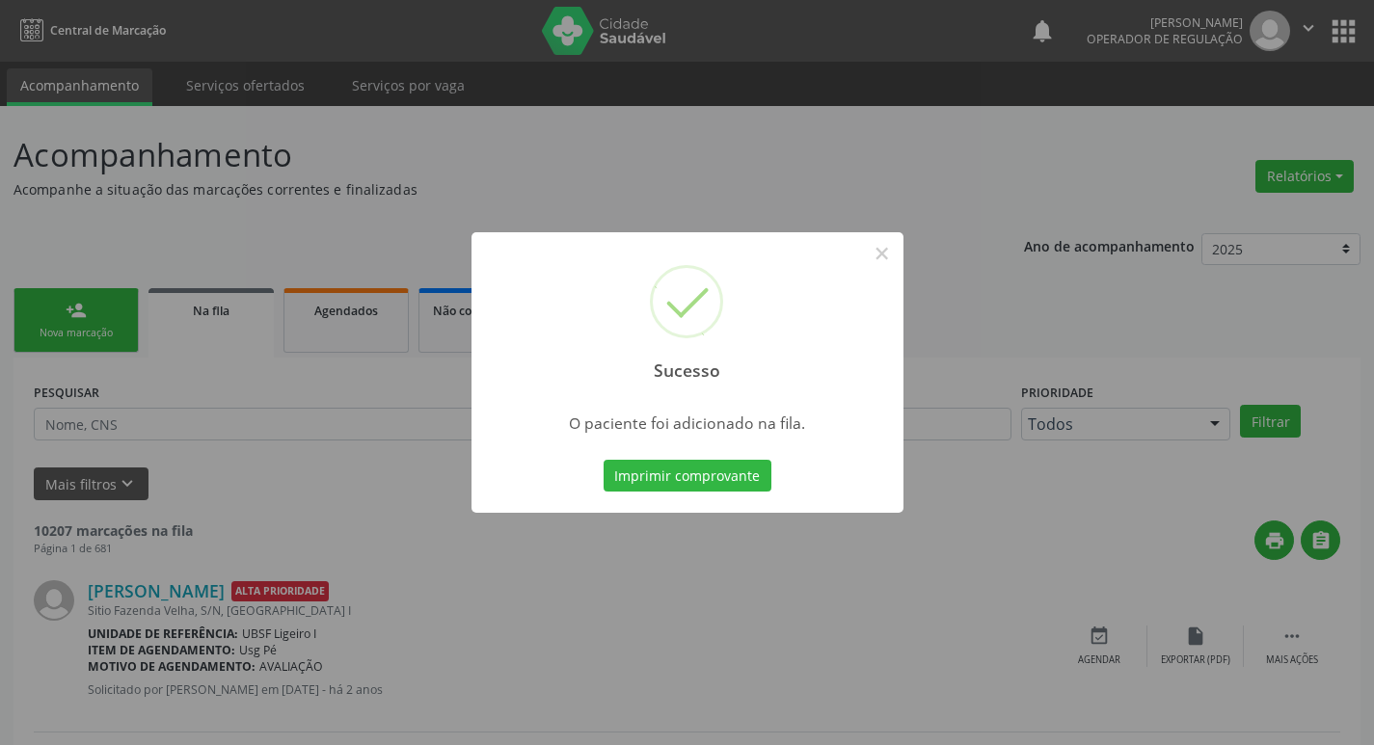
click at [500, 113] on div "Sucesso × O paciente foi adicionado na fila. Imprimir comprovante Cancel" at bounding box center [687, 372] width 1374 height 745
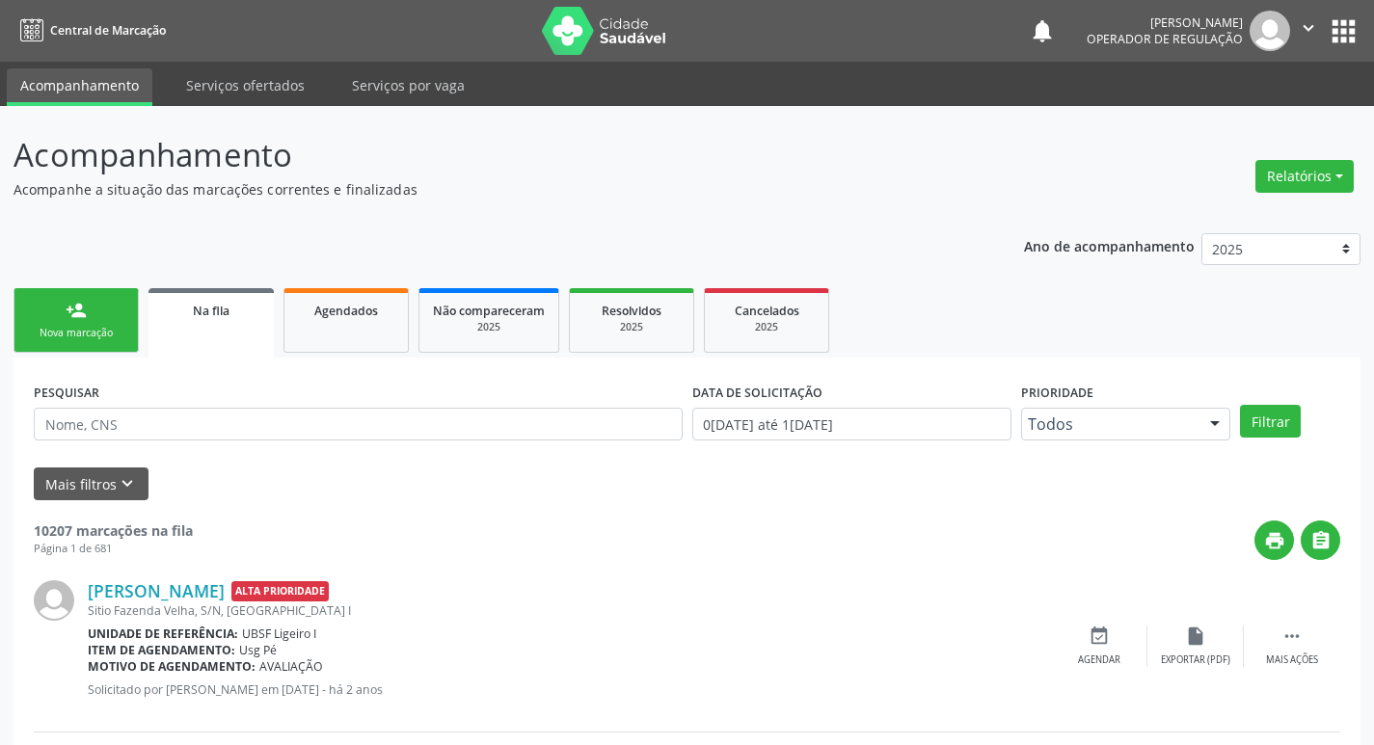
click at [19, 318] on link "person_add Nova marcação" at bounding box center [75, 320] width 125 height 65
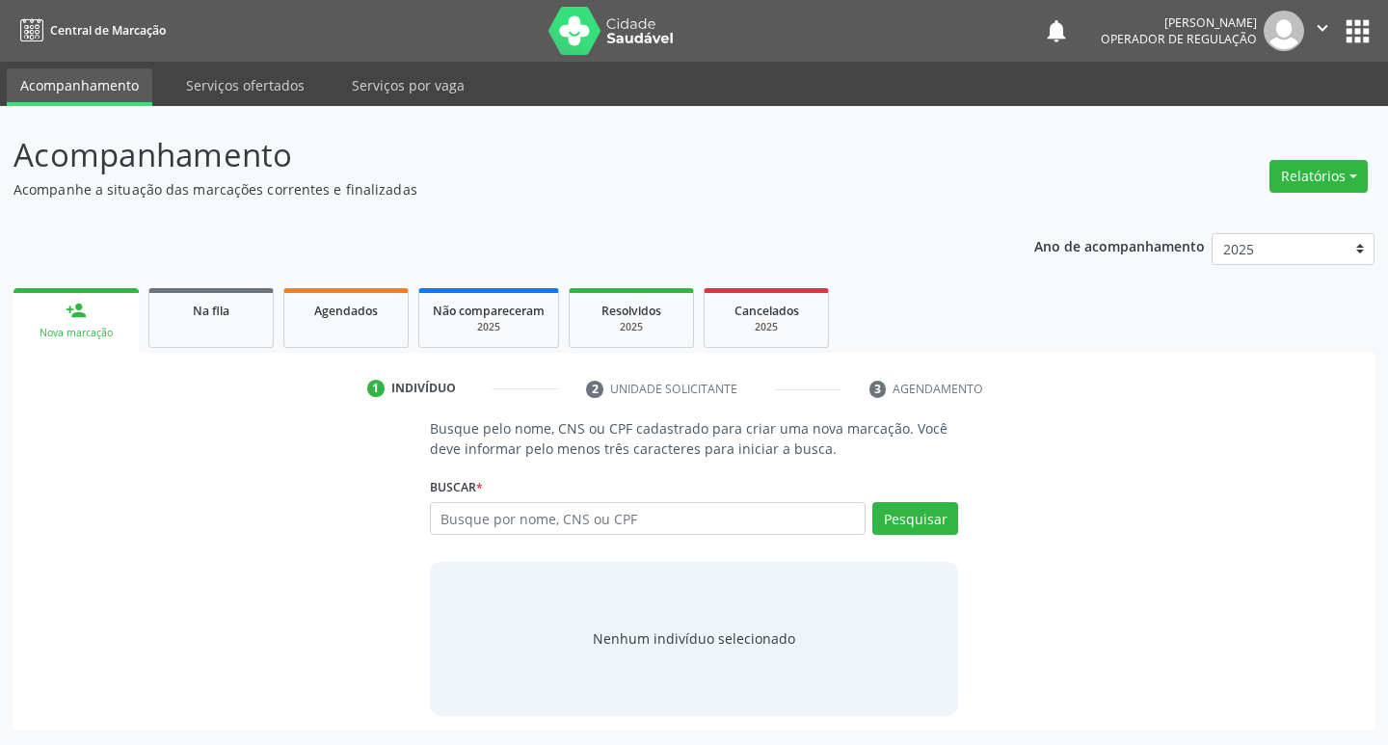
click at [710, 540] on div "Busque por nome, CNS ou CPF Nenhum resultado encontrado para: " " Digite nome, …" at bounding box center [694, 525] width 529 height 46
click at [715, 527] on input "text" at bounding box center [648, 518] width 437 height 33
click at [758, 515] on input "text" at bounding box center [648, 518] width 437 height 33
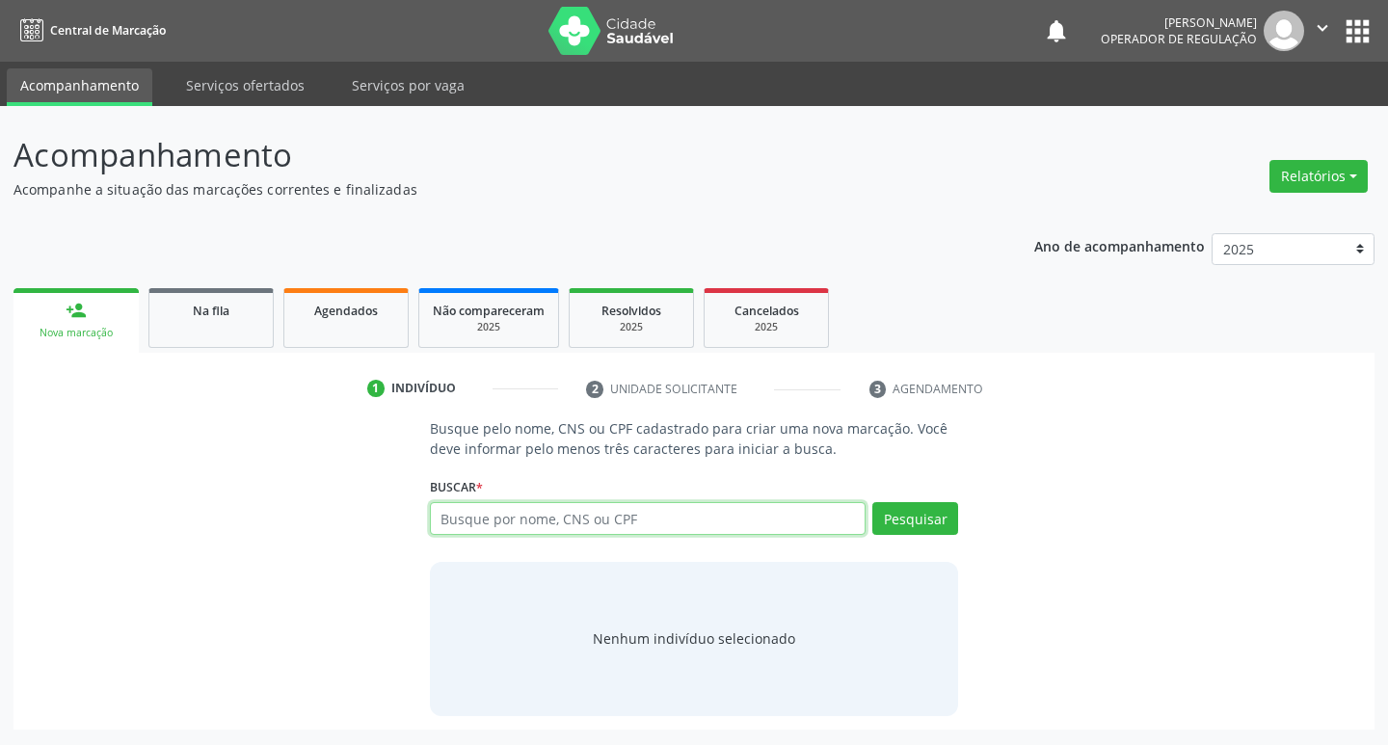
click at [758, 515] on input "text" at bounding box center [648, 518] width 437 height 33
type input "700606991741670"
click at [0, 0] on input "700606991741670" at bounding box center [0, 0] width 0 height 0
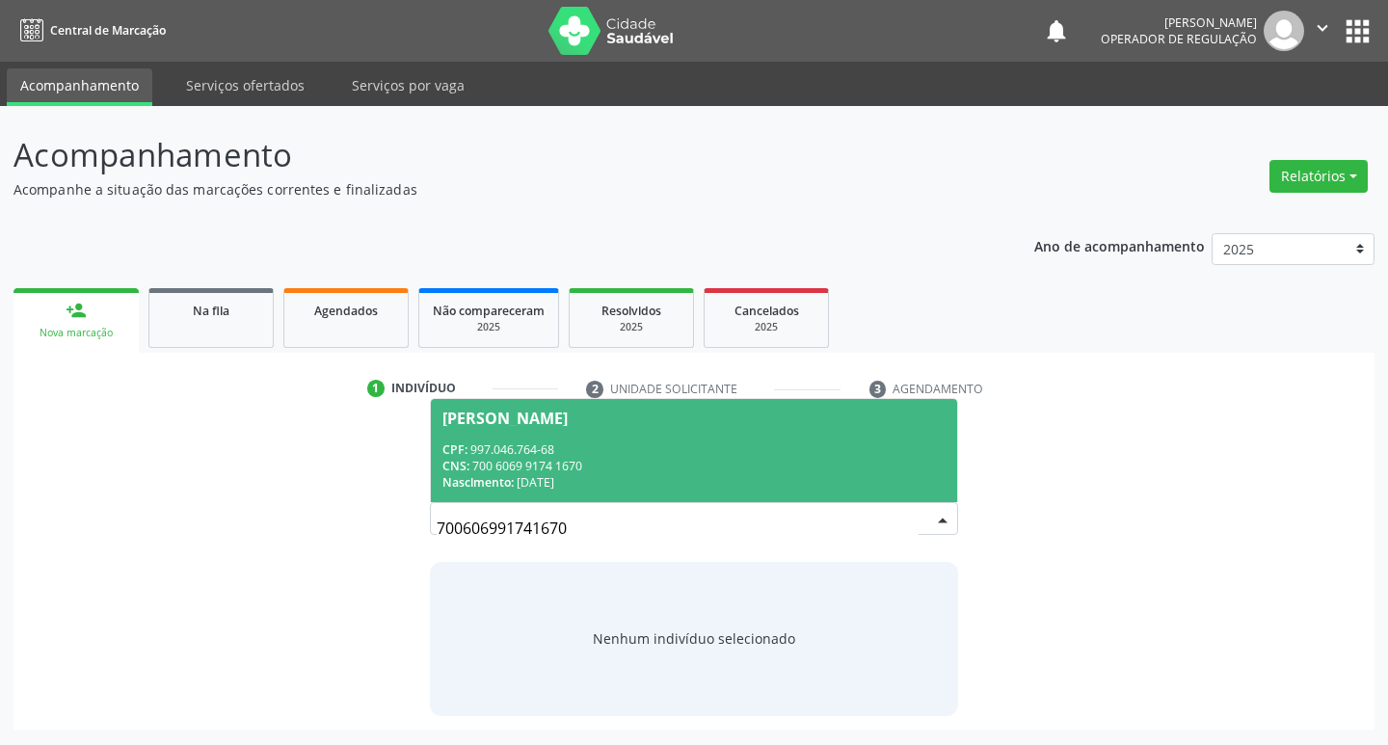
click at [855, 444] on div "CPF: 997.046.764-68" at bounding box center [695, 450] width 504 height 16
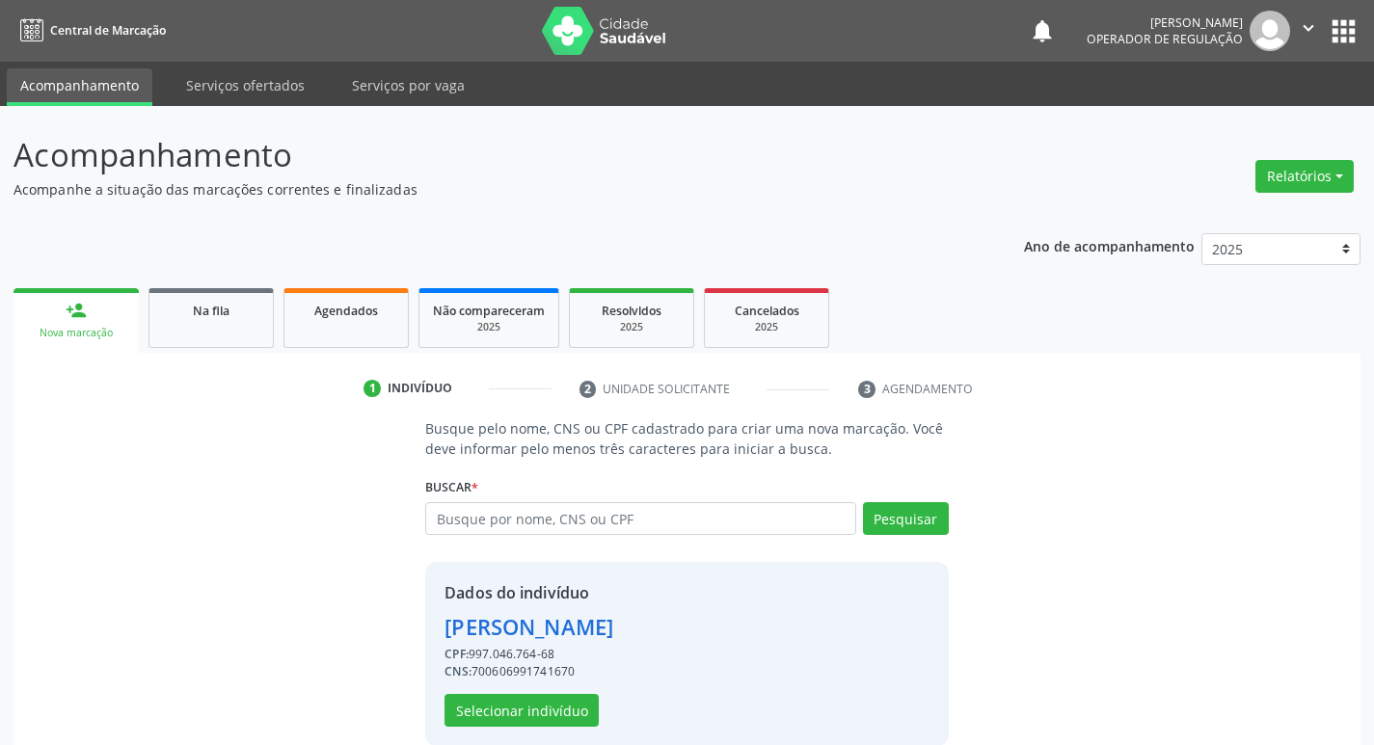
scroll to position [28, 0]
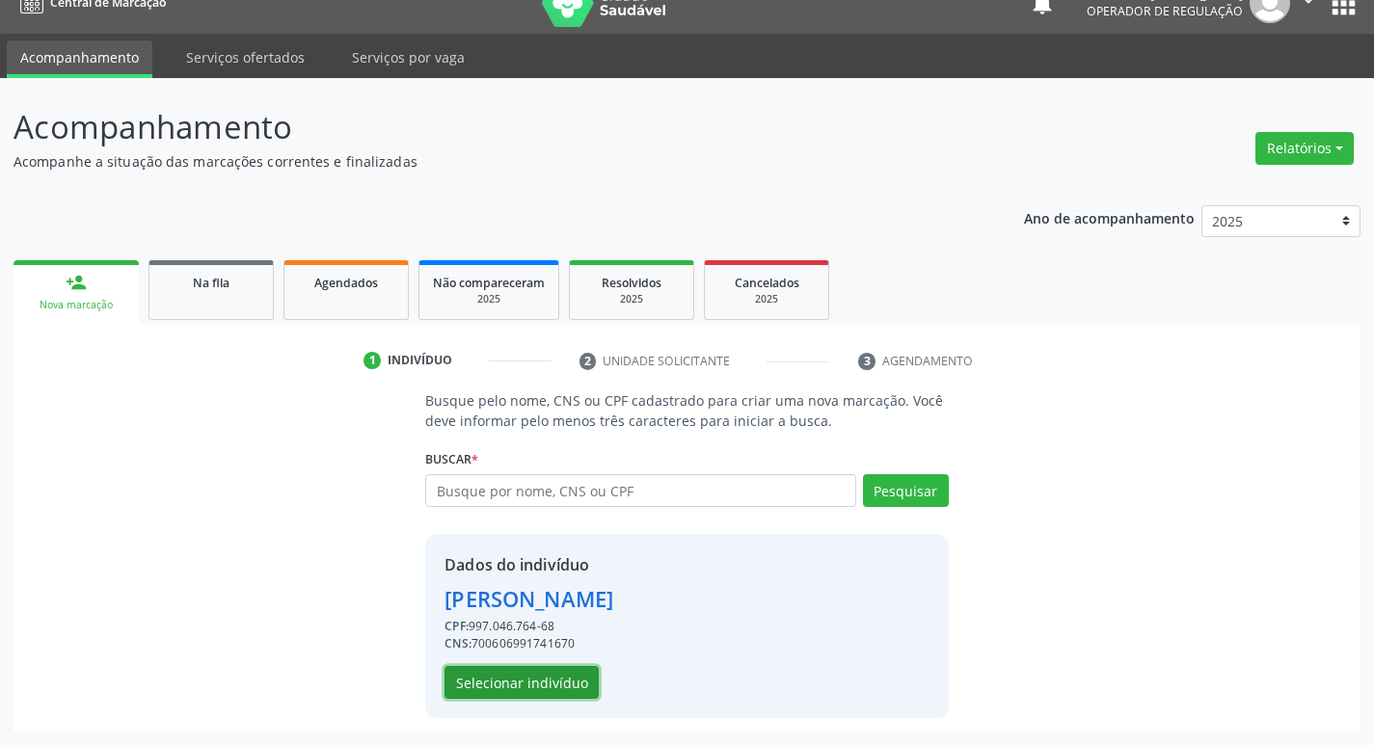
click at [533, 686] on button "Selecionar indivíduo" at bounding box center [521, 682] width 154 height 33
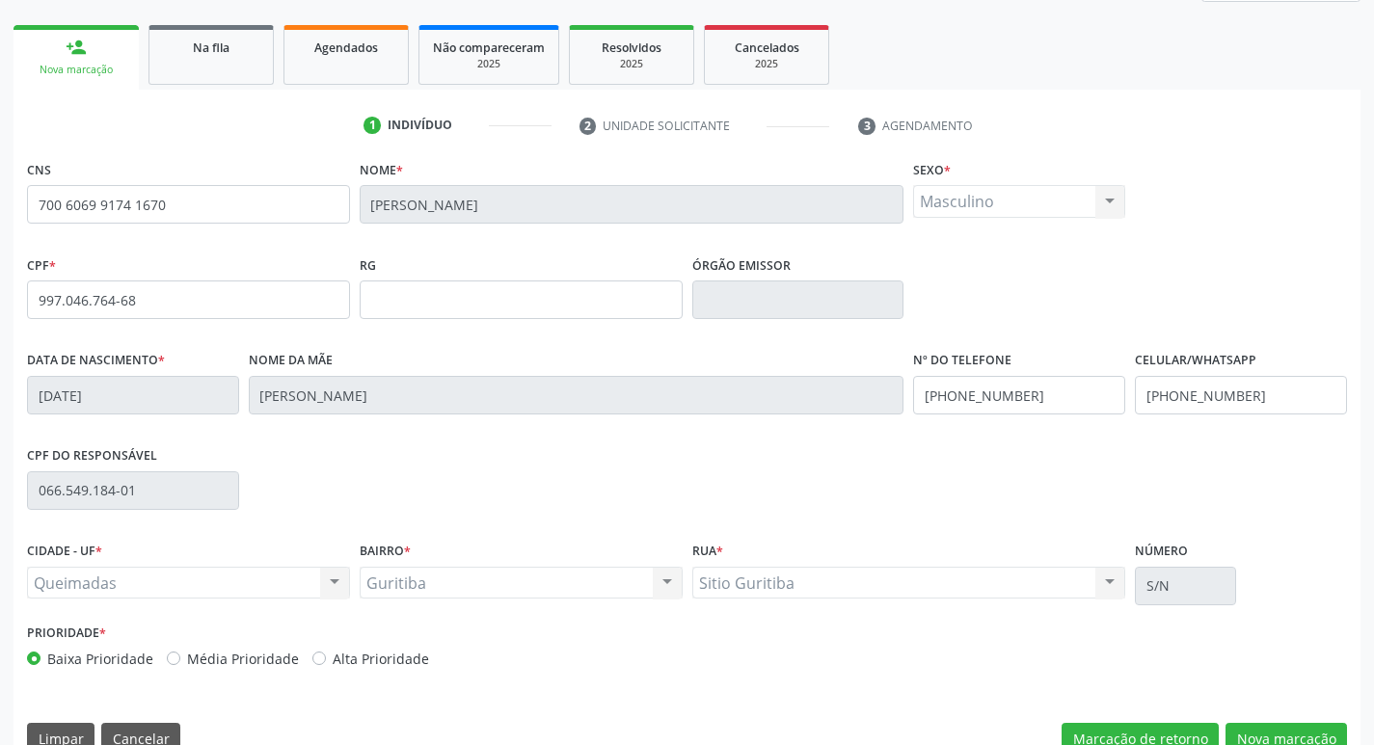
scroll to position [300, 0]
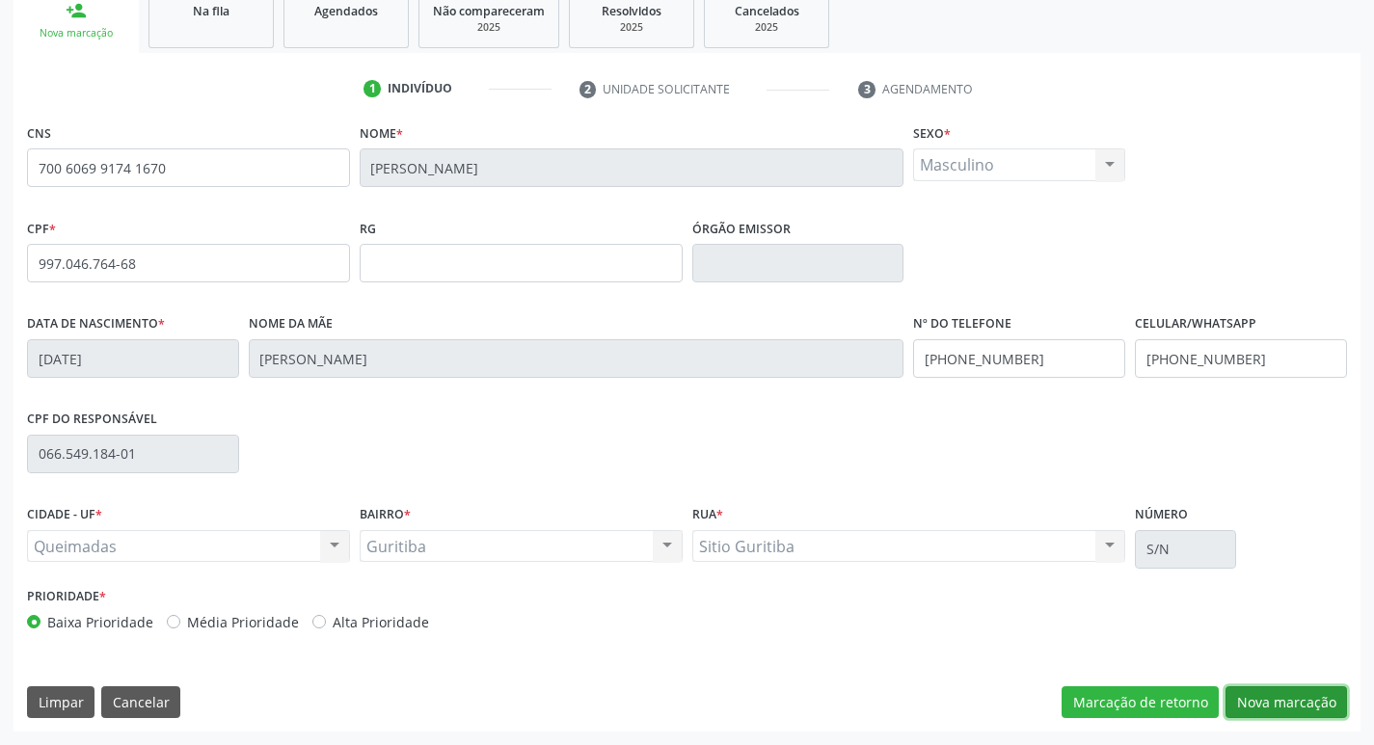
click at [1251, 705] on button "Nova marcação" at bounding box center [1285, 702] width 121 height 33
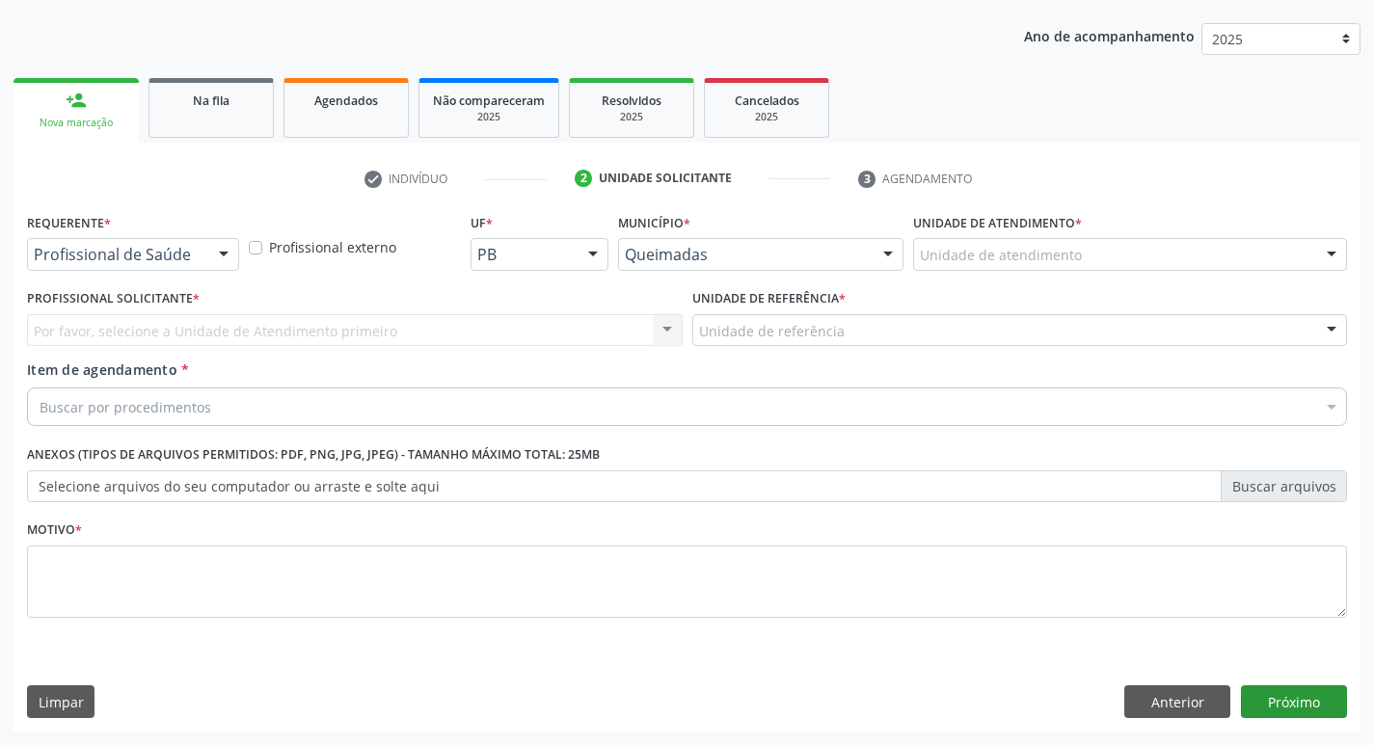
scroll to position [210, 0]
click at [1203, 706] on button "Anterior" at bounding box center [1177, 701] width 106 height 33
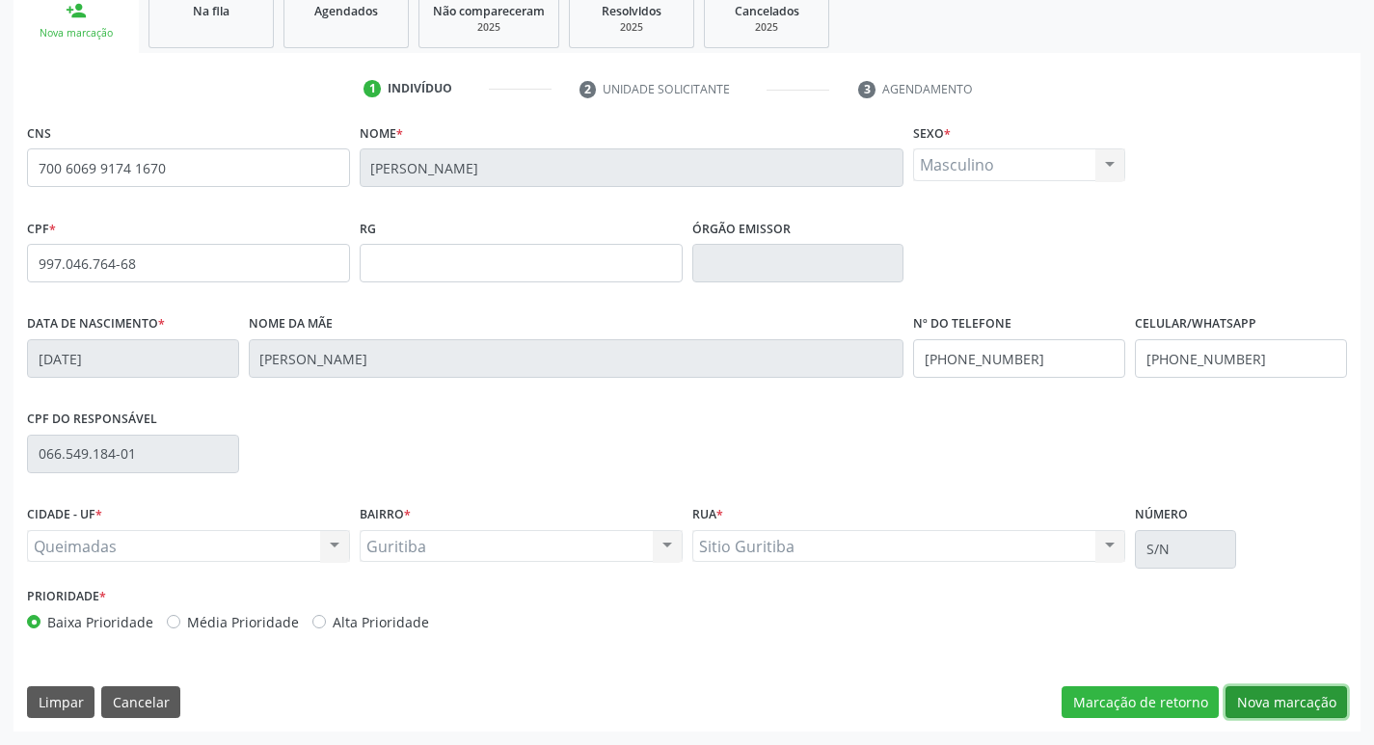
click at [1294, 697] on button "Nova marcação" at bounding box center [1285, 702] width 121 height 33
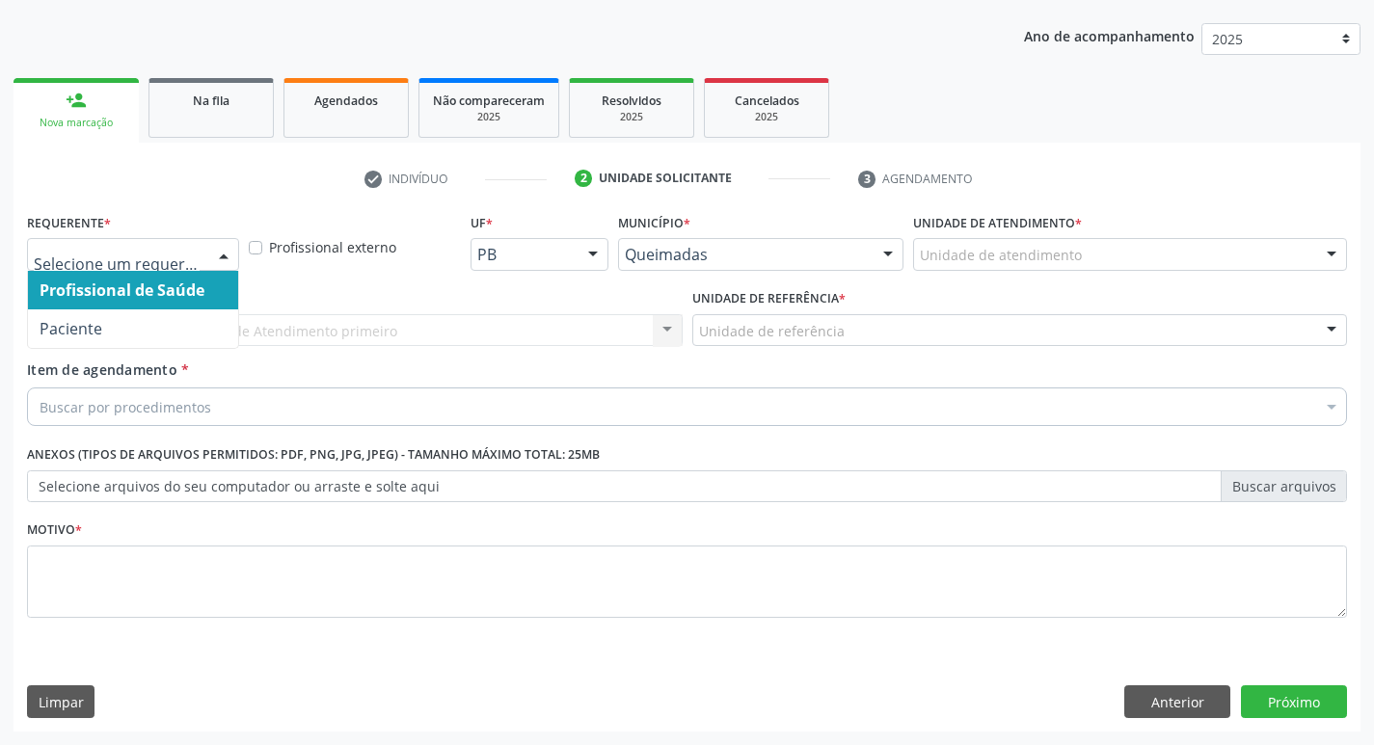
click at [218, 246] on div at bounding box center [223, 255] width 29 height 33
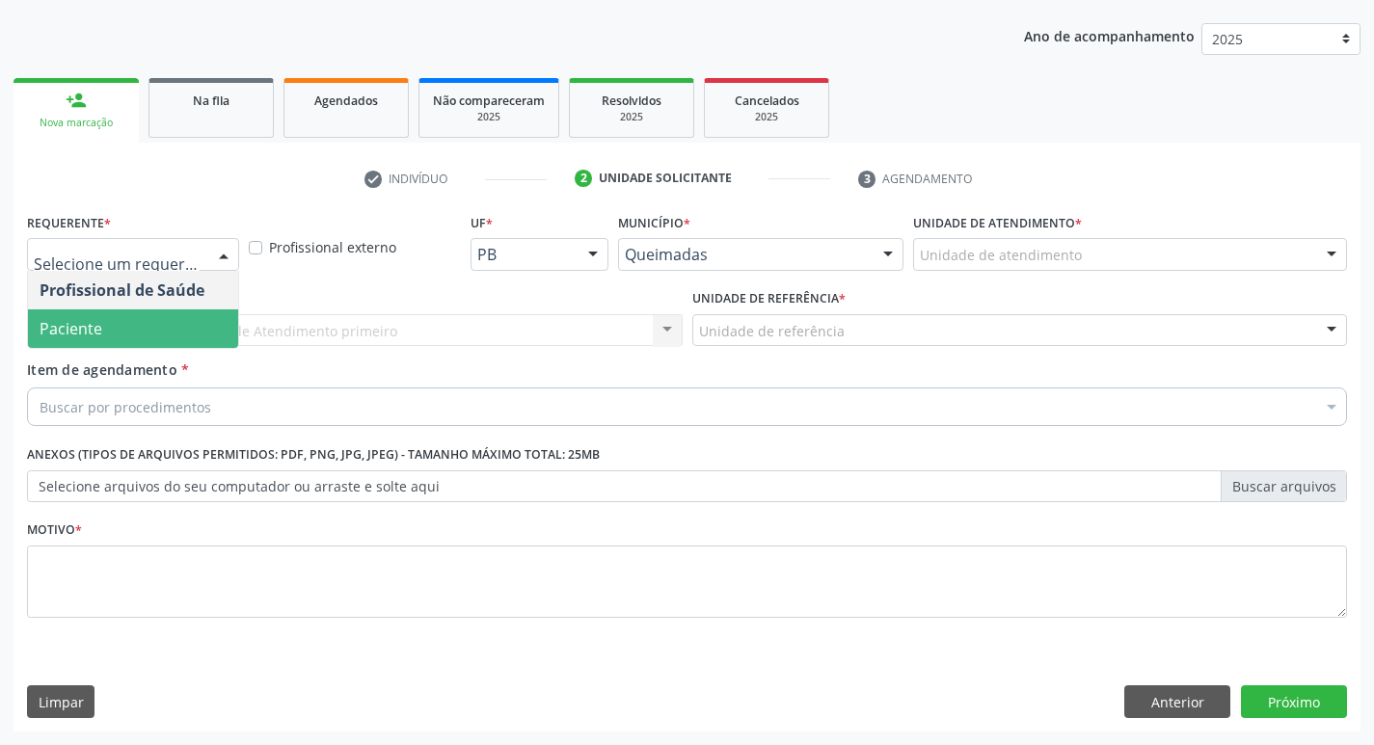
click at [174, 314] on span "Paciente" at bounding box center [133, 328] width 210 height 39
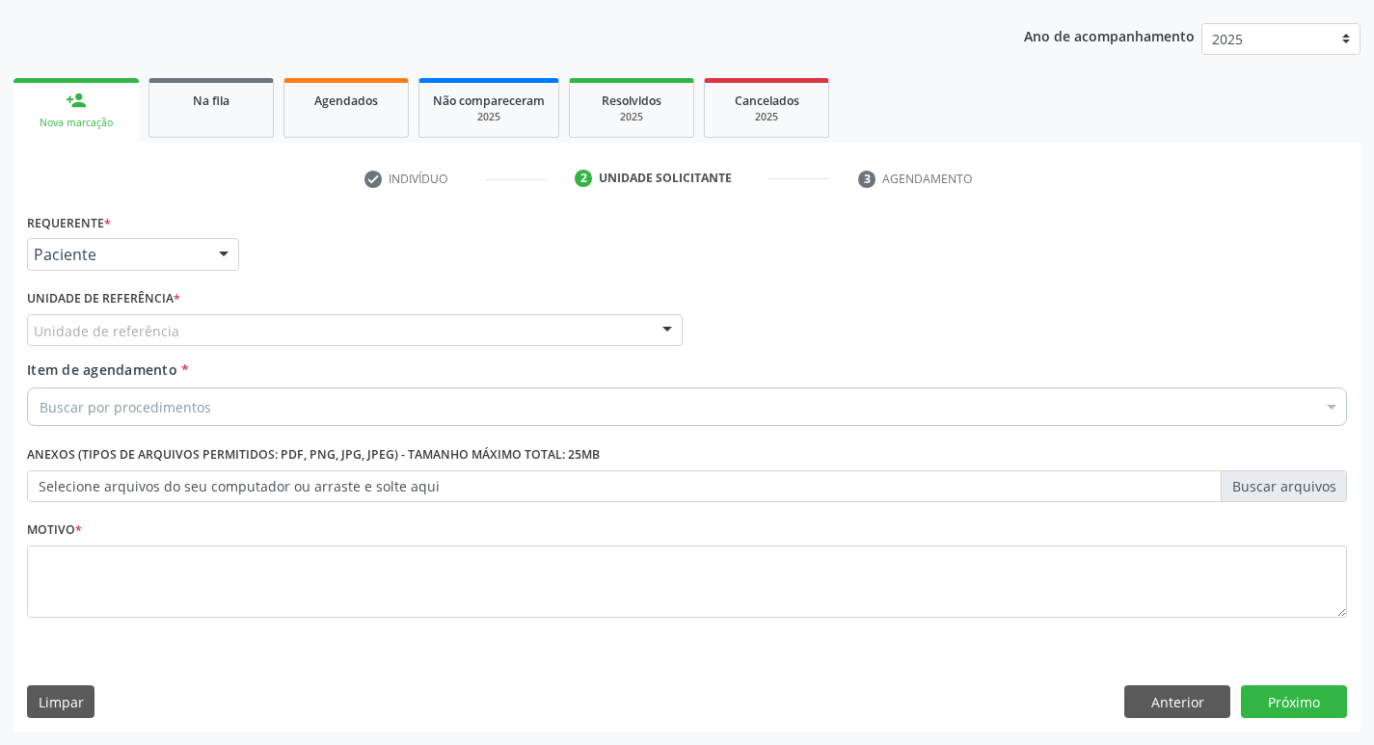
click at [174, 326] on div "Unidade de referência" at bounding box center [355, 330] width 656 height 33
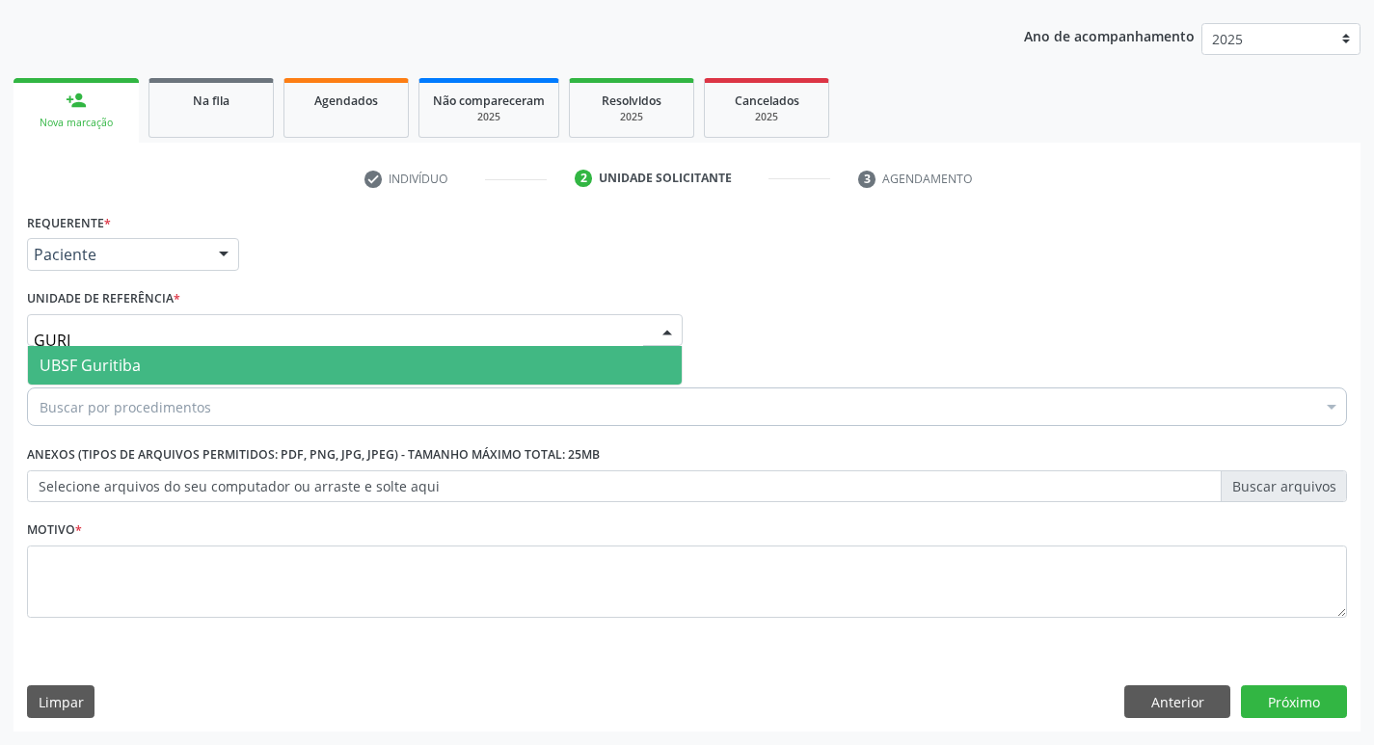
type input "GURIT"
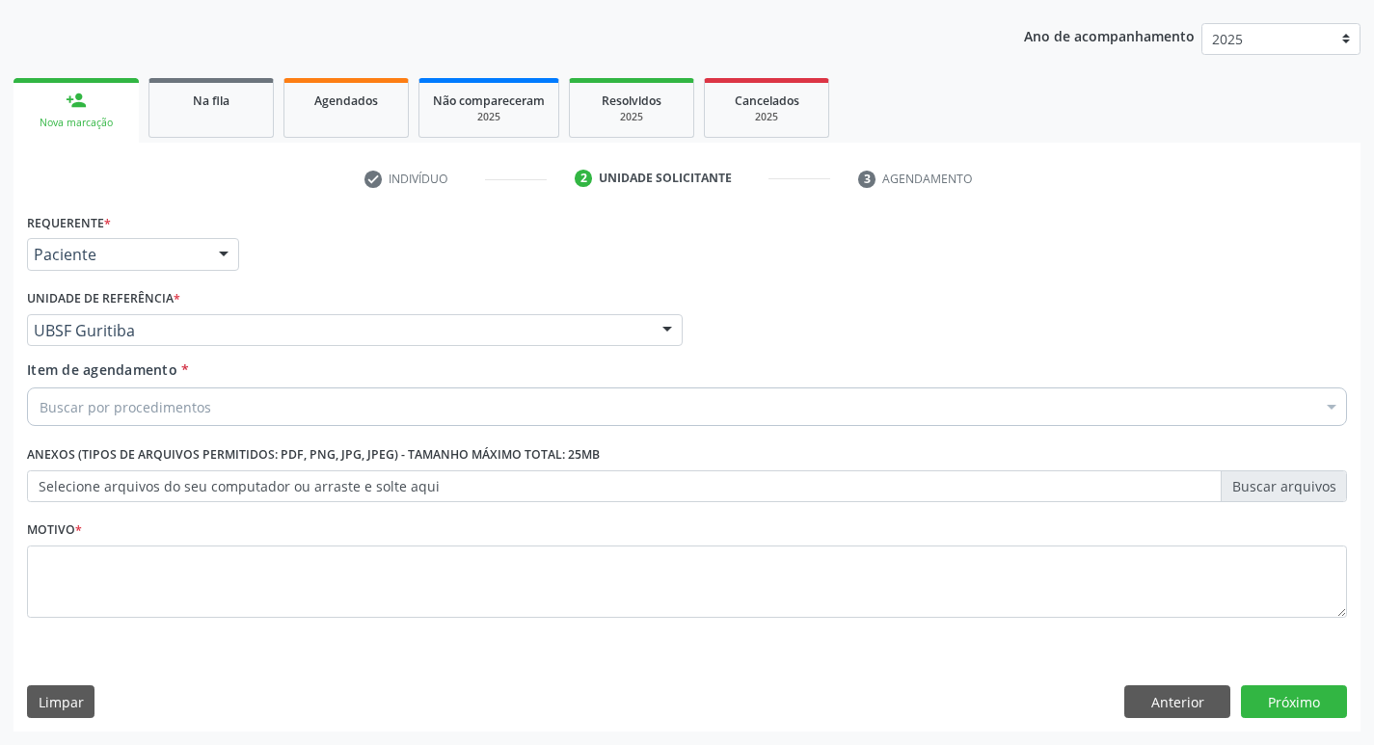
click at [250, 400] on div "Buscar por procedimentos" at bounding box center [687, 407] width 1320 height 39
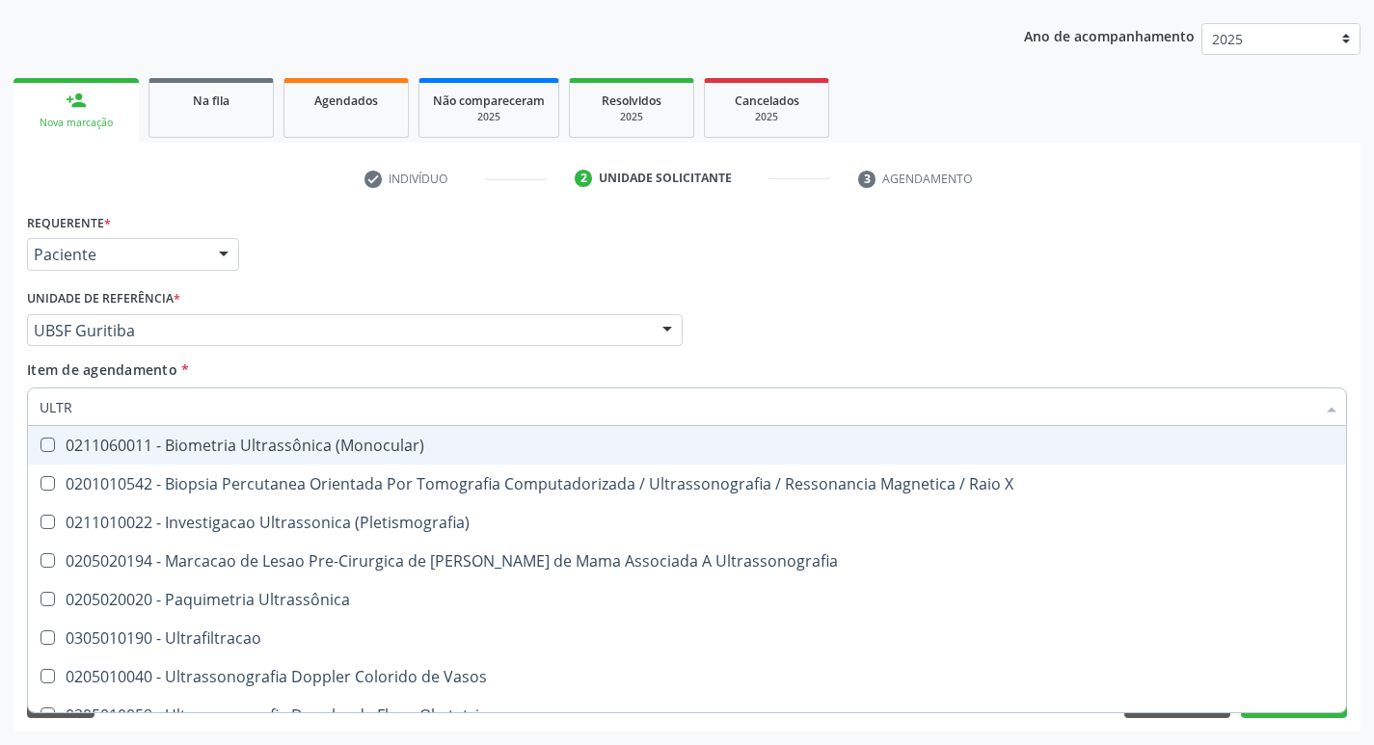
type input "ULTRA"
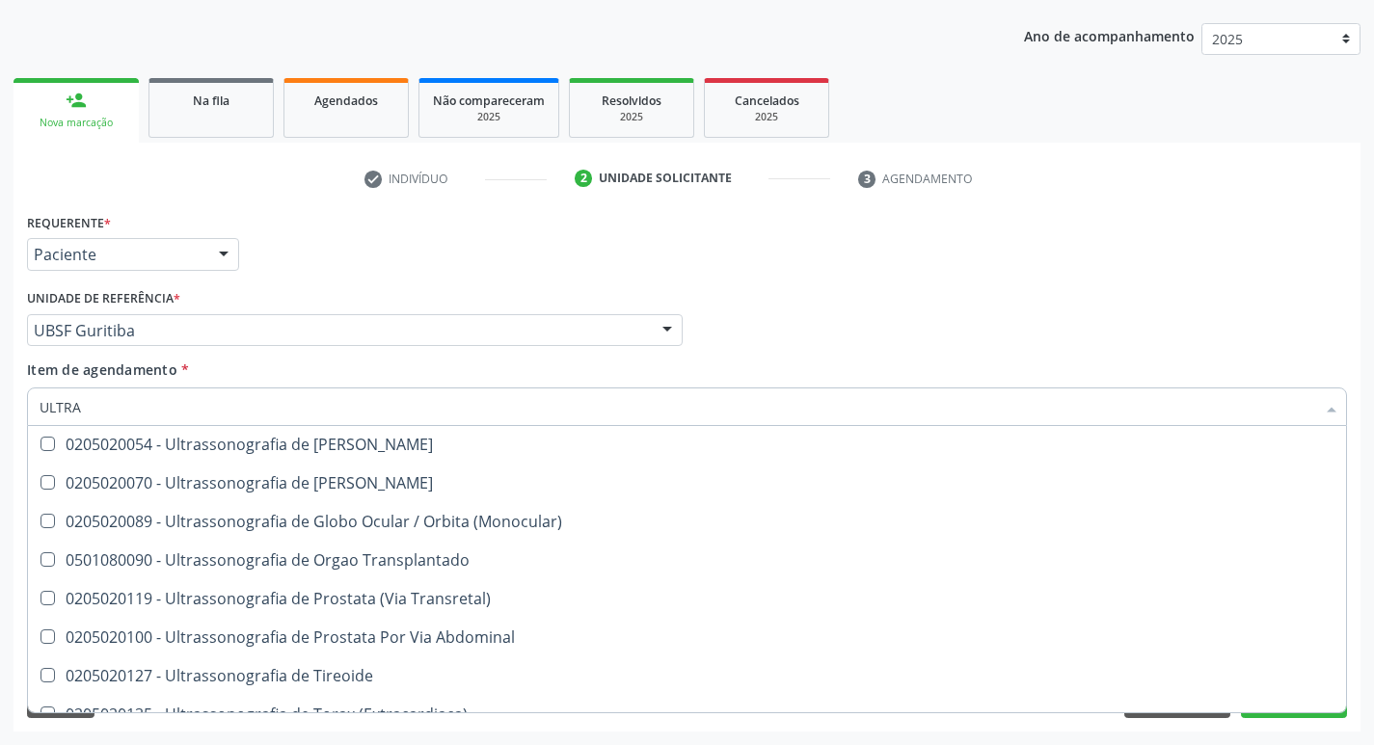
scroll to position [639, 0]
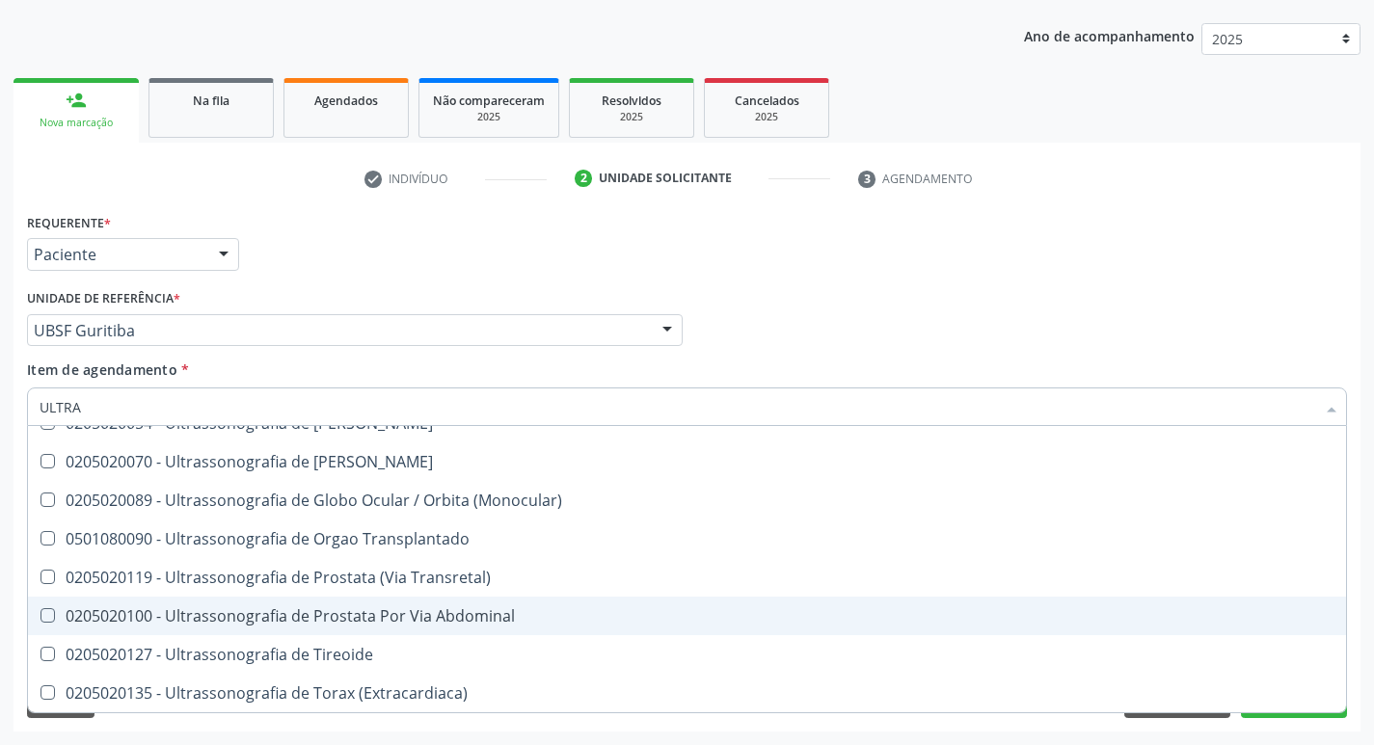
click at [398, 608] on div "0205020100 - Ultrassonografia de Prostata Por Via Abdominal" at bounding box center [687, 615] width 1295 height 15
checkbox Abdominal "true"
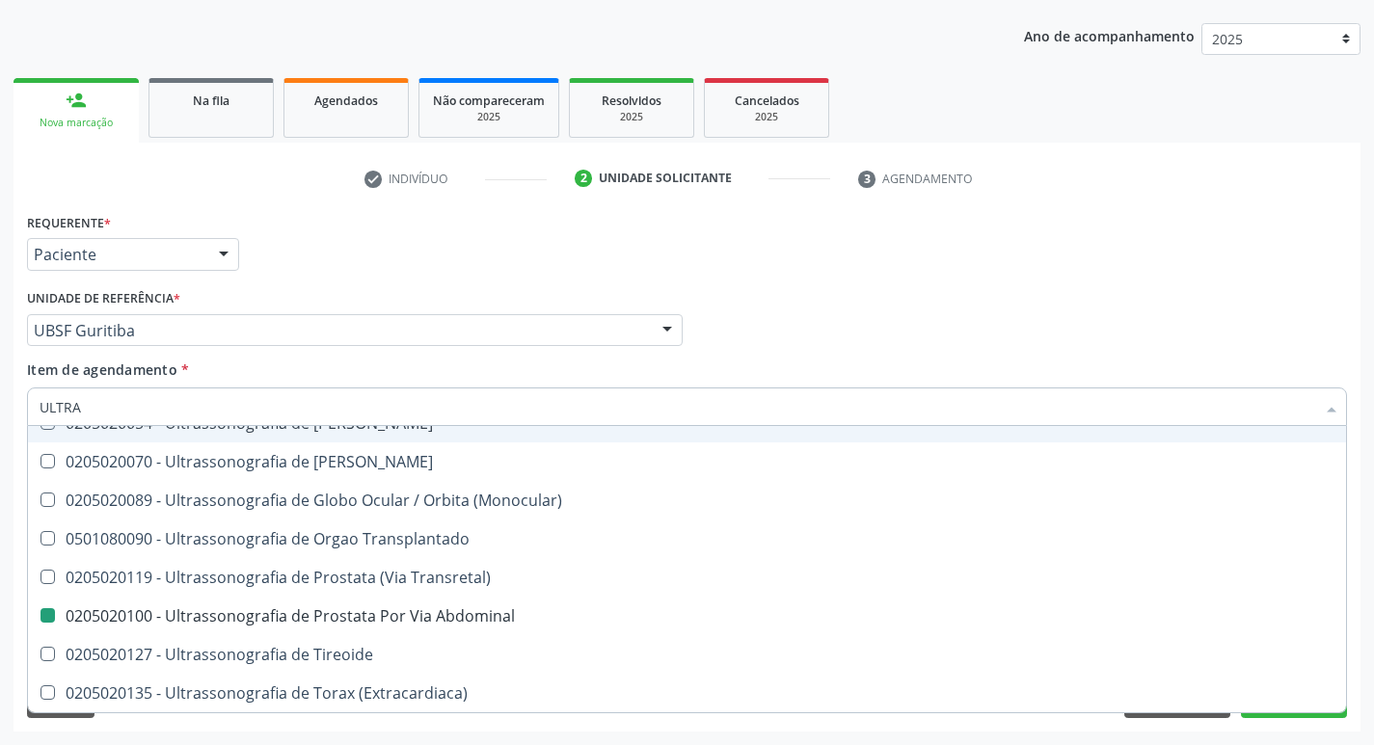
click at [535, 188] on li "check Indivíduo" at bounding box center [455, 179] width 211 height 33
checkbox X "true"
checkbox Abdominal "false"
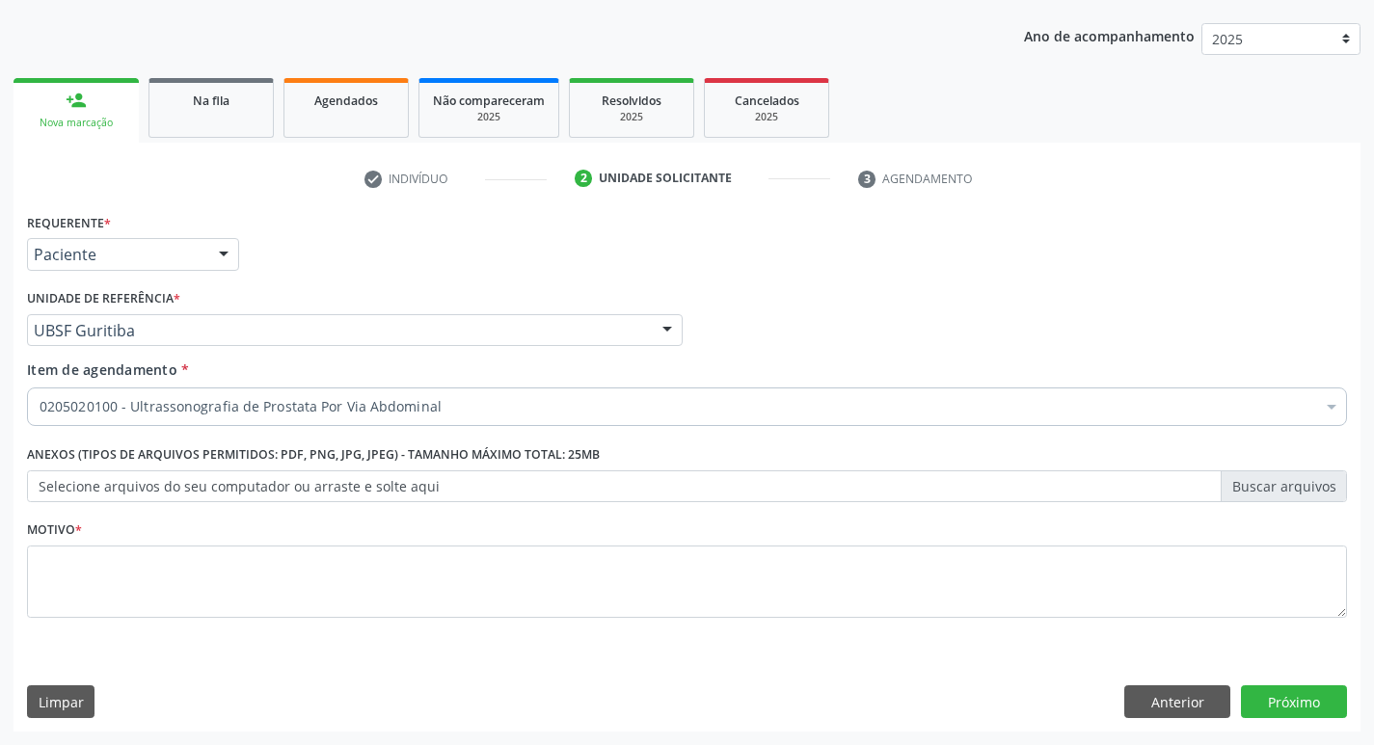
scroll to position [0, 0]
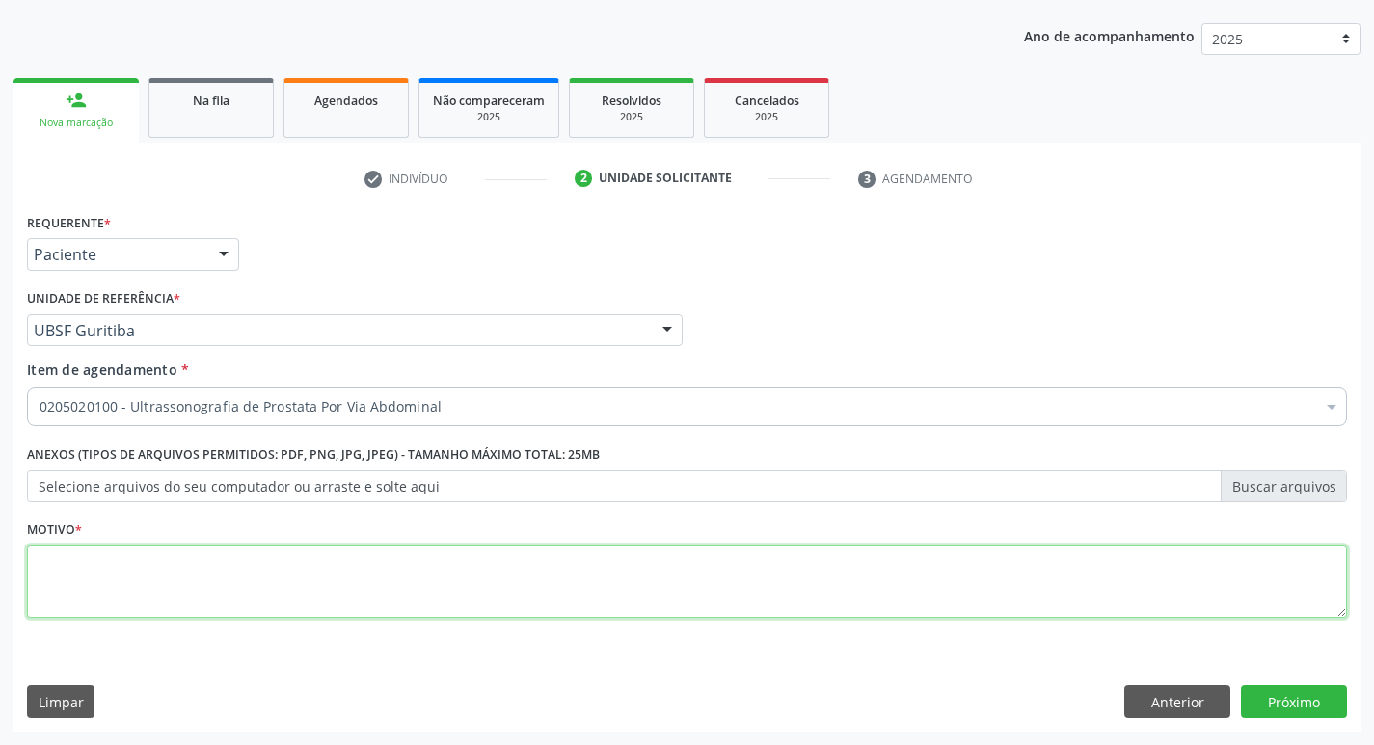
click at [149, 598] on textarea at bounding box center [687, 582] width 1320 height 73
type textarea "AVALIAÇÃO"
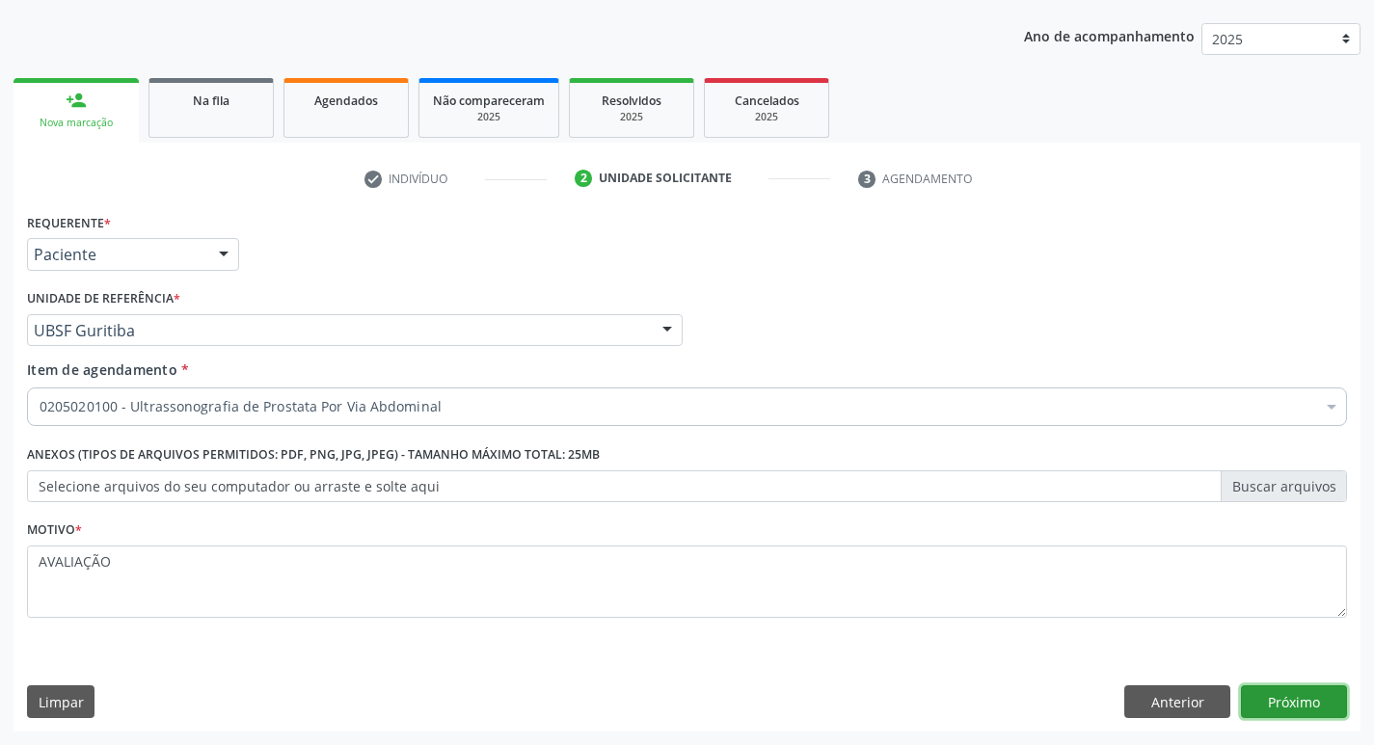
click at [1320, 696] on button "Próximo" at bounding box center [1294, 701] width 106 height 33
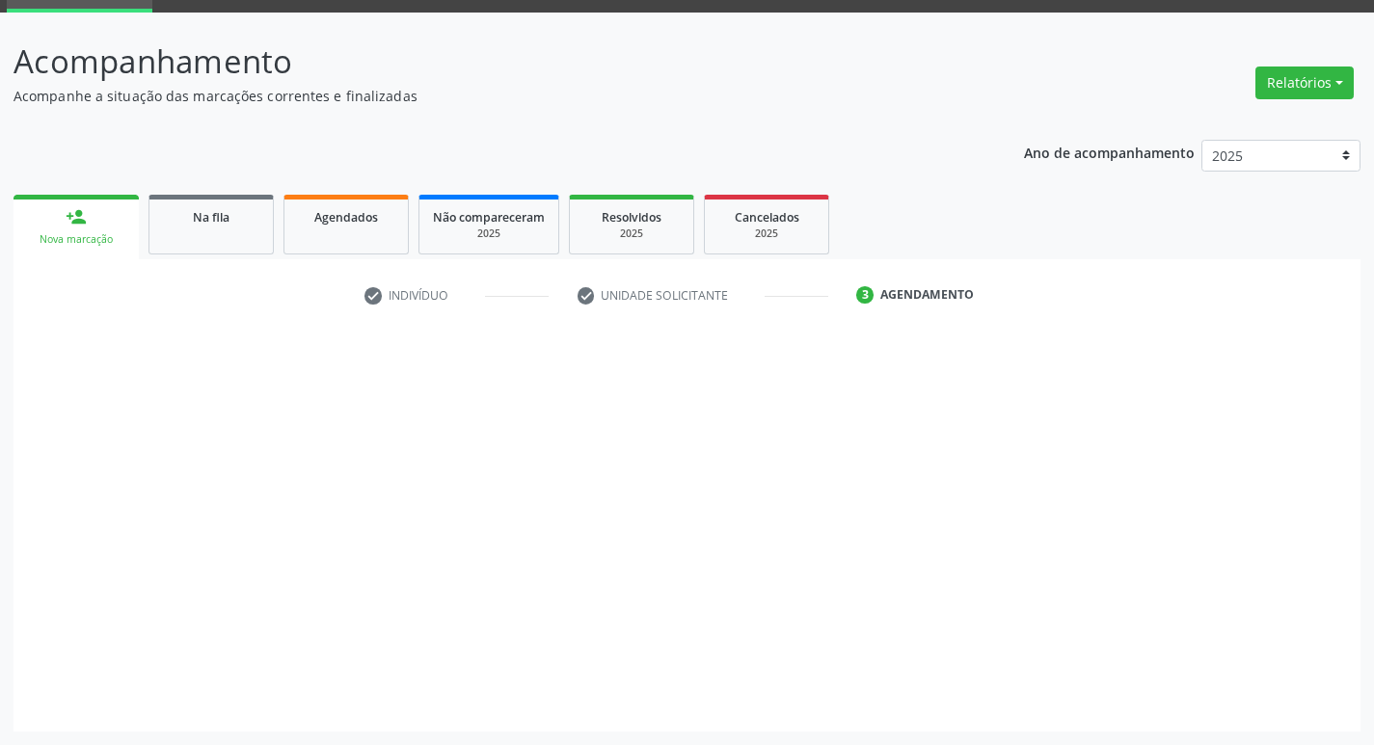
scroll to position [94, 0]
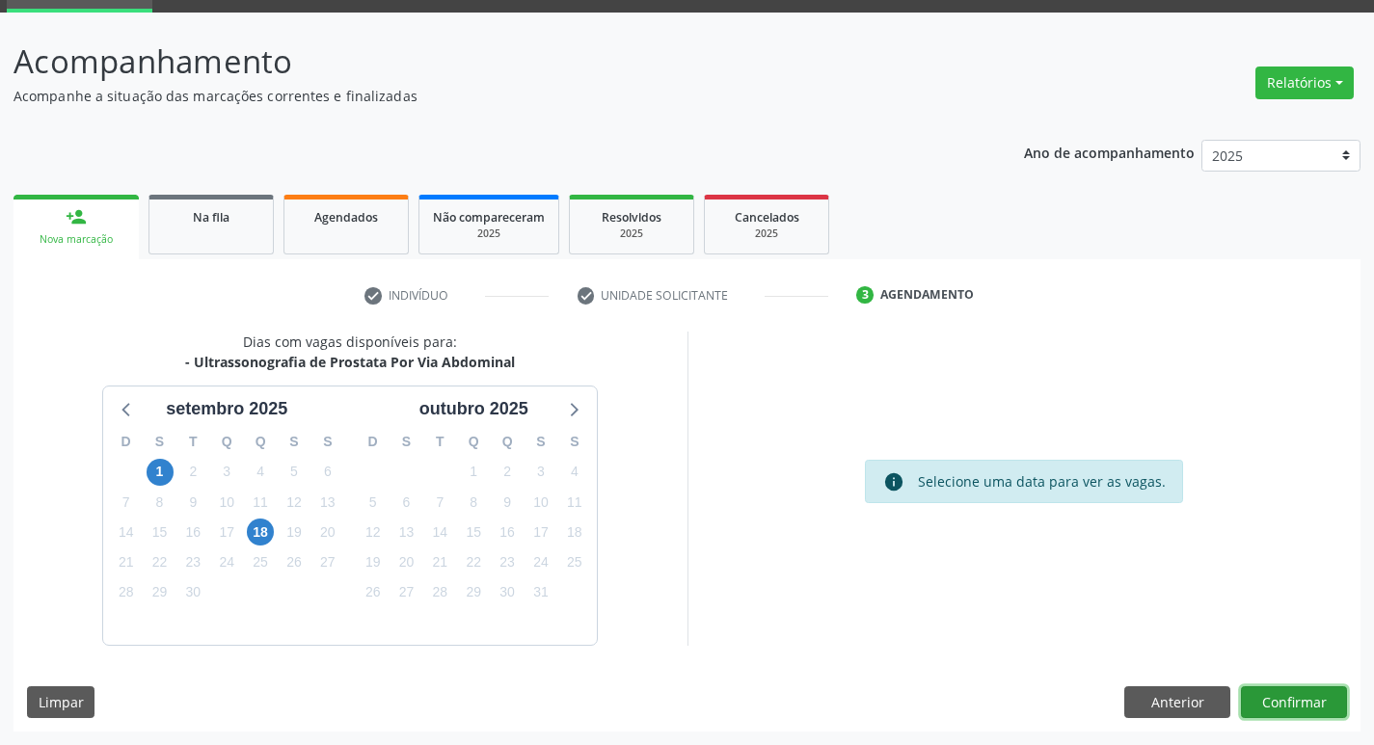
click at [1318, 698] on button "Confirmar" at bounding box center [1294, 702] width 106 height 33
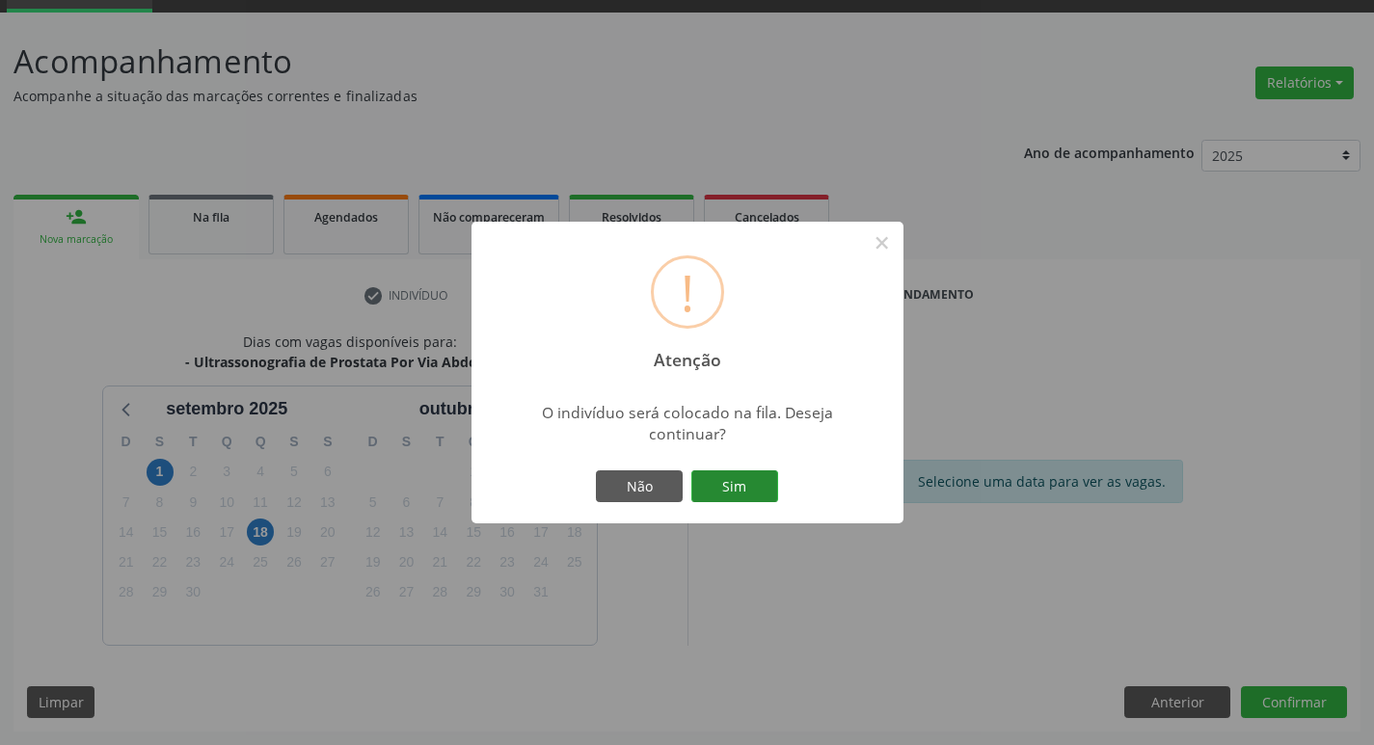
click at [753, 494] on button "Sim" at bounding box center [734, 486] width 87 height 33
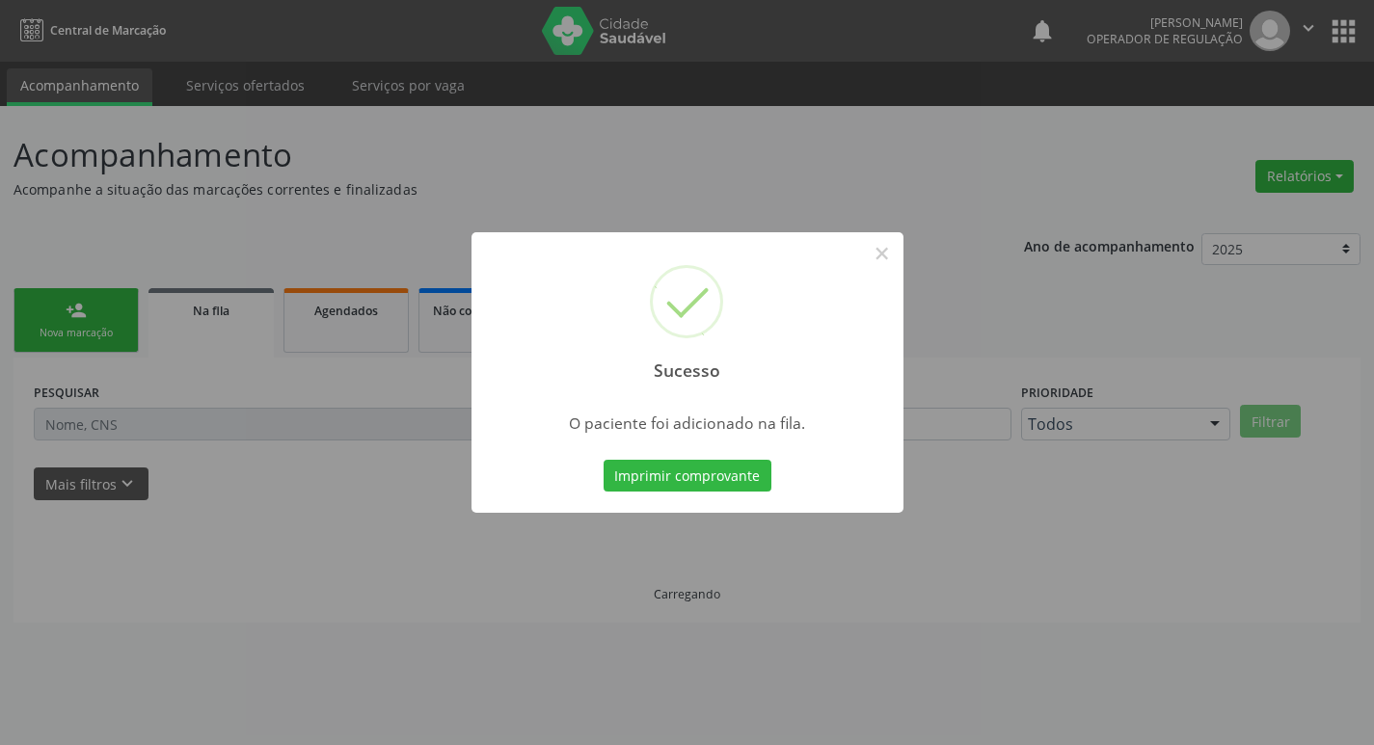
scroll to position [0, 0]
click at [764, 191] on div "Sucesso × O paciente foi adicionado na fila. Imprimir comprovante Cancel" at bounding box center [694, 372] width 1388 height 745
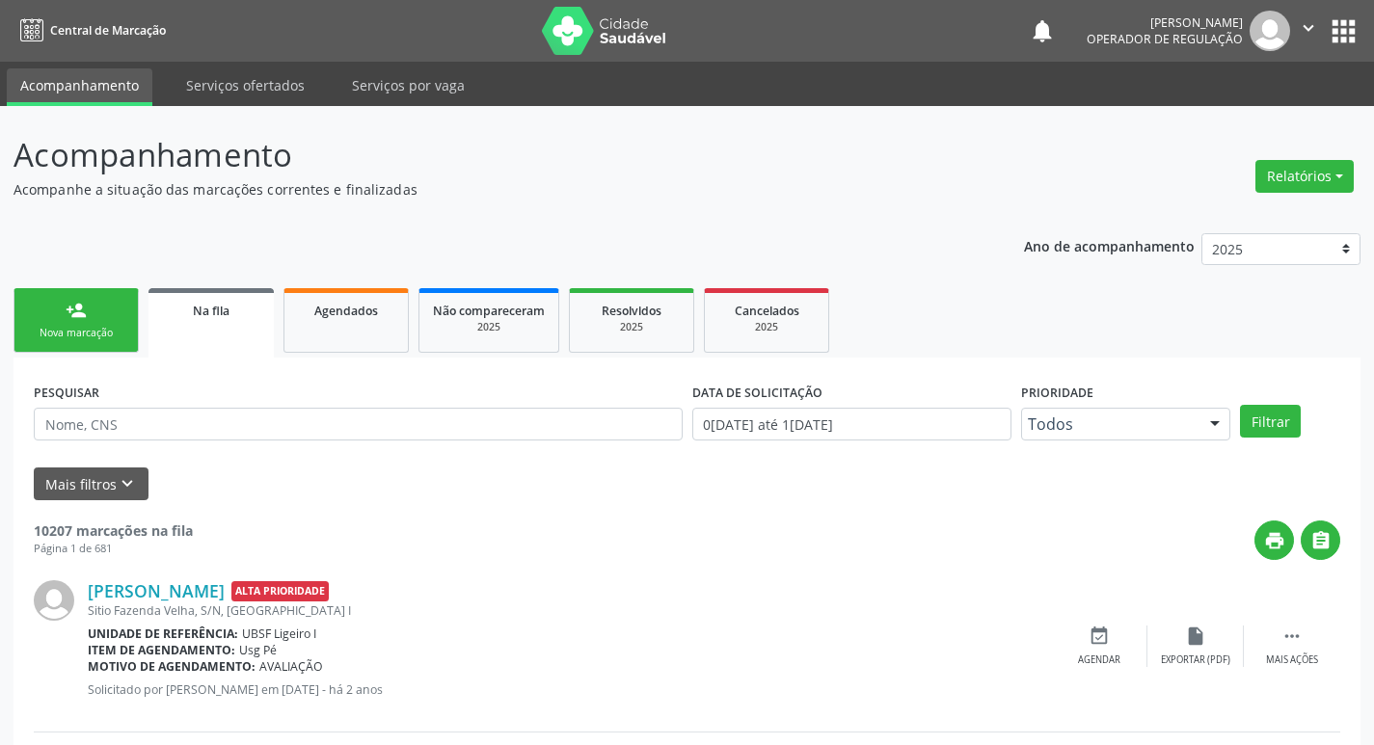
click at [96, 339] on div "Nova marcação" at bounding box center [76, 333] width 96 height 14
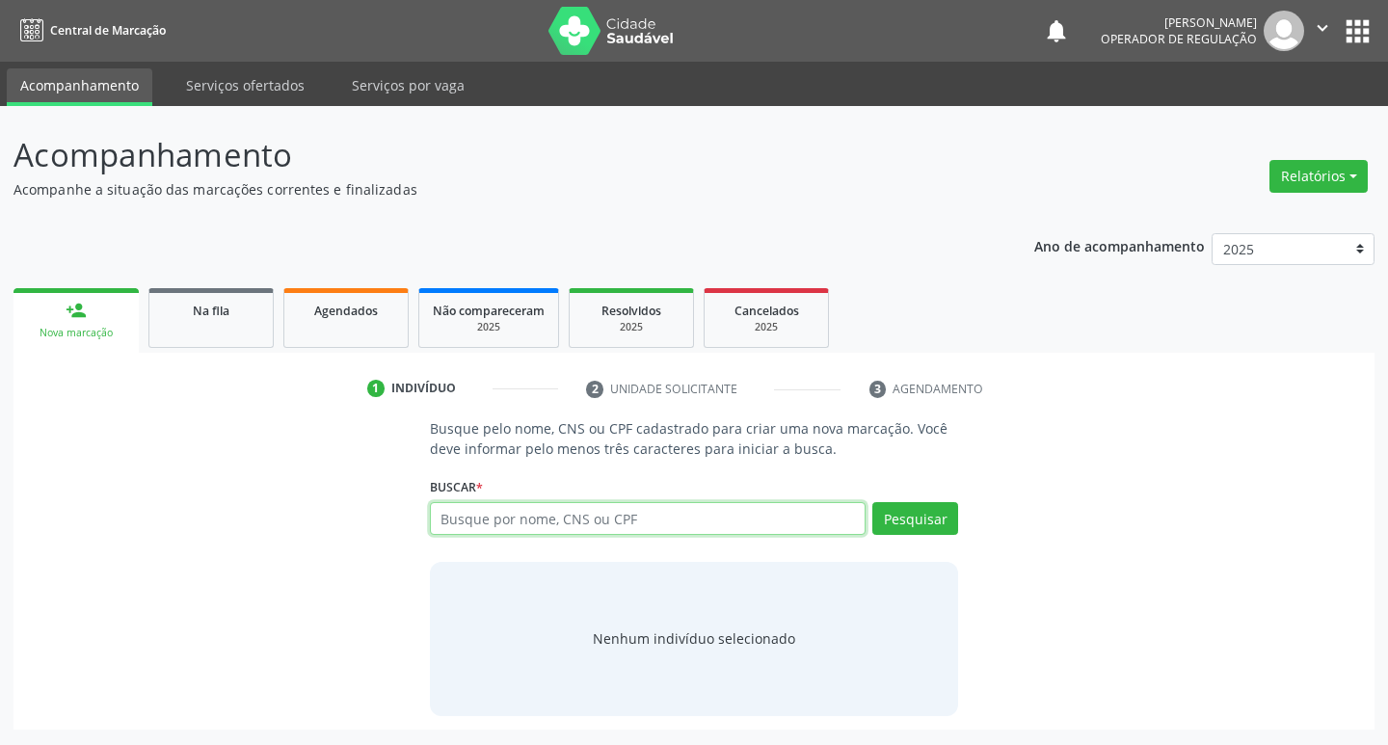
click at [593, 525] on input "text" at bounding box center [648, 518] width 437 height 33
type input "708406700659961"
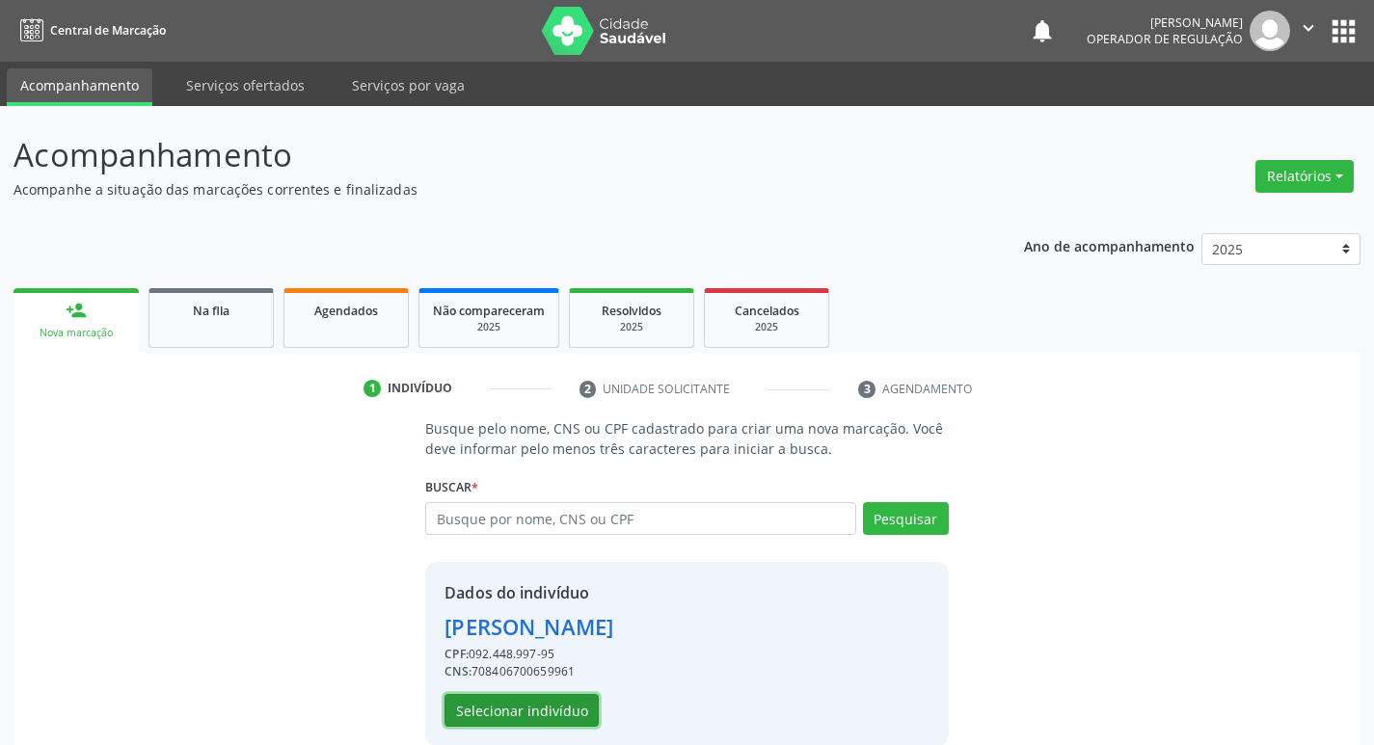
click at [521, 701] on button "Selecionar indivíduo" at bounding box center [521, 710] width 154 height 33
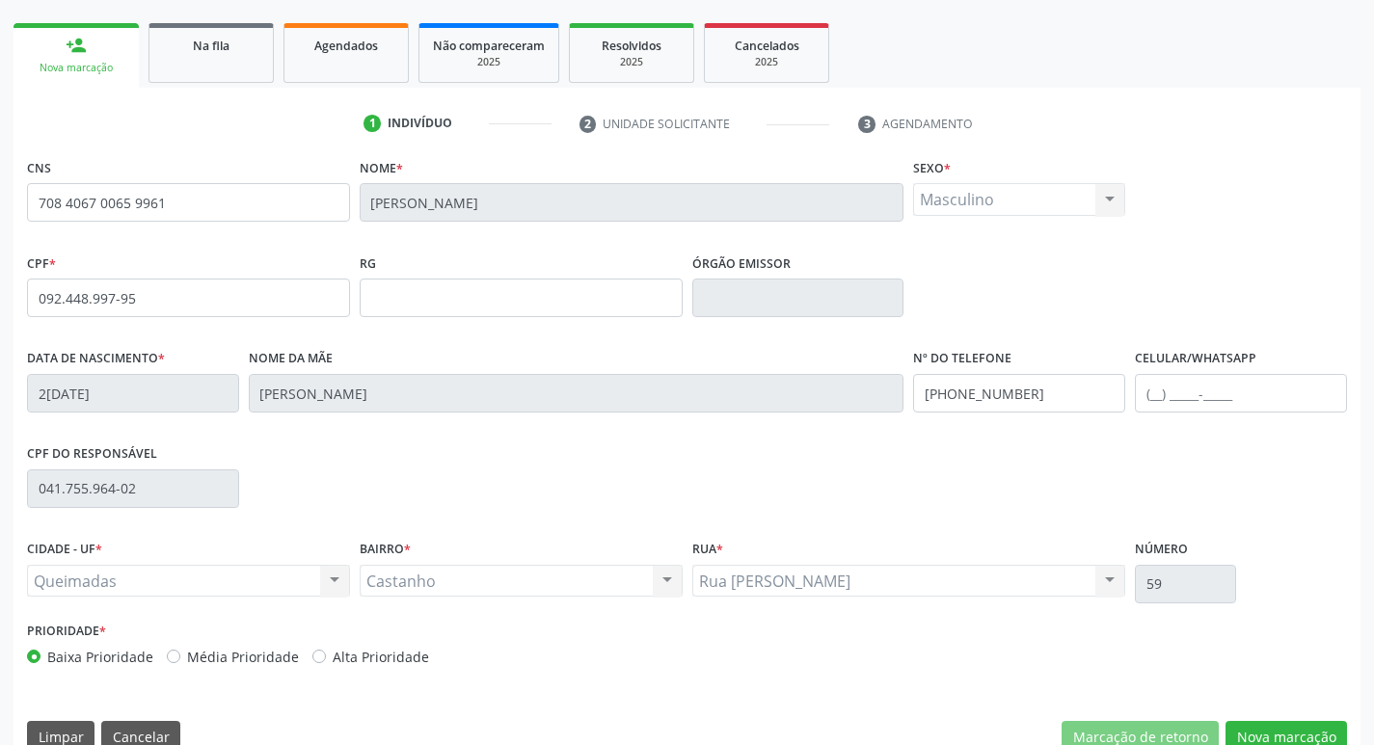
scroll to position [300, 0]
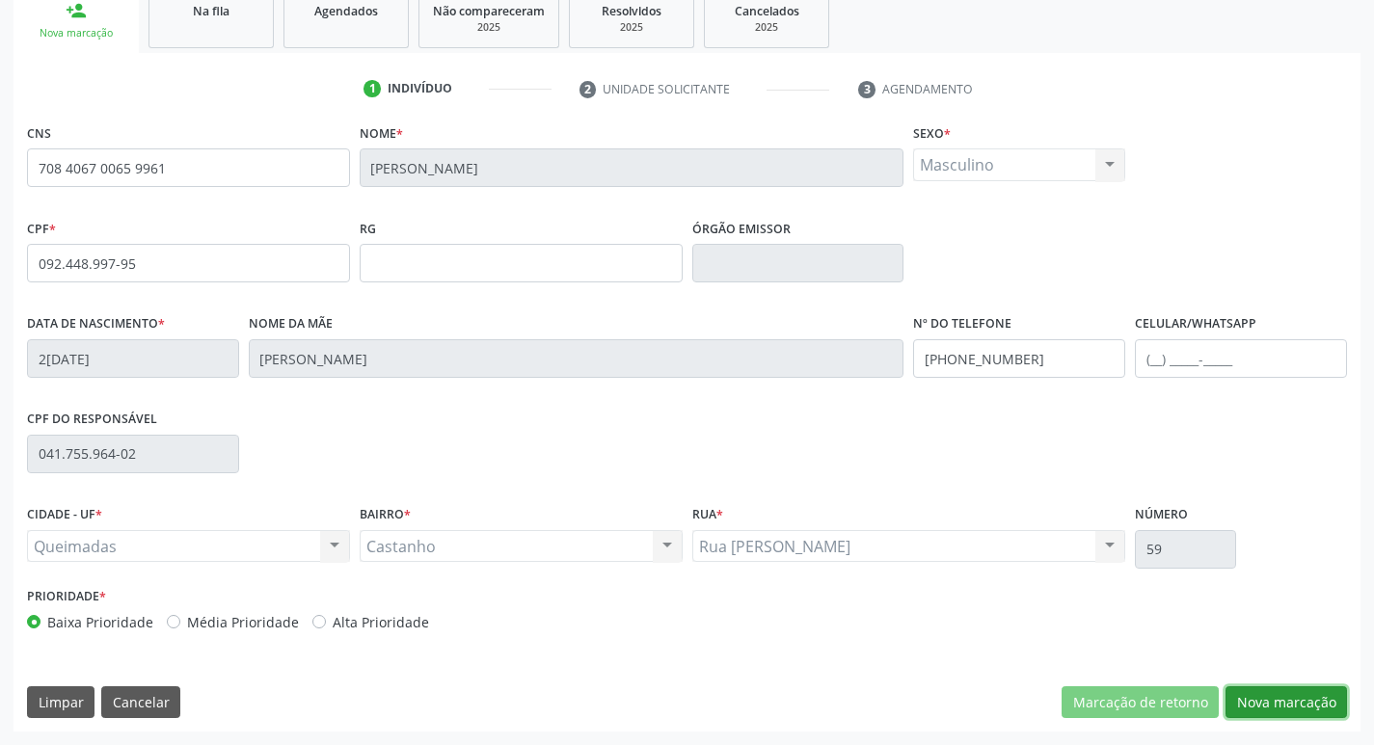
click at [1287, 713] on button "Nova marcação" at bounding box center [1285, 702] width 121 height 33
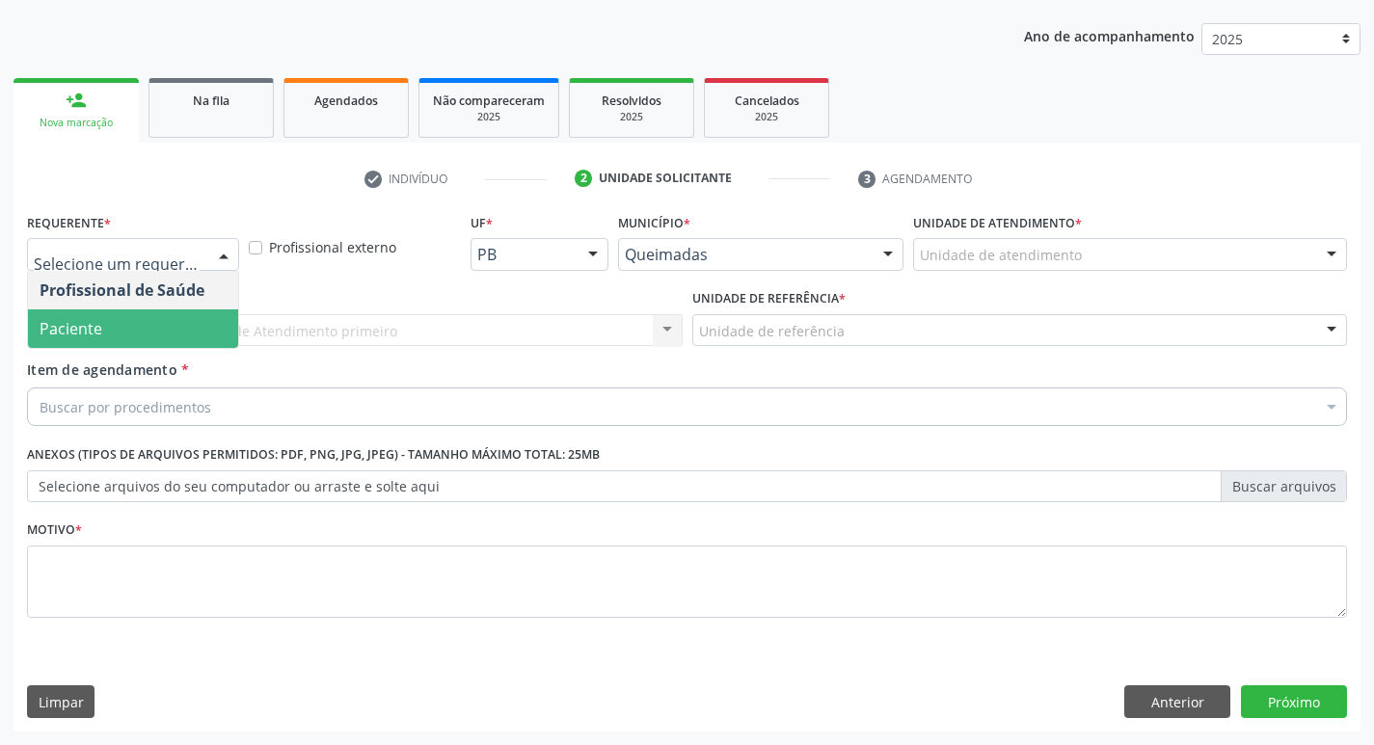
click at [166, 326] on span "Paciente" at bounding box center [133, 328] width 210 height 39
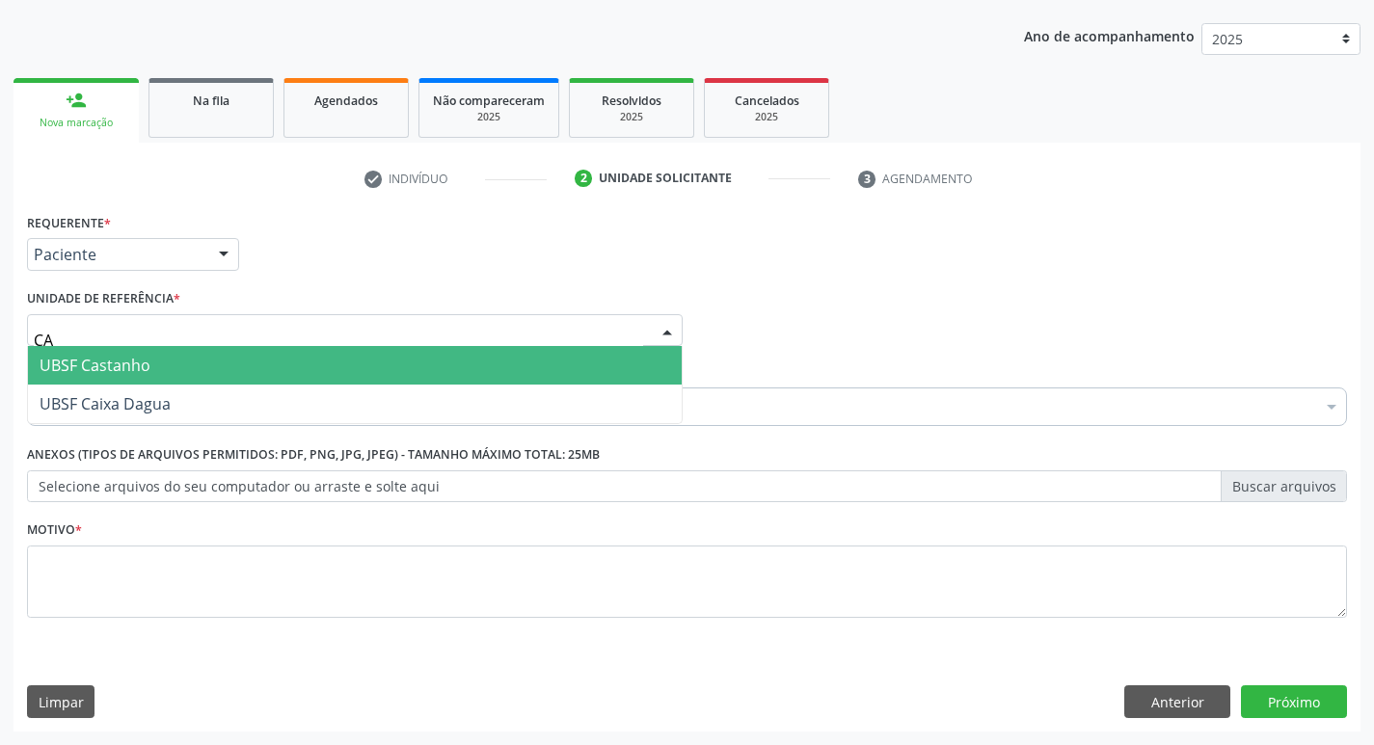
type input "CAS"
click at [175, 350] on span "UBSF Castanho" at bounding box center [355, 365] width 654 height 39
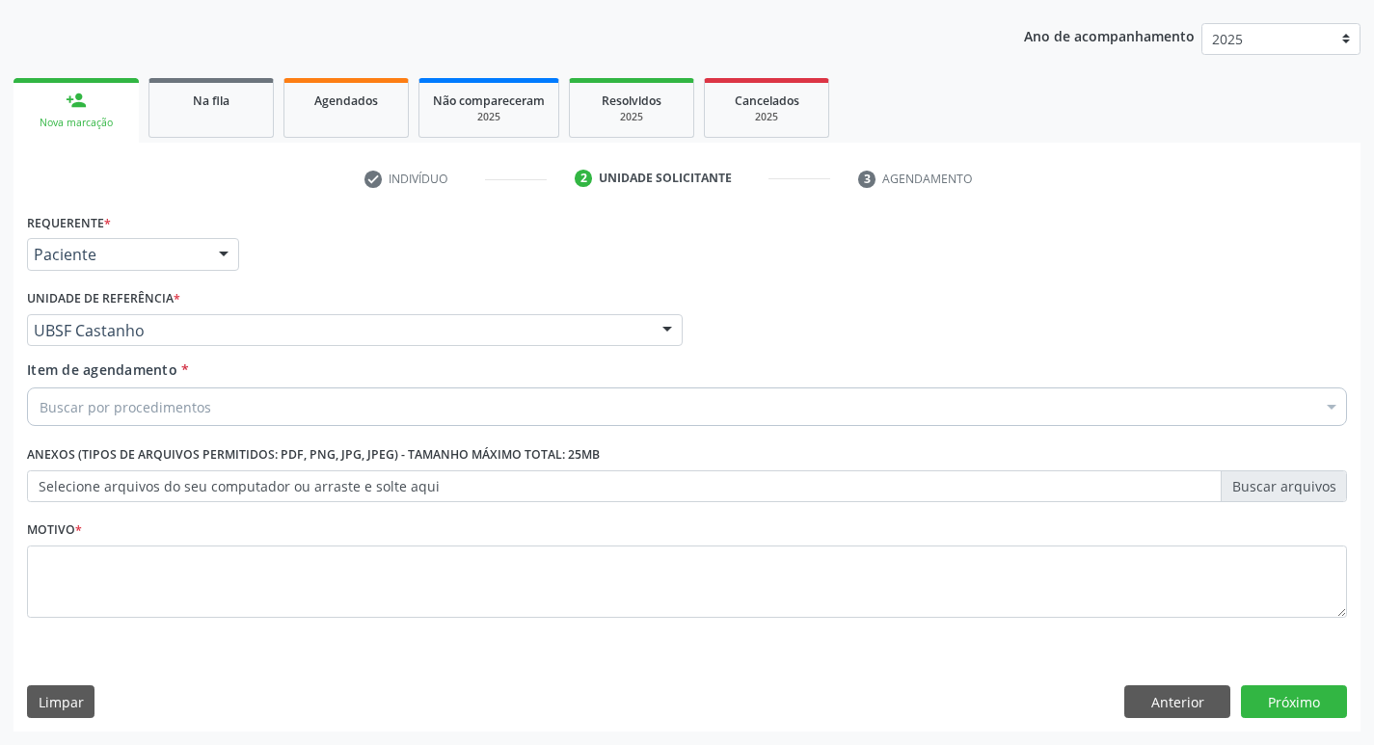
click at [272, 392] on div "Buscar por procedimentos" at bounding box center [687, 407] width 1320 height 39
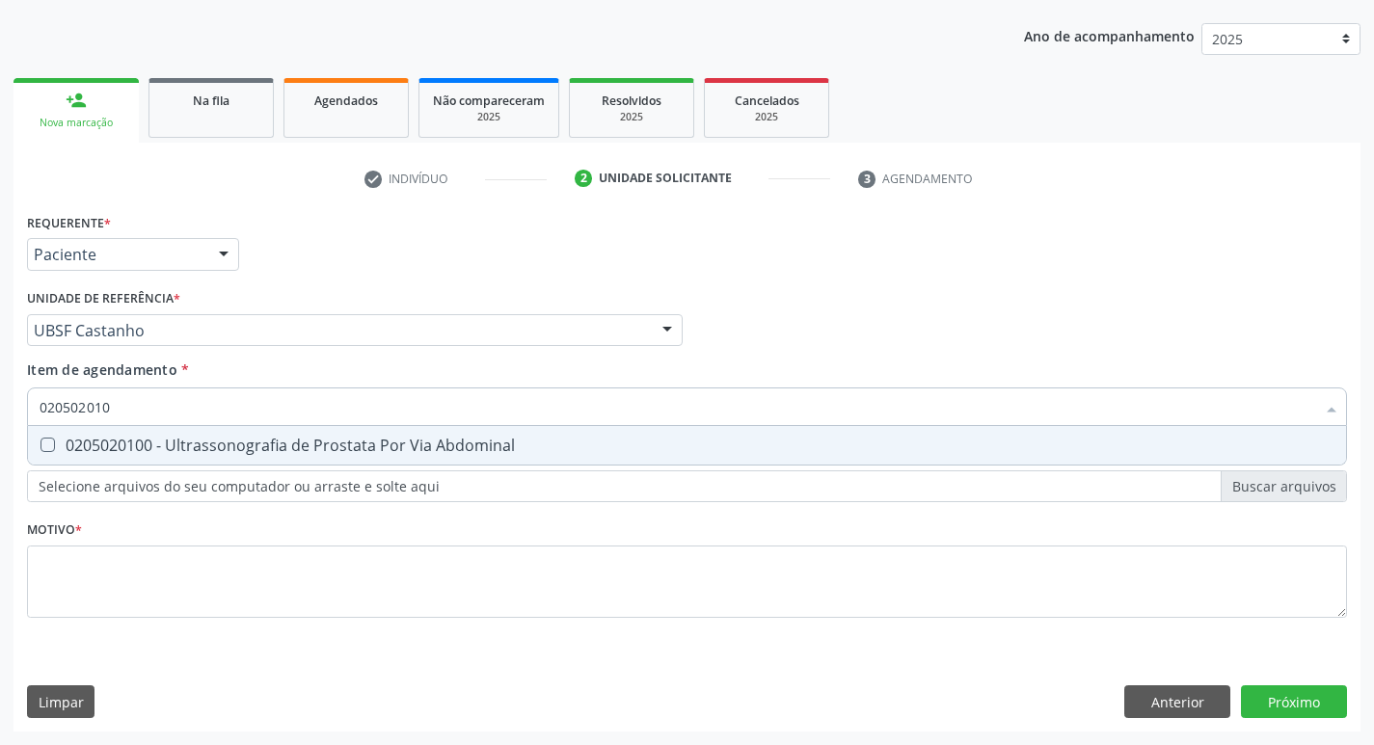
type input "0205020100"
click at [899, 443] on div "0205020100 - Ultrassonografia de Prostata Por Via Abdominal" at bounding box center [687, 445] width 1295 height 15
checkbox Abdominal "true"
click at [523, 533] on div "Requerente * Paciente Profissional de Saúde Paciente Nenhum resultado encontrad…" at bounding box center [687, 426] width 1320 height 437
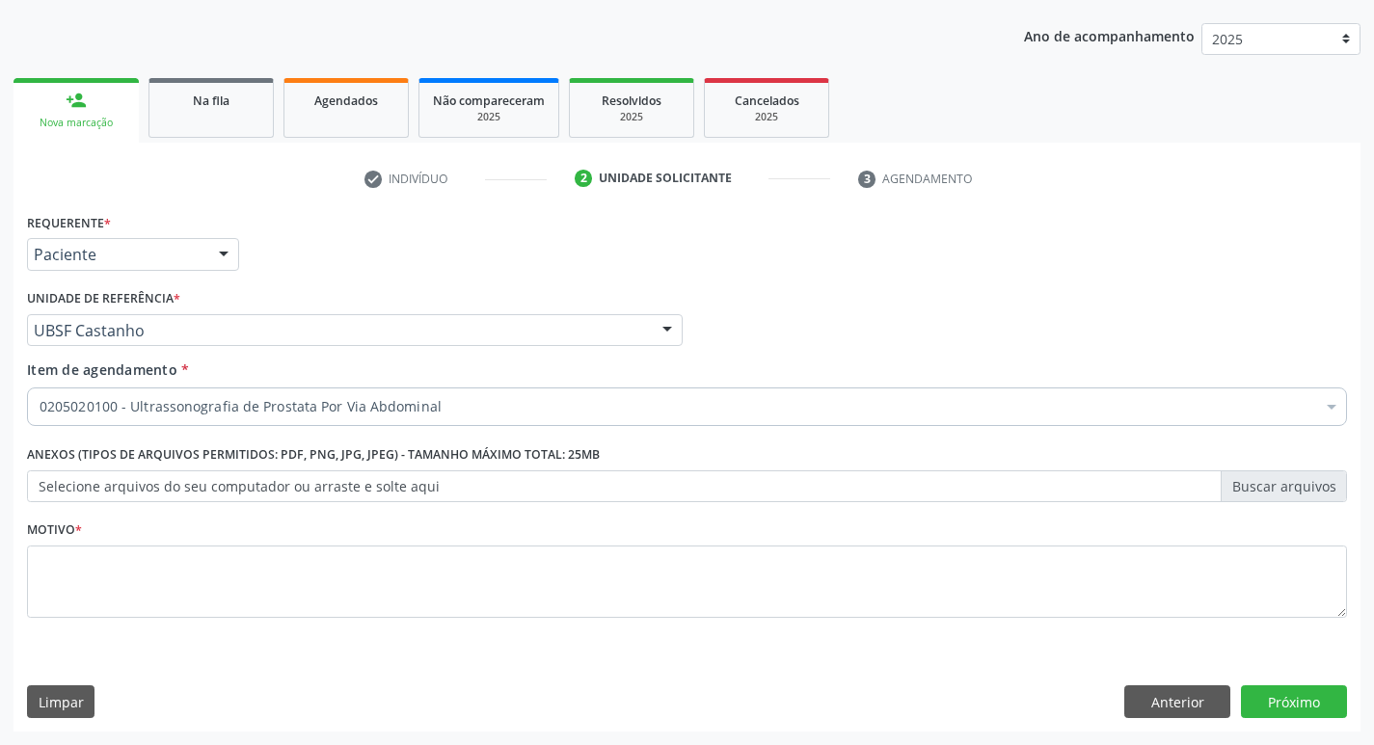
click at [509, 570] on li "Não selecionados" at bounding box center [790, 593] width 1524 height 51
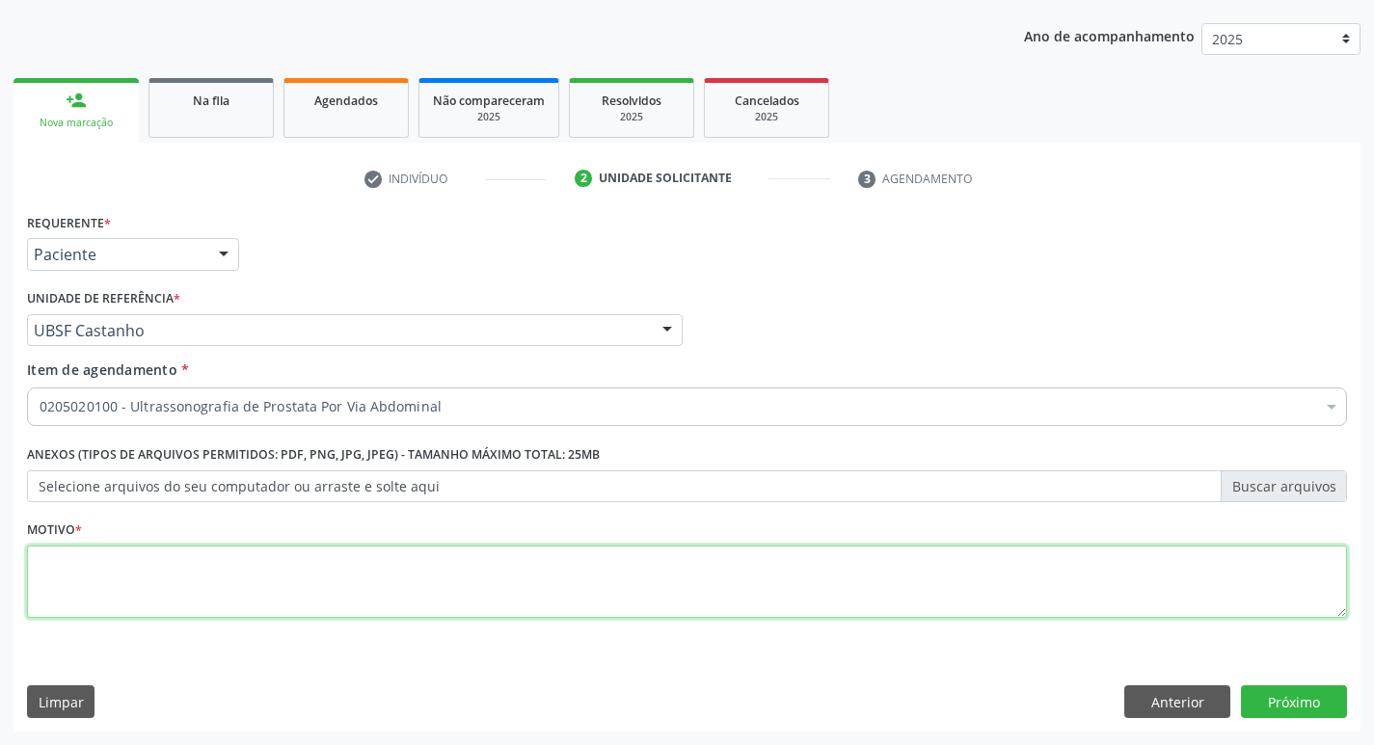
click at [588, 592] on textarea at bounding box center [687, 582] width 1320 height 73
type textarea "ROTINA"
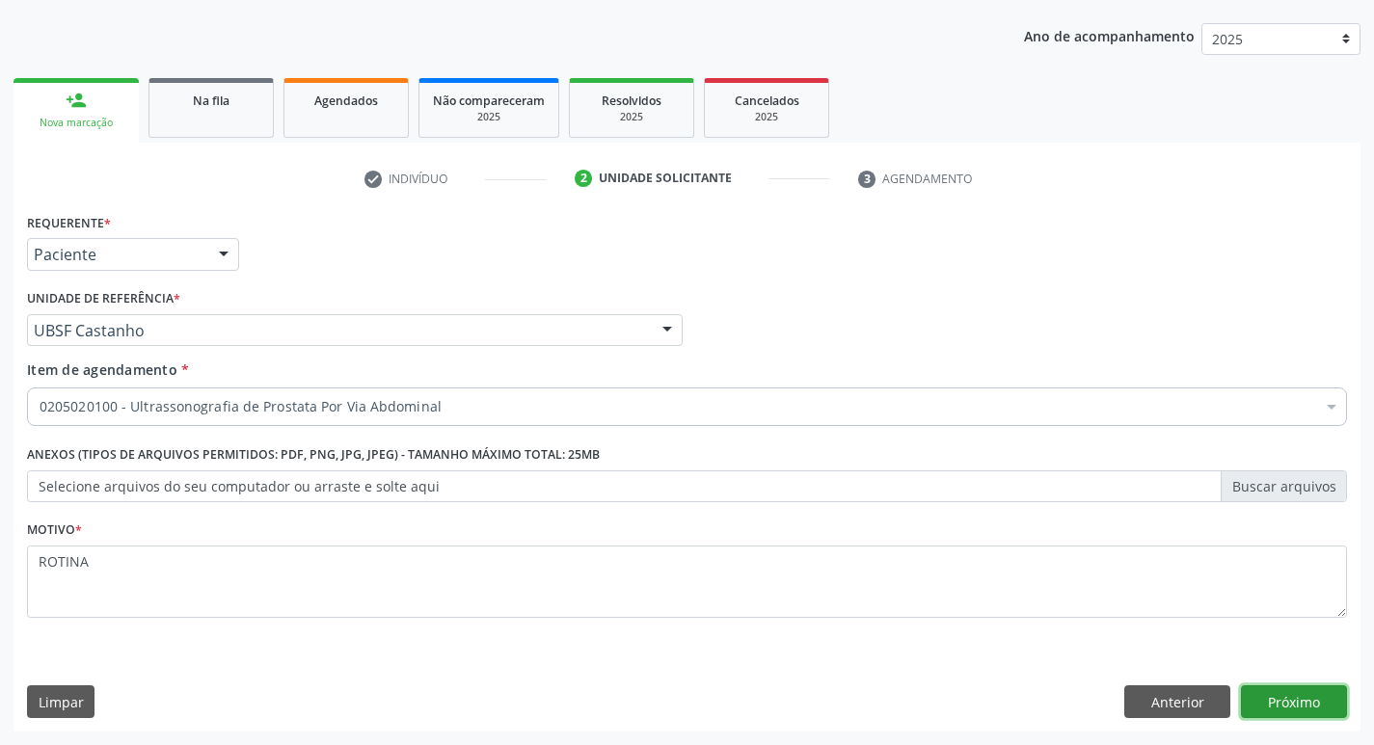
click at [1301, 700] on button "Próximo" at bounding box center [1294, 701] width 106 height 33
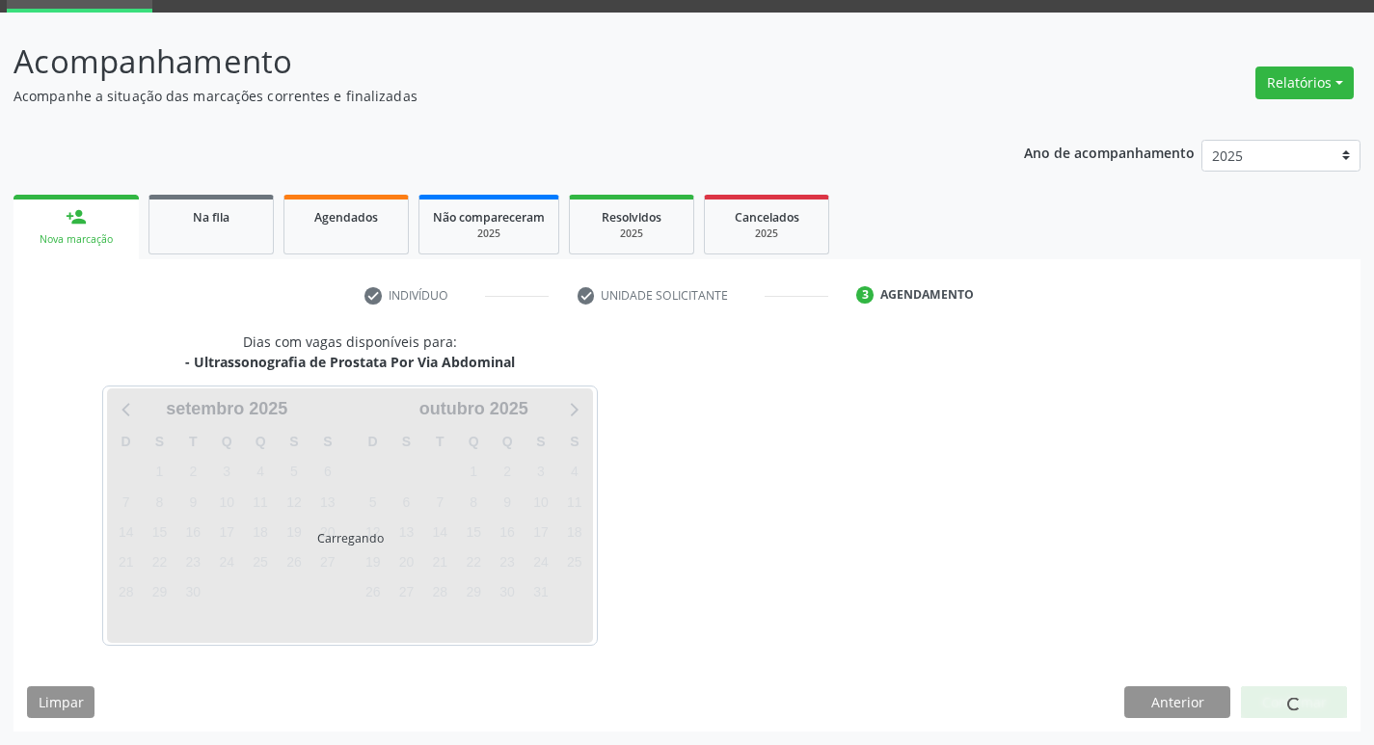
scroll to position [94, 0]
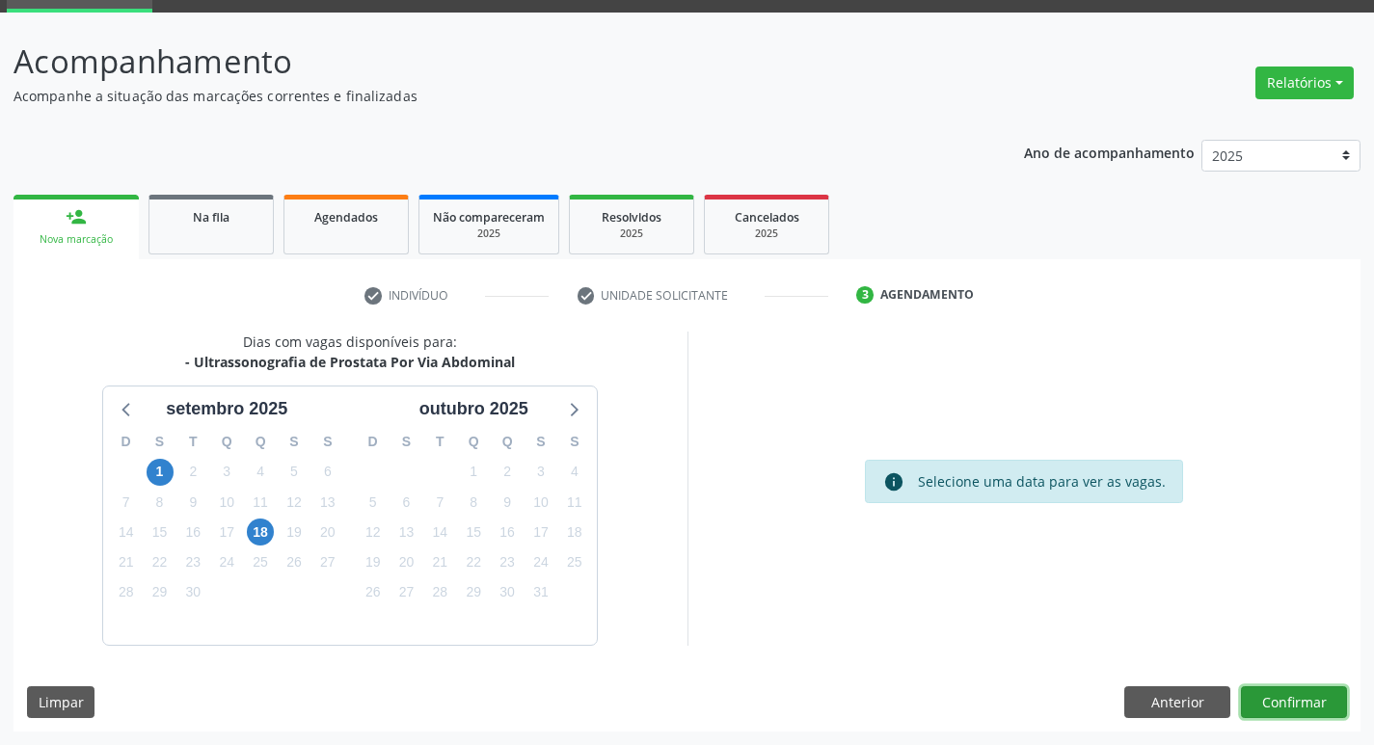
click at [1299, 687] on button "Confirmar" at bounding box center [1294, 702] width 106 height 33
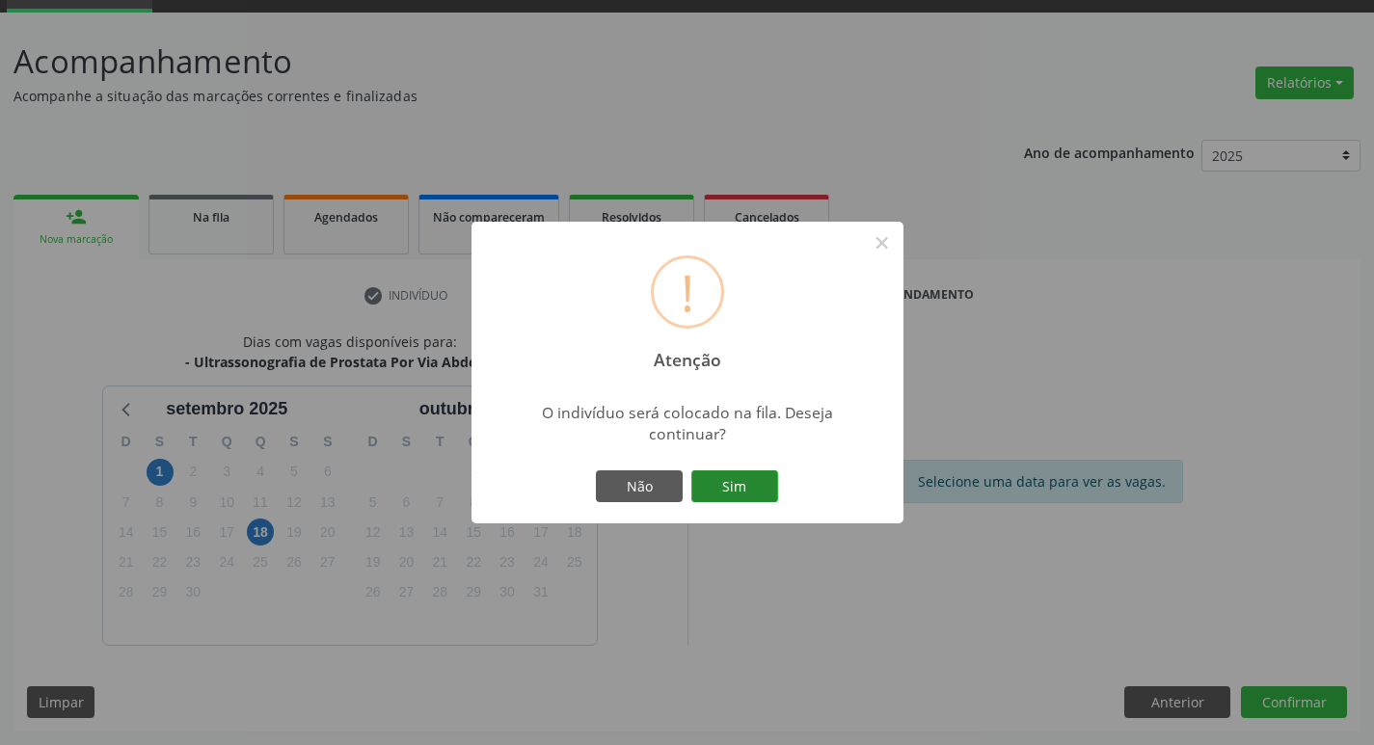
click at [711, 480] on button "Sim" at bounding box center [734, 486] width 87 height 33
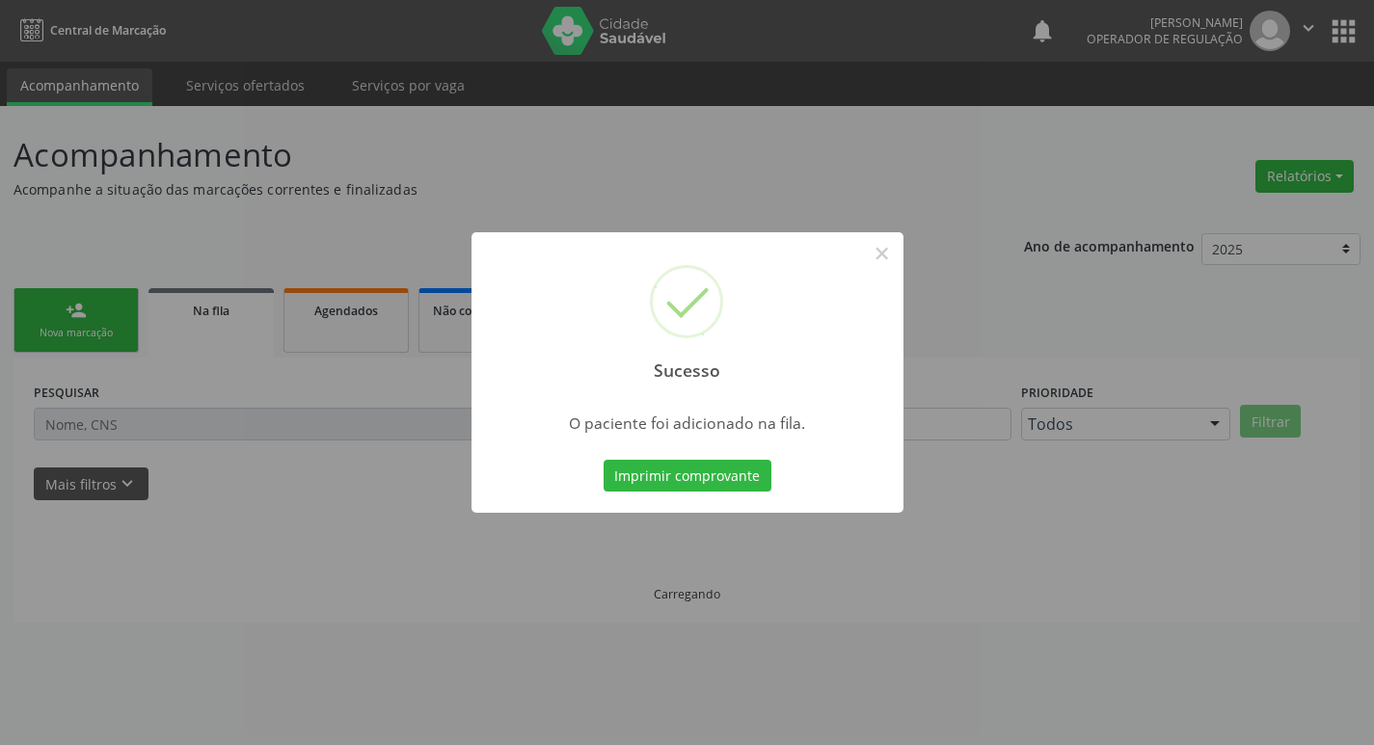
scroll to position [0, 0]
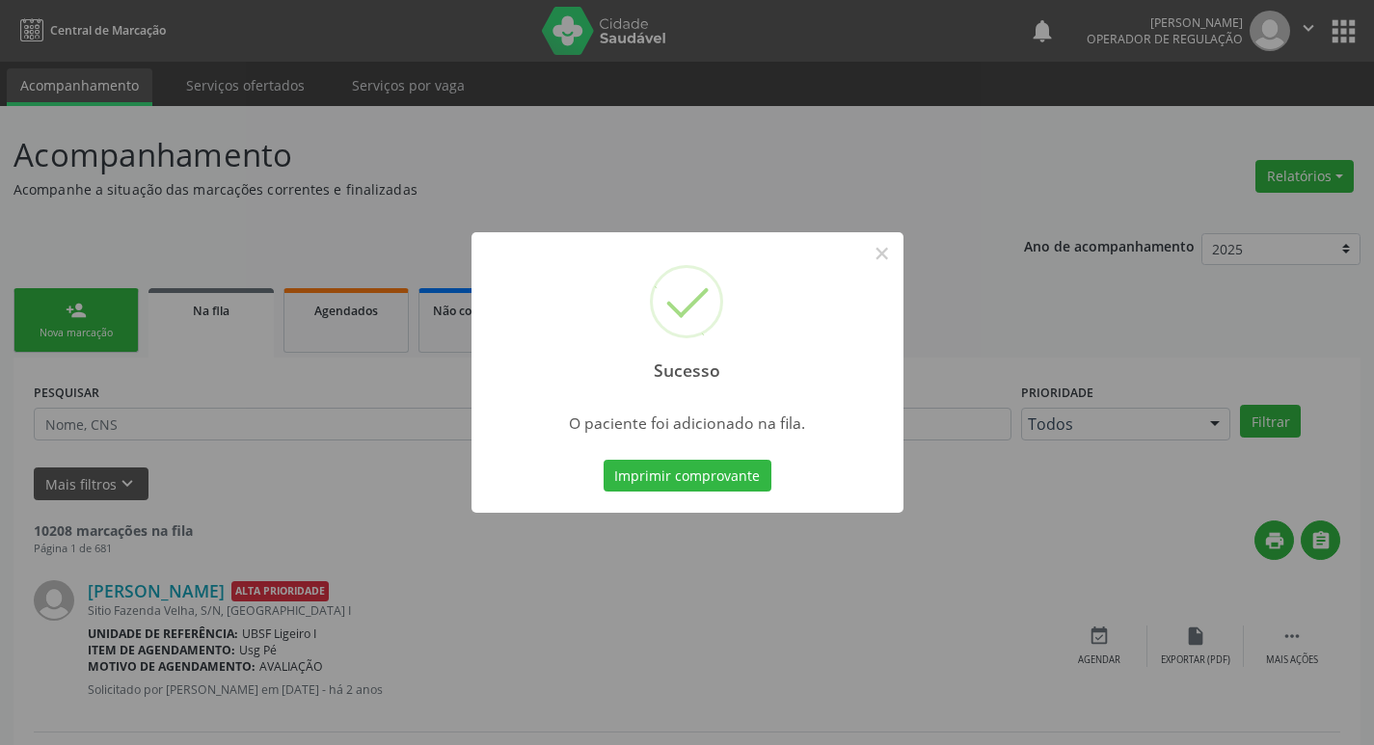
click at [253, 211] on div "Sucesso × O paciente foi adicionado na fila. Imprimir comprovante Cancel" at bounding box center [687, 372] width 1374 height 745
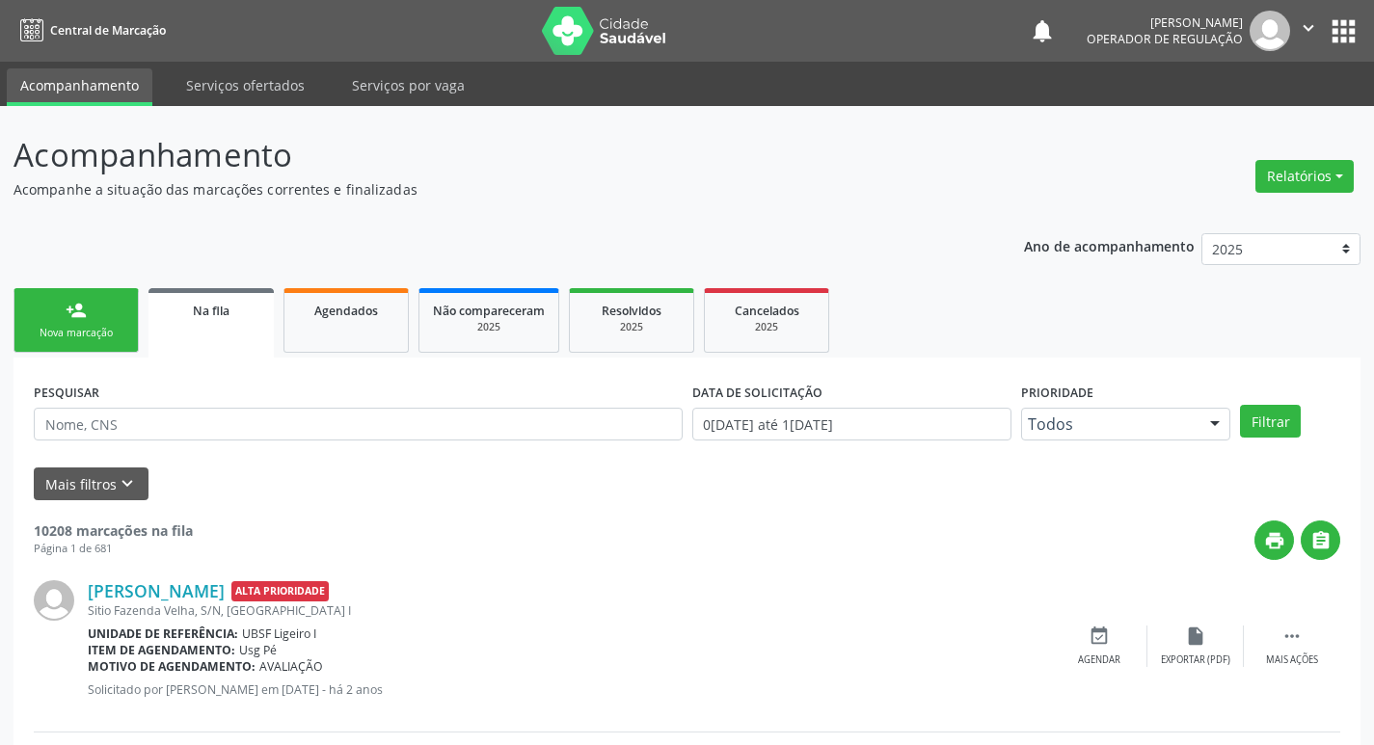
click at [91, 322] on link "person_add Nova marcação" at bounding box center [75, 320] width 125 height 65
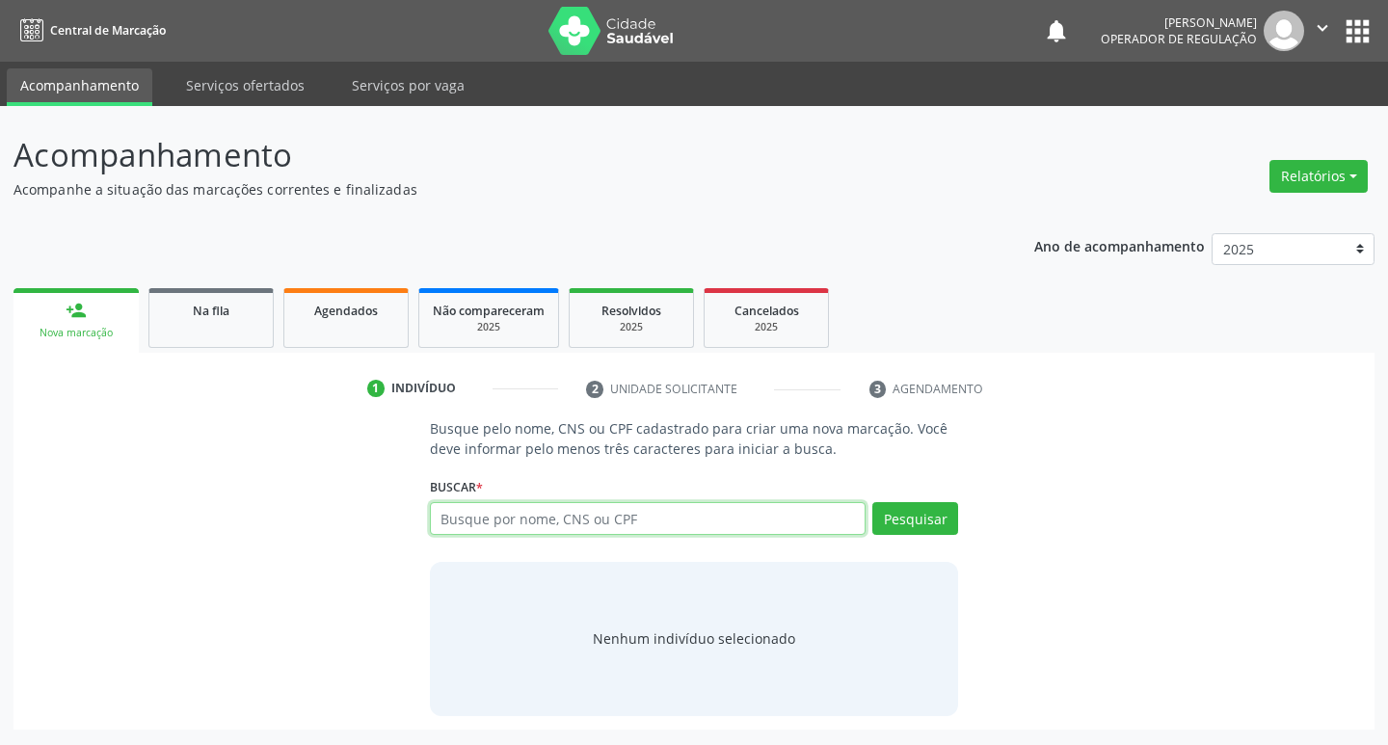
click at [598, 512] on input "text" at bounding box center [648, 518] width 437 height 33
type input "704106113223171"
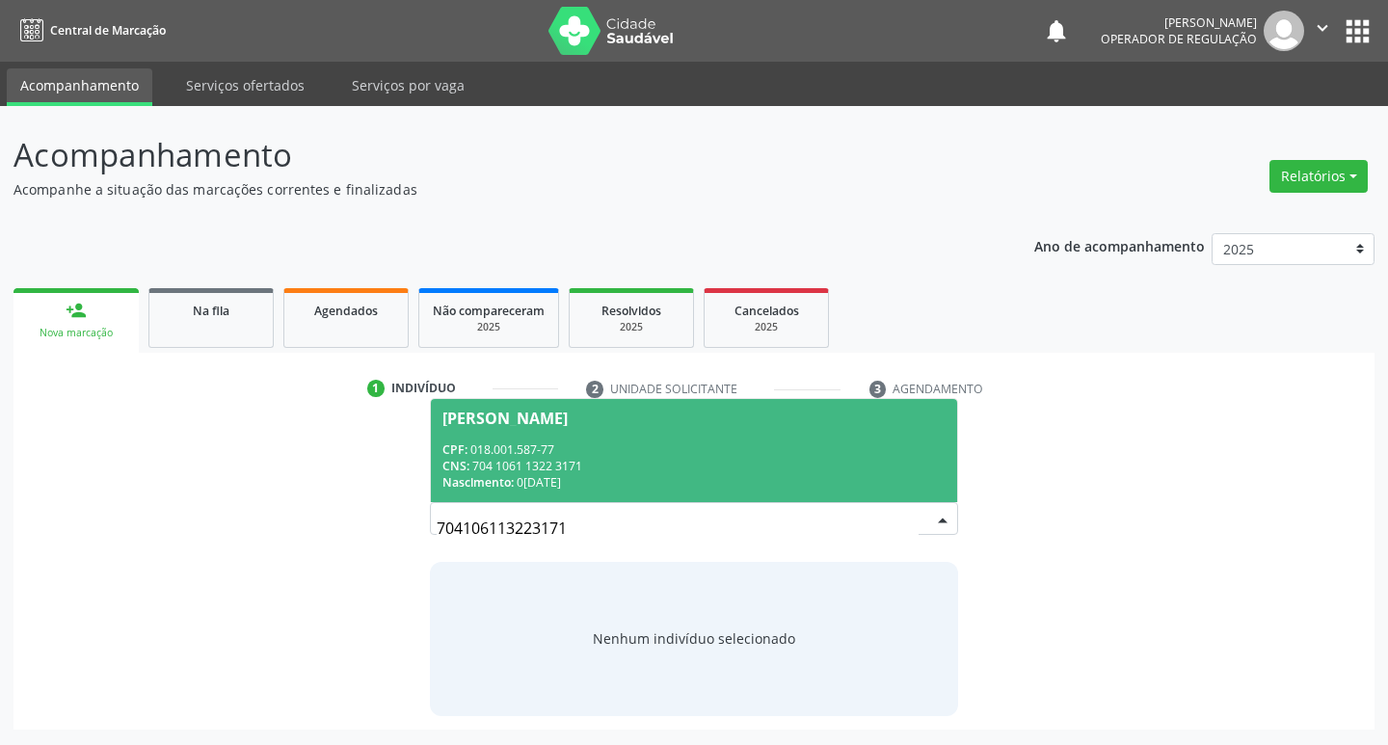
click at [498, 440] on span "Severino Onofre da Silva CPF: 018.001.587-77 CNS: 704 1061 1322 3171 Nascimento…" at bounding box center [694, 450] width 527 height 103
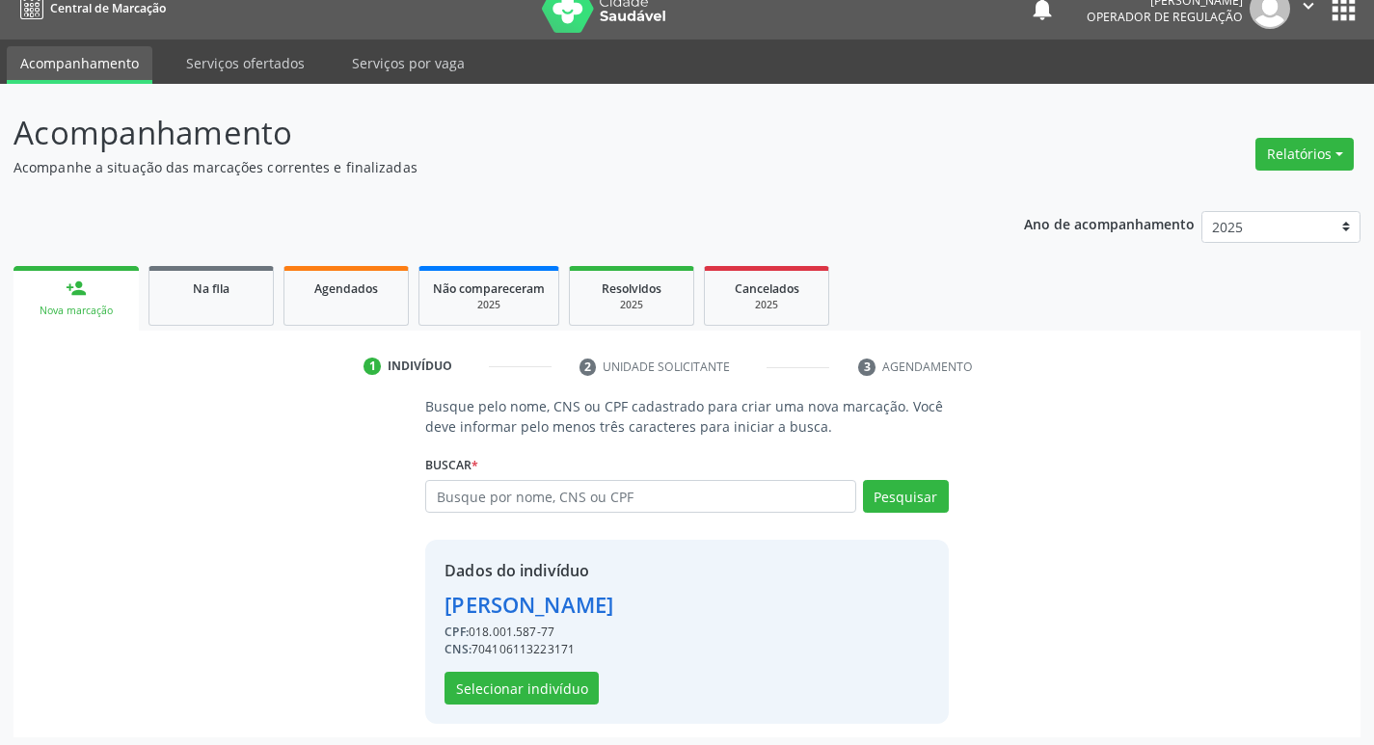
scroll to position [28, 0]
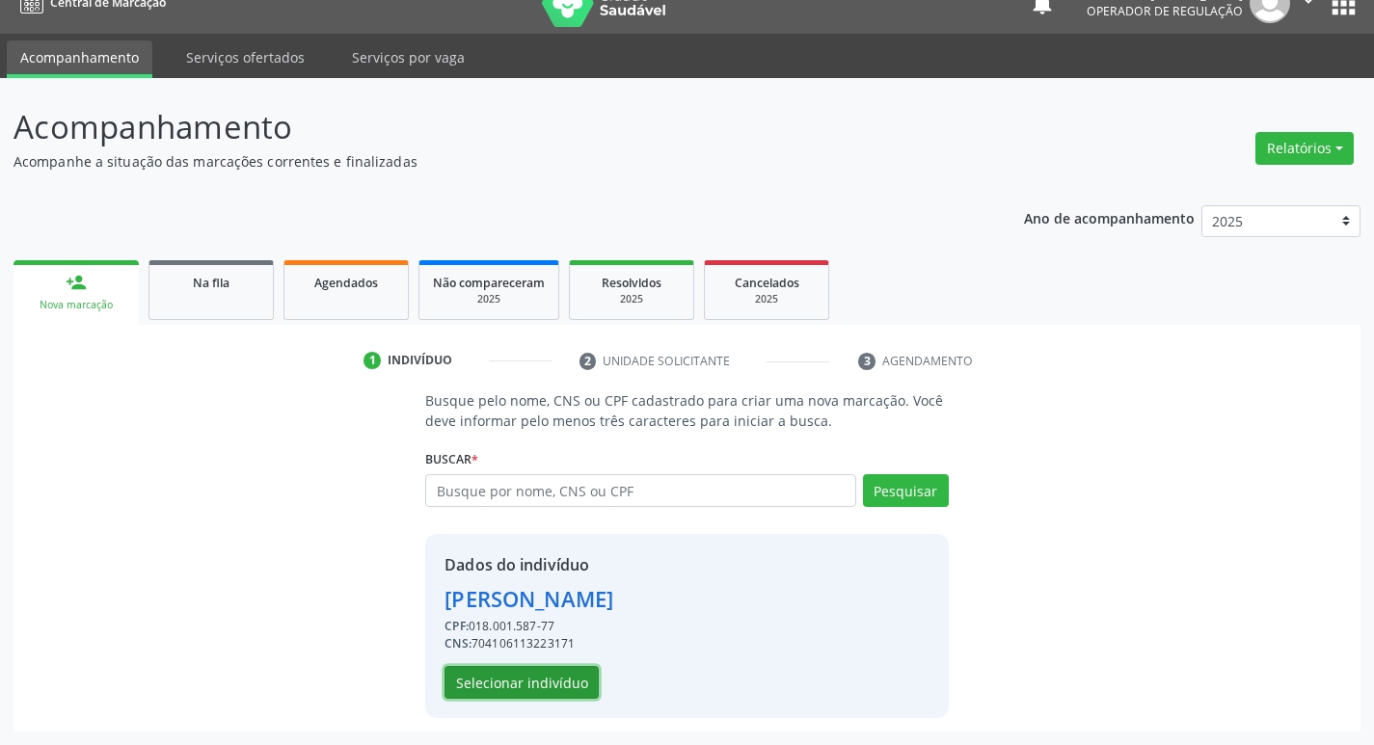
click at [506, 685] on button "Selecionar indivíduo" at bounding box center [521, 682] width 154 height 33
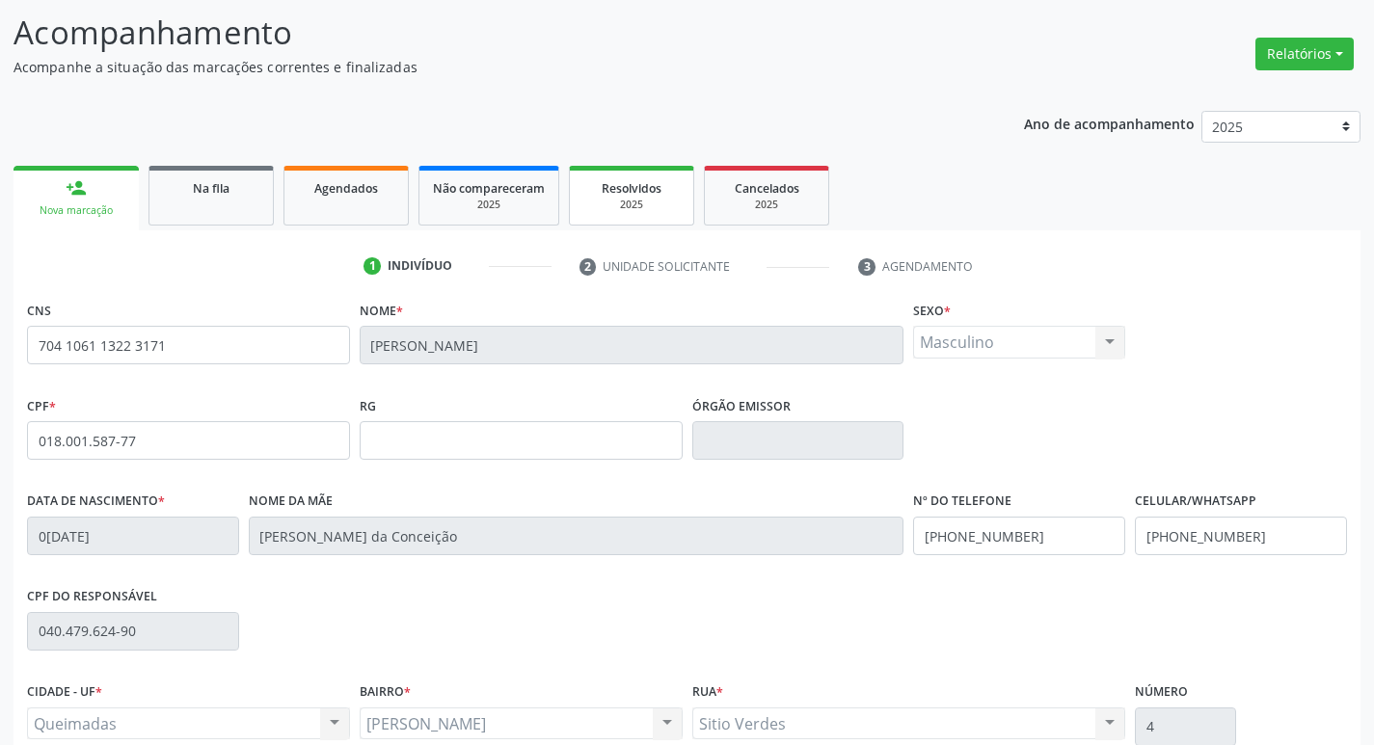
scroll to position [300, 0]
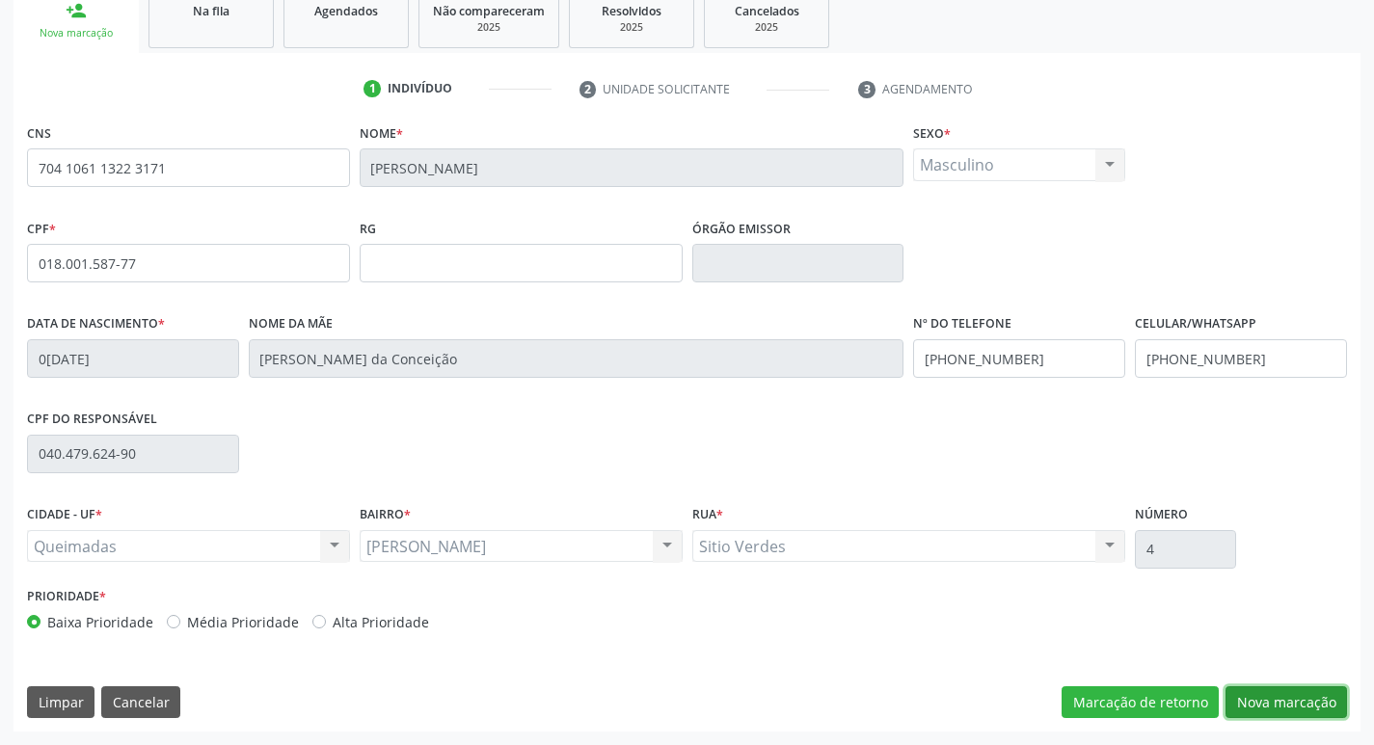
click at [1293, 686] on button "Nova marcação" at bounding box center [1285, 702] width 121 height 33
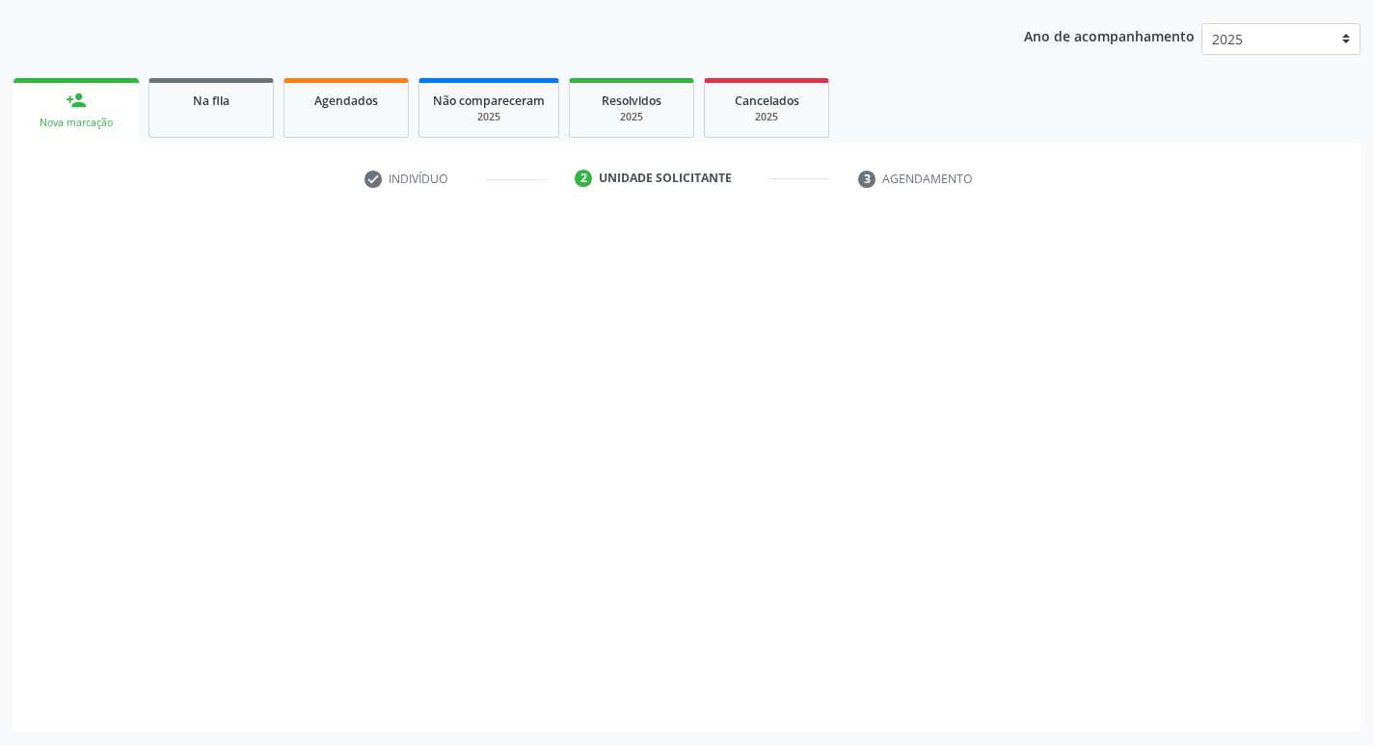
scroll to position [210, 0]
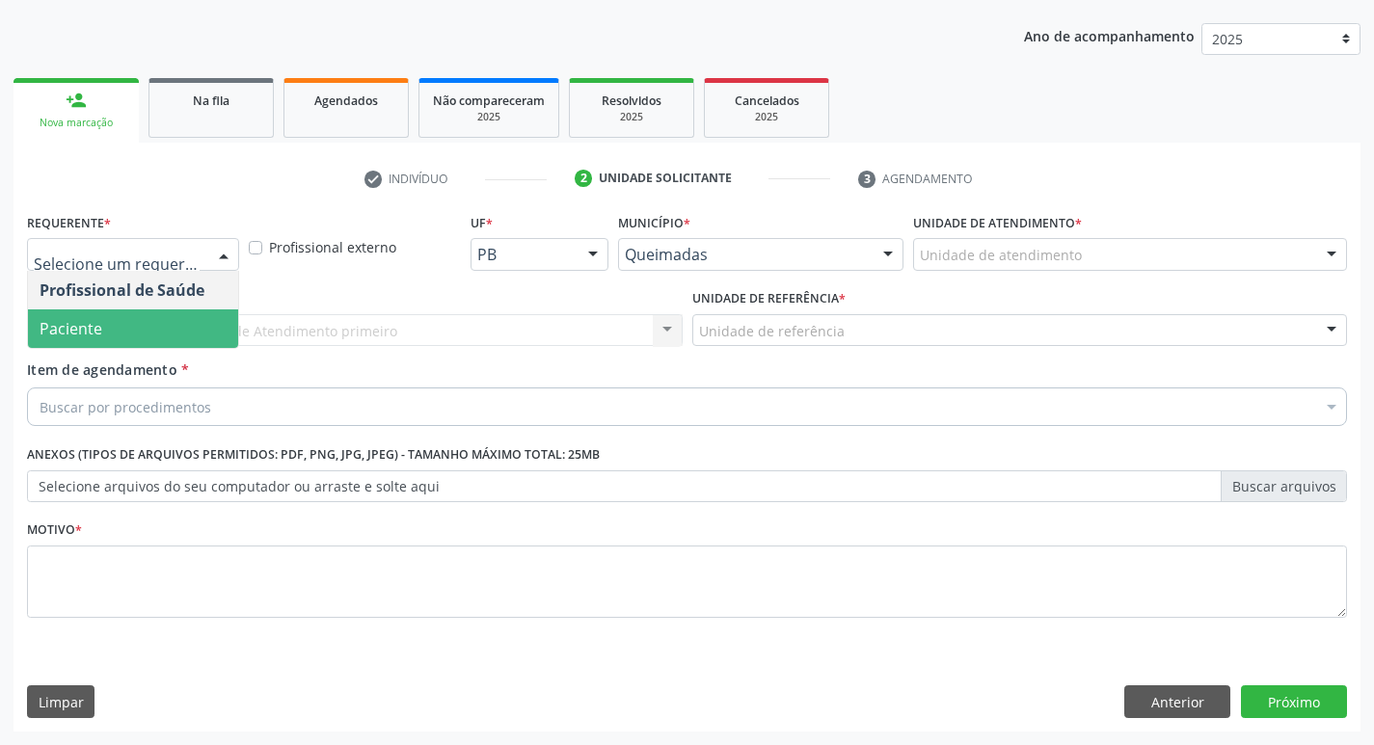
click at [129, 327] on span "Paciente" at bounding box center [133, 328] width 210 height 39
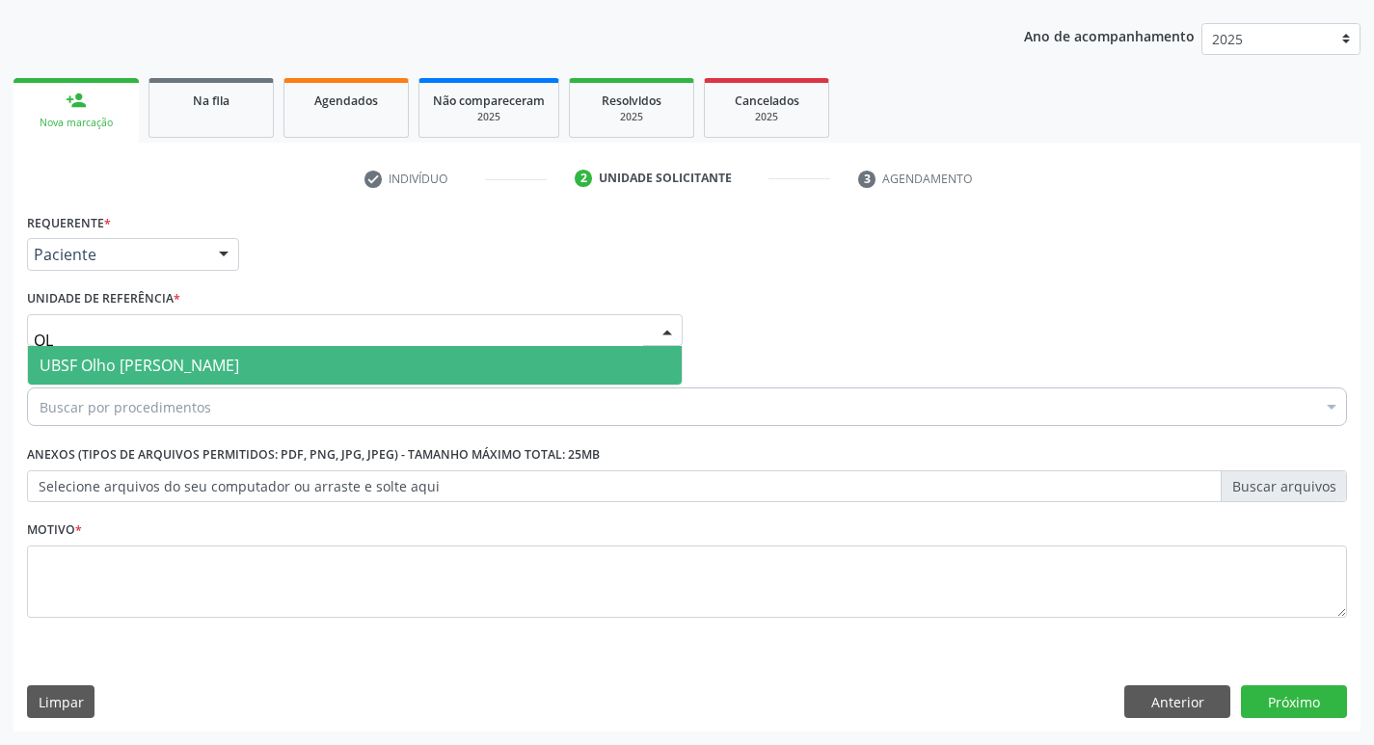
type input "OLH"
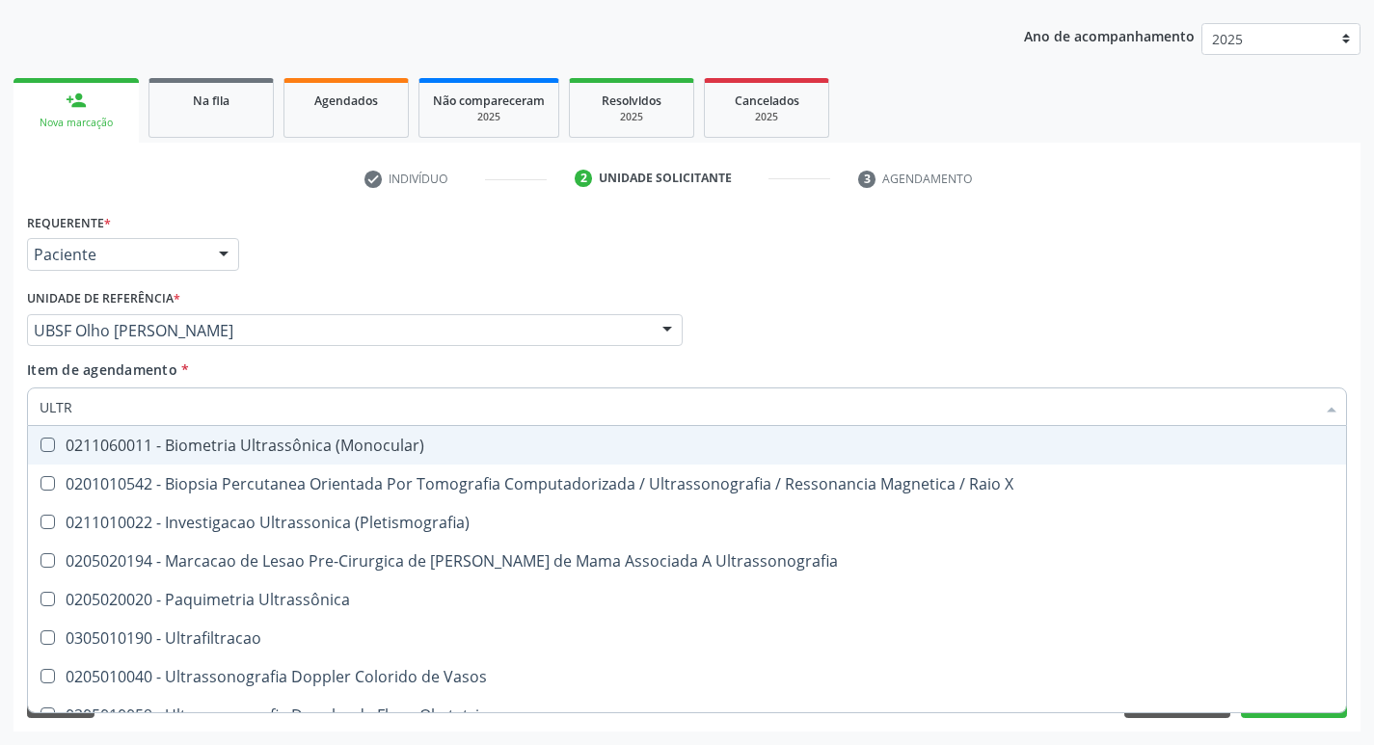
type input "ULTRA"
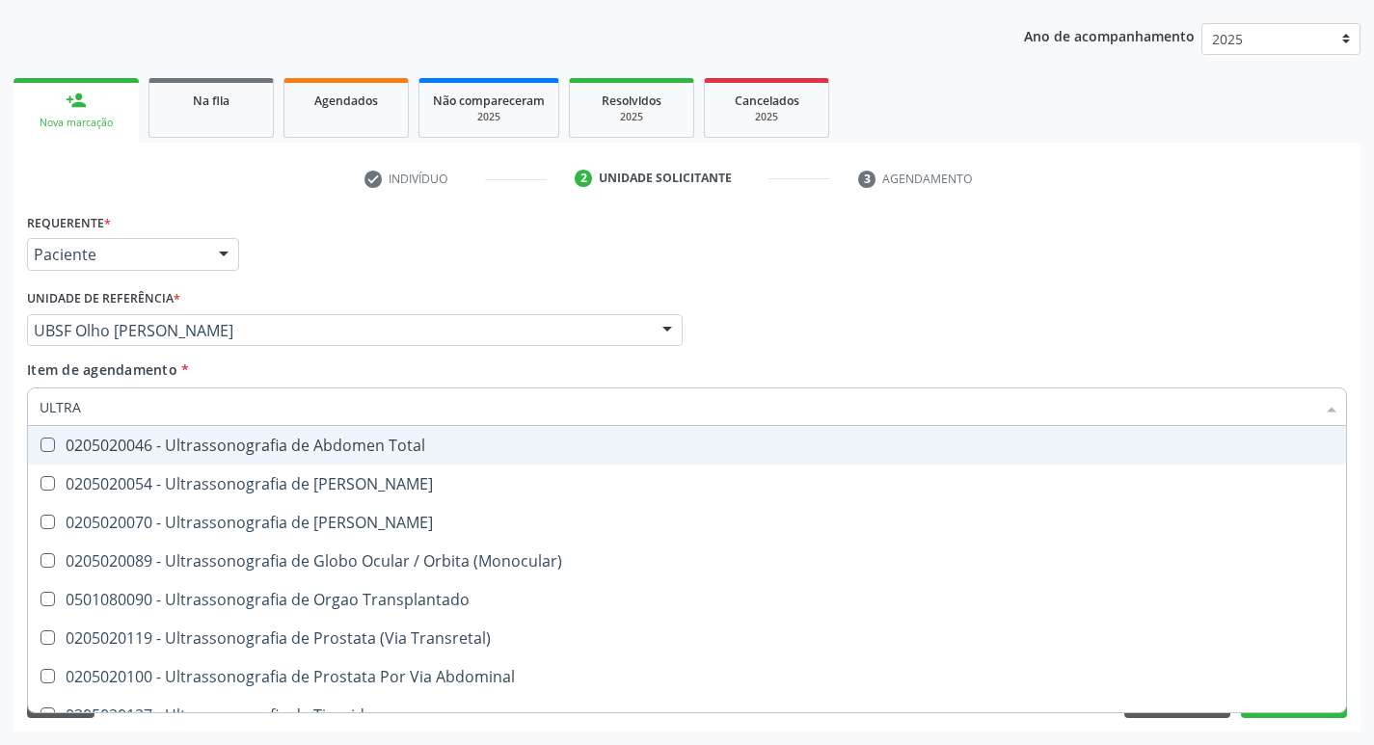
scroll to position [639, 0]
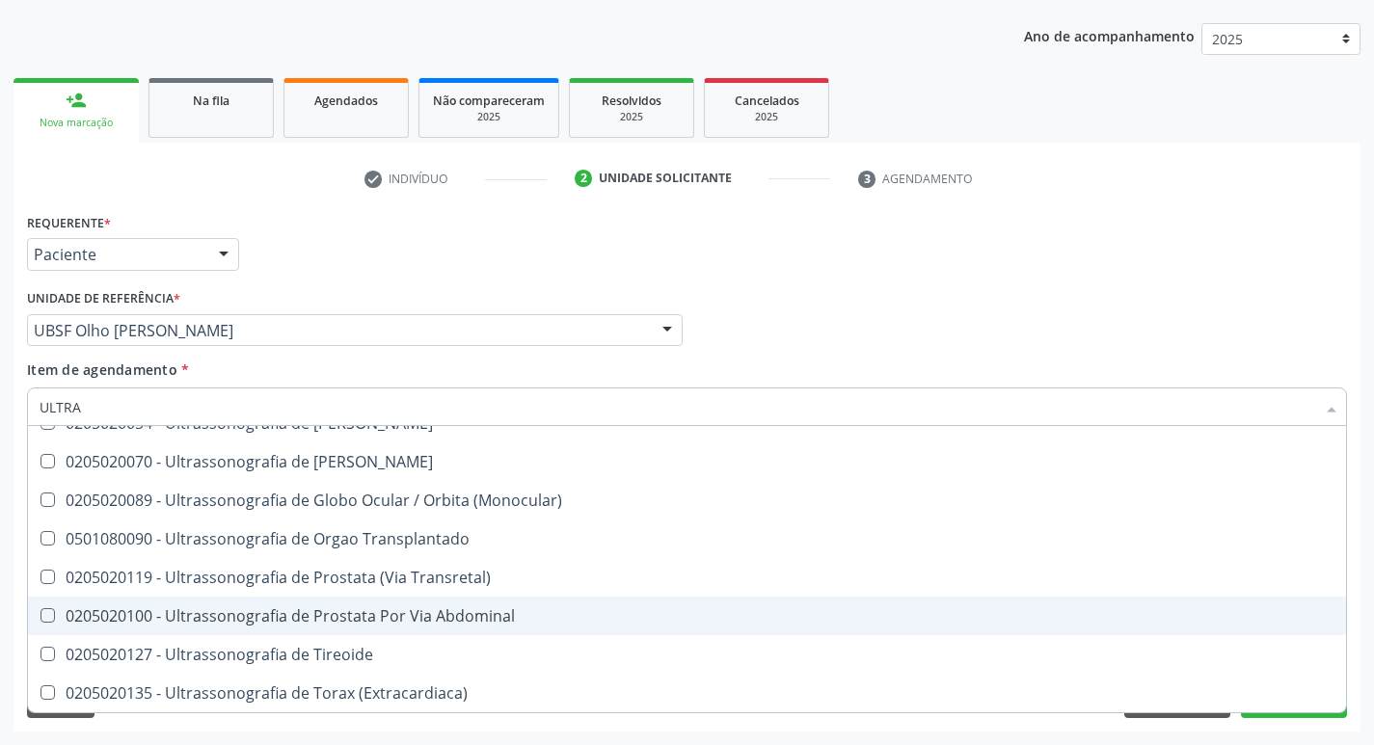
click at [571, 619] on div "0205020100 - Ultrassonografia de Prostata Por Via Abdominal" at bounding box center [687, 615] width 1295 height 15
checkbox Abdominal "true"
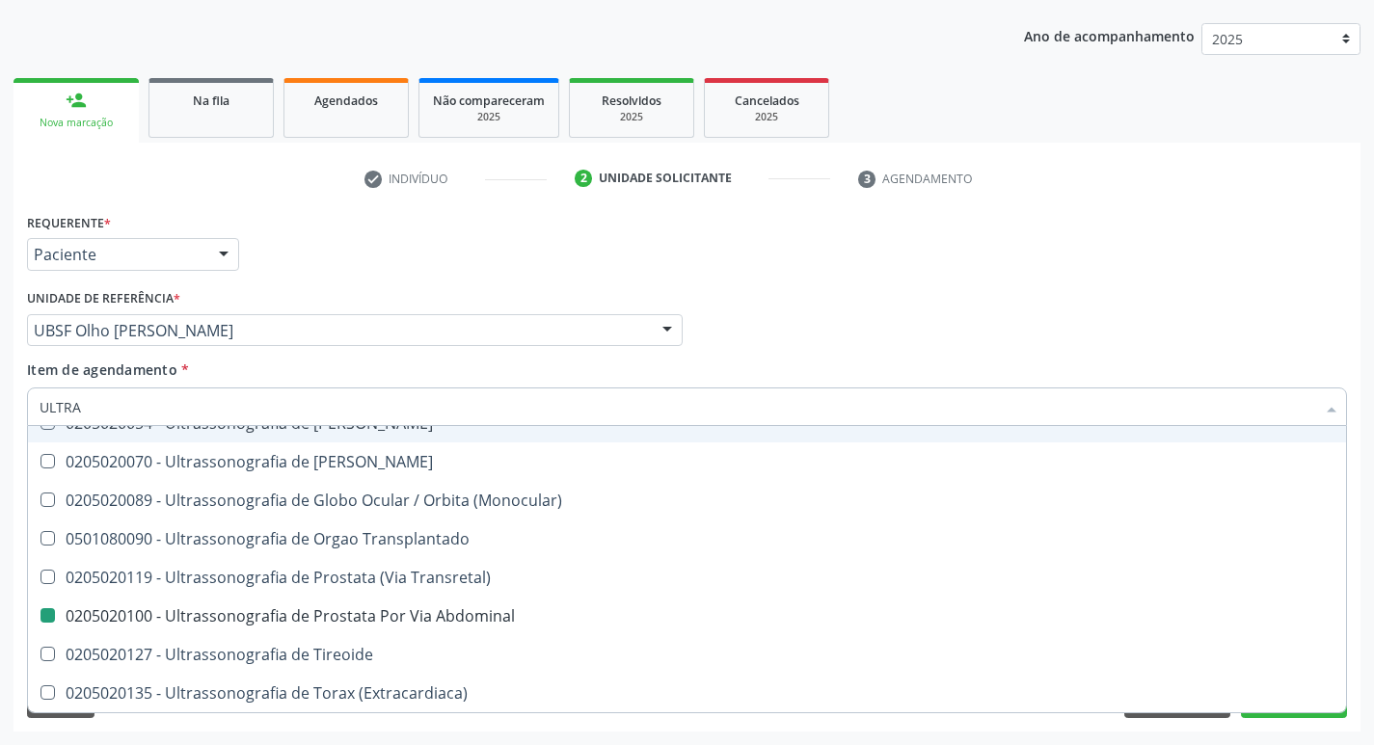
click at [719, 230] on div "Requerente * Paciente Profissional de Saúde Paciente Nenhum resultado encontrad…" at bounding box center [686, 245] width 1329 height 75
checkbox X "true"
checkbox Abdominal "false"
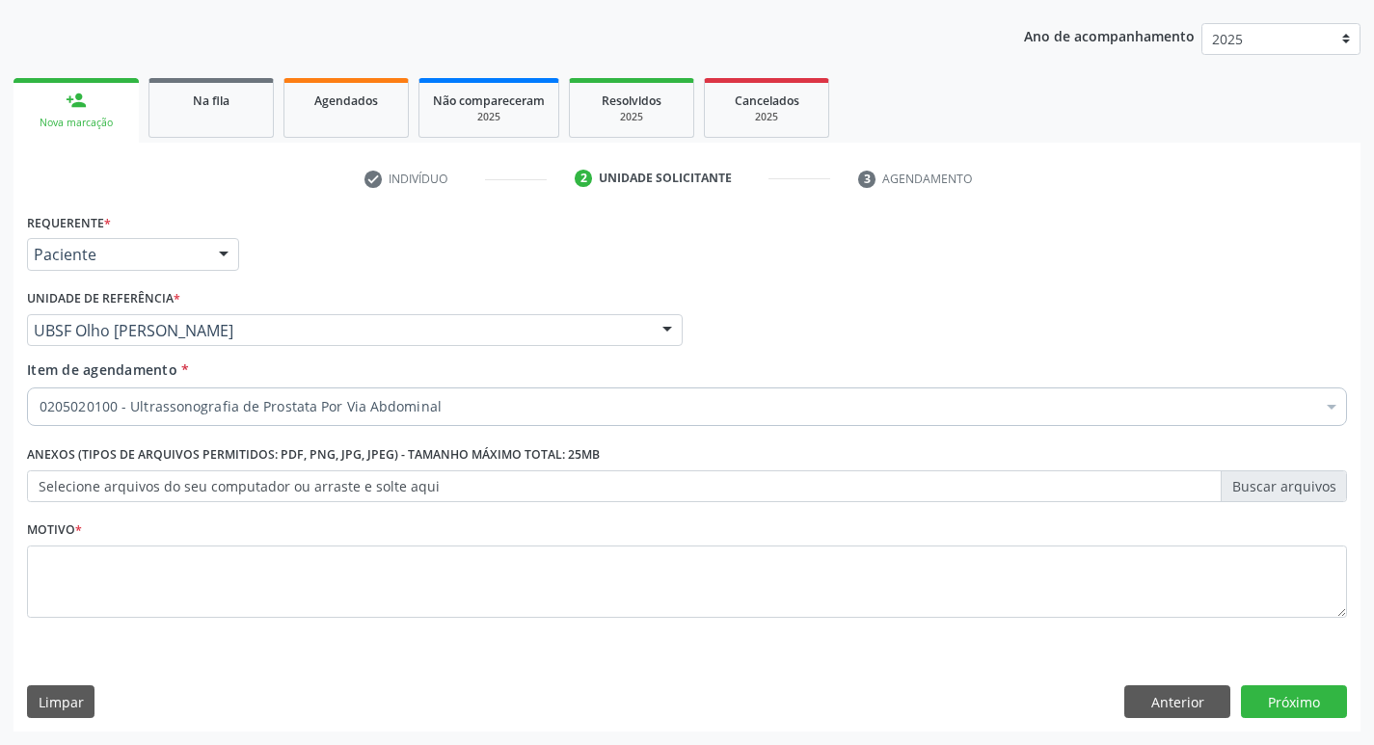
scroll to position [0, 0]
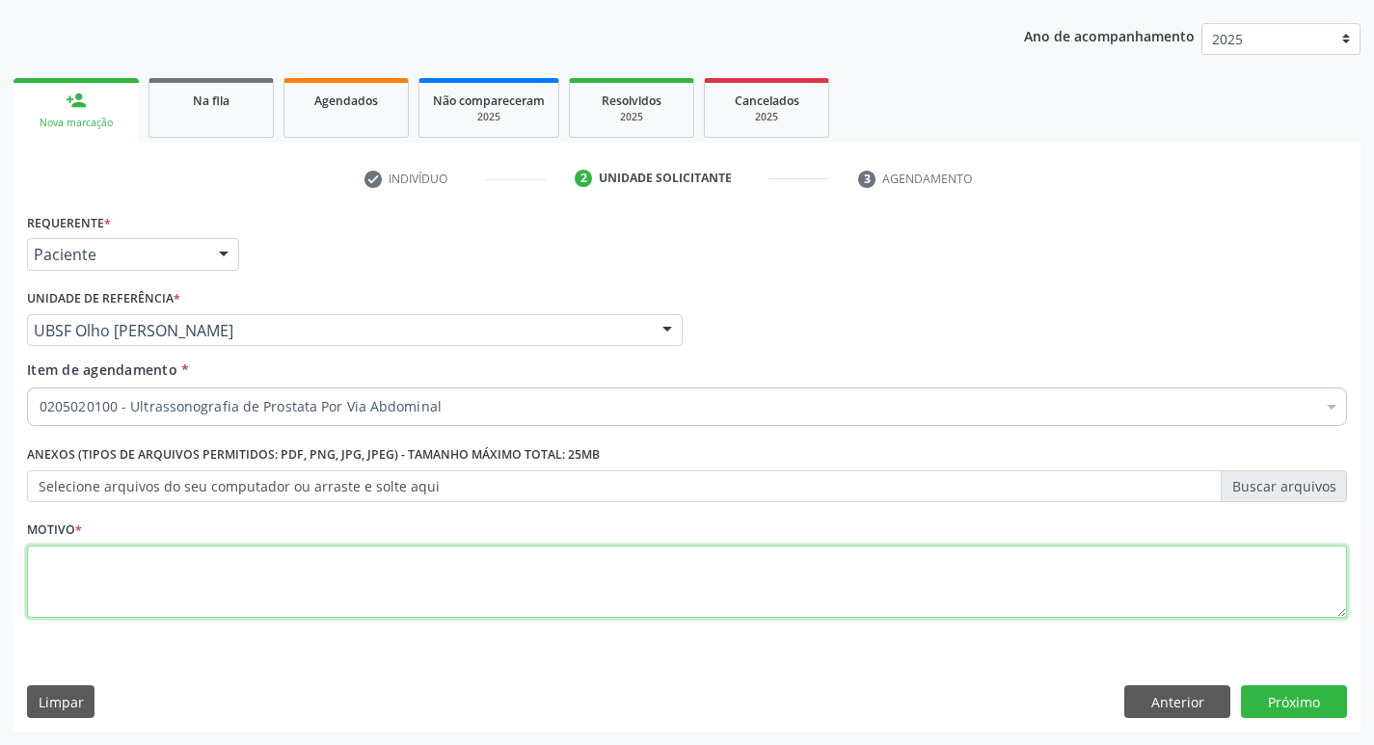
click at [198, 603] on textarea at bounding box center [687, 582] width 1320 height 73
click at [198, 602] on textarea at bounding box center [687, 582] width 1320 height 73
type textarea "R"
type textarea "AVALIAÇÃO"
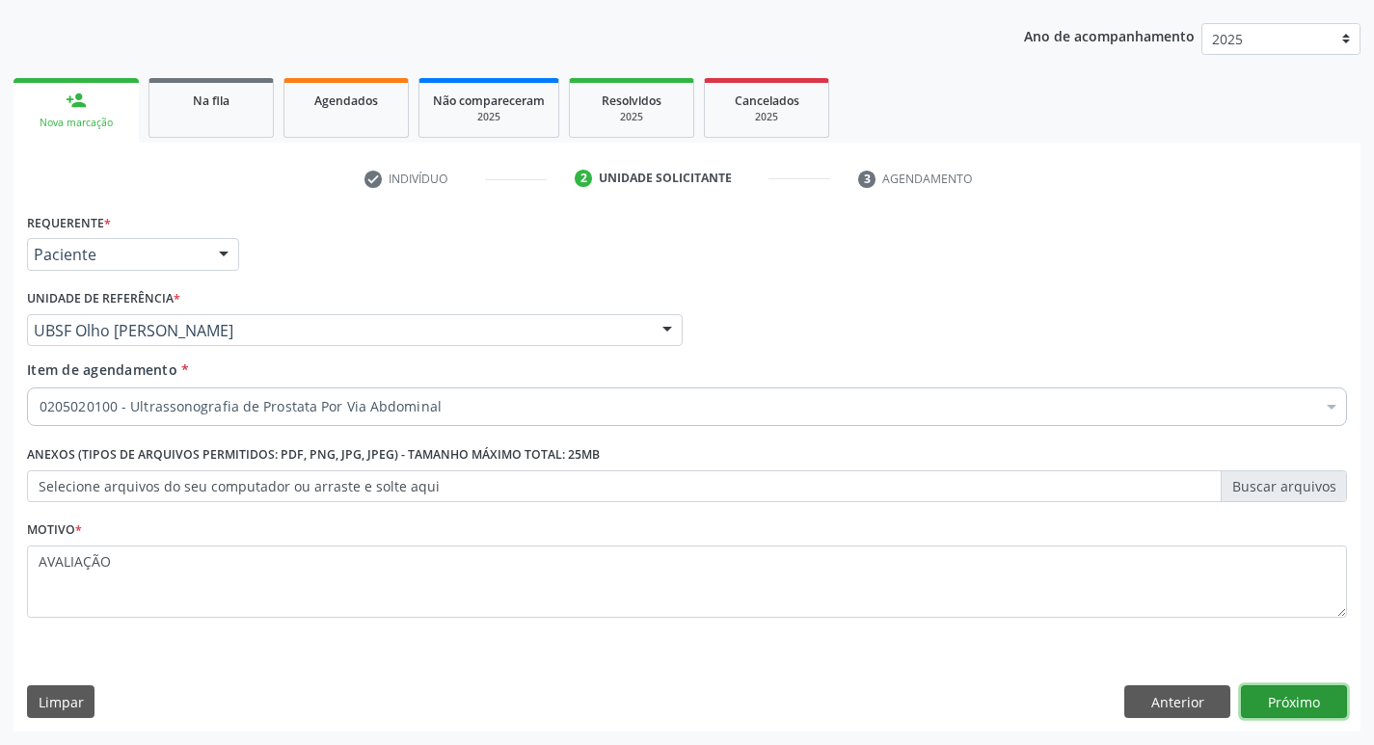
click at [1281, 687] on button "Próximo" at bounding box center [1294, 701] width 106 height 33
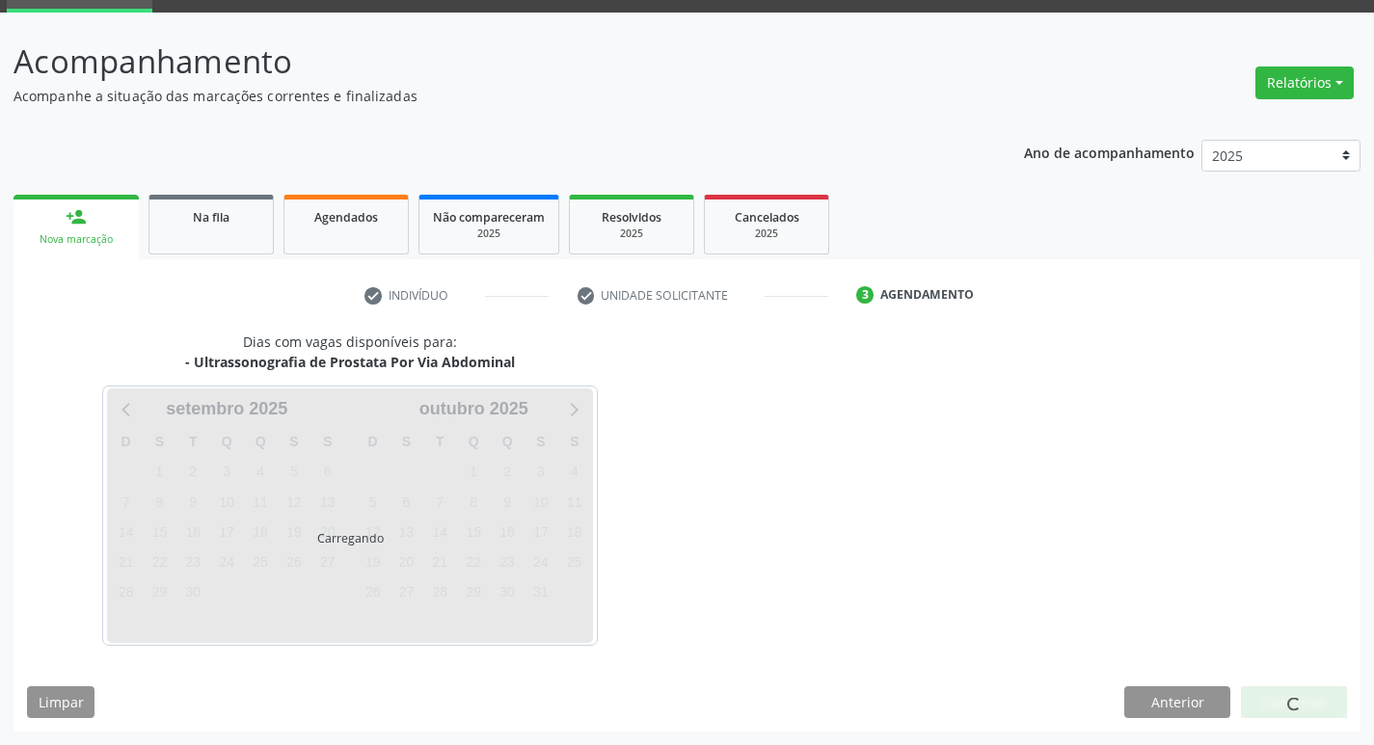
scroll to position [94, 0]
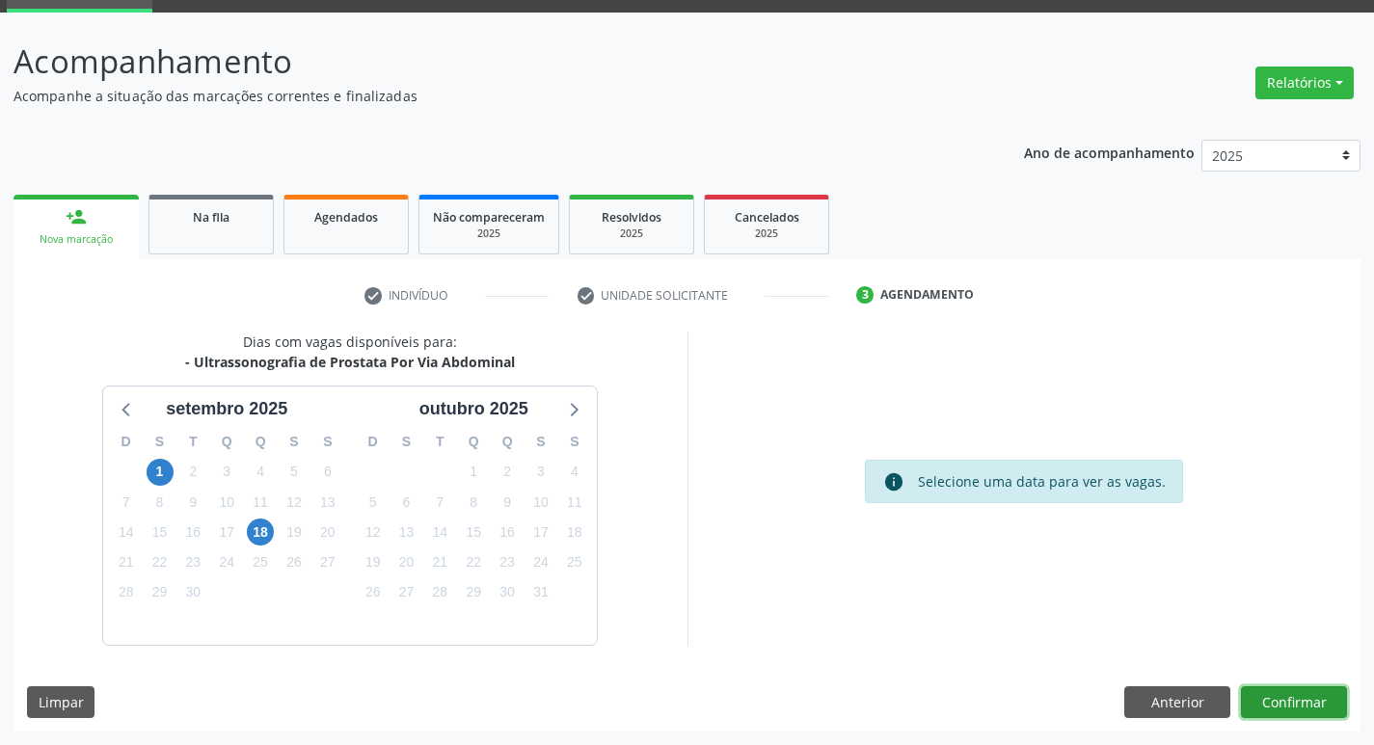
click at [1323, 707] on button "Confirmar" at bounding box center [1294, 702] width 106 height 33
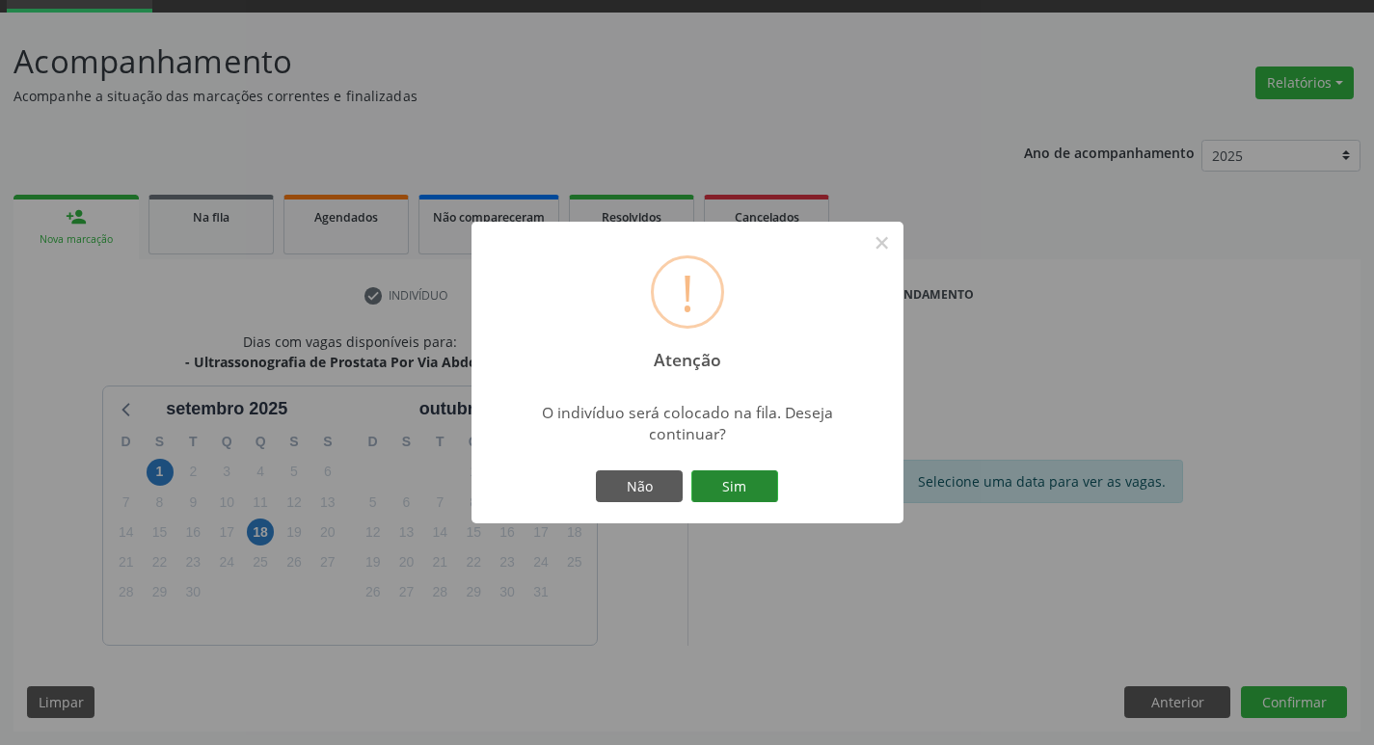
click at [722, 498] on button "Sim" at bounding box center [734, 486] width 87 height 33
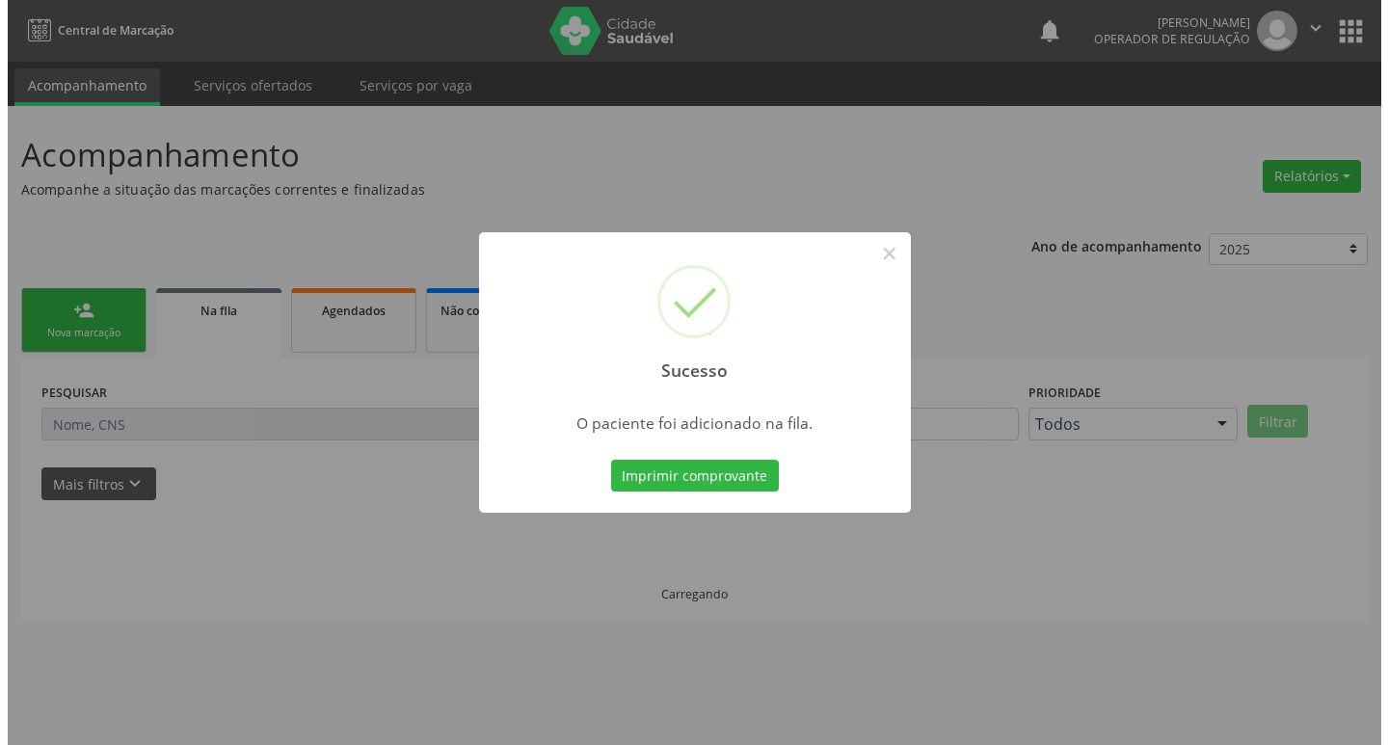
scroll to position [0, 0]
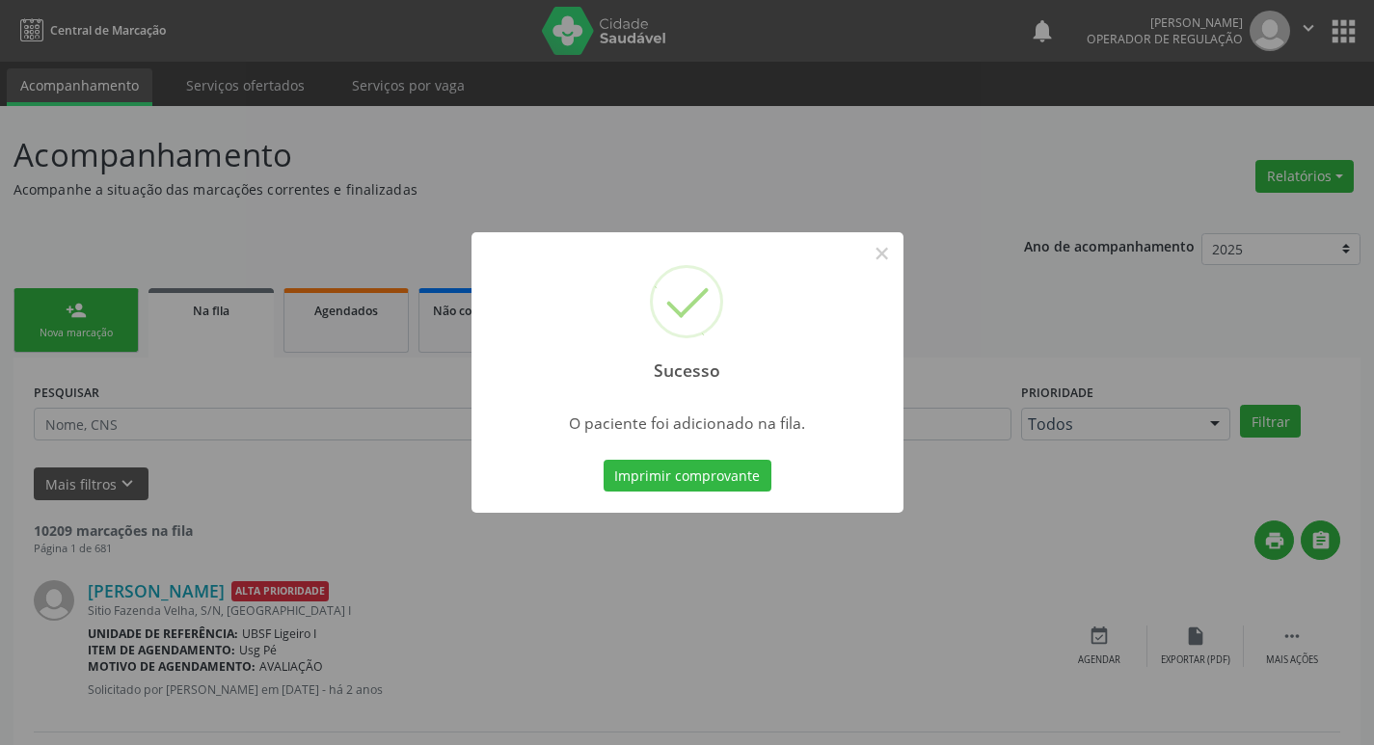
click at [389, 195] on div "Sucesso × O paciente foi adicionado na fila. Imprimir comprovante Cancel" at bounding box center [687, 372] width 1374 height 745
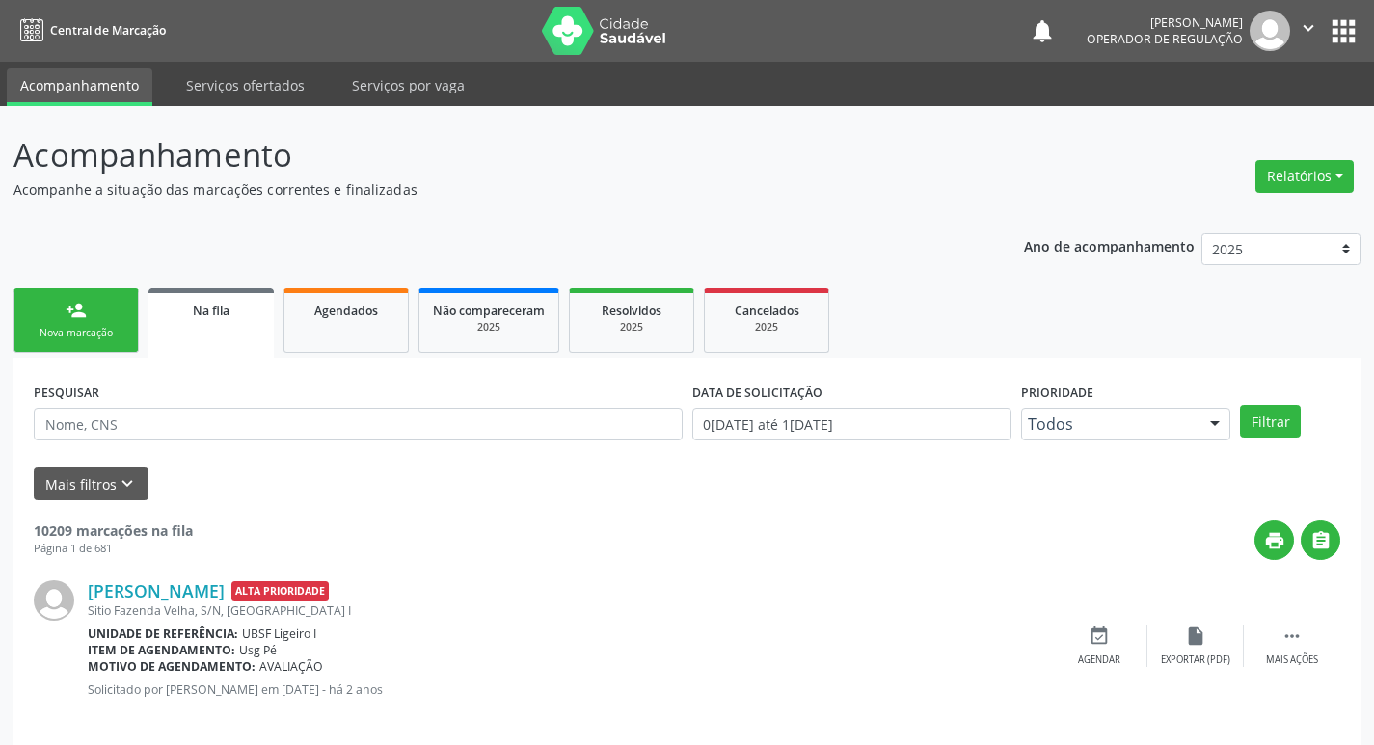
click at [120, 338] on div "Nova marcação" at bounding box center [76, 333] width 96 height 14
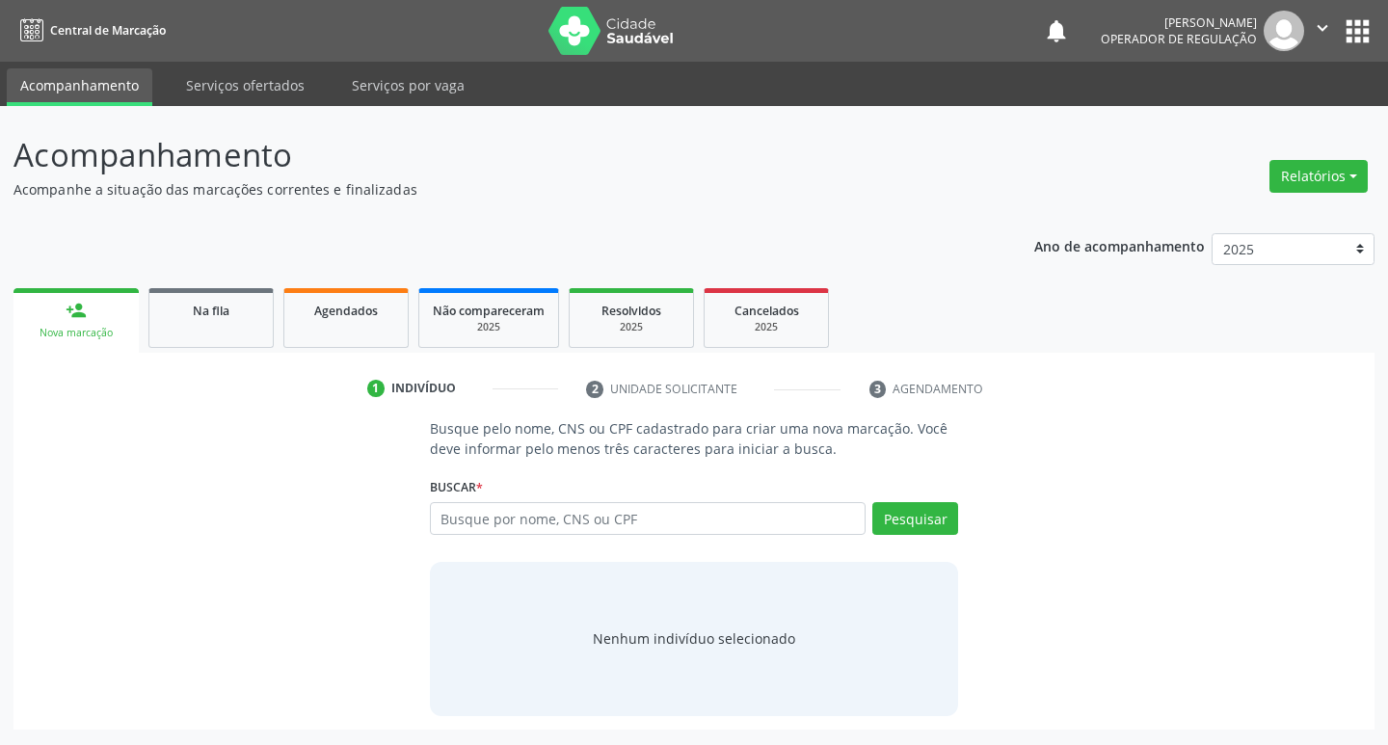
click at [1355, 27] on button "apps" at bounding box center [1358, 31] width 34 height 34
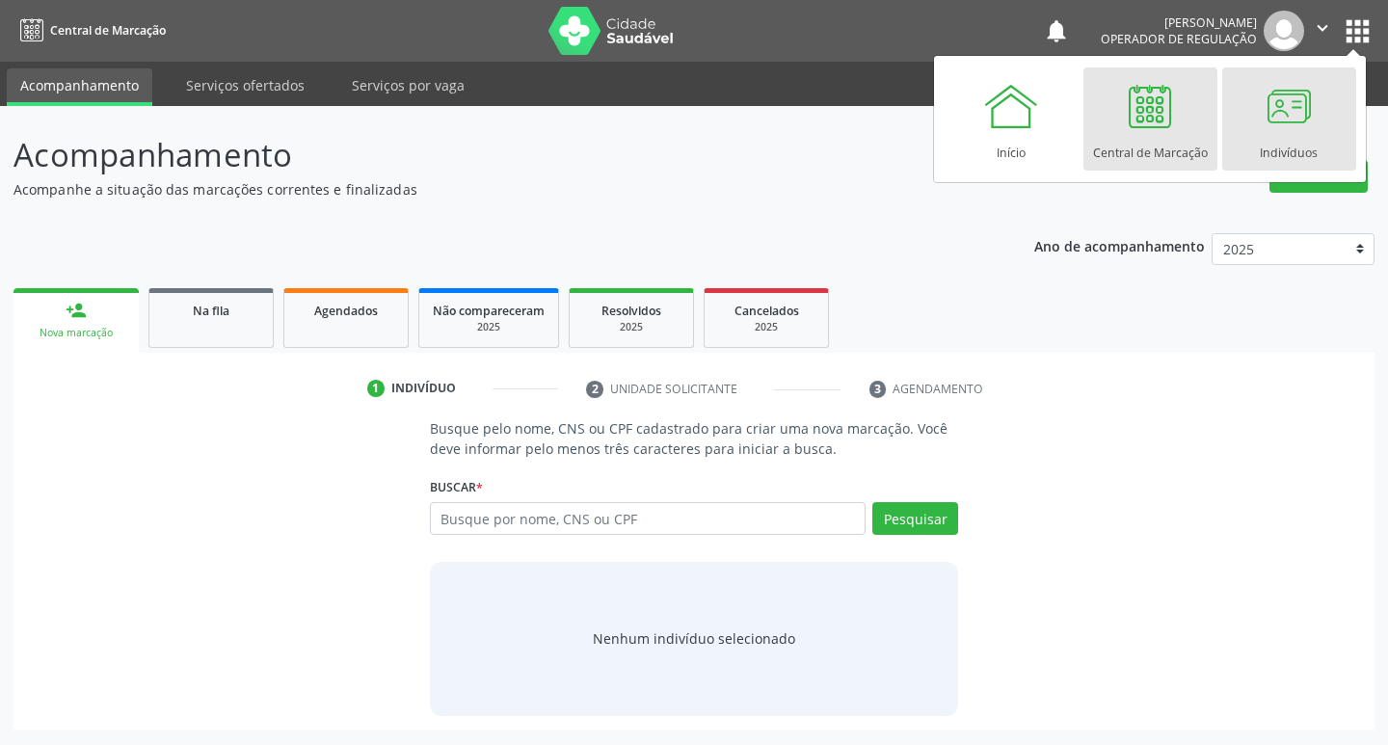
click at [1325, 102] on link "Indivíduos" at bounding box center [1289, 118] width 134 height 103
